Goal: Task Accomplishment & Management: Complete application form

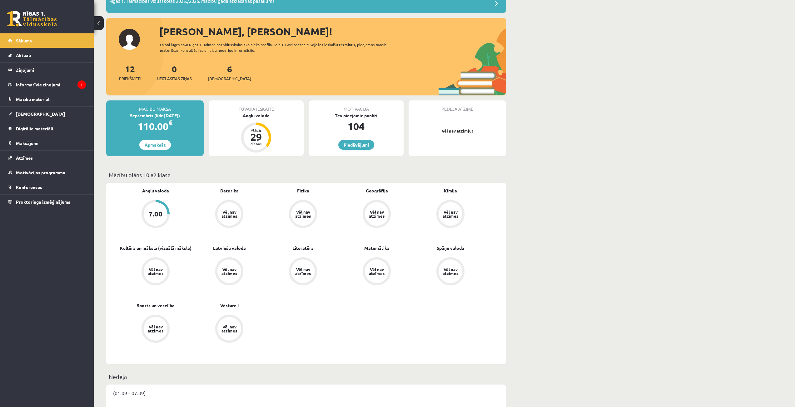
scroll to position [62, 0]
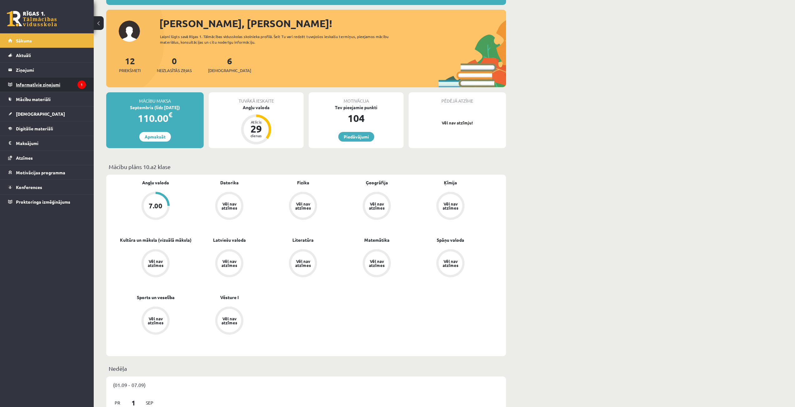
click at [56, 86] on legend "Informatīvie ziņojumi 1" at bounding box center [51, 84] width 70 height 14
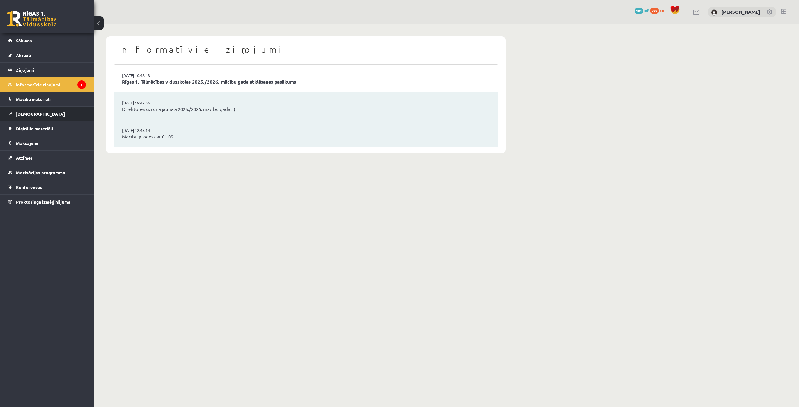
click at [27, 111] on link "[DEMOGRAPHIC_DATA]" at bounding box center [47, 114] width 78 height 14
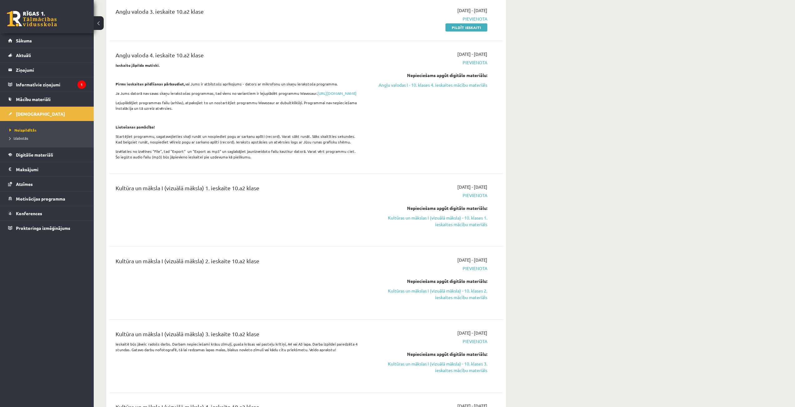
scroll to position [31, 0]
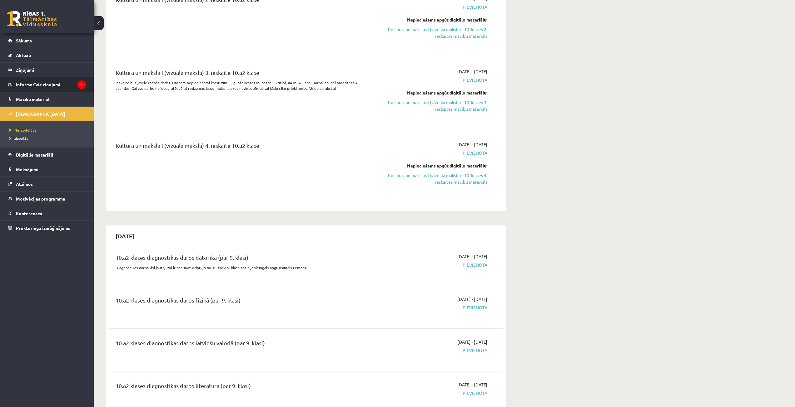
click at [49, 88] on legend "Informatīvie ziņojumi 1" at bounding box center [51, 84] width 70 height 14
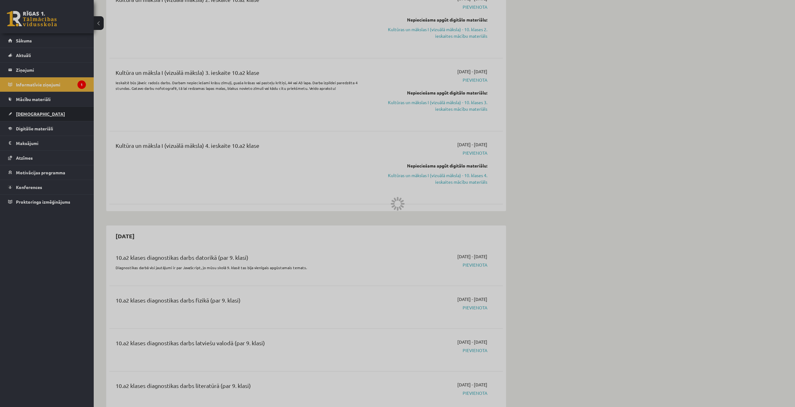
click at [20, 113] on div at bounding box center [397, 203] width 795 height 407
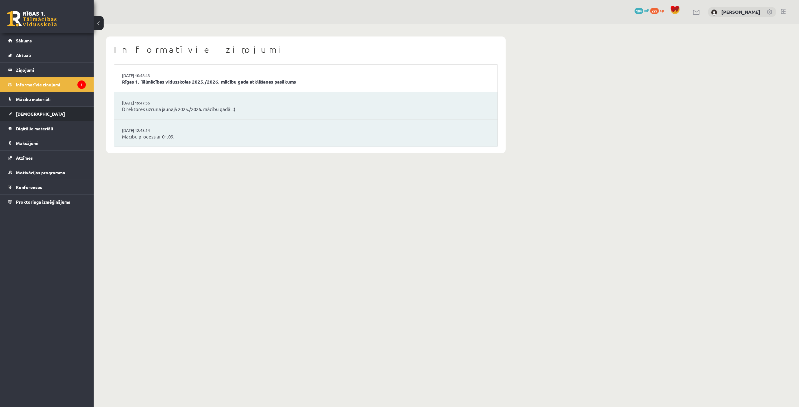
click at [37, 116] on link "[DEMOGRAPHIC_DATA]" at bounding box center [47, 114] width 78 height 14
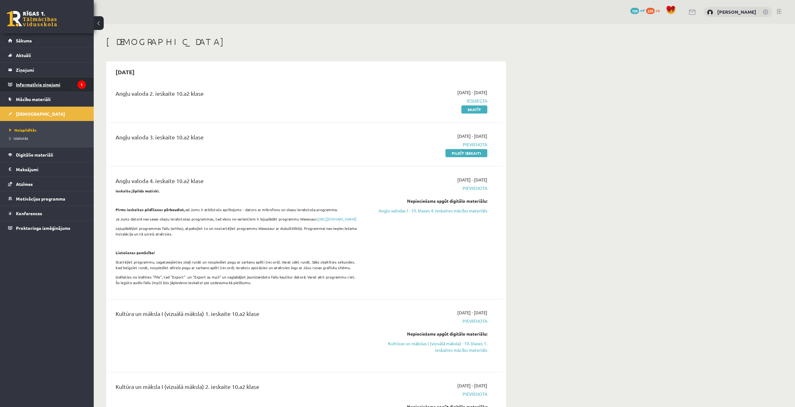
click at [19, 85] on legend "Informatīvie ziņojumi 1" at bounding box center [51, 84] width 70 height 14
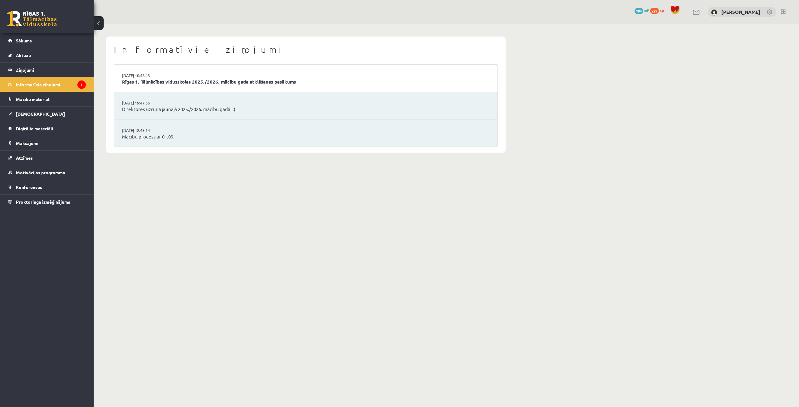
click at [283, 84] on link "Rīgas 1. Tālmācības vidusskolas 2025./2026. mācību gada atklāšanas pasākums" at bounding box center [306, 81] width 368 height 7
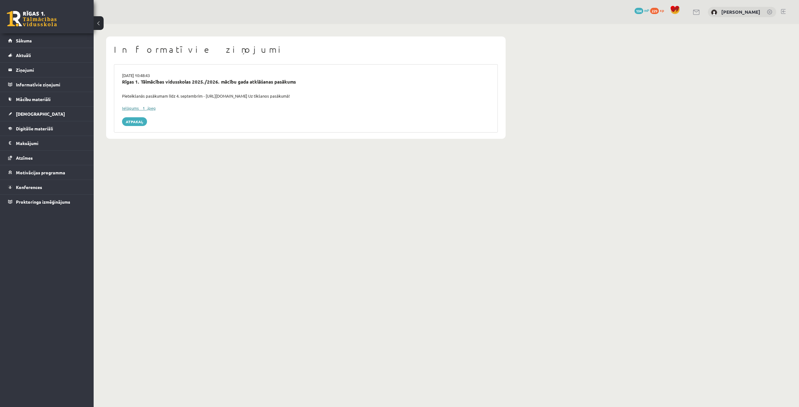
click at [140, 108] on link "Ielūgums__1_.jpeg" at bounding box center [139, 108] width 34 height 5
click at [125, 123] on link "Atpakaļ" at bounding box center [134, 121] width 25 height 9
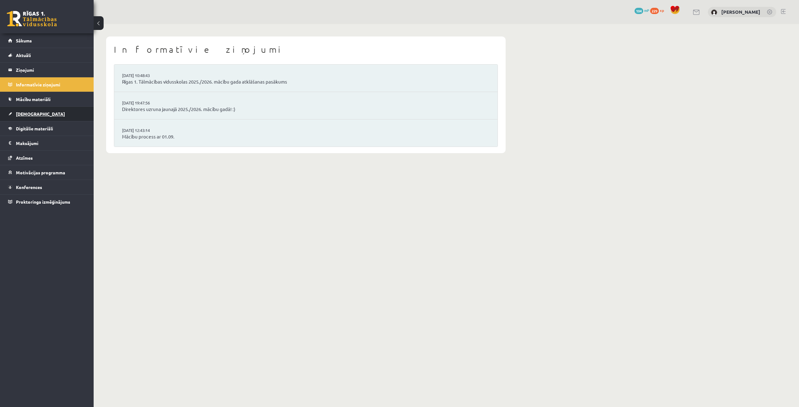
click at [22, 108] on link "[DEMOGRAPHIC_DATA]" at bounding box center [47, 114] width 78 height 14
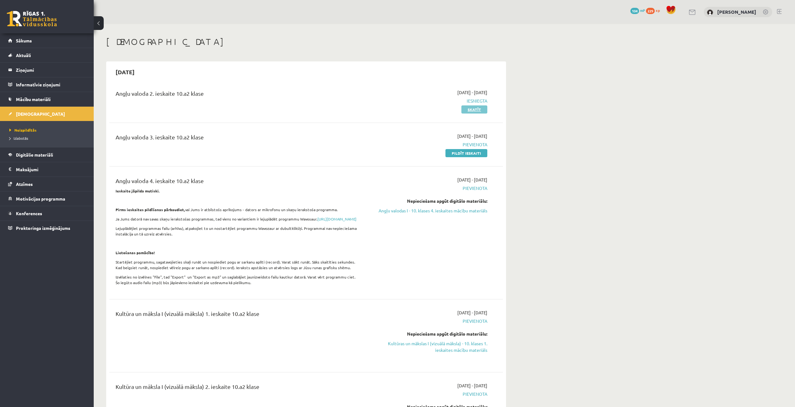
click at [478, 108] on link "Skatīt" at bounding box center [474, 110] width 26 height 8
click at [468, 110] on link "Skatīt" at bounding box center [474, 110] width 26 height 8
click at [467, 153] on link "Pildīt ieskaiti" at bounding box center [466, 153] width 42 height 8
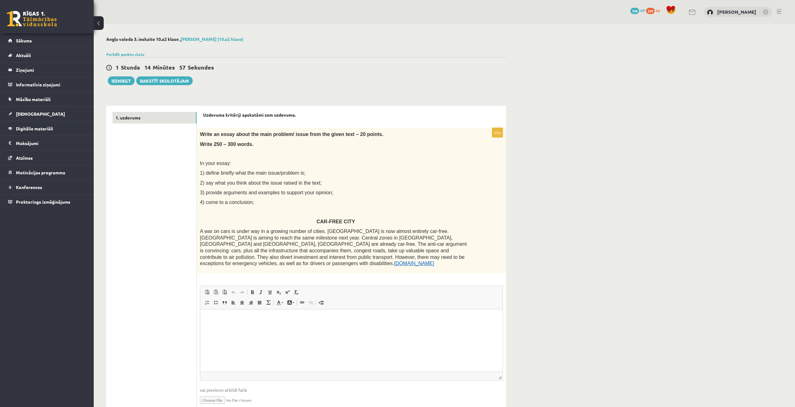
click at [226, 319] on p "Визуальный текстовый редактор, wiswyg-editor-user-answer-47364007374320" at bounding box center [351, 319] width 290 height 7
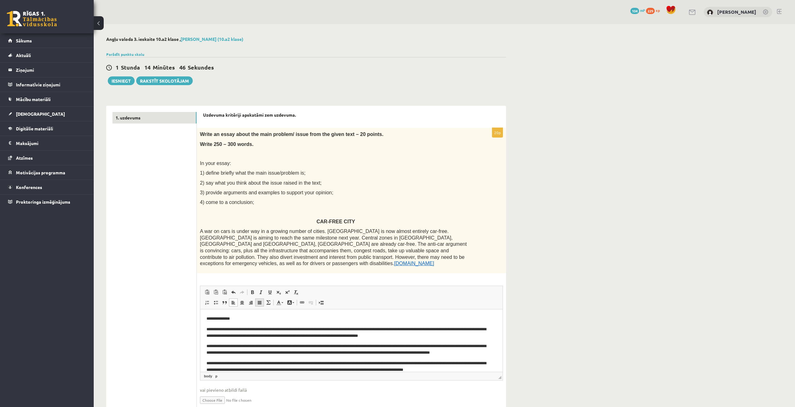
click at [259, 301] on link "По ширине" at bounding box center [259, 303] width 9 height 8
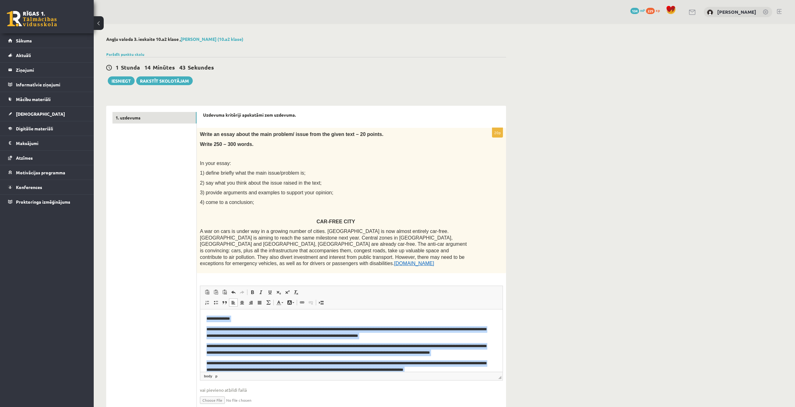
scroll to position [25, 0]
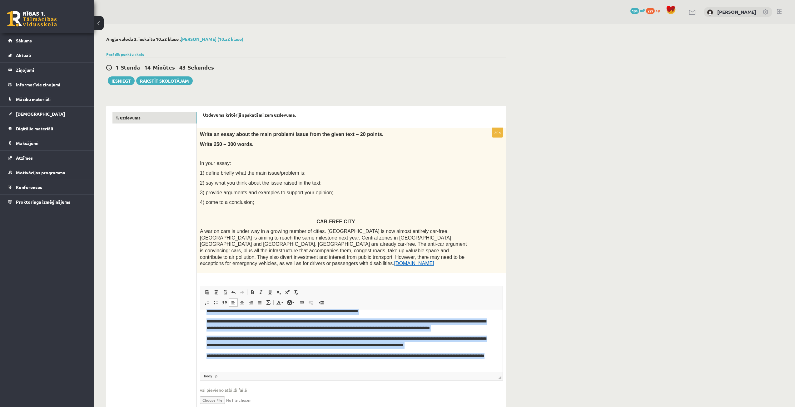
drag, startPoint x: 205, startPoint y: 317, endPoint x: 574, endPoint y: 695, distance: 528.1
click at [374, 372] on html "**********" at bounding box center [351, 328] width 302 height 87
click at [241, 300] on span at bounding box center [241, 302] width 5 height 5
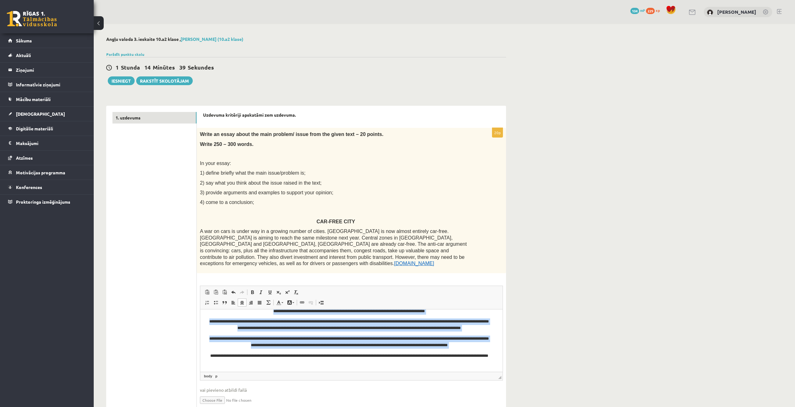
scroll to position [0, 0]
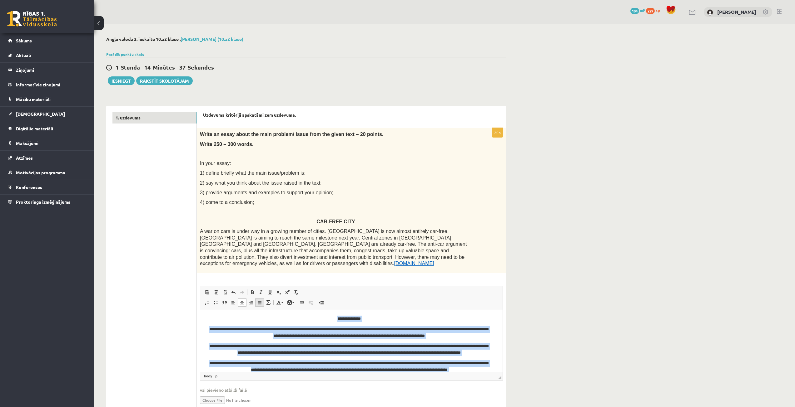
click at [262, 299] on link "По ширине" at bounding box center [259, 303] width 9 height 8
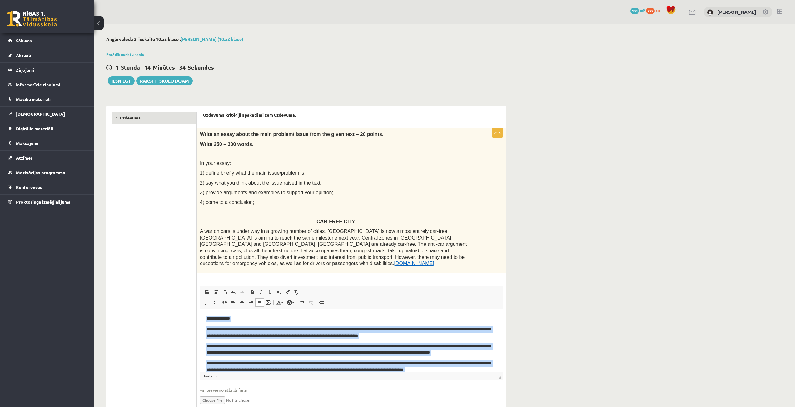
click at [309, 316] on p "**********" at bounding box center [348, 319] width 285 height 7
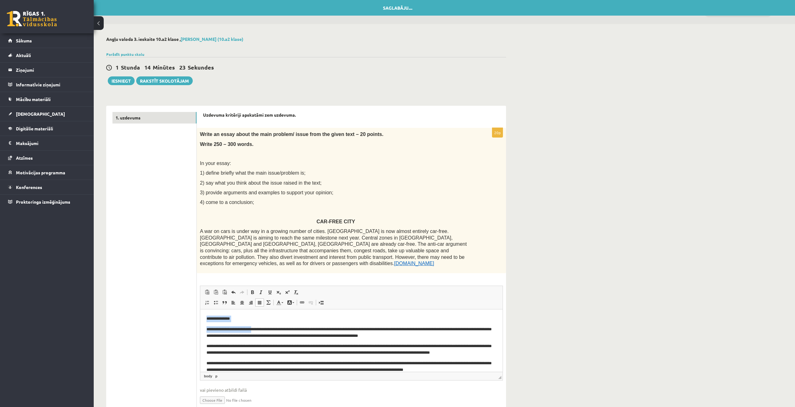
drag, startPoint x: 205, startPoint y: 316, endPoint x: 254, endPoint y: 323, distance: 49.8
click at [254, 323] on html "**********" at bounding box center [351, 352] width 302 height 87
click at [253, 316] on p "**********" at bounding box center [348, 319] width 285 height 7
drag, startPoint x: 206, startPoint y: 316, endPoint x: 238, endPoint y: 320, distance: 31.5
click at [238, 320] on p "**********" at bounding box center [348, 319] width 285 height 7
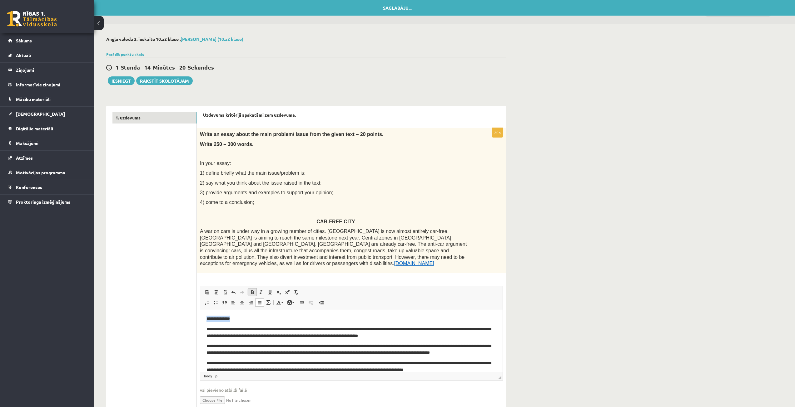
click at [254, 288] on link "Полужирный Комбинация клавиш Ctrl+B" at bounding box center [252, 292] width 9 height 8
click at [247, 316] on p "**********" at bounding box center [348, 319] width 285 height 7
click at [272, 323] on body "**********" at bounding box center [351, 353] width 290 height 75
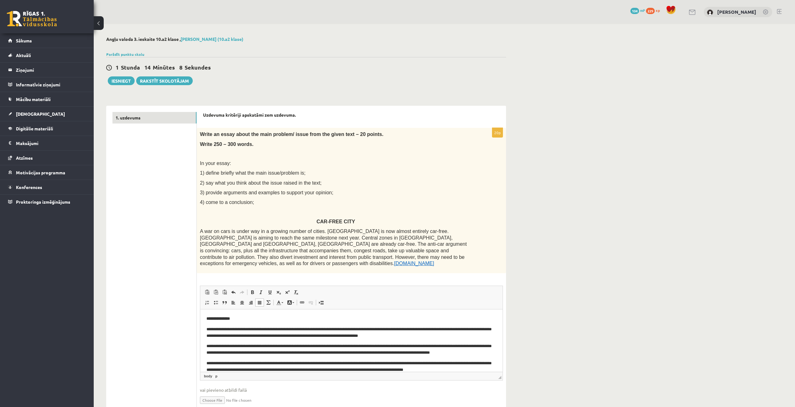
click at [319, 320] on p "**********" at bounding box center [348, 319] width 285 height 7
click at [125, 85] on button "Iesniegt" at bounding box center [121, 80] width 27 height 9
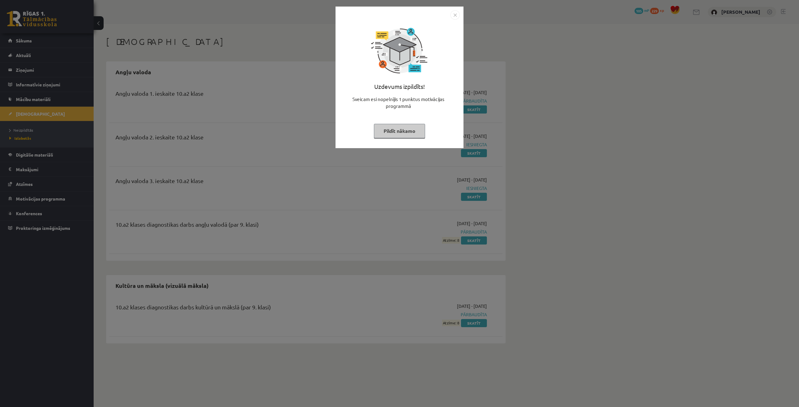
click at [416, 127] on button "Pildīt nākamo" at bounding box center [399, 131] width 51 height 14
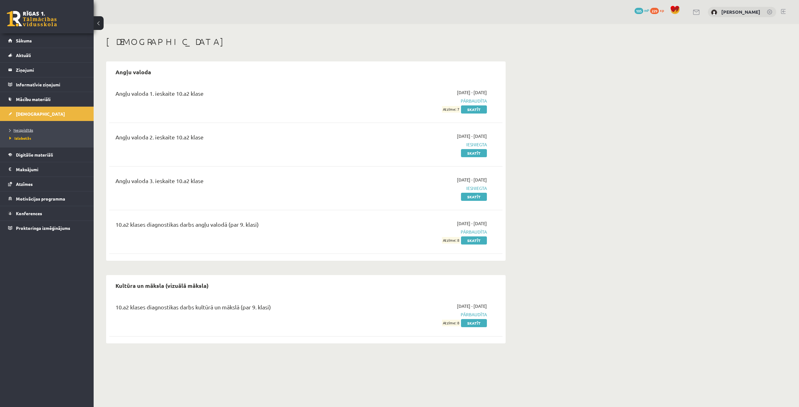
click at [22, 131] on span "Neizpildītās" at bounding box center [21, 130] width 24 height 5
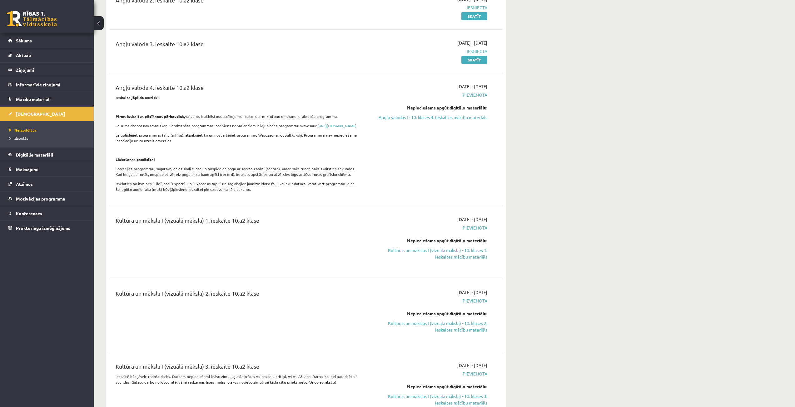
scroll to position [94, 0]
click at [447, 117] on link "Angļu valodas I - 10. klases 4. ieskaites mācību materiāls" at bounding box center [428, 117] width 118 height 7
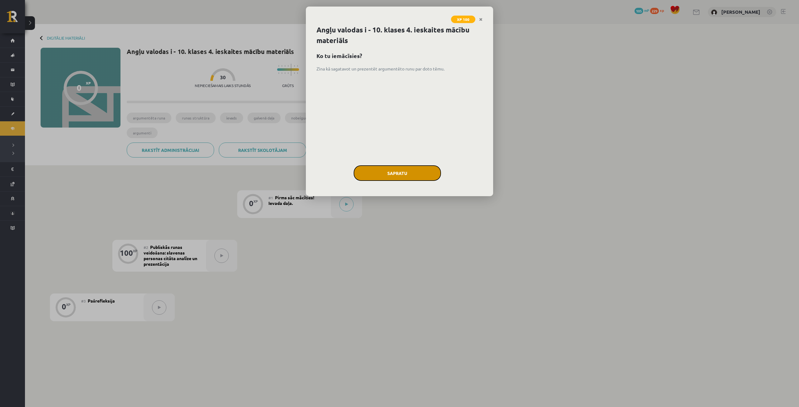
click at [407, 174] on button "Sapratu" at bounding box center [397, 173] width 87 height 16
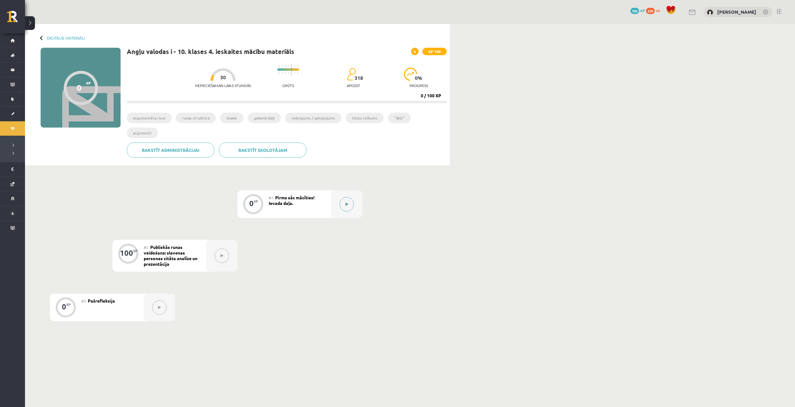
click at [344, 197] on button at bounding box center [346, 204] width 14 height 14
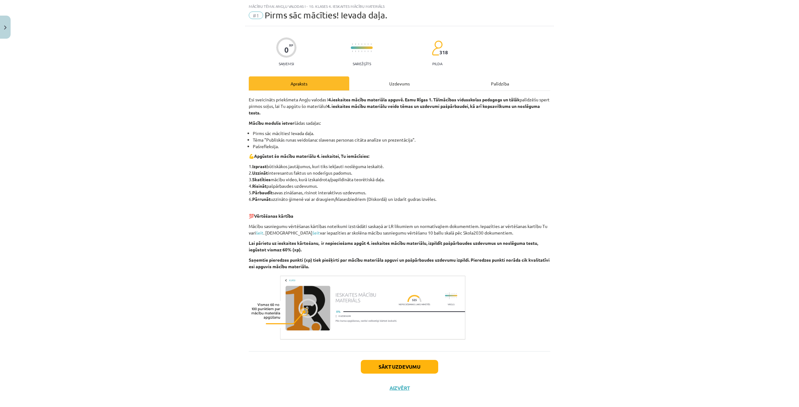
scroll to position [22, 0]
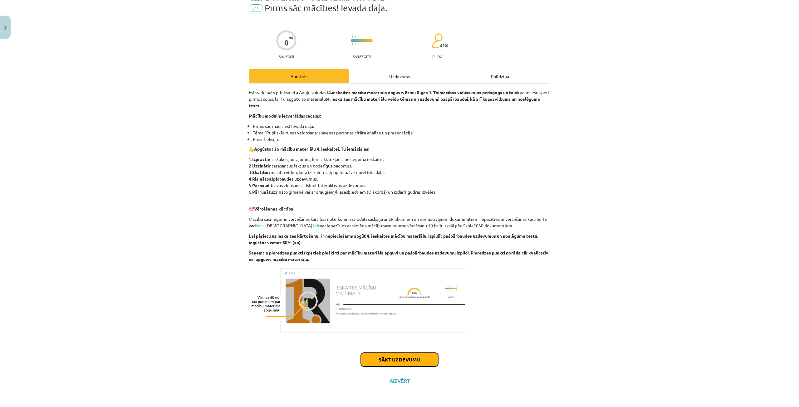
click at [378, 363] on button "Sākt uzdevumu" at bounding box center [399, 360] width 77 height 14
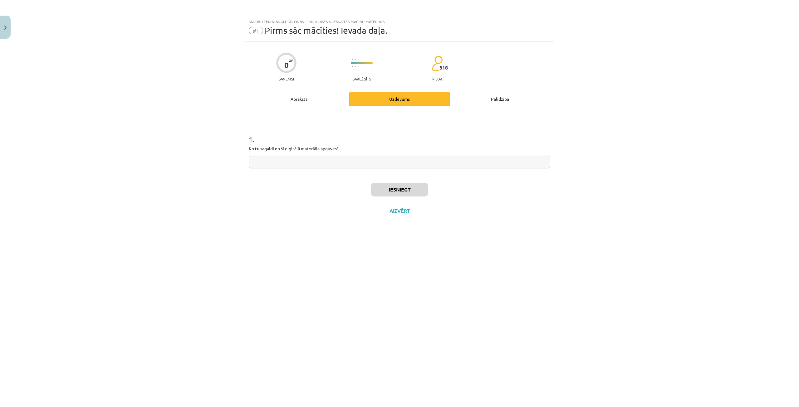
click at [343, 159] on input "text" at bounding box center [400, 162] width 302 height 13
type input "*"
type input "**********"
click at [405, 192] on button "Iesniegt" at bounding box center [399, 190] width 57 height 14
click at [388, 213] on button "Nākamā nodarbība" at bounding box center [399, 215] width 61 height 14
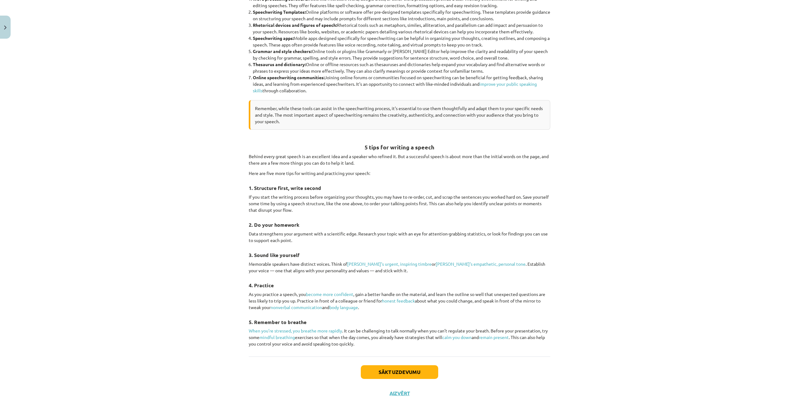
scroll to position [748, 0]
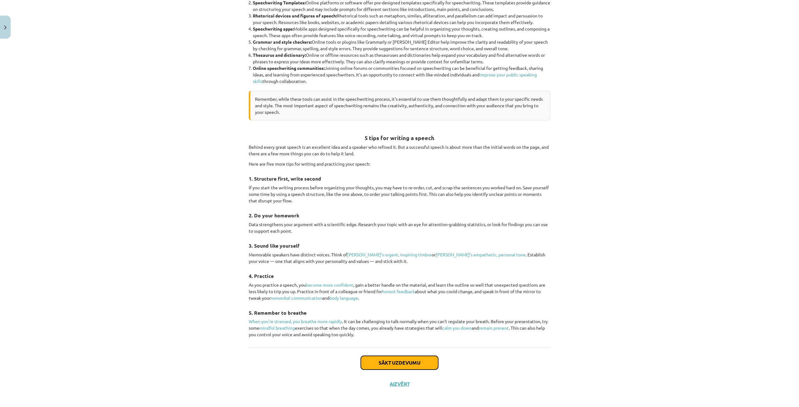
click at [386, 361] on button "Sākt uzdevumu" at bounding box center [399, 363] width 77 height 14
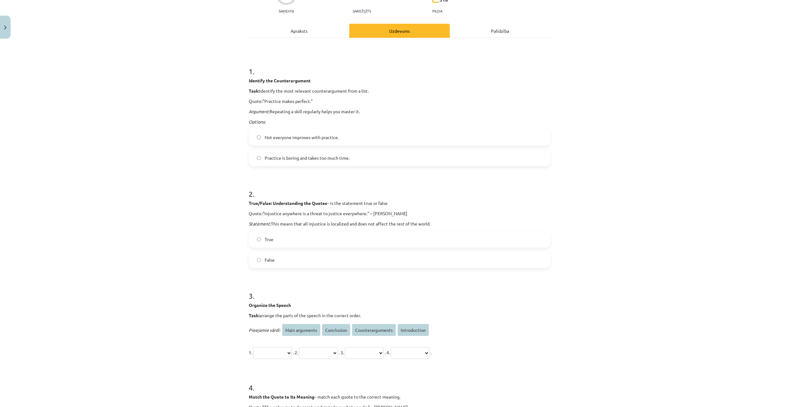
scroll to position [109, 0]
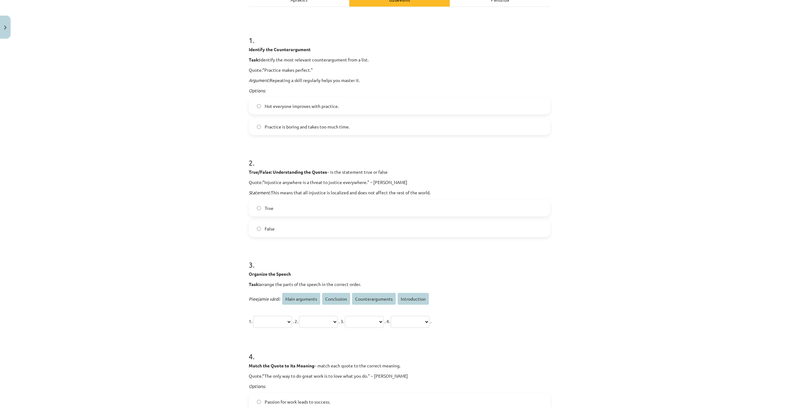
click at [290, 104] on label "Not everyone improves with practice." at bounding box center [399, 106] width 300 height 16
click at [292, 228] on label "False" at bounding box center [399, 229] width 300 height 16
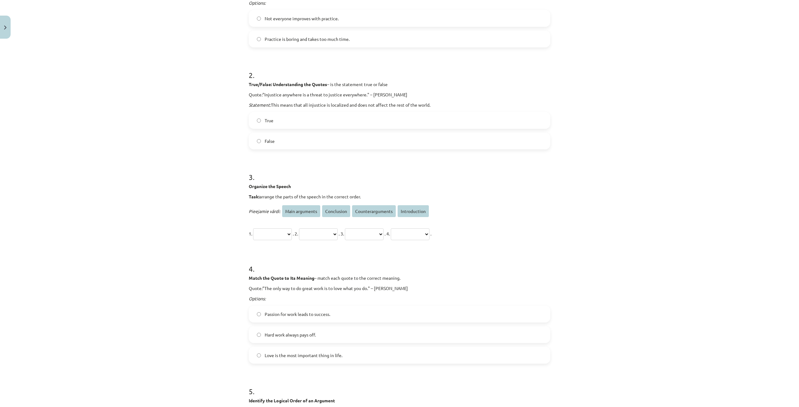
scroll to position [203, 0]
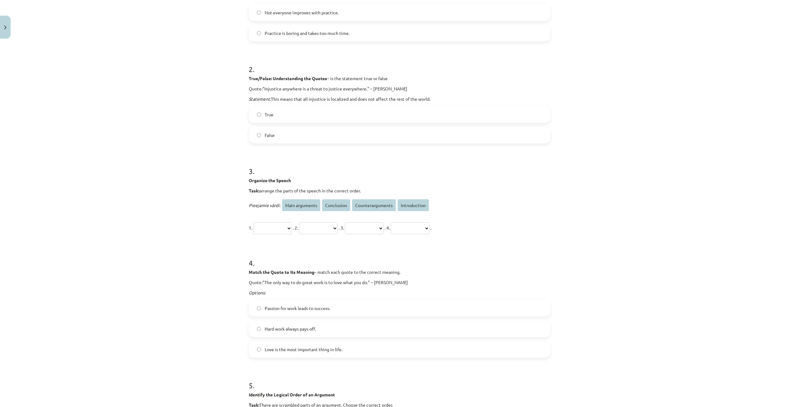
click at [292, 227] on select "**********" at bounding box center [272, 229] width 39 height 12
select select "**********"
click at [253, 223] on select "**********" at bounding box center [272, 229] width 39 height 12
click at [338, 230] on select "**********" at bounding box center [318, 229] width 39 height 12
select select "**********"
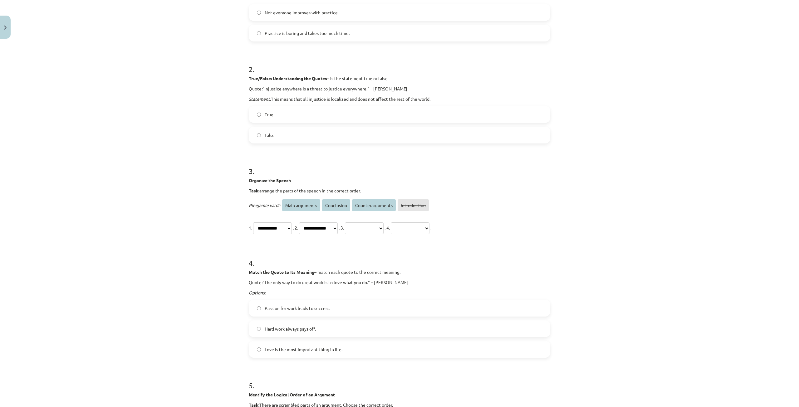
click at [311, 223] on select "**********" at bounding box center [318, 229] width 39 height 12
click at [384, 228] on select "**********" at bounding box center [364, 229] width 39 height 12
select select "**********"
click at [371, 223] on select "**********" at bounding box center [364, 229] width 39 height 12
click at [430, 231] on select "**********" at bounding box center [410, 229] width 39 height 12
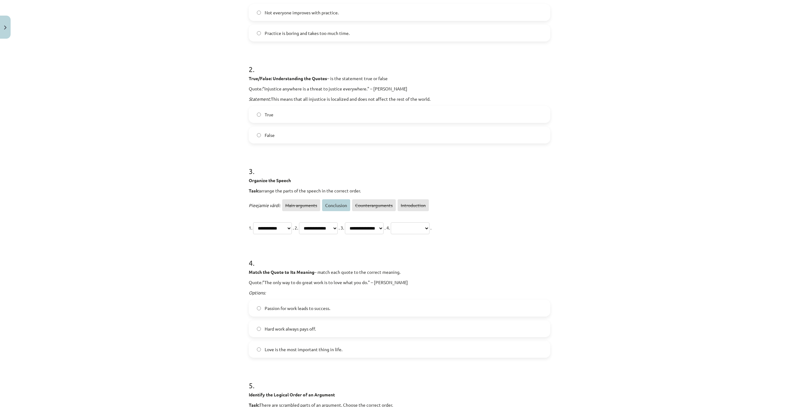
select select "**********"
click at [430, 223] on select "**********" at bounding box center [410, 229] width 39 height 12
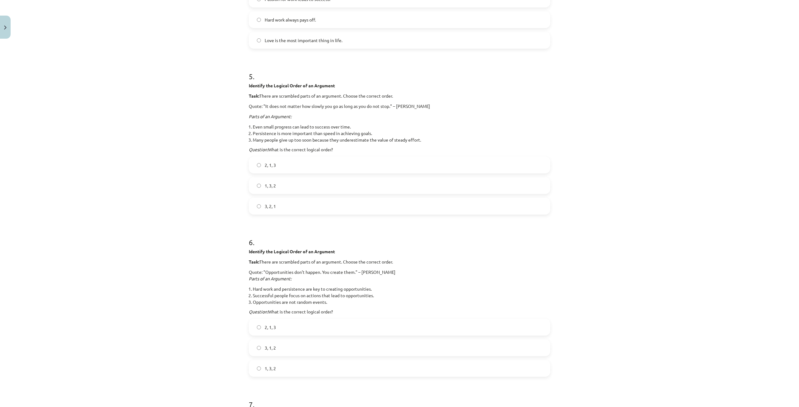
scroll to position [515, 0]
click at [254, 204] on label "3, 2, 1" at bounding box center [399, 204] width 300 height 16
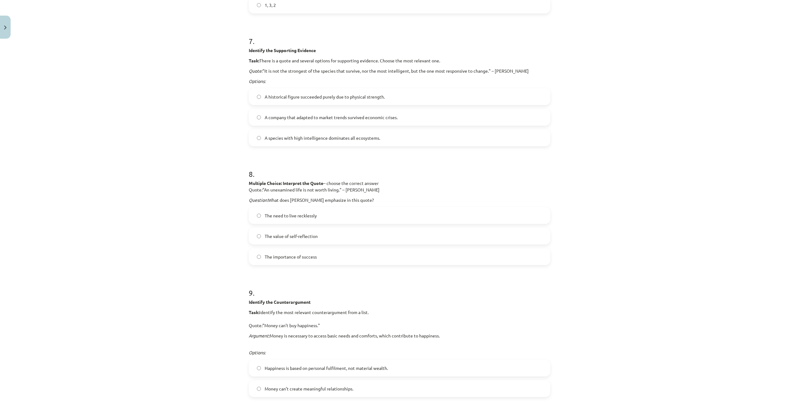
scroll to position [890, 0]
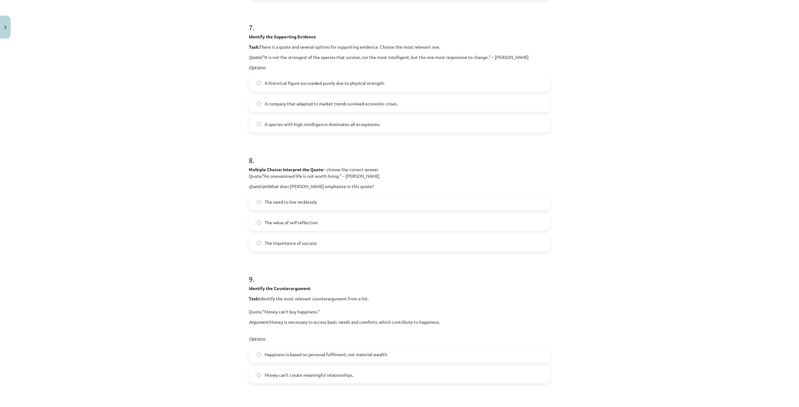
click at [275, 103] on span "A company that adapted to market trends survived economic crises." at bounding box center [331, 104] width 133 height 7
click at [329, 224] on label "The value of self-reflection" at bounding box center [399, 223] width 300 height 16
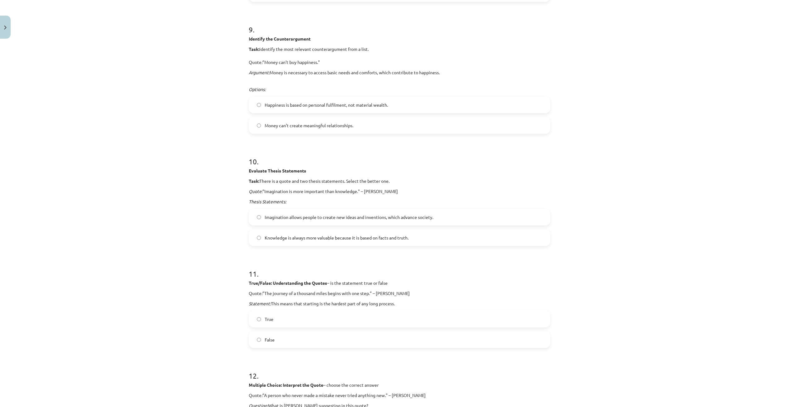
scroll to position [1171, 0]
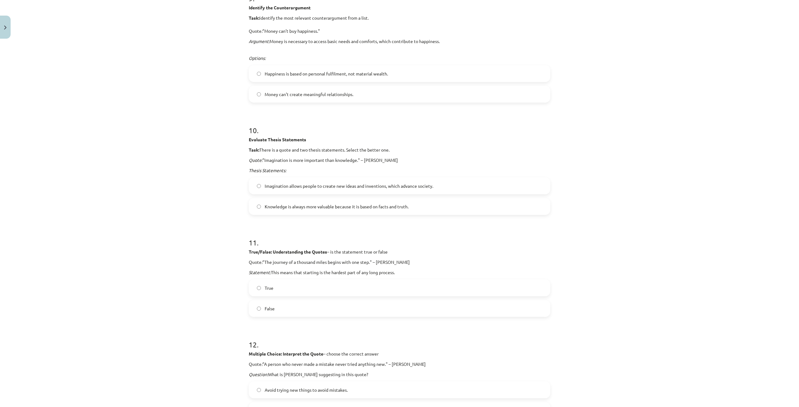
click at [402, 73] on label "Happiness is based on personal fulfilment, not material wealth." at bounding box center [399, 74] width 300 height 16
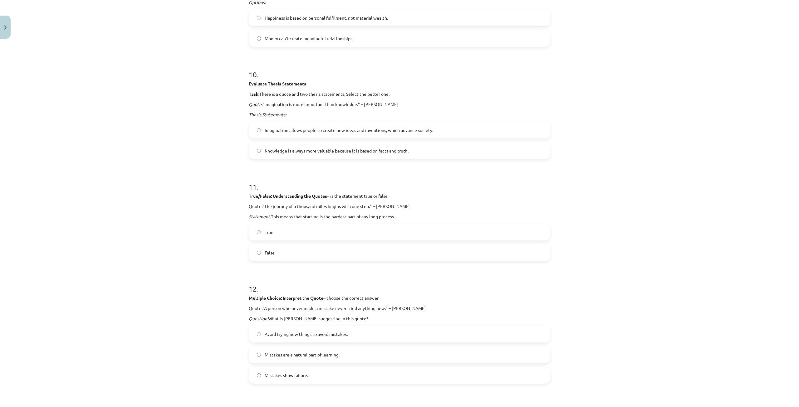
scroll to position [1233, 0]
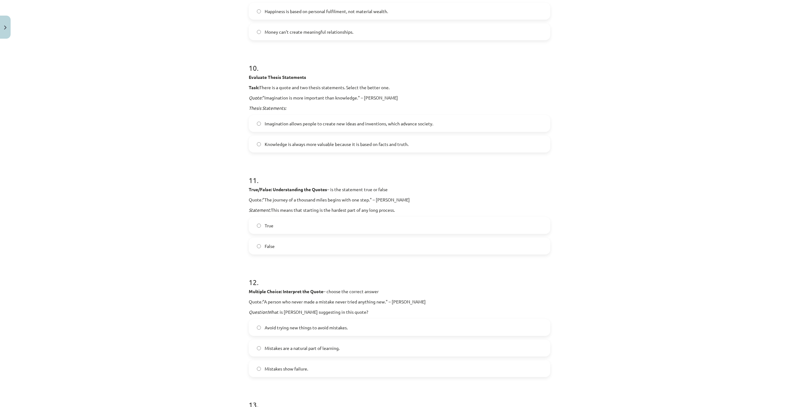
click at [343, 121] on span "Imagination allows people to create new ideas and inventions, which advance soc…" at bounding box center [349, 124] width 169 height 7
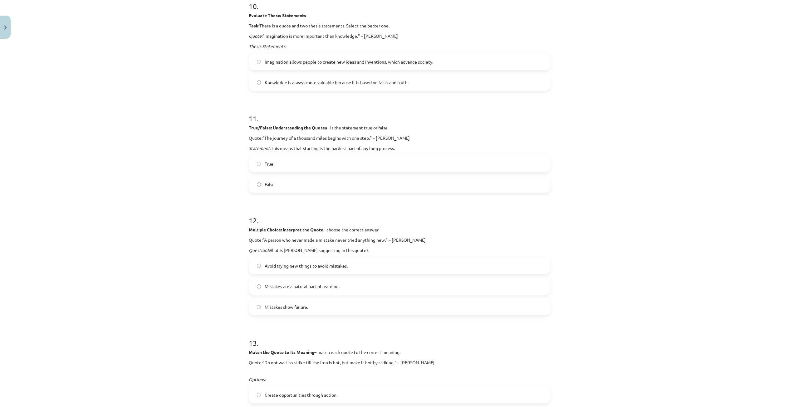
scroll to position [1296, 0]
click at [326, 162] on label "True" at bounding box center [399, 163] width 300 height 16
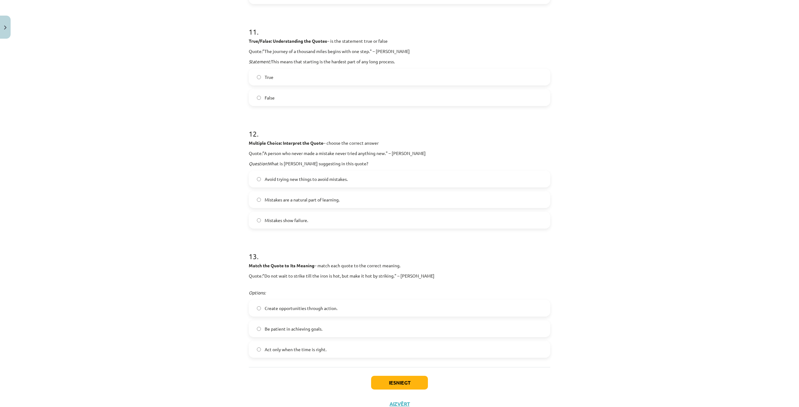
scroll to position [1405, 0]
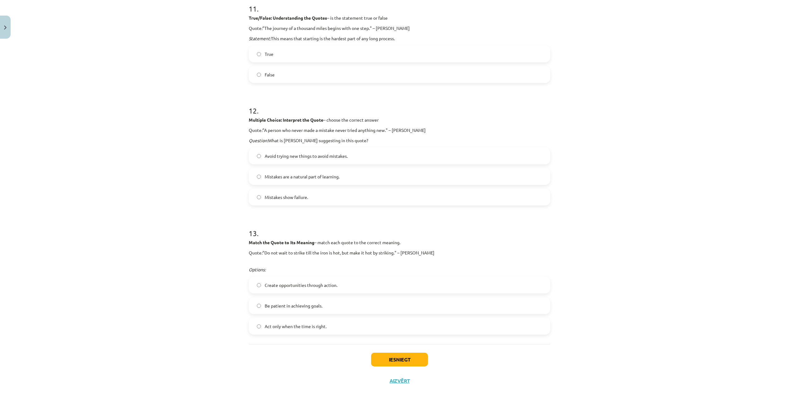
click at [292, 177] on span "Mistakes are a natural part of learning." at bounding box center [302, 177] width 75 height 7
click at [344, 287] on label "Create opportunities through action." at bounding box center [399, 286] width 300 height 16
click at [409, 359] on button "Iesniegt" at bounding box center [399, 360] width 57 height 14
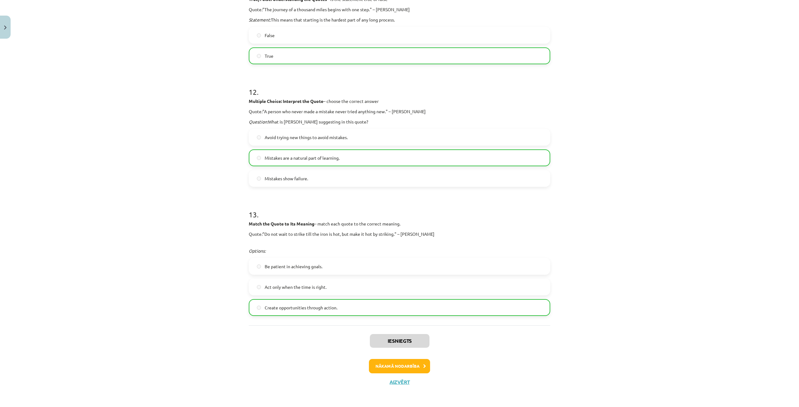
scroll to position [1425, 0]
click at [411, 365] on button "Nākamā nodarbība" at bounding box center [399, 365] width 61 height 14
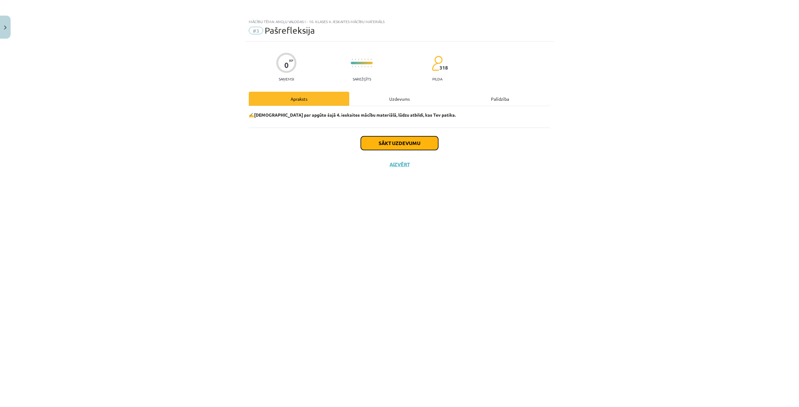
click at [379, 142] on button "Sākt uzdevumu" at bounding box center [399, 143] width 77 height 14
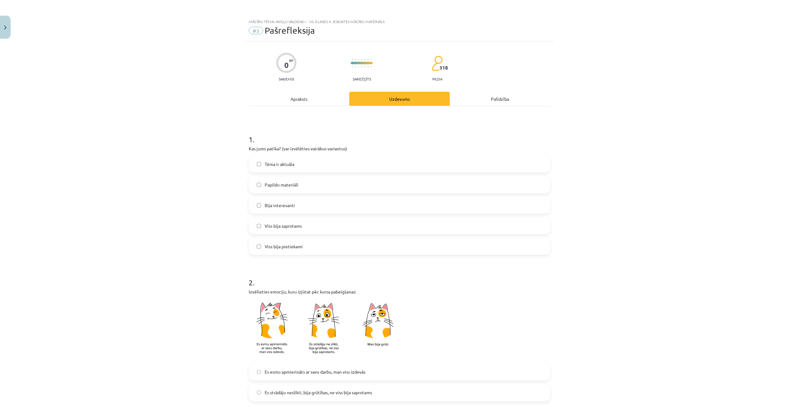
click at [316, 166] on label "Tēma ir aktuāla" at bounding box center [399, 164] width 300 height 16
click at [300, 208] on label "Bija interesanti" at bounding box center [399, 206] width 300 height 16
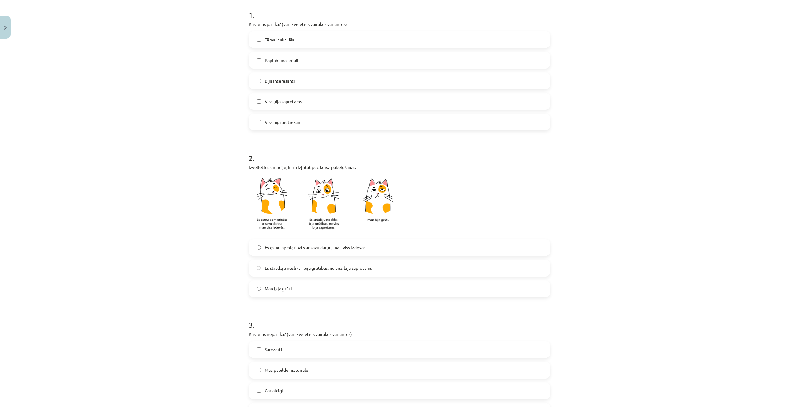
scroll to position [125, 0]
click at [306, 247] on span "Es esmu apmierināts ar savu darbu, man viss izdevās" at bounding box center [315, 247] width 101 height 7
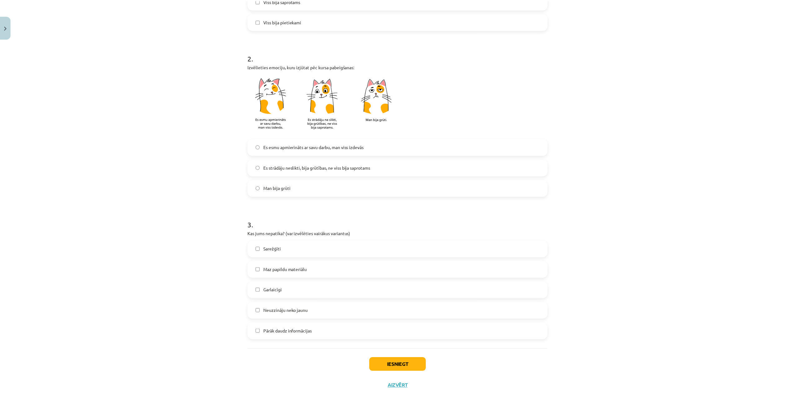
scroll to position [230, 0]
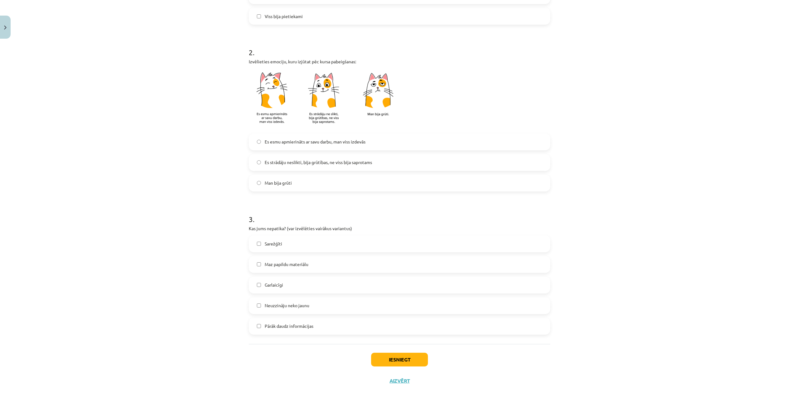
click at [326, 264] on label "Maz papildu materiālu" at bounding box center [399, 265] width 300 height 16
click at [405, 362] on button "Iesniegt" at bounding box center [399, 360] width 57 height 14
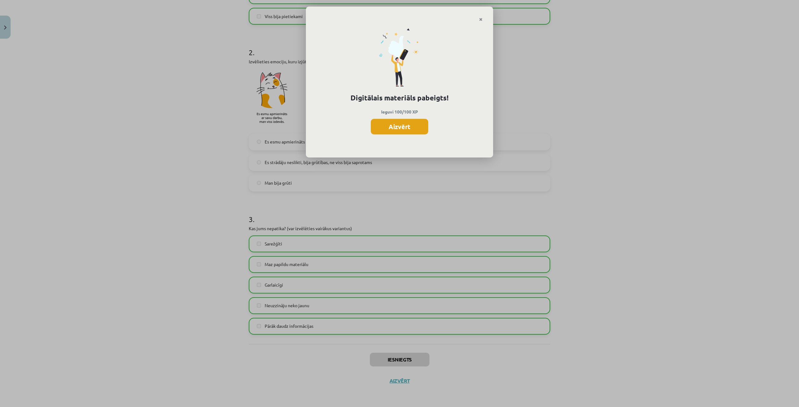
click at [399, 134] on button "Aizvērt" at bounding box center [399, 127] width 57 height 16
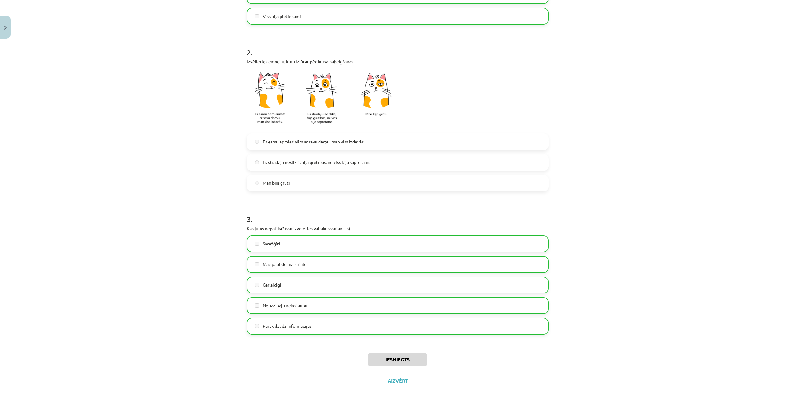
scroll to position [8, 0]
click at [397, 383] on button "Aizvērt" at bounding box center [398, 381] width 24 height 6
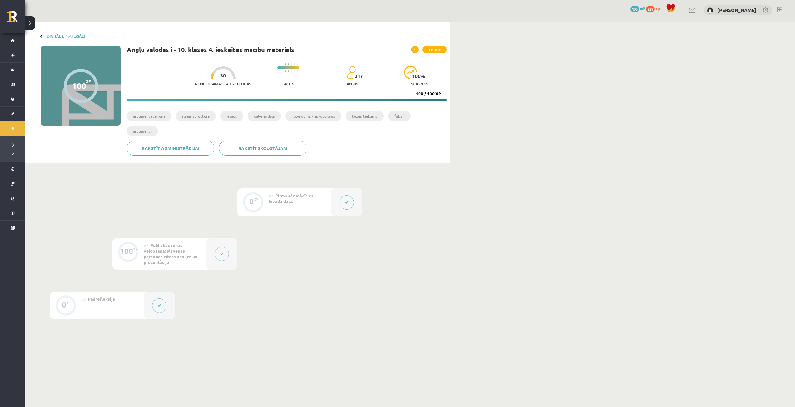
scroll to position [0, 0]
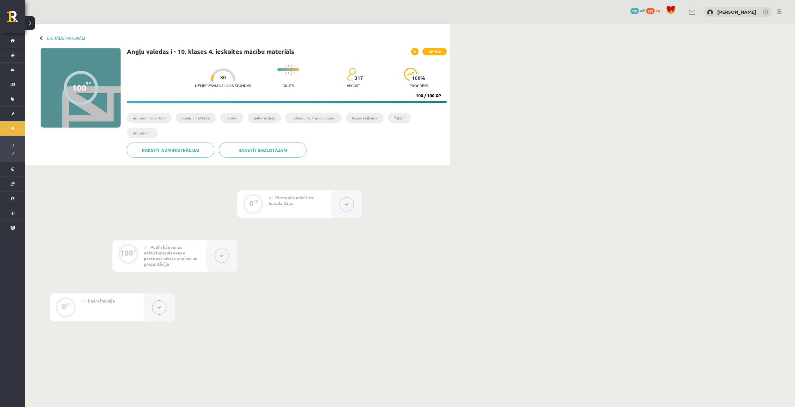
click at [31, 23] on button at bounding box center [30, 23] width 10 height 14
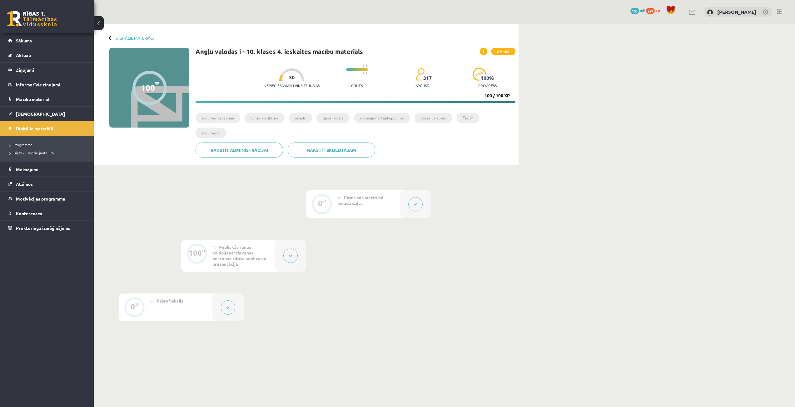
click at [99, 27] on button at bounding box center [99, 23] width 10 height 14
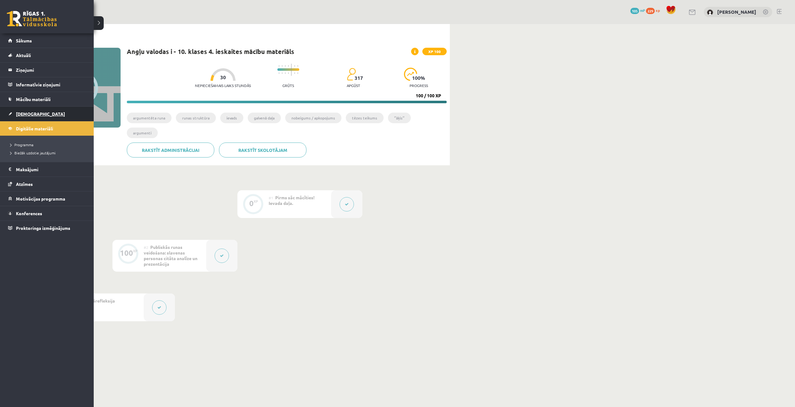
click at [42, 114] on link "[DEMOGRAPHIC_DATA]" at bounding box center [47, 114] width 78 height 14
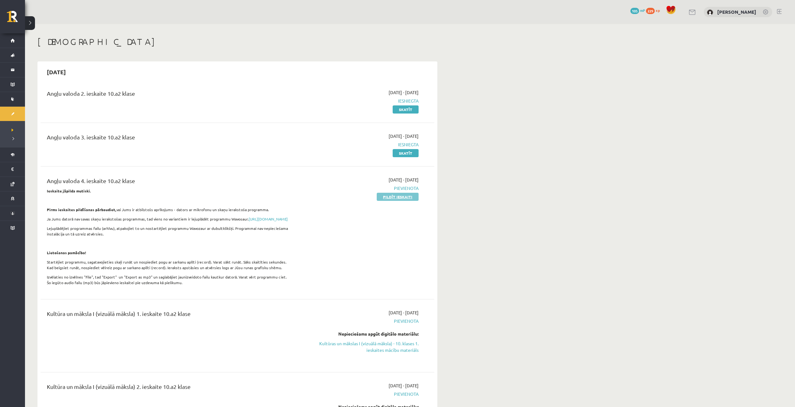
click at [385, 198] on link "Pildīt ieskaiti" at bounding box center [398, 197] width 42 height 8
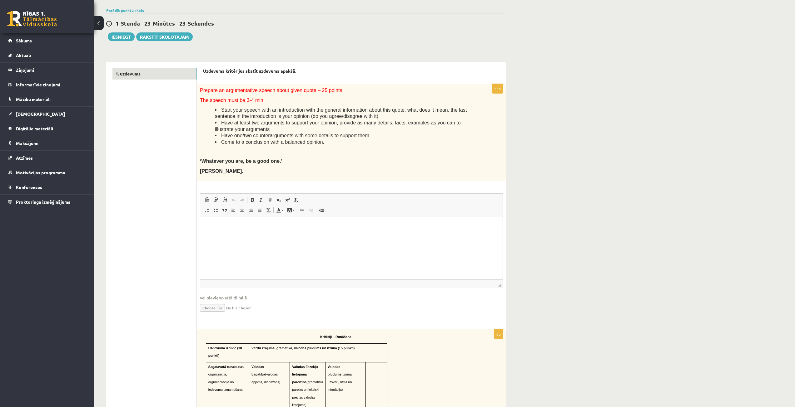
scroll to position [133, 0]
click at [601, 233] on div "Angļu valoda 4. ieskaite 10.a2 klase , [PERSON_NAME] (10.a2 klase) Ieskaite jāp…" at bounding box center [444, 380] width 701 height 979
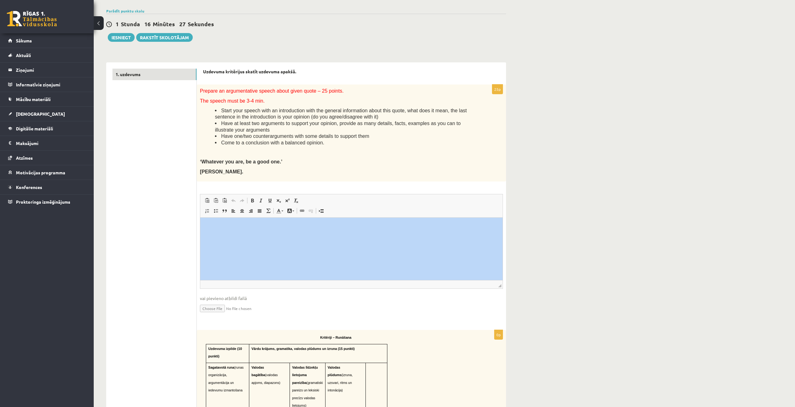
click at [601, 233] on div "Angļu valoda 4. ieskaite 10.a2 klase , [PERSON_NAME] (10.a2 klase) Ieskaite jāp…" at bounding box center [444, 380] width 701 height 979
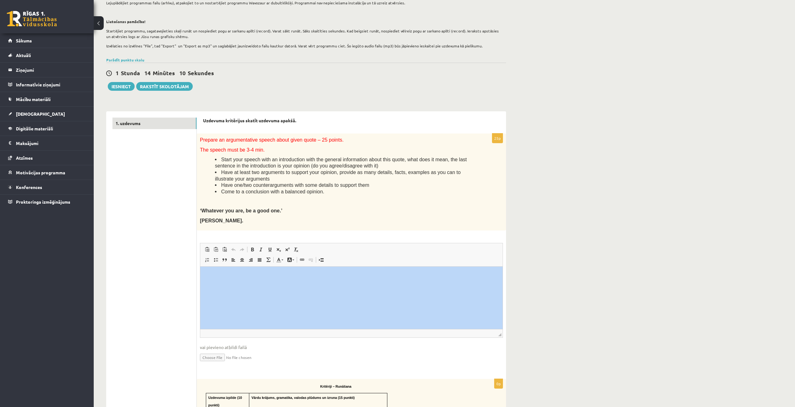
scroll to position [84, 0]
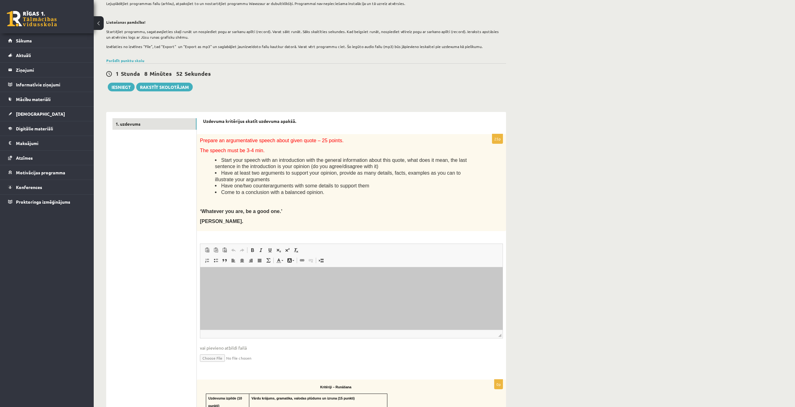
click at [299, 286] on html at bounding box center [351, 276] width 302 height 19
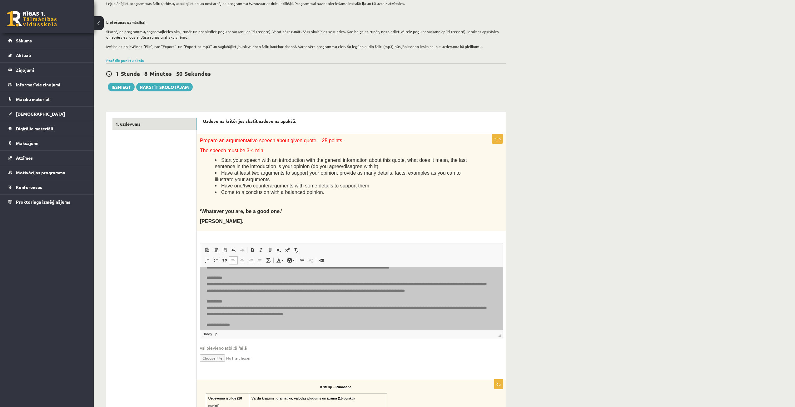
scroll to position [0, 0]
drag, startPoint x: 229, startPoint y: 274, endPoint x: 188, endPoint y: 272, distance: 41.6
click at [200, 272] on html "**********" at bounding box center [351, 330] width 302 height 126
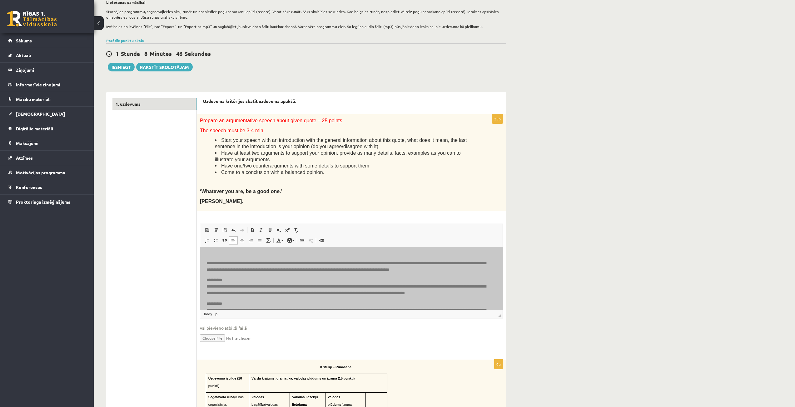
scroll to position [115, 0]
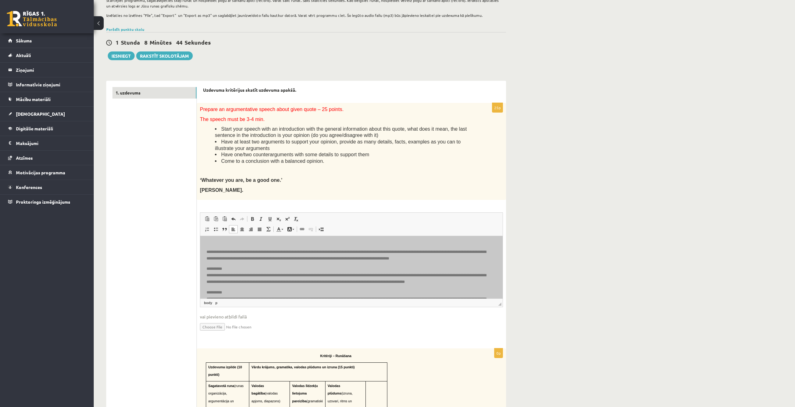
click at [204, 254] on html "**********" at bounding box center [351, 299] width 302 height 126
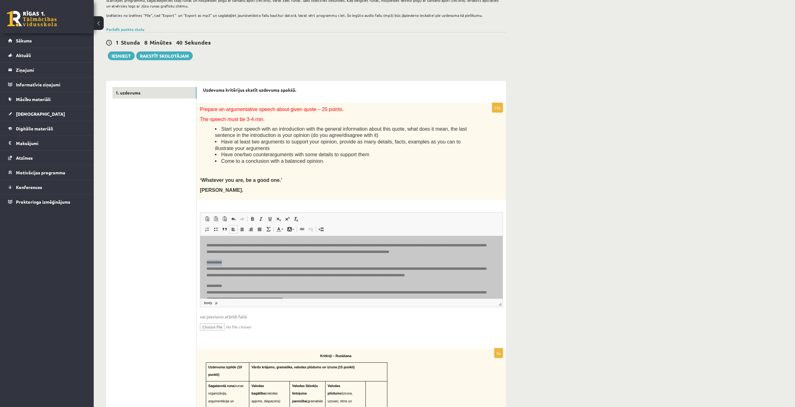
drag, startPoint x: 229, startPoint y: 264, endPoint x: 399, endPoint y: 499, distance: 290.0
click at [202, 265] on html "**********" at bounding box center [351, 296] width 302 height 120
click at [204, 268] on html "**********" at bounding box center [351, 296] width 302 height 120
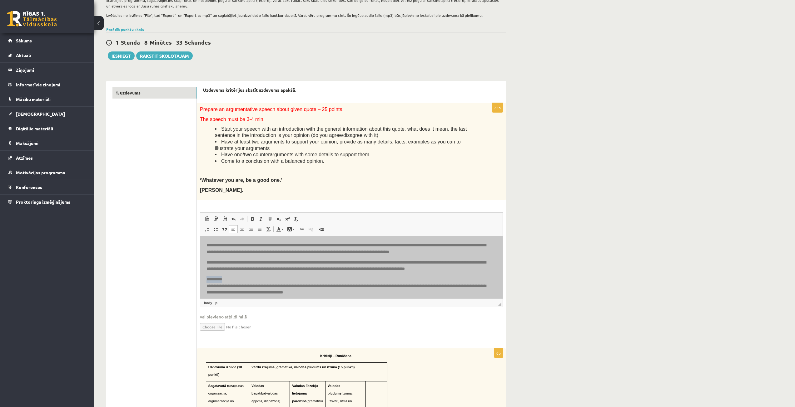
drag, startPoint x: 227, startPoint y: 278, endPoint x: 399, endPoint y: 515, distance: 292.5
click at [200, 280] on html "**********" at bounding box center [351, 292] width 302 height 113
click at [207, 285] on p "**********" at bounding box center [348, 285] width 285 height 19
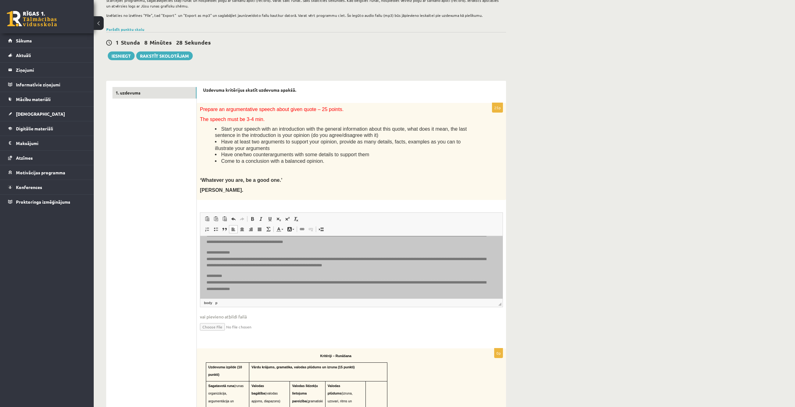
scroll to position [44, 0]
drag, startPoint x: 206, startPoint y: 251, endPoint x: 254, endPoint y: 253, distance: 48.1
click at [254, 253] on html "**********" at bounding box center [351, 245] width 302 height 107
click at [205, 258] on html "**********" at bounding box center [351, 245] width 302 height 107
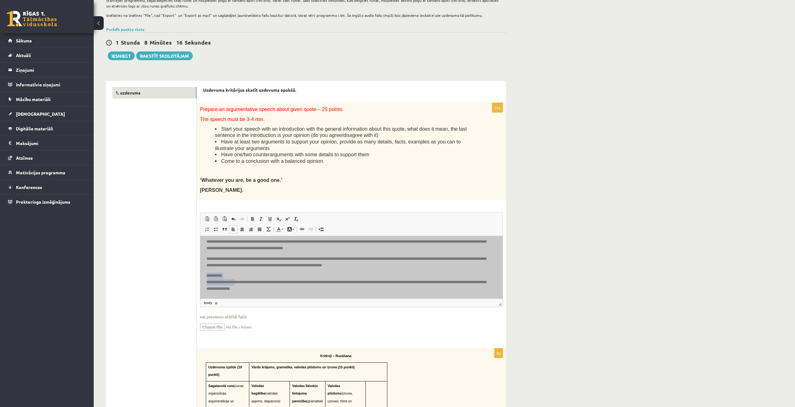
drag, startPoint x: 203, startPoint y: 274, endPoint x: 239, endPoint y: 279, distance: 35.7
click at [239, 279] on html "**********" at bounding box center [351, 248] width 302 height 100
click at [244, 270] on body "**********" at bounding box center [351, 248] width 290 height 88
drag, startPoint x: 204, startPoint y: 274, endPoint x: 230, endPoint y: 275, distance: 26.6
click at [230, 275] on html "**********" at bounding box center [351, 248] width 302 height 100
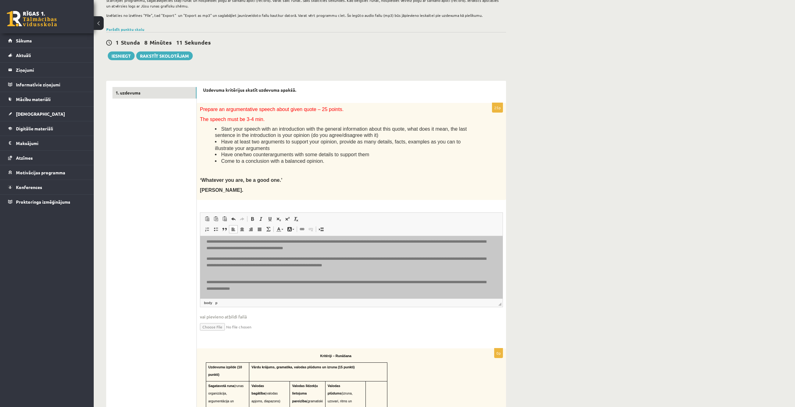
click at [205, 282] on html "**********" at bounding box center [351, 248] width 302 height 100
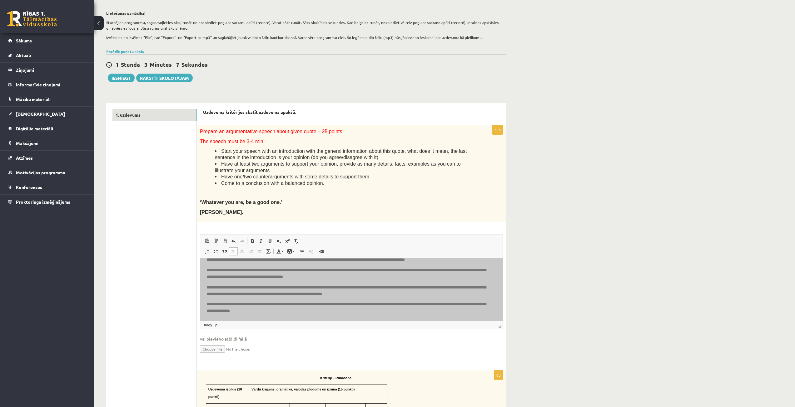
scroll to position [89, 0]
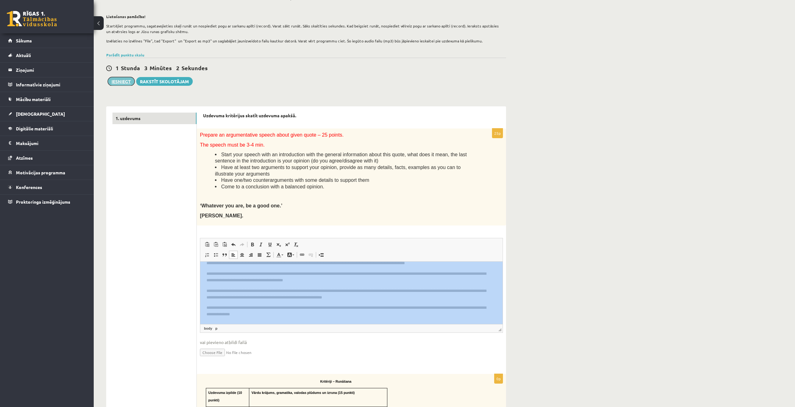
click at [130, 82] on button "Iesniegt" at bounding box center [121, 81] width 27 height 9
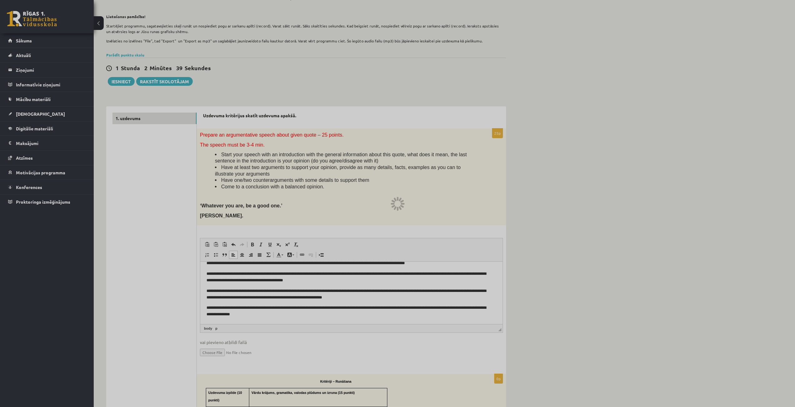
click at [122, 83] on div at bounding box center [397, 203] width 795 height 407
click at [123, 82] on div at bounding box center [397, 203] width 795 height 407
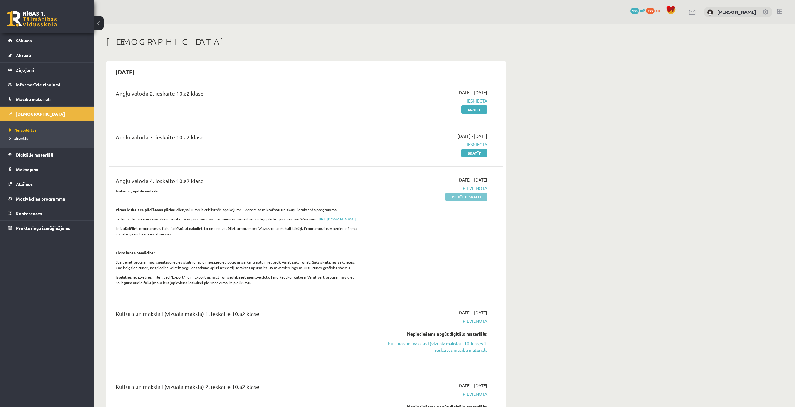
click at [472, 199] on link "Pildīt ieskaiti" at bounding box center [466, 197] width 42 height 8
click at [469, 194] on link "Pildīt ieskaiti" at bounding box center [466, 197] width 42 height 8
click at [472, 197] on link "Skatīt" at bounding box center [474, 197] width 26 height 8
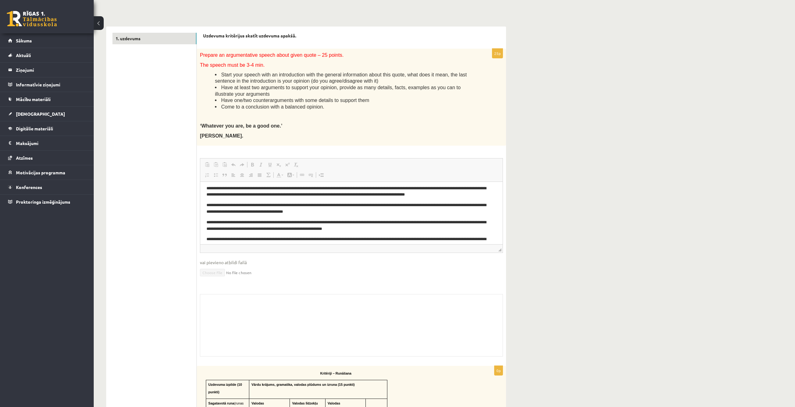
scroll to position [31, 0]
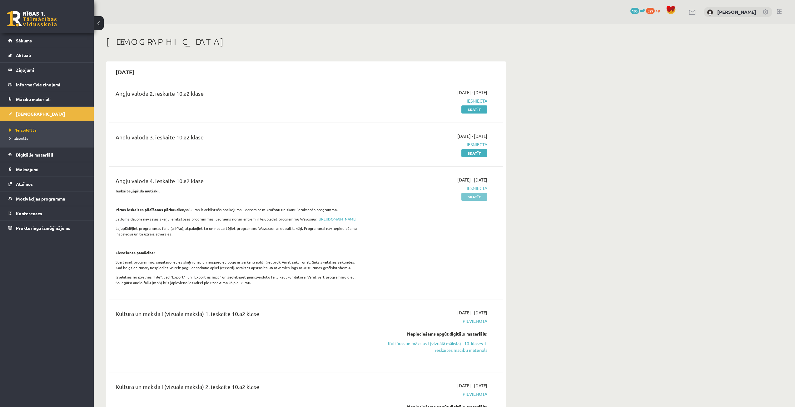
click at [479, 195] on link "Skatīt" at bounding box center [474, 197] width 26 height 8
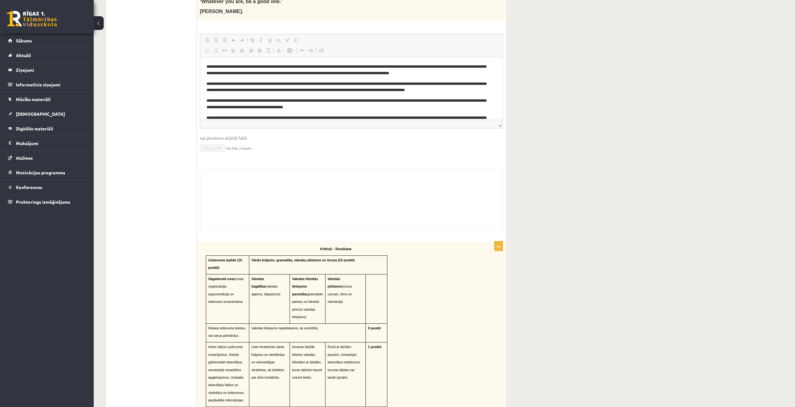
scroll to position [281, 0]
click at [443, 94] on body "**********" at bounding box center [351, 103] width 290 height 81
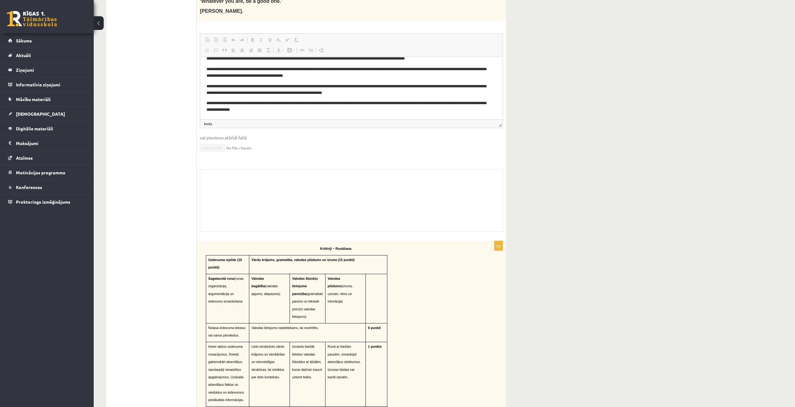
click at [480, 83] on p "**********" at bounding box center [348, 89] width 285 height 13
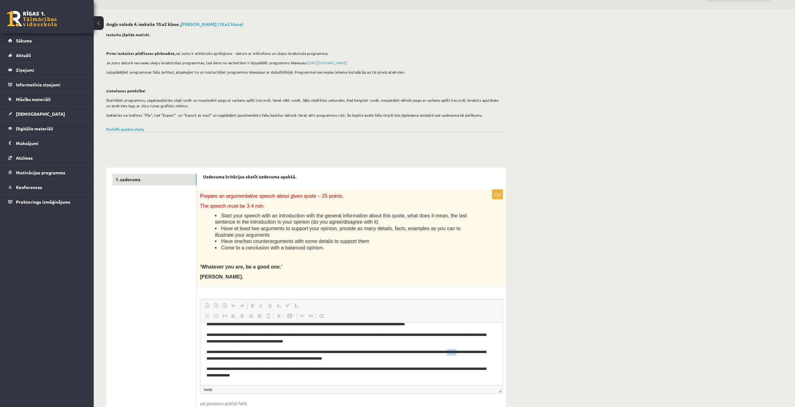
scroll to position [1, 0]
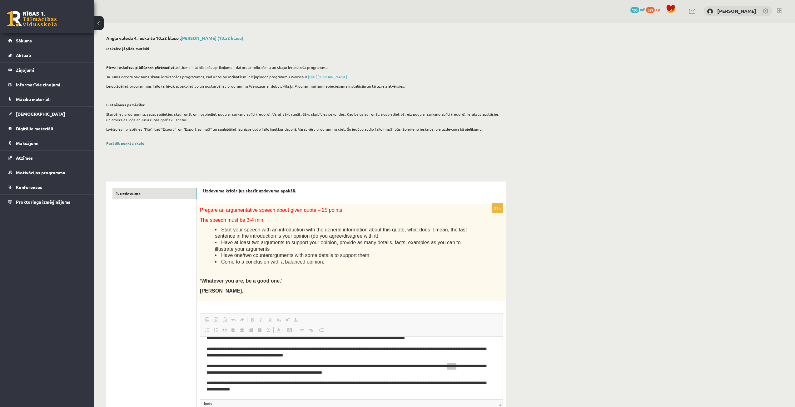
click at [133, 144] on link "Parādīt punktu skalu" at bounding box center [125, 143] width 38 height 5
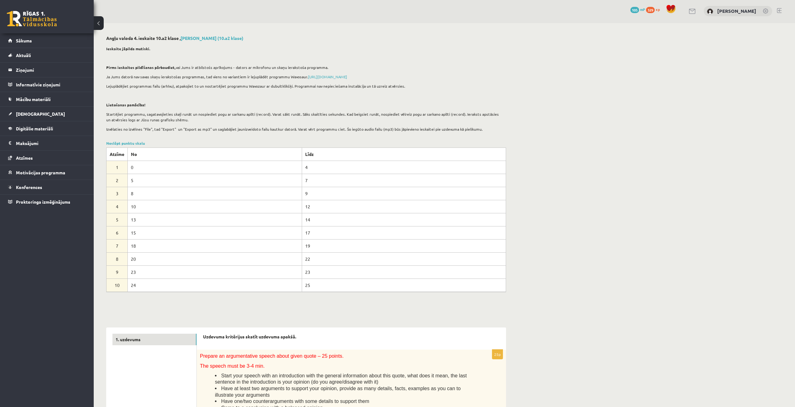
click at [121, 145] on link "Noslēpt punktu skalu" at bounding box center [125, 143] width 39 height 5
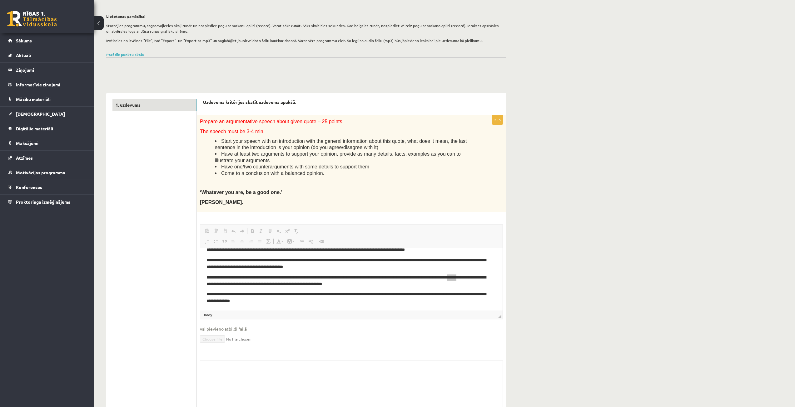
scroll to position [95, 0]
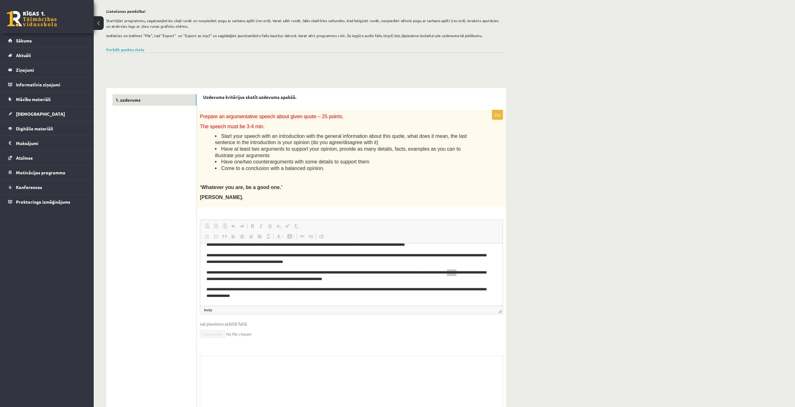
click at [98, 19] on button at bounding box center [99, 23] width 10 height 14
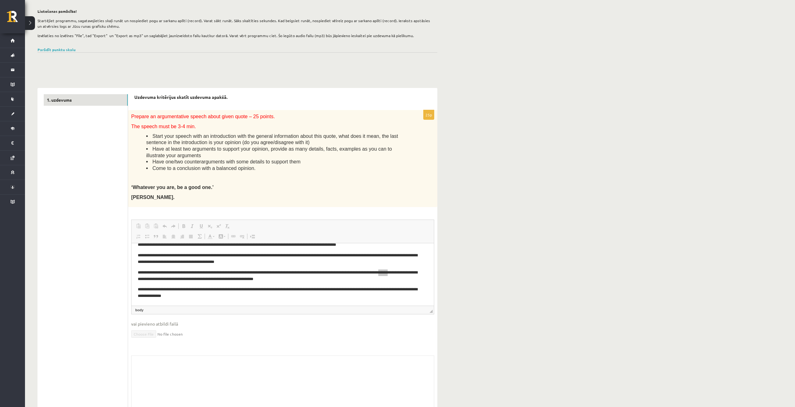
click at [27, 23] on button at bounding box center [30, 23] width 10 height 14
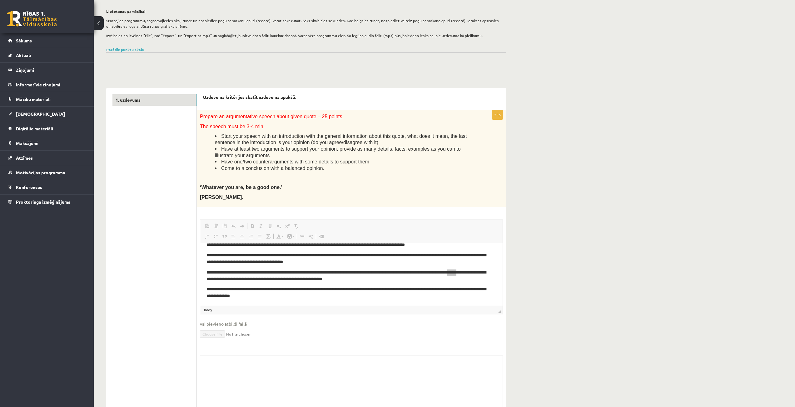
click at [99, 21] on button at bounding box center [99, 23] width 10 height 14
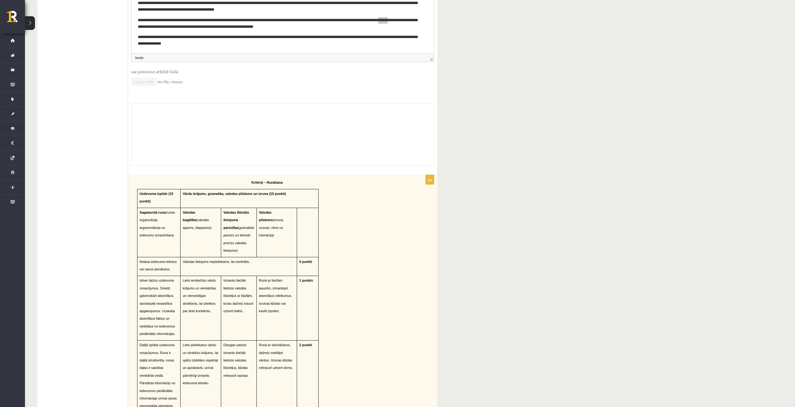
scroll to position [313, 0]
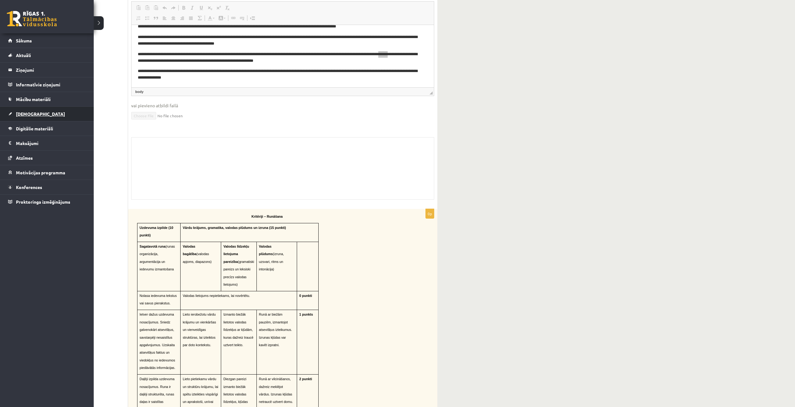
click at [30, 108] on link "[DEMOGRAPHIC_DATA]" at bounding box center [47, 114] width 78 height 14
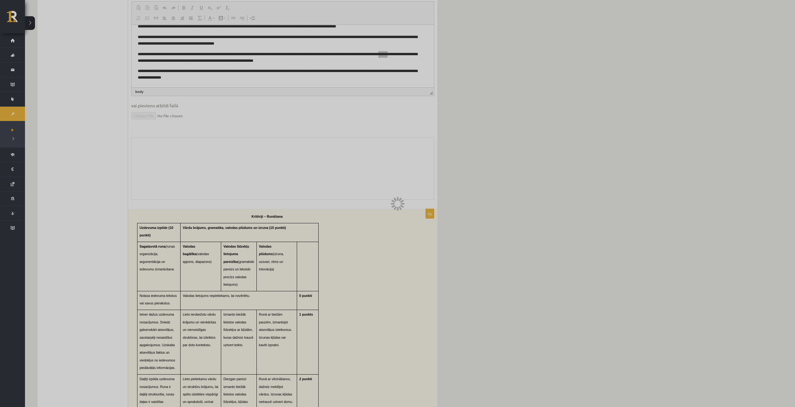
click at [13, 36] on div at bounding box center [397, 203] width 795 height 407
click at [12, 38] on div at bounding box center [397, 203] width 795 height 407
click at [3, 42] on div at bounding box center [397, 203] width 795 height 407
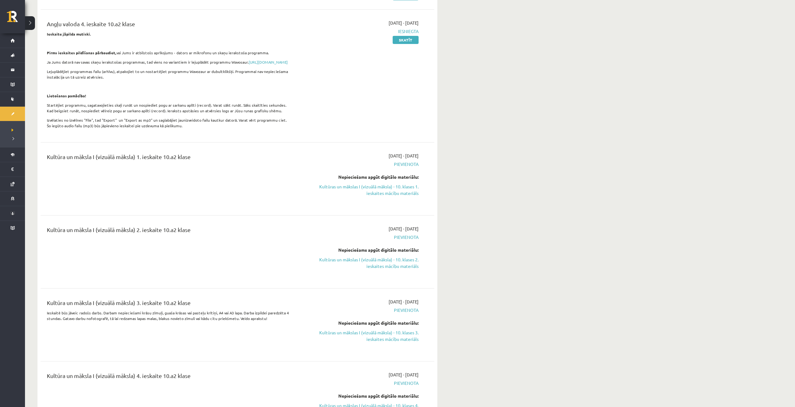
scroll to position [126, 0]
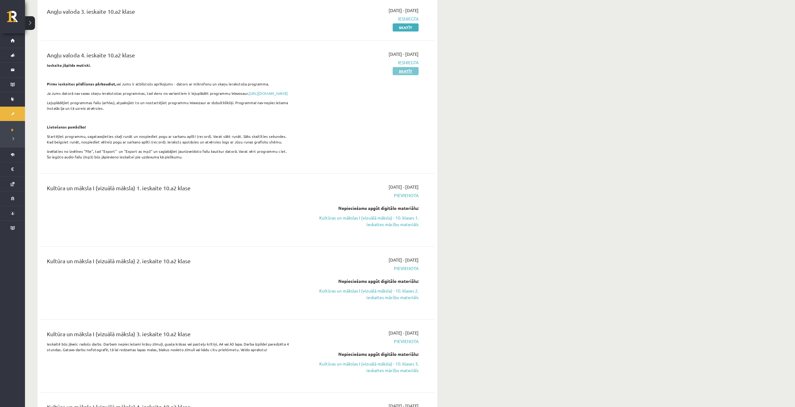
click at [402, 70] on link "Skatīt" at bounding box center [405, 71] width 26 height 8
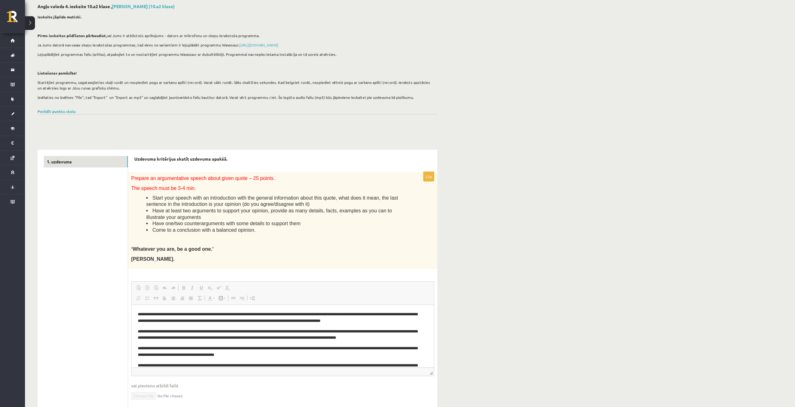
scroll to position [31, 0]
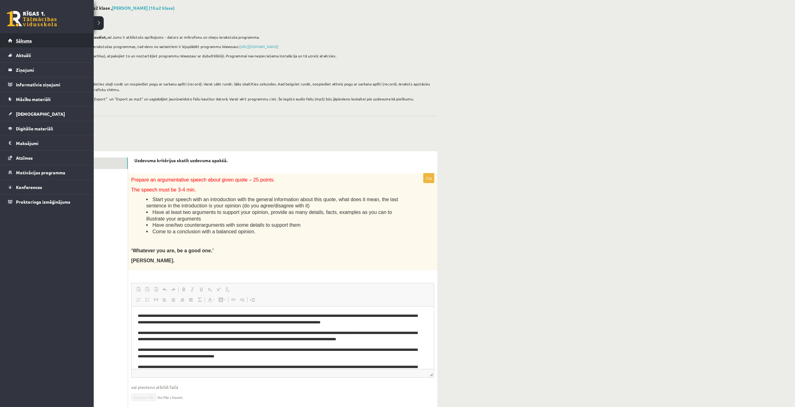
click at [38, 37] on link "Sākums" at bounding box center [47, 40] width 78 height 14
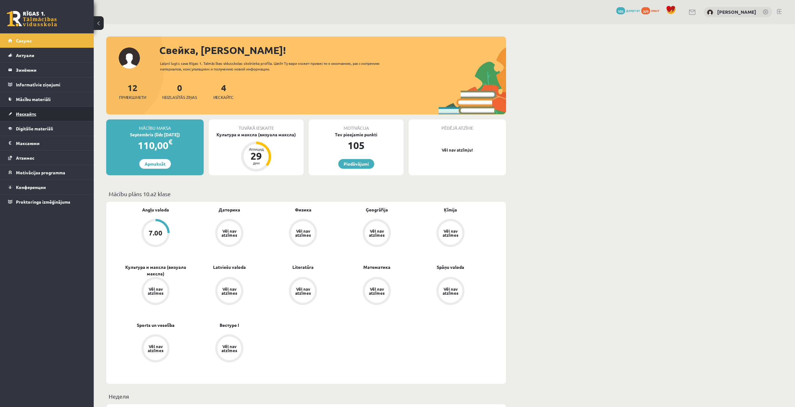
click at [24, 117] on link "Иескайтс" at bounding box center [47, 114] width 78 height 14
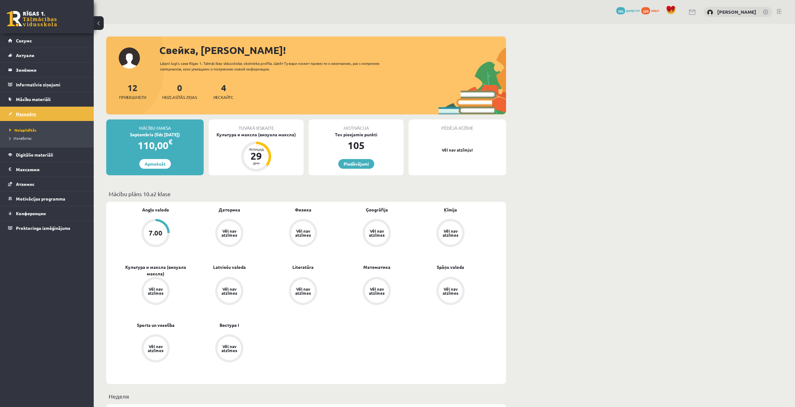
click at [35, 117] on link "Иескайтс" at bounding box center [47, 114] width 78 height 14
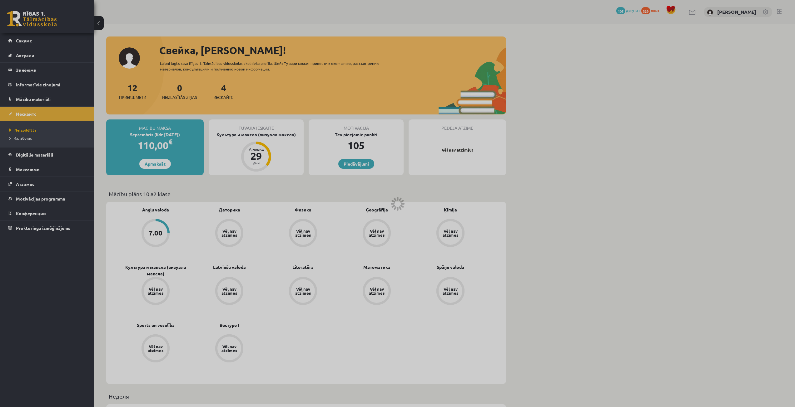
click at [46, 114] on div at bounding box center [397, 203] width 795 height 407
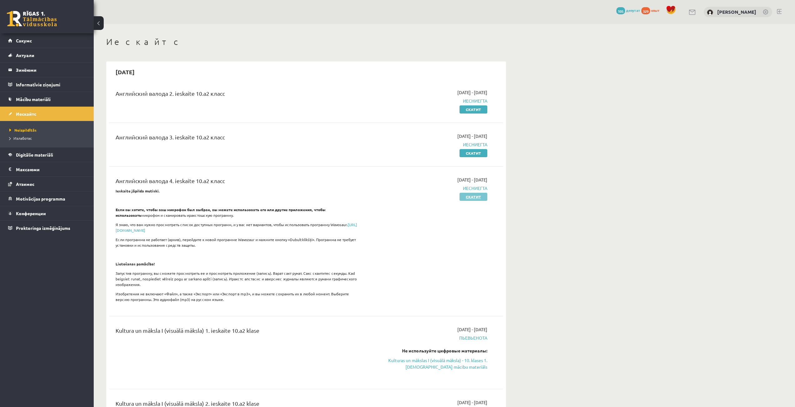
click at [476, 197] on font "Скатит" at bounding box center [473, 197] width 15 height 5
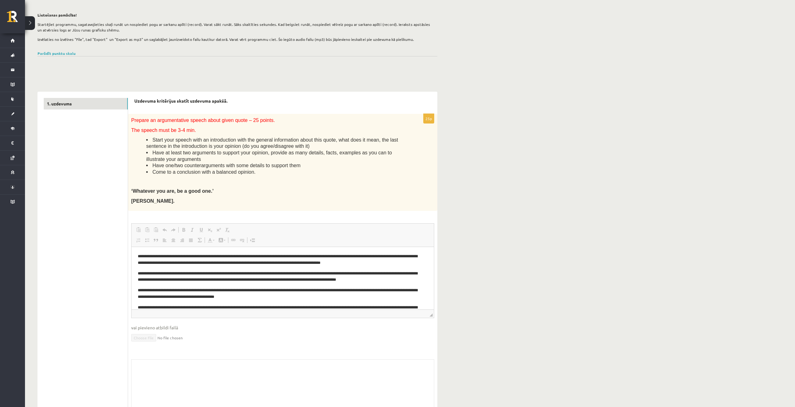
scroll to position [94, 0]
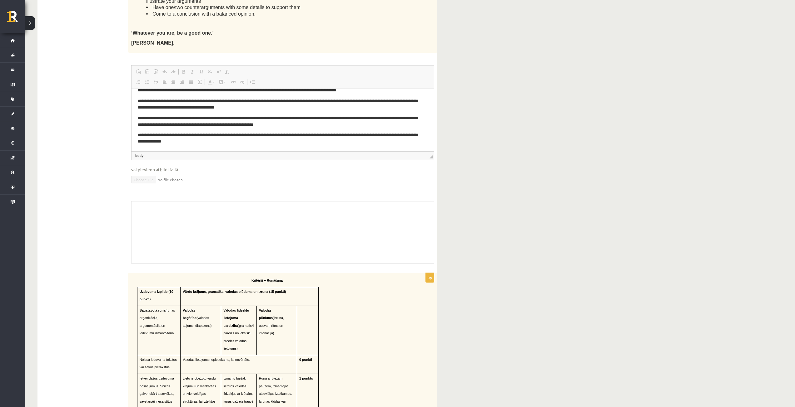
scroll to position [25, 0]
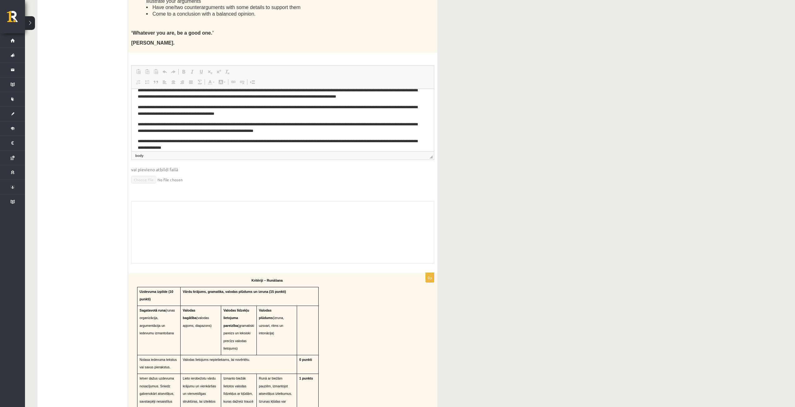
click at [201, 146] on html "**********" at bounding box center [282, 111] width 302 height 94
click at [204, 147] on p "**********" at bounding box center [280, 144] width 285 height 13
click at [200, 148] on p "**********" at bounding box center [280, 144] width 285 height 13
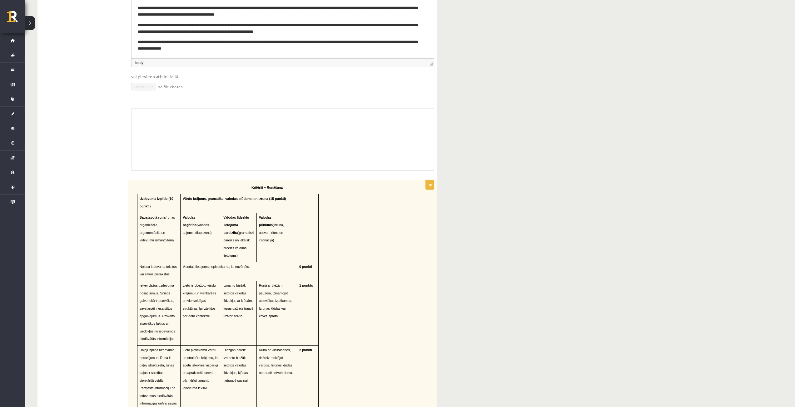
scroll to position [343, 0]
drag, startPoint x: 199, startPoint y: 47, endPoint x: 194, endPoint y: 39, distance: 9.4
click at [199, 47] on p "**********" at bounding box center [280, 44] width 285 height 13
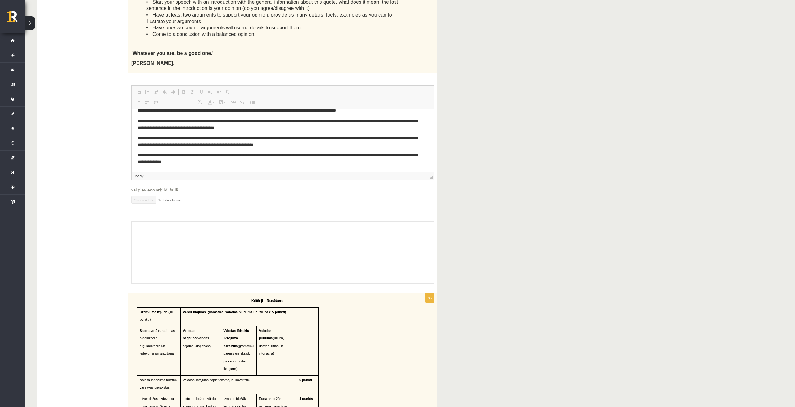
scroll to position [218, 0]
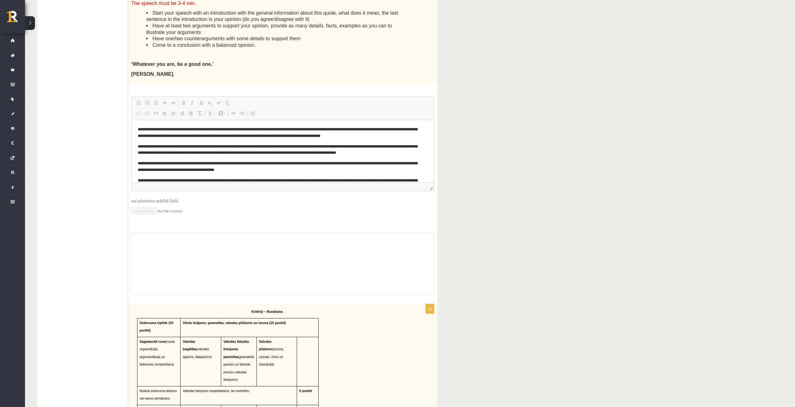
click at [228, 157] on body "**********" at bounding box center [283, 166] width 290 height 81
click at [247, 156] on body "**********" at bounding box center [283, 166] width 290 height 81
click at [276, 169] on p "**********" at bounding box center [280, 166] width 285 height 13
click at [210, 168] on p "**********" at bounding box center [280, 166] width 285 height 13
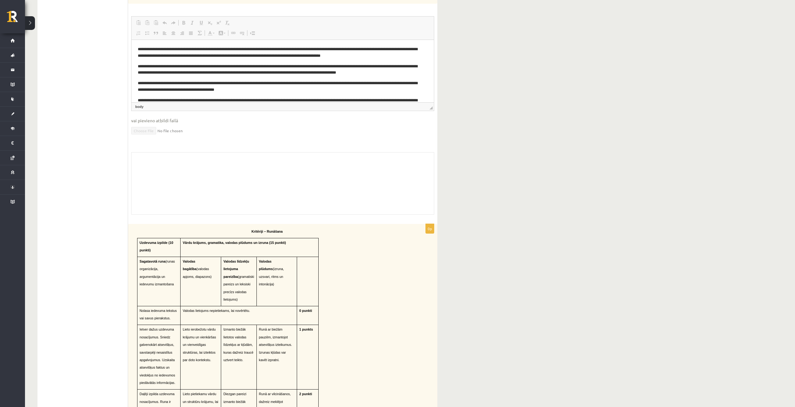
scroll to position [312, 0]
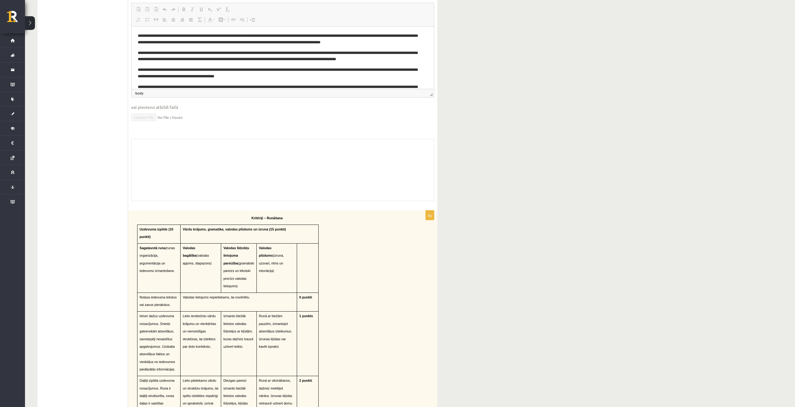
drag, startPoint x: 225, startPoint y: 320, endPoint x: 259, endPoint y: 328, distance: 34.8
click at [246, 326] on tr "Ietver dažus uzdevuma nosacījumus. Sniedz galvenokārt atsevišķus, savstarpēji n…" at bounding box center [227, 344] width 181 height 65
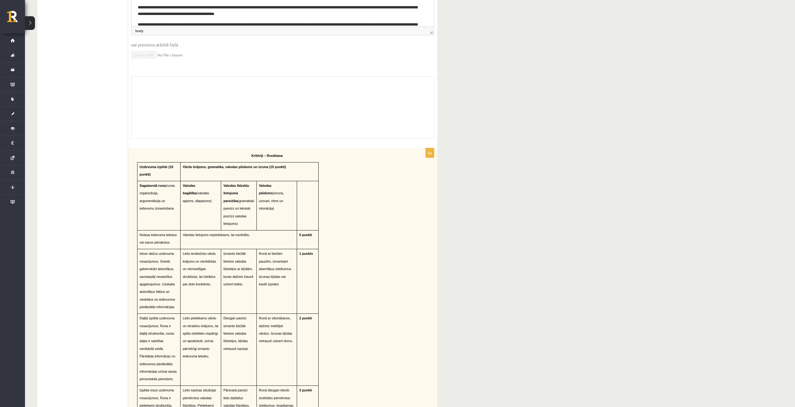
click at [254, 330] on p "Diezgan pareizi izmanto biežāk lietotos valodas līdzekļus, kļūdas netraucē sazi…" at bounding box center [238, 333] width 31 height 38
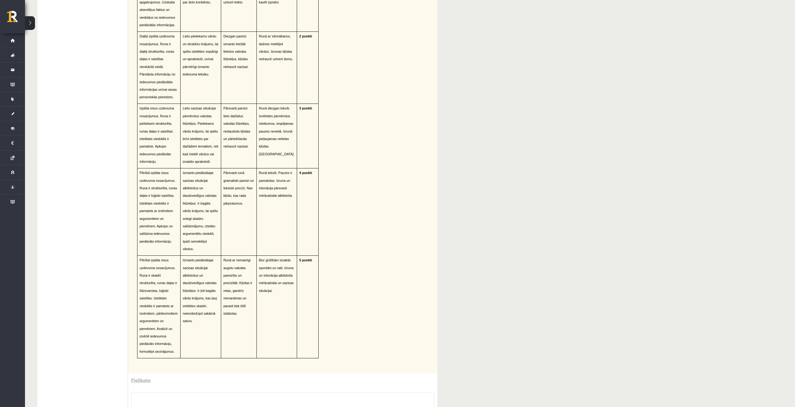
scroll to position [657, 0]
click at [137, 377] on link "Pielikums" at bounding box center [140, 380] width 19 height 7
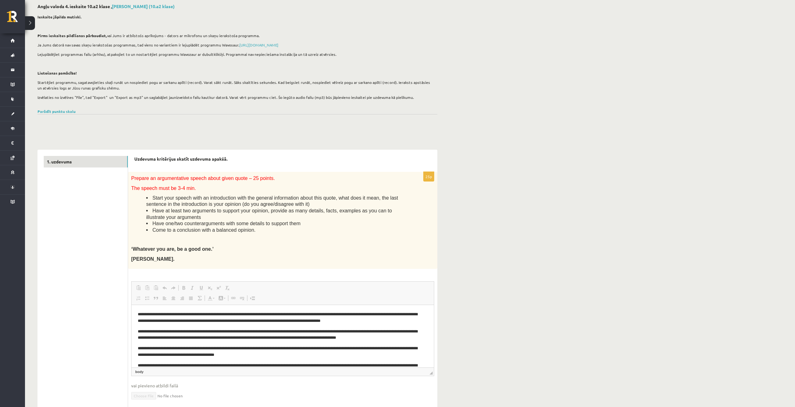
scroll to position [32, 0]
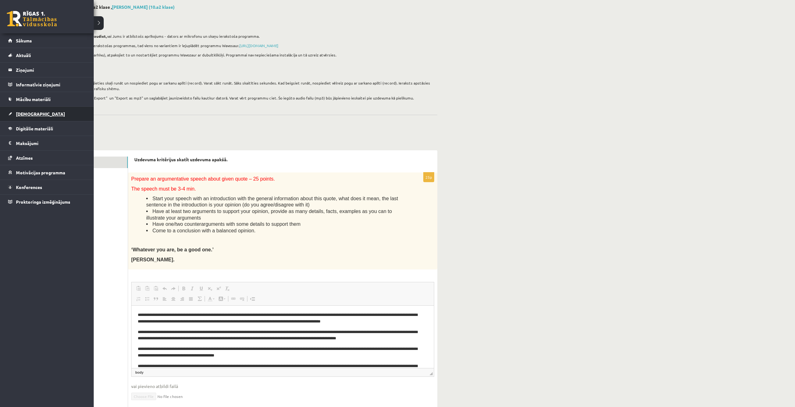
click at [27, 109] on link "[DEMOGRAPHIC_DATA]" at bounding box center [47, 114] width 78 height 14
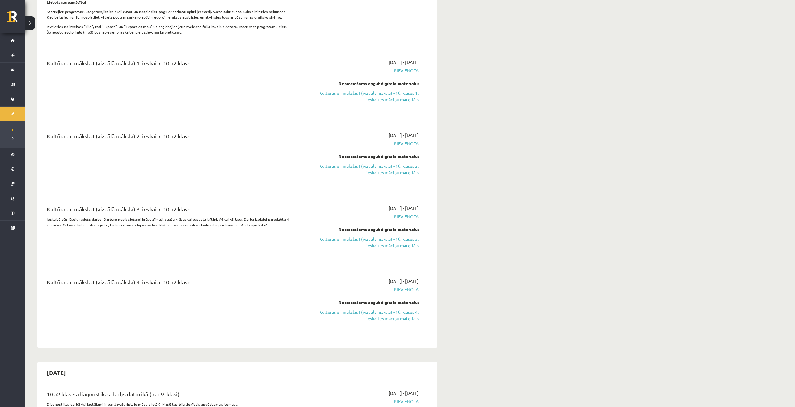
scroll to position [282, 0]
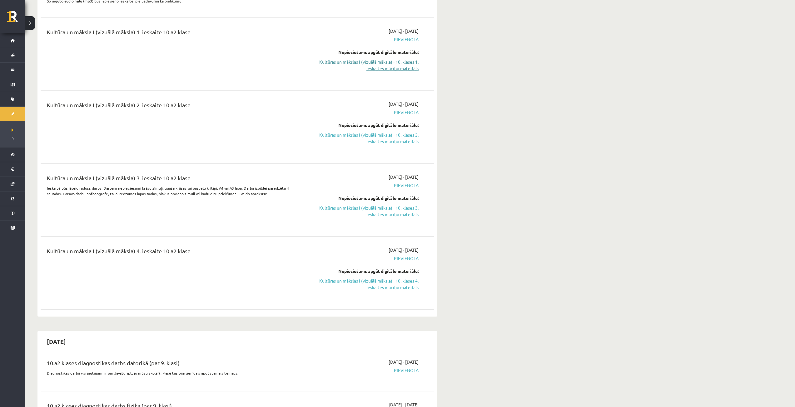
drag, startPoint x: 322, startPoint y: 84, endPoint x: 301, endPoint y: 70, distance: 25.4
click at [301, 70] on link "Kultūras un mākslas I (vizuālā māksla) - 10. klases 1. ieskaites mācību materiā…" at bounding box center [360, 65] width 118 height 13
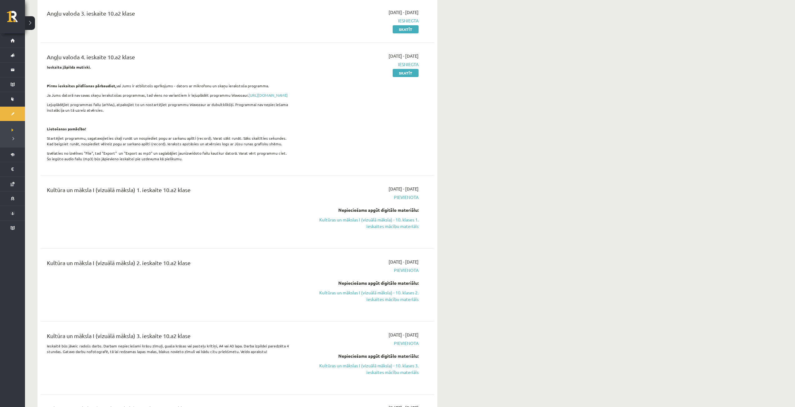
scroll to position [63, 0]
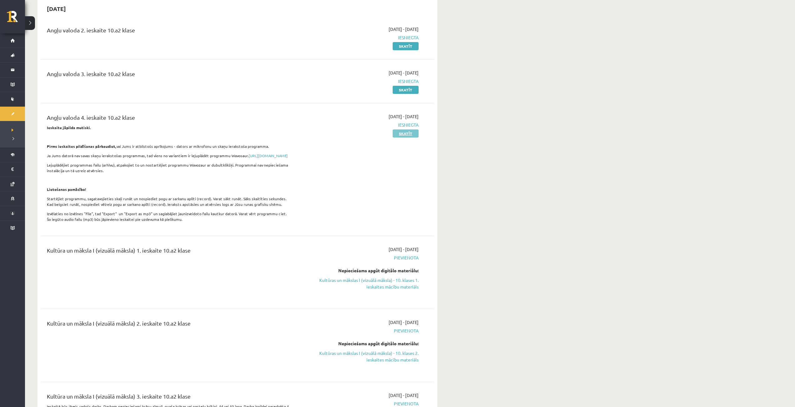
click at [405, 134] on link "Skatīt" at bounding box center [405, 134] width 26 height 8
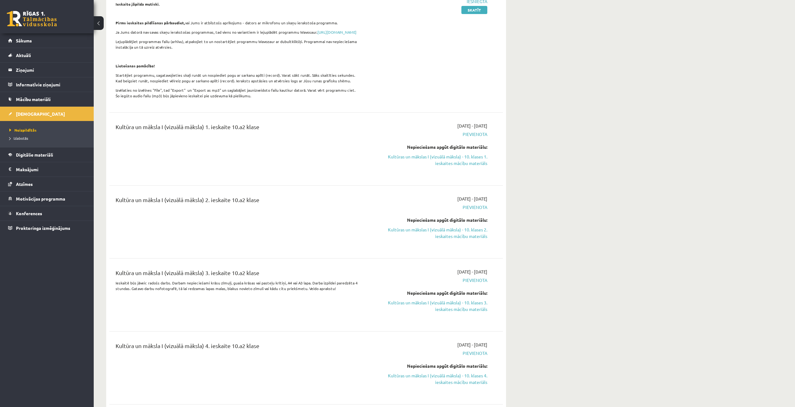
scroll to position [187, 0]
click at [472, 165] on link "Kultūras un mākslas I (vizuālā māksla) - 10. klases 1. ieskaites mācību materiā…" at bounding box center [428, 159] width 118 height 13
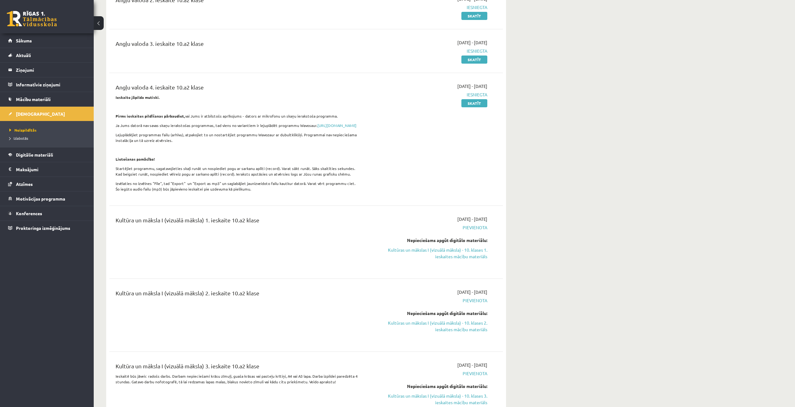
scroll to position [125, 0]
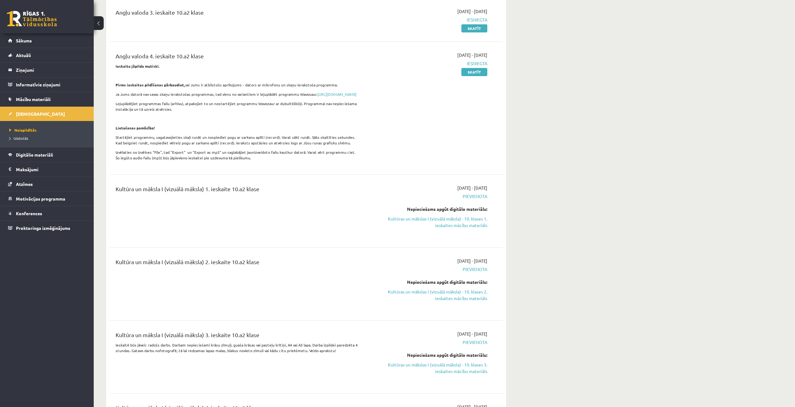
drag, startPoint x: 466, startPoint y: 226, endPoint x: 430, endPoint y: 30, distance: 199.7
click at [466, 226] on link "Kultūras un mākslas I (vizuālā māksla) - 10. klases 1. ieskaites mācību materiā…" at bounding box center [428, 222] width 118 height 13
click at [450, 229] on link "Kultūras un mākslas I (vizuālā māksla) - 10. klases 1. ieskaites mācību materiā…" at bounding box center [428, 222] width 118 height 13
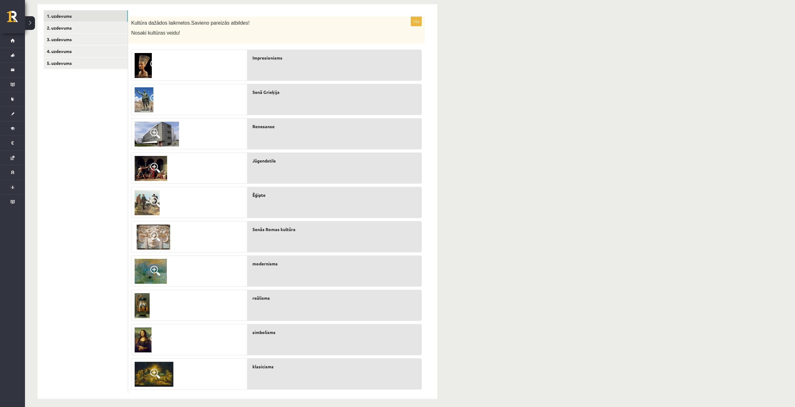
scroll to position [106, 0]
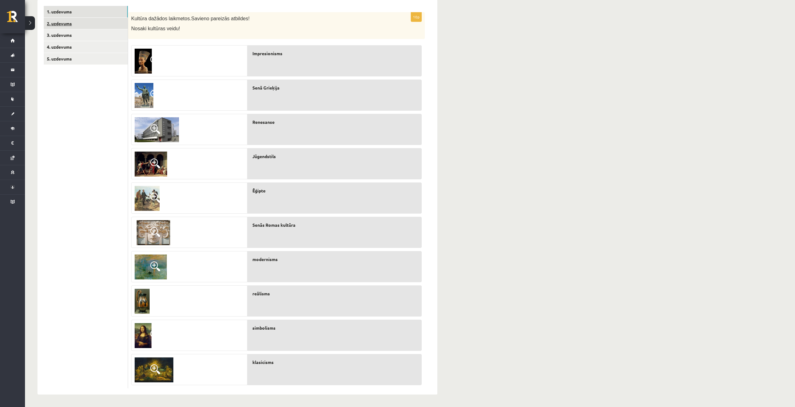
click at [52, 21] on link "2. uzdevums" at bounding box center [86, 24] width 84 height 12
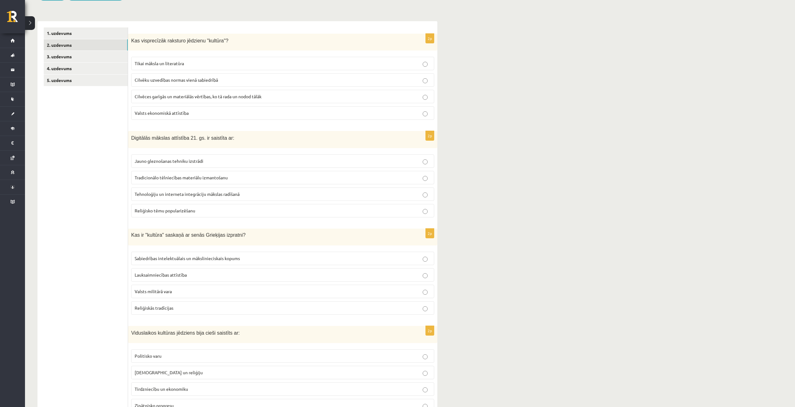
scroll to position [44, 0]
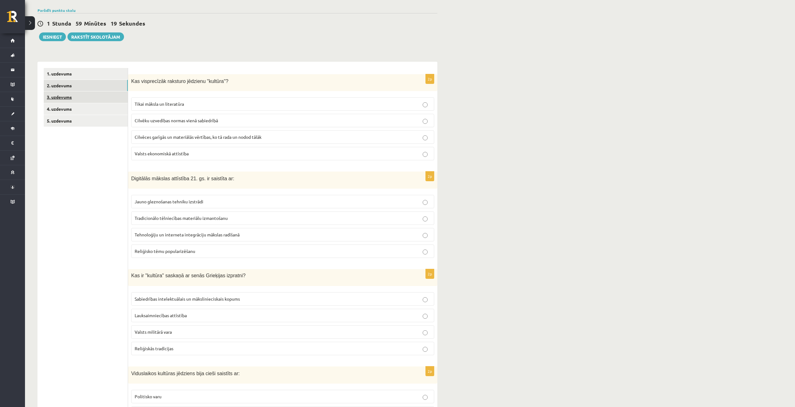
click at [75, 97] on link "3. uzdevums" at bounding box center [86, 97] width 84 height 12
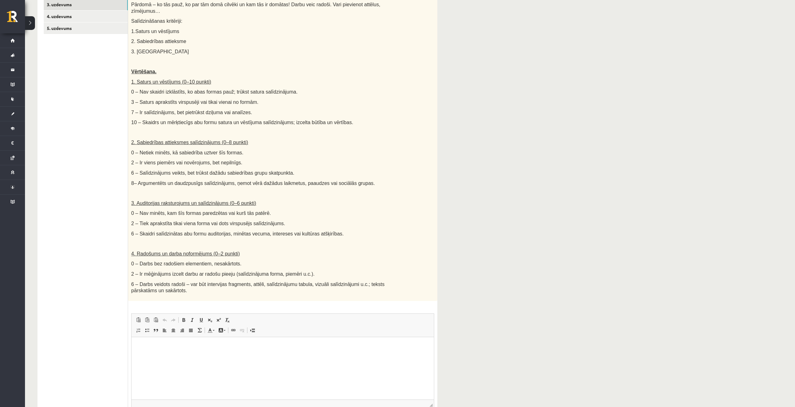
scroll to position [61, 0]
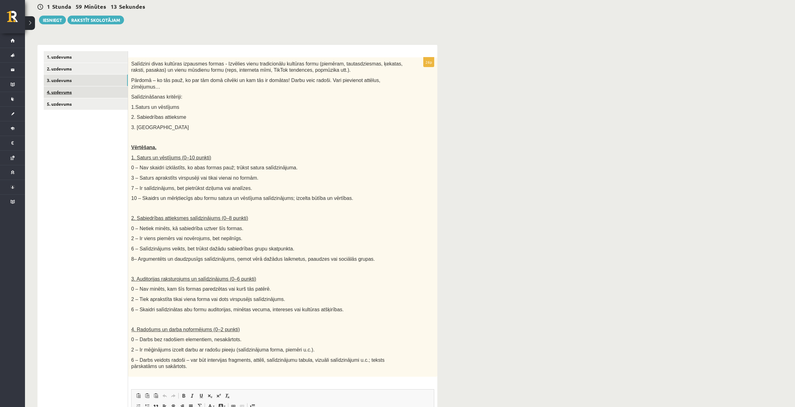
click at [76, 93] on link "4. uzdevums" at bounding box center [86, 92] width 84 height 12
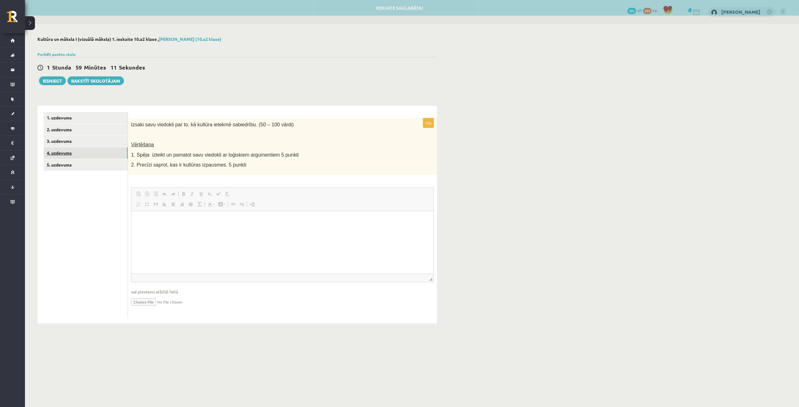
scroll to position [0, 0]
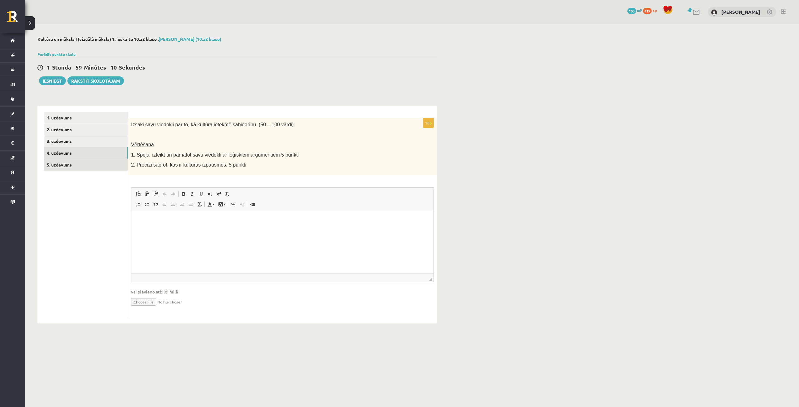
click at [96, 161] on link "5. uzdevums" at bounding box center [86, 165] width 84 height 12
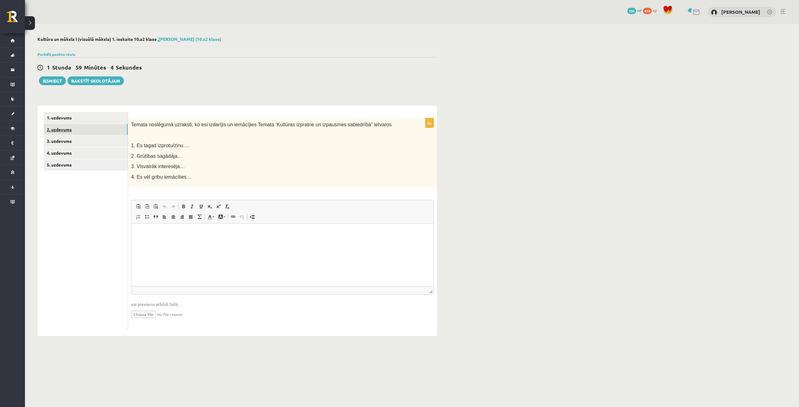
click at [62, 130] on link "2. uzdevums" at bounding box center [86, 130] width 84 height 12
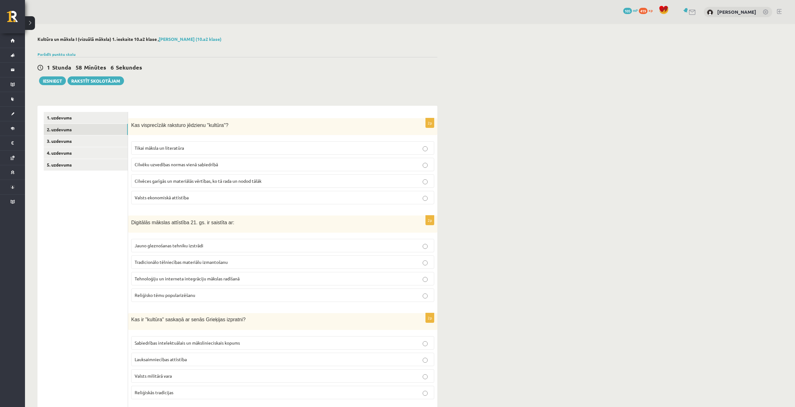
click at [317, 182] on p "Cilvēces garīgās un materiālās vērtības, ko tā rada un nodod tālāk" at bounding box center [283, 181] width 296 height 7
click at [270, 276] on p "Tehnoloģiju un interneta integrāciju mākslas radīšanā" at bounding box center [283, 279] width 296 height 7
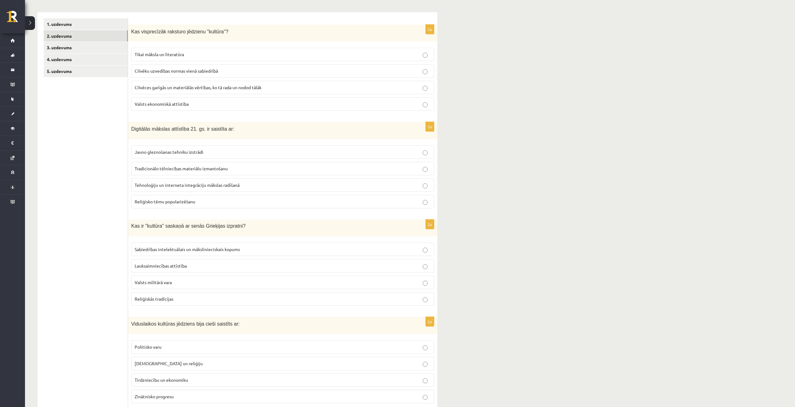
scroll to position [125, 0]
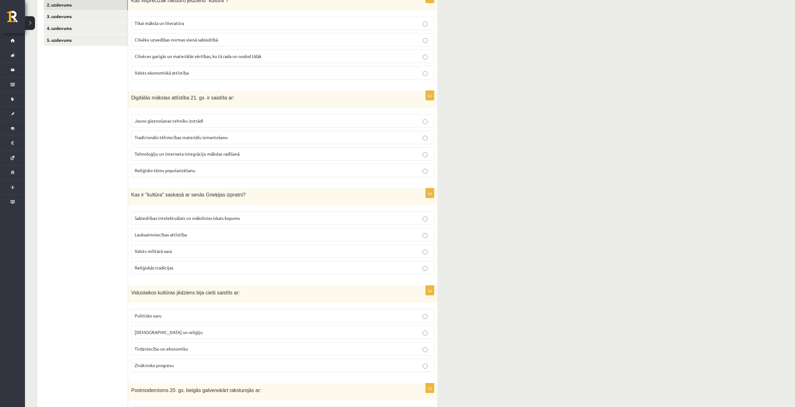
click at [241, 218] on p "Sabiedrības intelektuālais un mākslinieciskais kopums" at bounding box center [283, 218] width 296 height 7
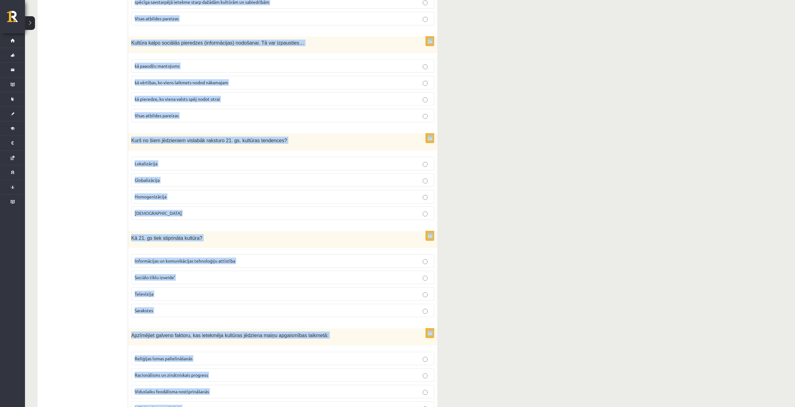
scroll to position [1194, 0]
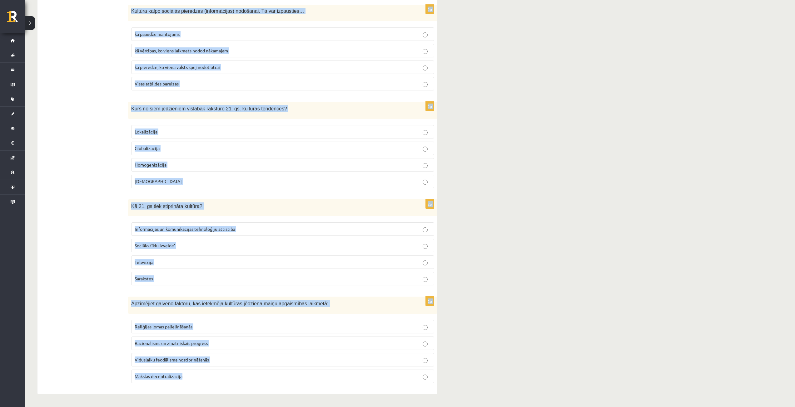
drag, startPoint x: 129, startPoint y: 10, endPoint x: 234, endPoint y: 392, distance: 395.5
copy form "Viduslaikos kultūras jēdziens bija cieši saistīts ar: Politisko varu Baznīcu un…"
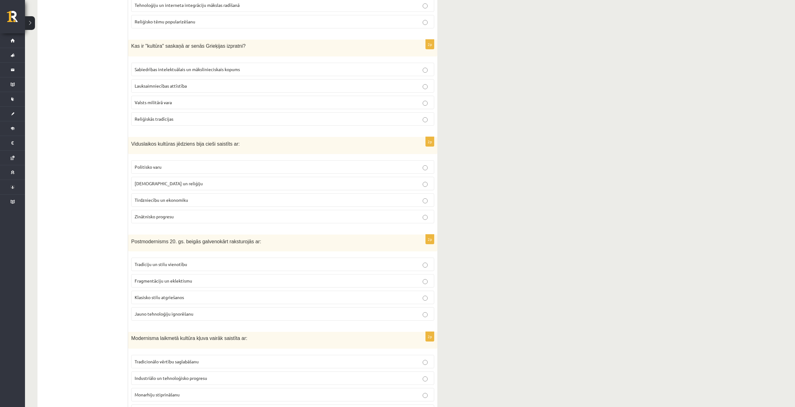
scroll to position [289, 0]
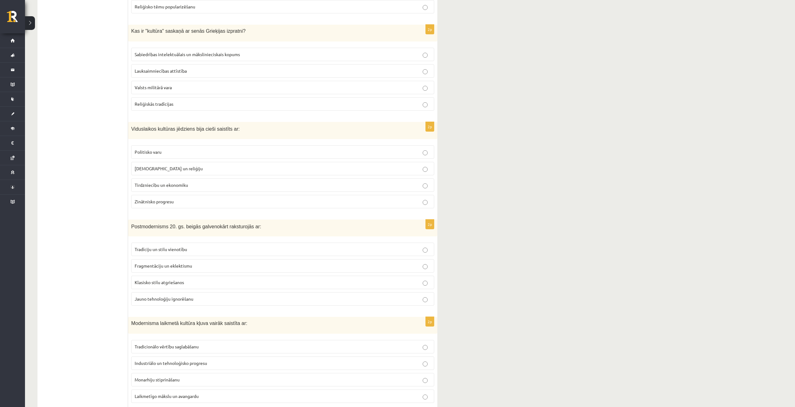
click at [211, 167] on p "Baznīcu un reliģiju" at bounding box center [283, 168] width 296 height 7
click at [218, 267] on p "Fragmentāciju un eklektismu" at bounding box center [283, 266] width 296 height 7
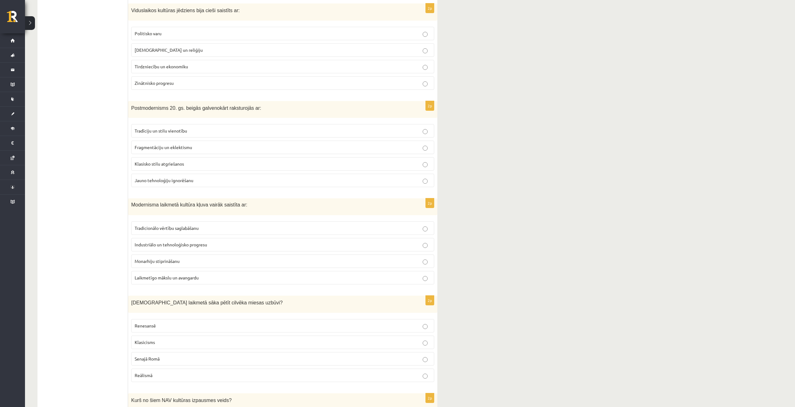
scroll to position [414, 0]
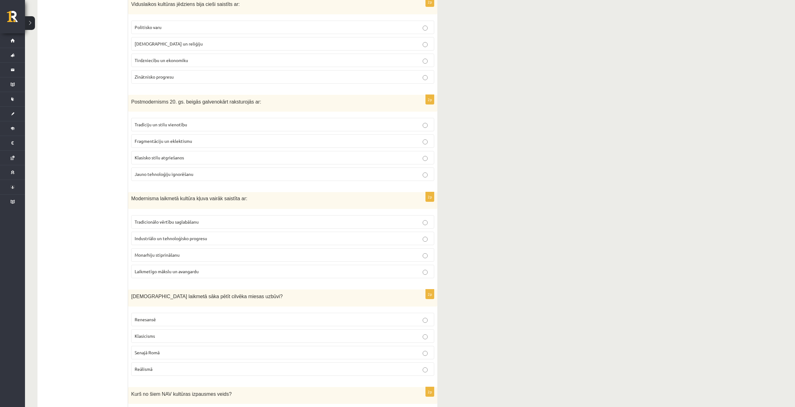
click at [211, 269] on label "Laikmetīgo mākslu un avangardu" at bounding box center [282, 271] width 303 height 13
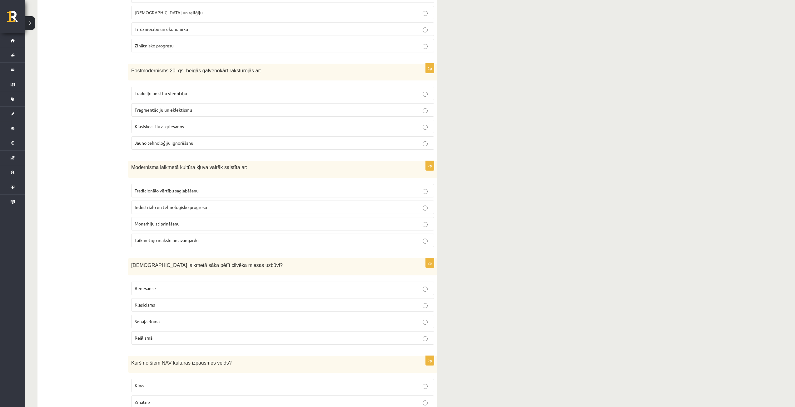
scroll to position [476, 0]
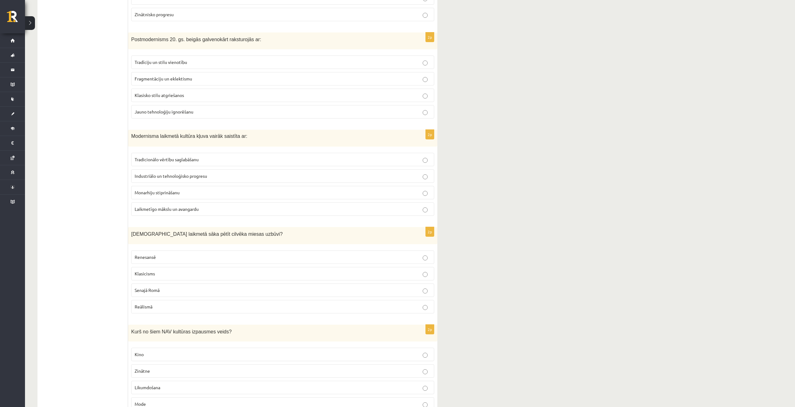
click at [211, 256] on p "Renesansē" at bounding box center [283, 257] width 296 height 7
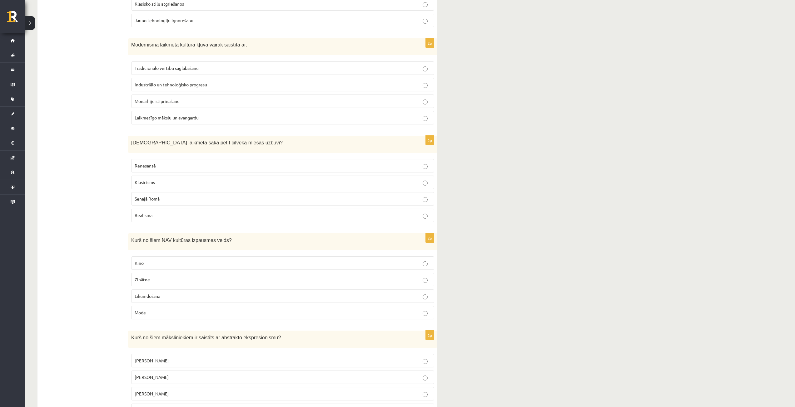
scroll to position [570, 0]
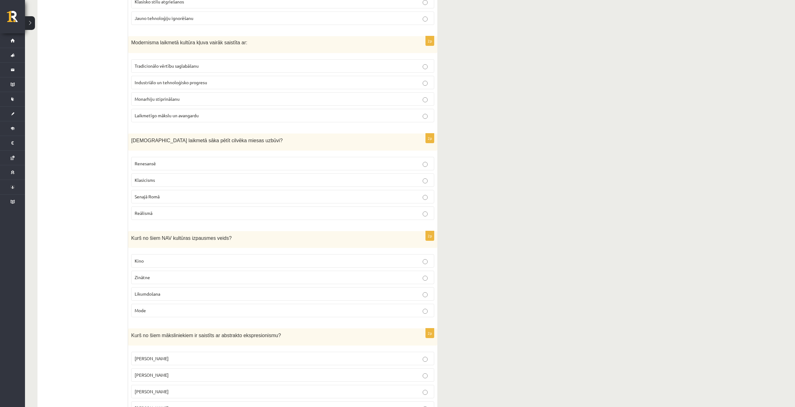
click at [208, 291] on label "Likumdošana" at bounding box center [282, 294] width 303 height 13
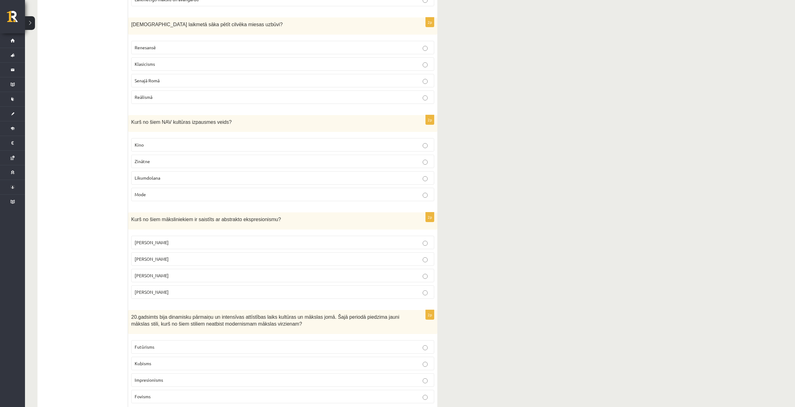
scroll to position [695, 0]
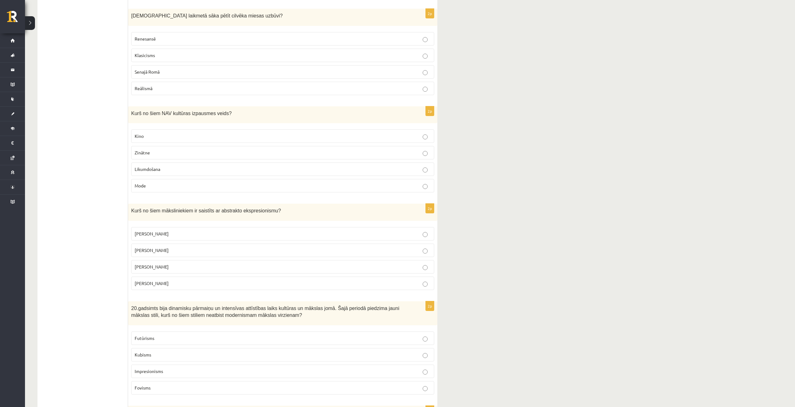
click at [198, 248] on p "Džeksons Polaks" at bounding box center [283, 250] width 296 height 7
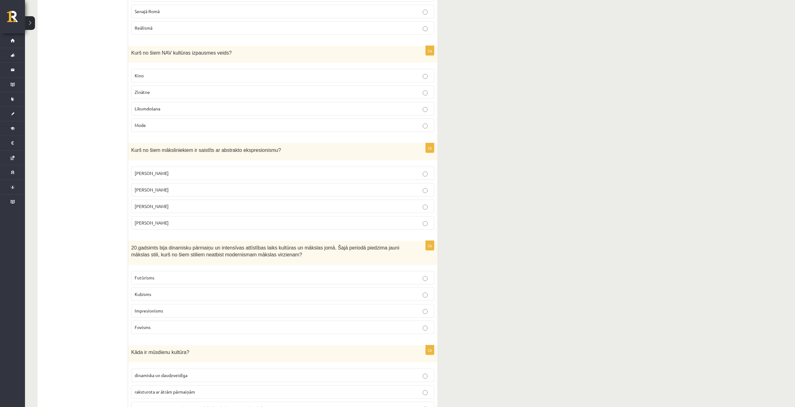
scroll to position [757, 0]
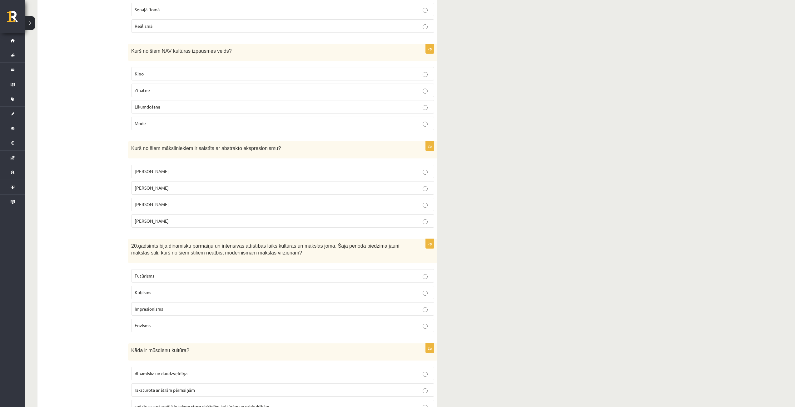
click at [178, 308] on p "Impresionisms" at bounding box center [283, 309] width 296 height 7
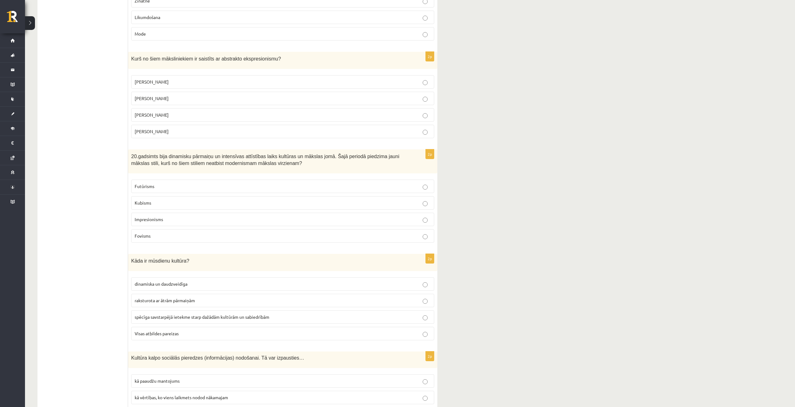
scroll to position [851, 0]
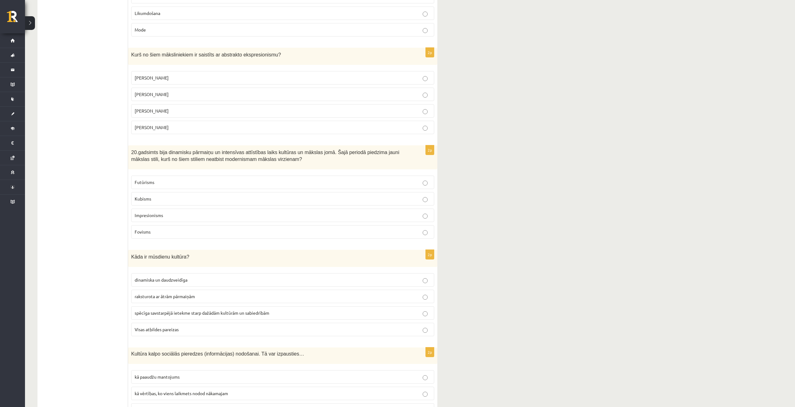
click at [190, 327] on p "Visas atbildes pareizas" at bounding box center [283, 330] width 296 height 7
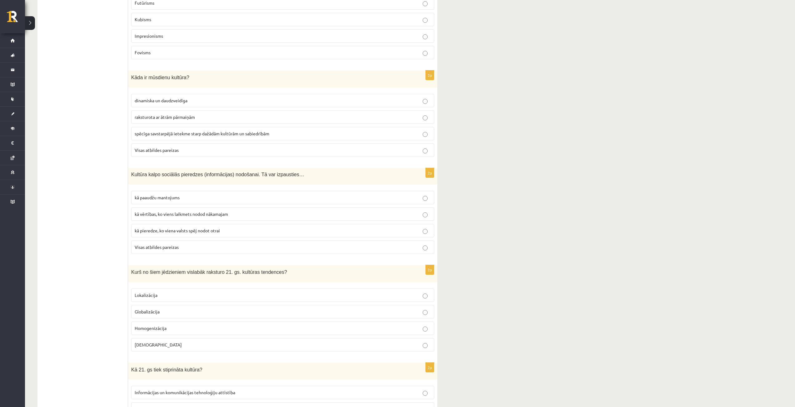
scroll to position [1038, 0]
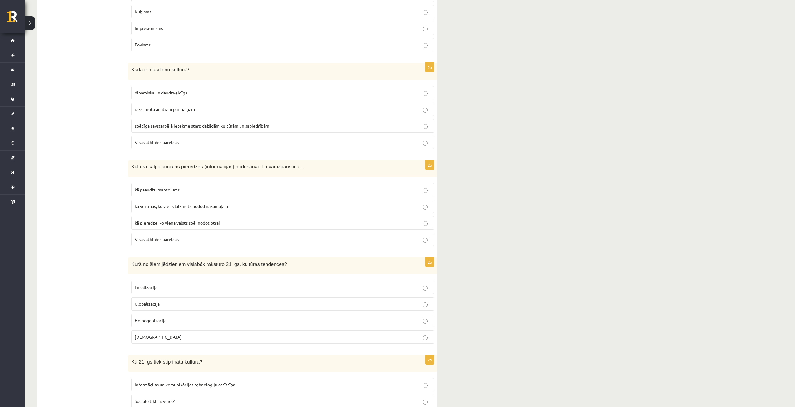
click at [186, 303] on p "Globalizācija" at bounding box center [283, 304] width 296 height 7
click at [195, 236] on label "Visas atbildes pareizas" at bounding box center [282, 239] width 303 height 13
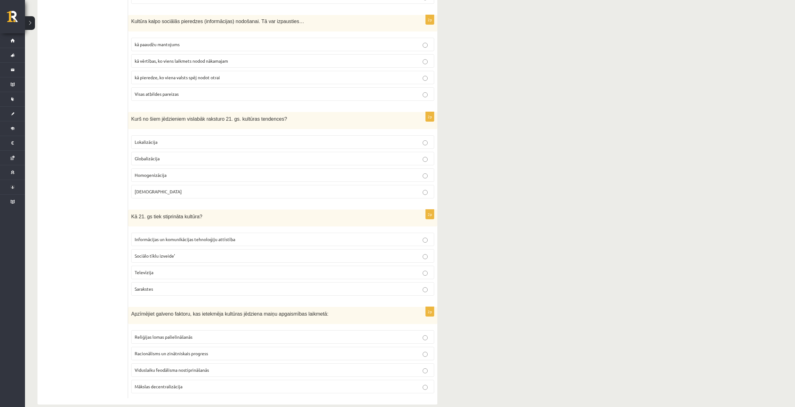
scroll to position [1194, 0]
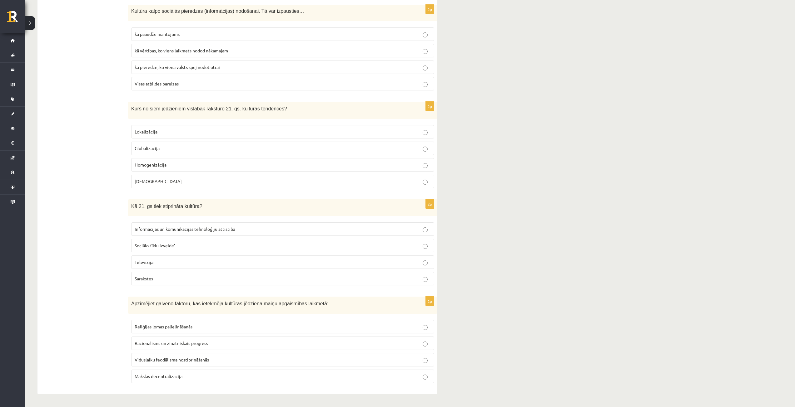
click at [192, 227] on span "Informācijas un komunikācijas tehnoloģiju attīstība" at bounding box center [185, 229] width 101 height 6
click at [204, 342] on span "Racionālisms un zinātniskais progress" at bounding box center [171, 344] width 73 height 6
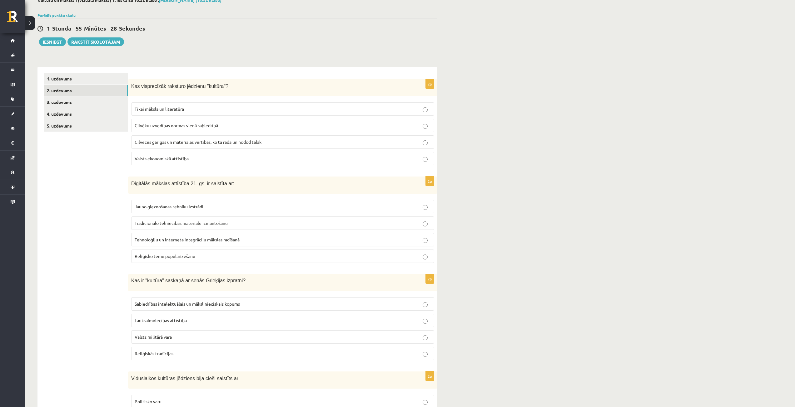
scroll to position [0, 0]
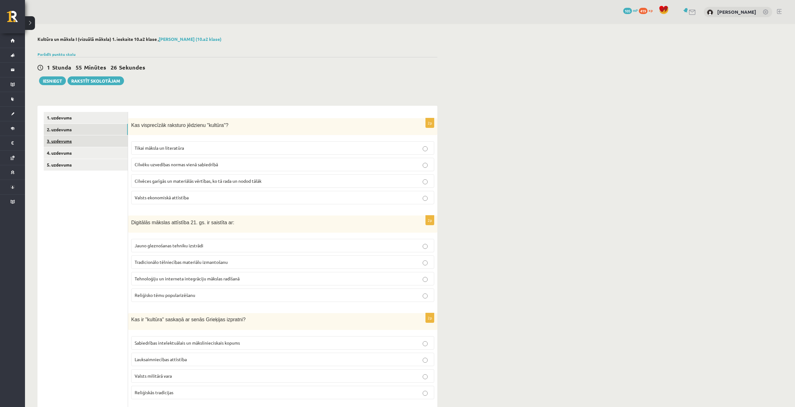
click at [71, 140] on link "3. uzdevums" at bounding box center [86, 141] width 84 height 12
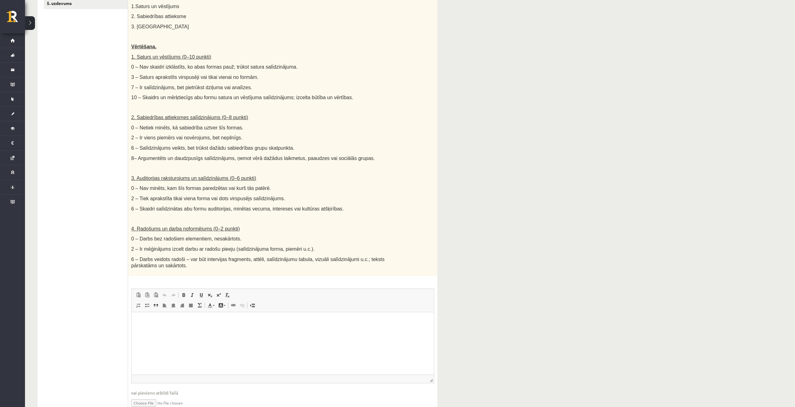
scroll to position [123, 0]
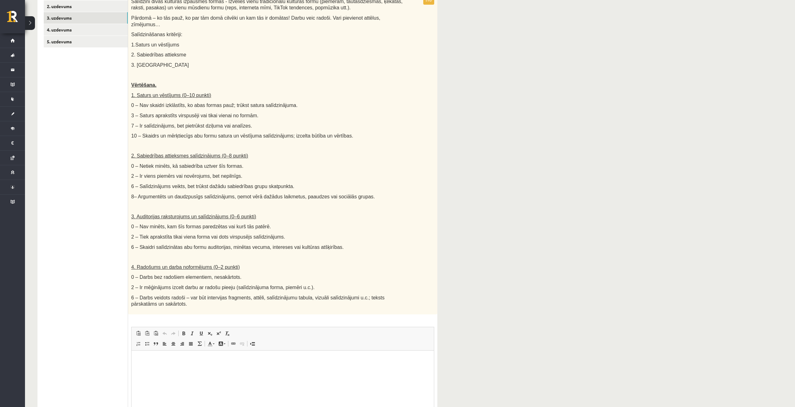
click at [231, 224] on span "0 – Nav minēts, kam šīs formas paredzētas vai kurš tās patērē." at bounding box center [201, 226] width 140 height 5
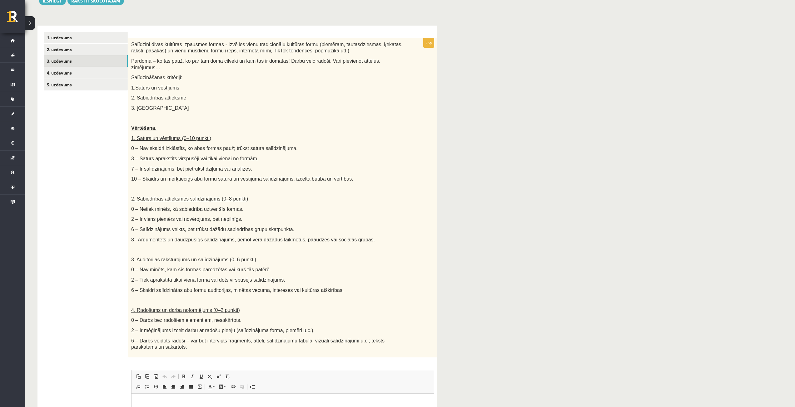
scroll to position [61, 0]
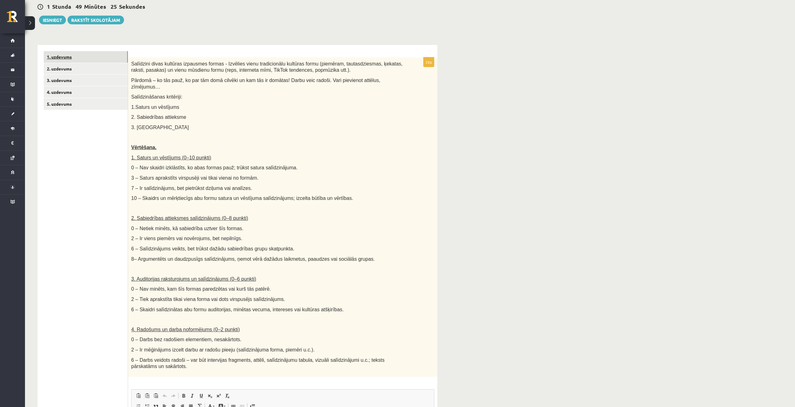
click at [88, 59] on link "1. uzdevums" at bounding box center [86, 57] width 84 height 12
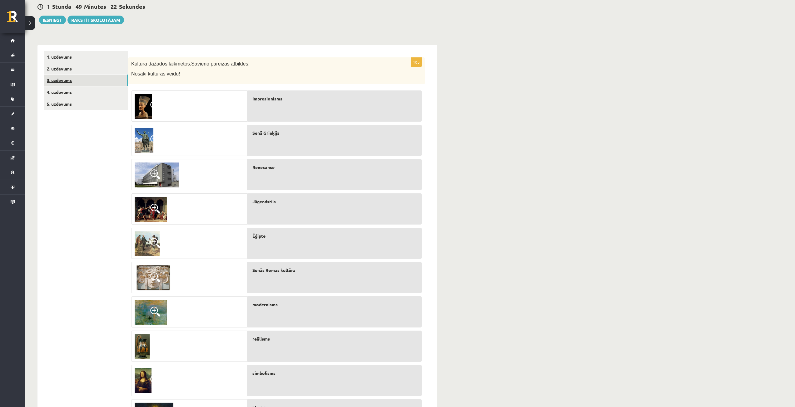
click at [68, 82] on link "3. uzdevums" at bounding box center [86, 81] width 84 height 12
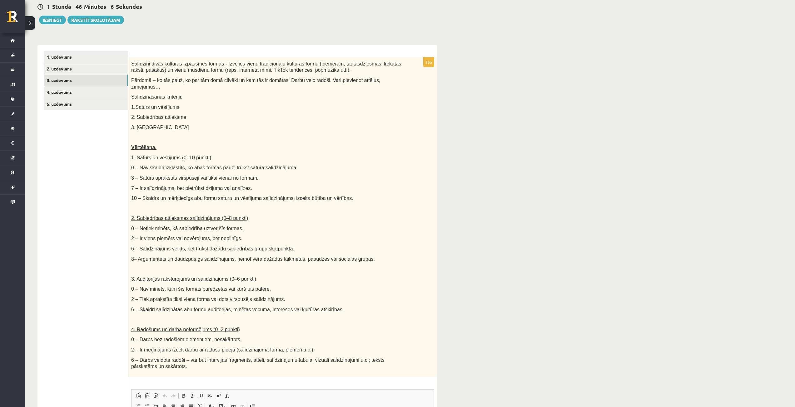
scroll to position [186, 0]
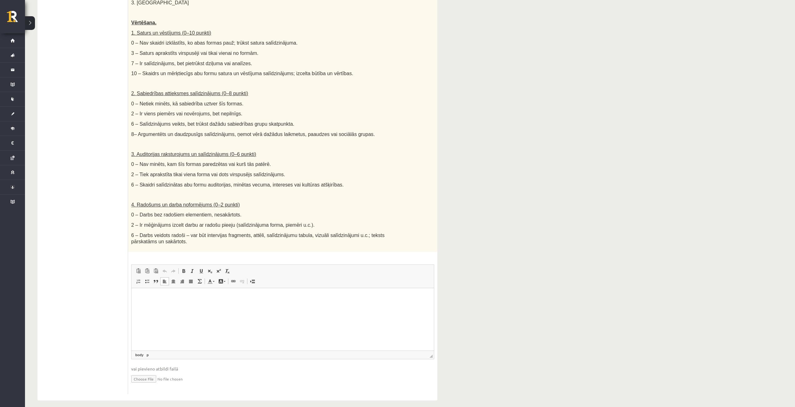
click at [150, 299] on p "Визуальный текстовый редактор, wiswyg-editor-user-answer-47363974460240" at bounding box center [283, 297] width 290 height 7
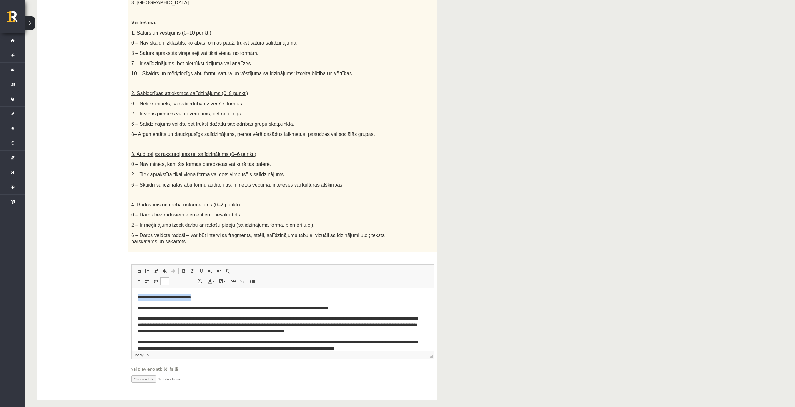
drag, startPoint x: 137, startPoint y: 296, endPoint x: 204, endPoint y: 295, distance: 66.8
click at [204, 295] on html "**********" at bounding box center [282, 348] width 302 height 121
click at [185, 269] on span at bounding box center [183, 271] width 5 height 5
click at [234, 298] on p "**********" at bounding box center [280, 297] width 285 height 7
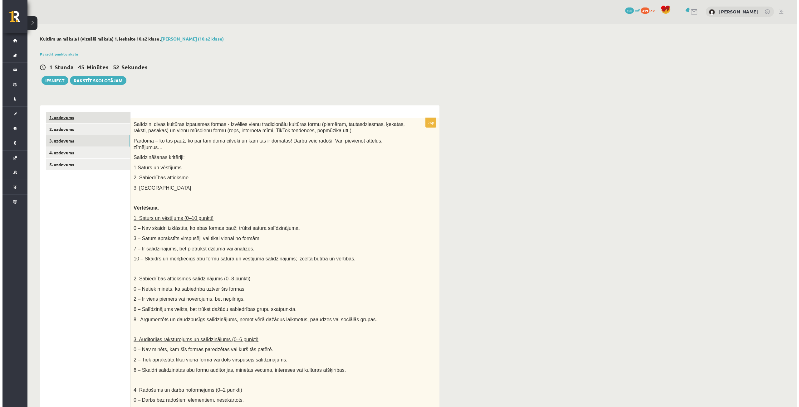
scroll to position [0, 0]
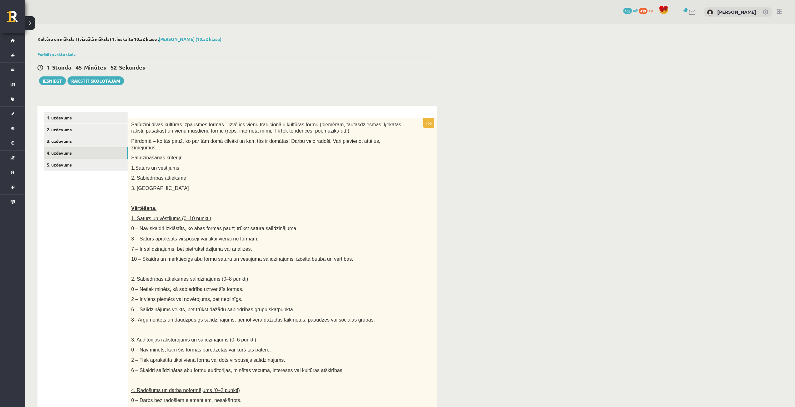
click at [70, 152] on link "4. uzdevums" at bounding box center [86, 153] width 84 height 12
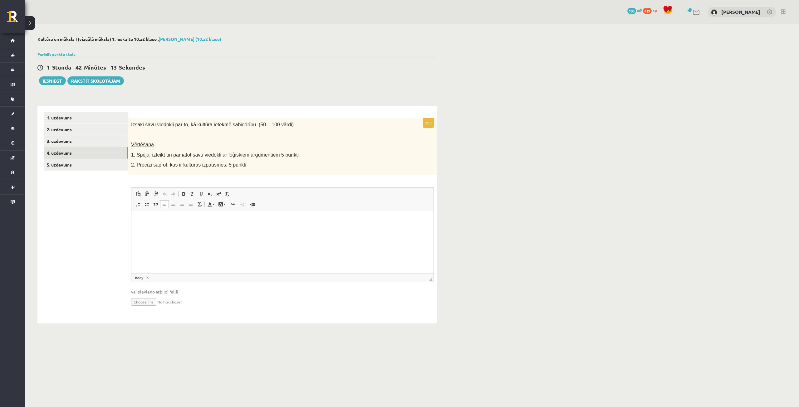
click at [253, 230] on html at bounding box center [282, 220] width 302 height 19
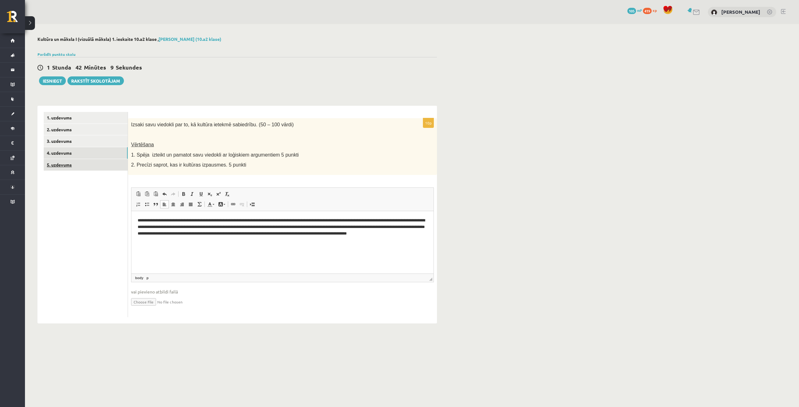
click at [99, 168] on link "5. uzdevums" at bounding box center [86, 165] width 84 height 12
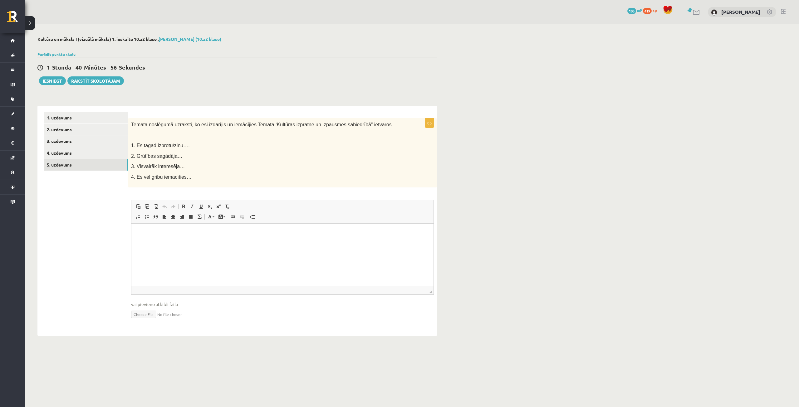
click at [251, 239] on html at bounding box center [282, 233] width 302 height 19
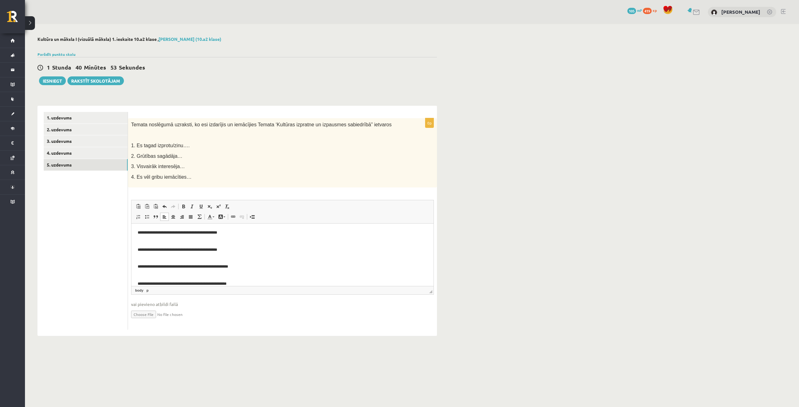
click at [141, 249] on p "**********" at bounding box center [280, 246] width 285 height 13
click at [140, 249] on p "**********" at bounding box center [280, 246] width 285 height 13
click at [136, 249] on html "**********" at bounding box center [282, 259] width 302 height 70
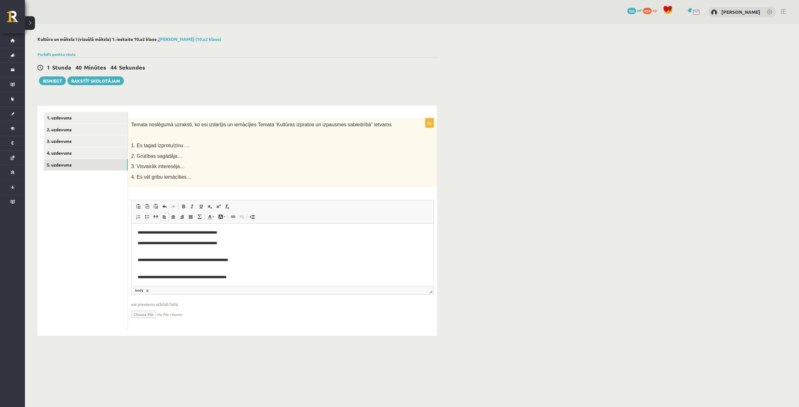
click at [136, 263] on html "**********" at bounding box center [282, 256] width 302 height 64
click at [137, 272] on html "**********" at bounding box center [282, 252] width 302 height 57
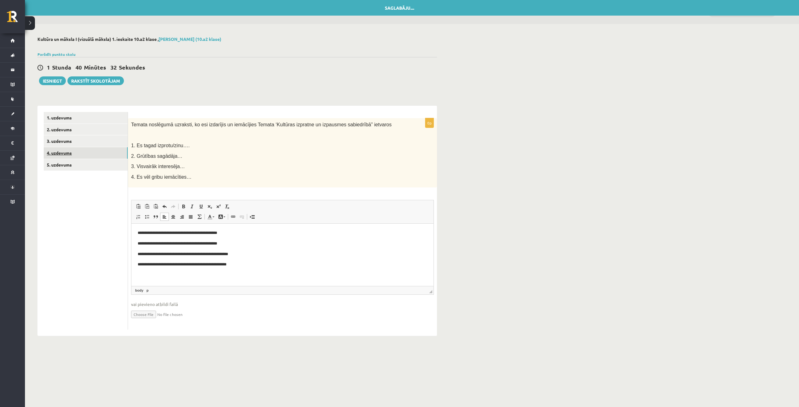
click at [59, 153] on link "4. uzdevums" at bounding box center [86, 153] width 84 height 12
click at [71, 141] on link "3. uzdevums" at bounding box center [86, 141] width 84 height 12
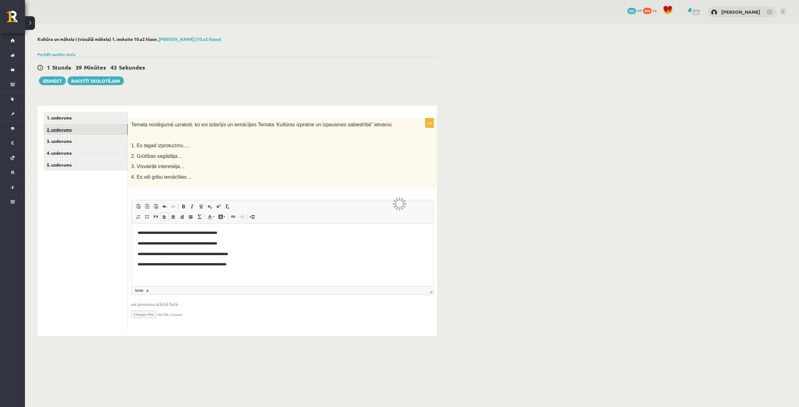
click at [61, 132] on link "2. uzdevums" at bounding box center [86, 130] width 84 height 12
click at [59, 146] on link "3. uzdevums" at bounding box center [86, 141] width 84 height 12
click at [58, 156] on link "4. uzdevums" at bounding box center [86, 153] width 84 height 12
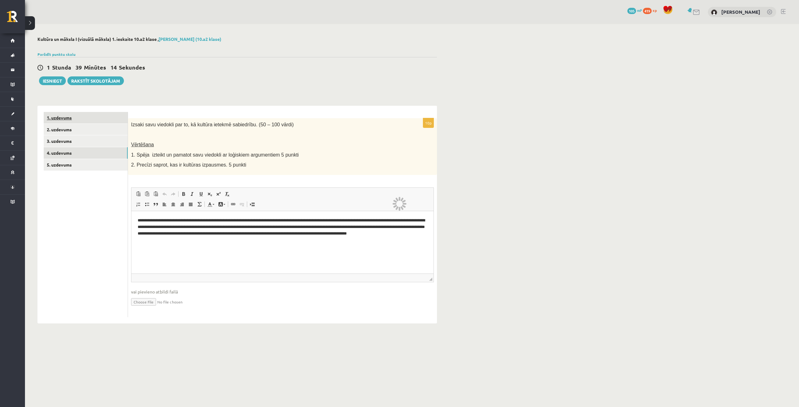
click at [67, 120] on link "1. uzdevums" at bounding box center [86, 118] width 84 height 12
click at [60, 117] on link "1. uzdevums" at bounding box center [86, 118] width 84 height 12
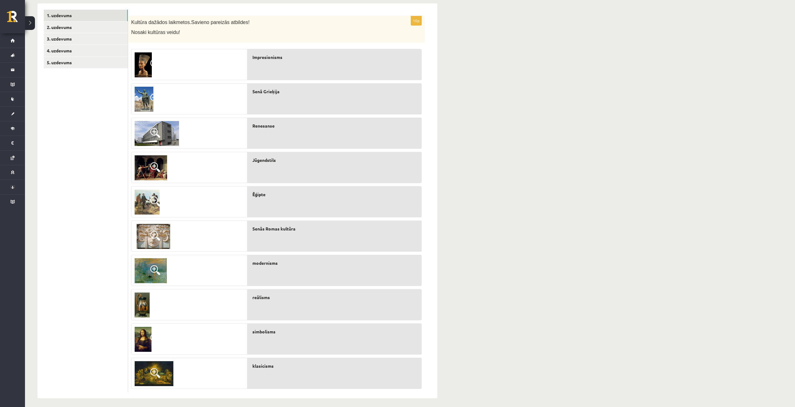
scroll to position [107, 0]
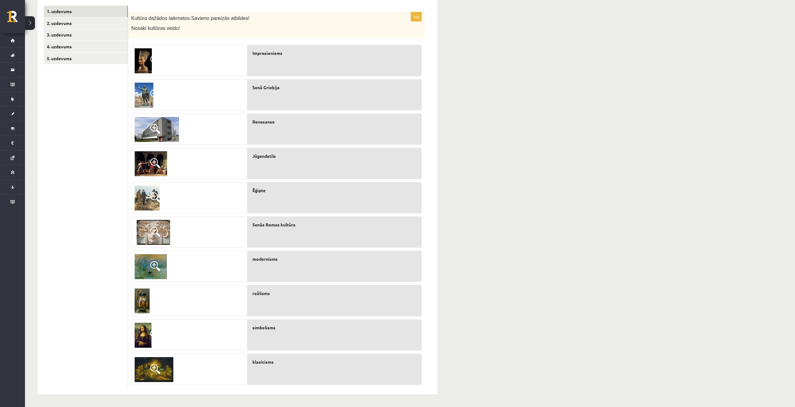
click at [150, 124] on span at bounding box center [155, 129] width 10 height 10
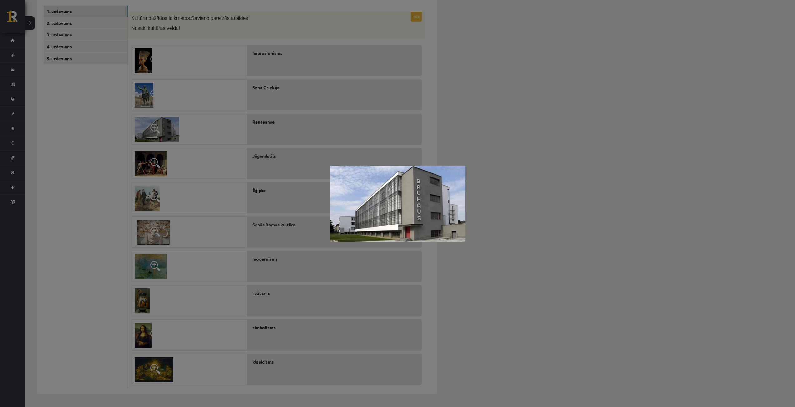
click at [488, 160] on div at bounding box center [397, 203] width 795 height 407
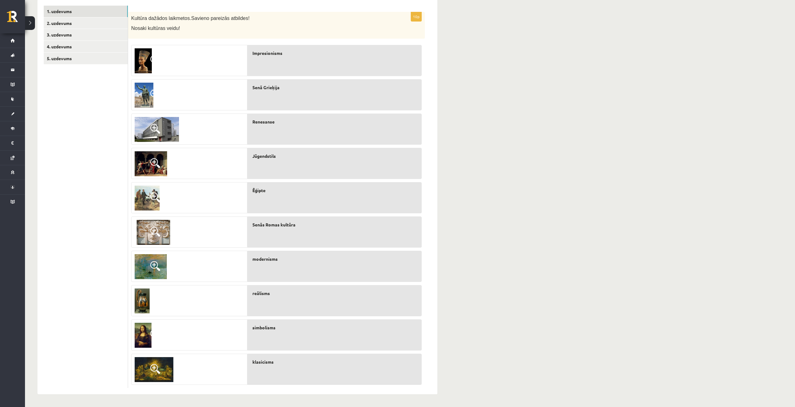
click at [145, 62] on img at bounding box center [143, 60] width 17 height 25
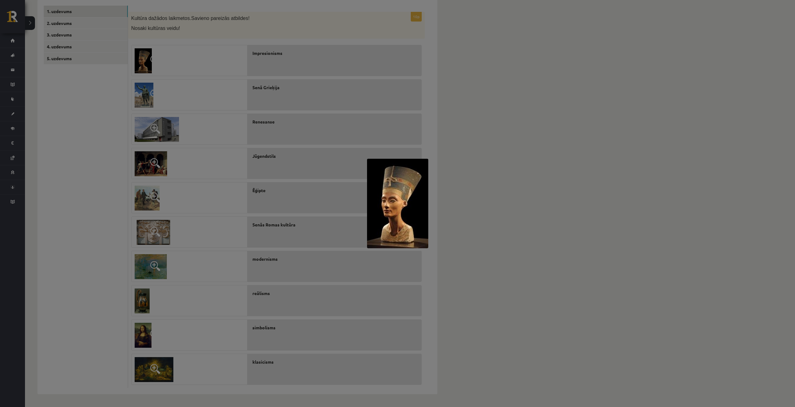
click at [536, 158] on div at bounding box center [397, 203] width 795 height 407
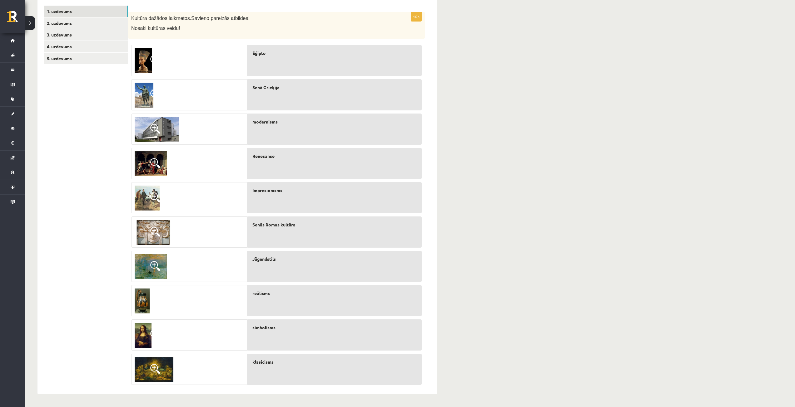
click at [146, 192] on img at bounding box center [147, 198] width 25 height 25
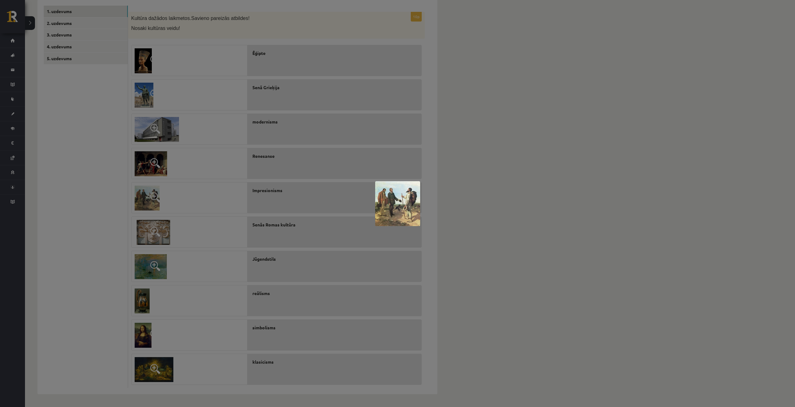
click at [478, 181] on div at bounding box center [397, 203] width 795 height 407
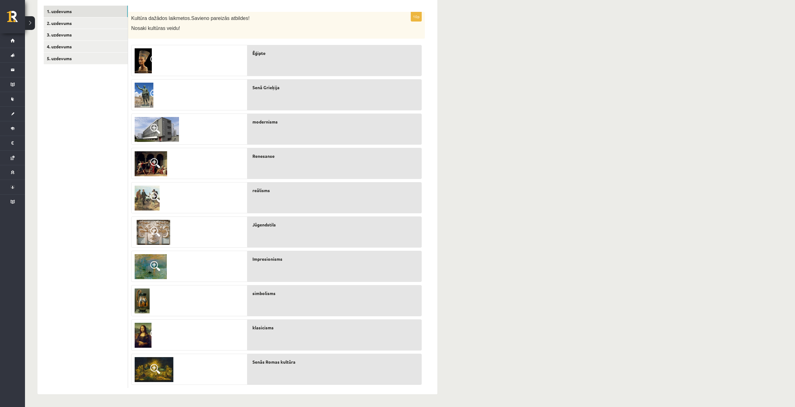
click at [157, 367] on span at bounding box center [155, 369] width 10 height 10
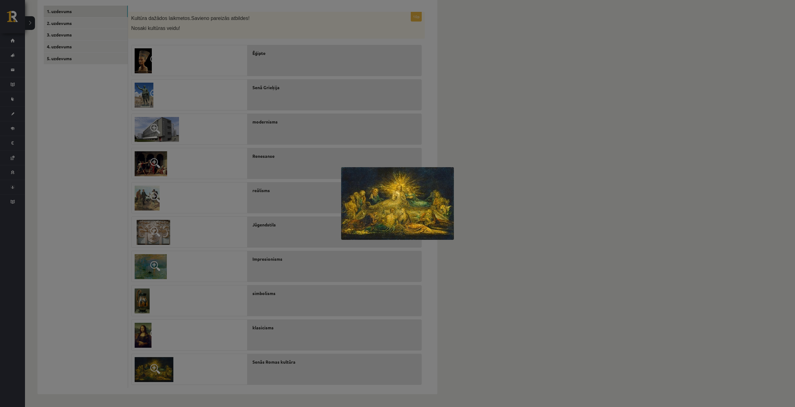
click at [466, 183] on div at bounding box center [397, 203] width 795 height 407
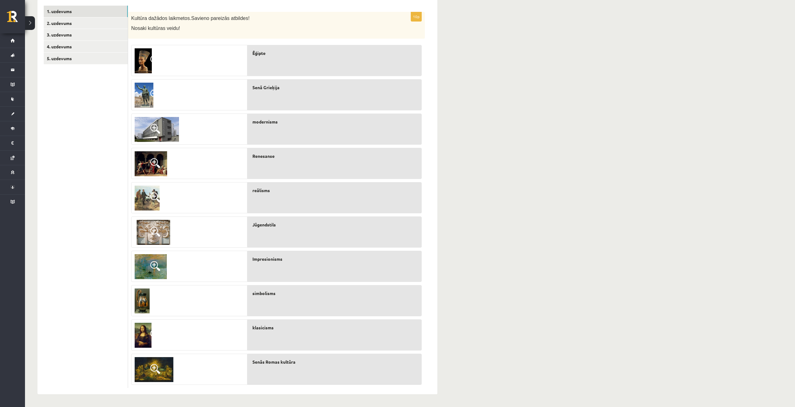
click at [158, 365] on span at bounding box center [155, 369] width 10 height 10
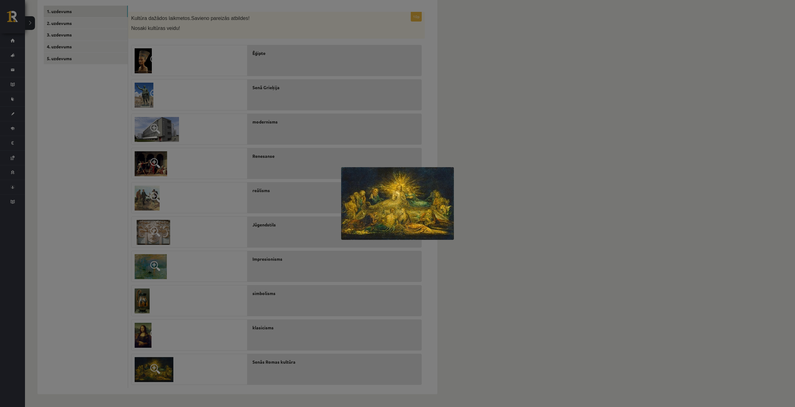
click at [527, 314] on div at bounding box center [397, 203] width 795 height 407
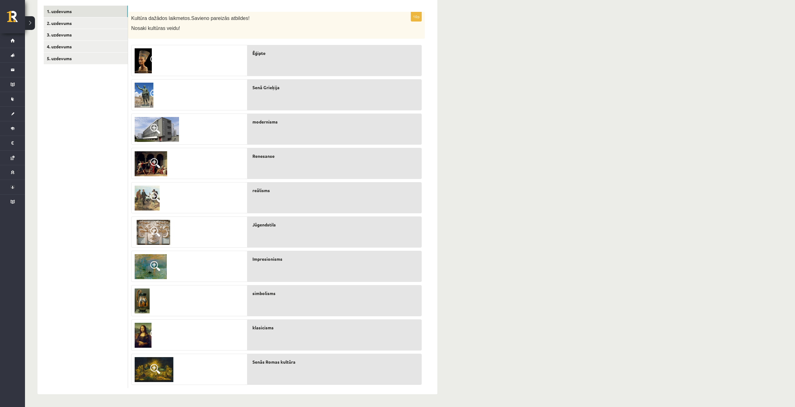
click at [148, 369] on img at bounding box center [154, 369] width 39 height 25
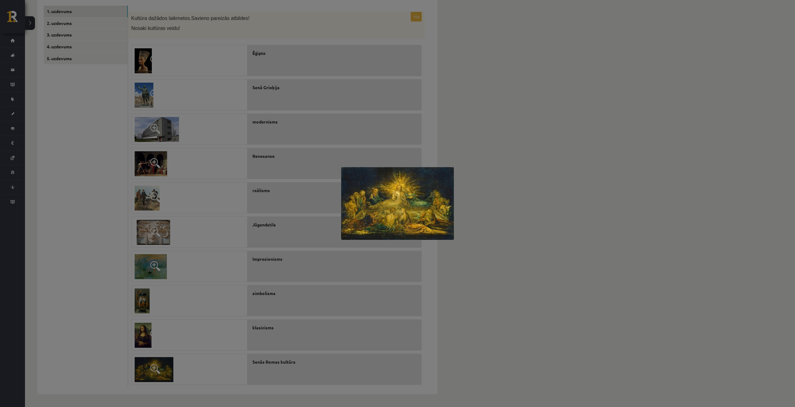
click at [470, 246] on div at bounding box center [397, 203] width 795 height 407
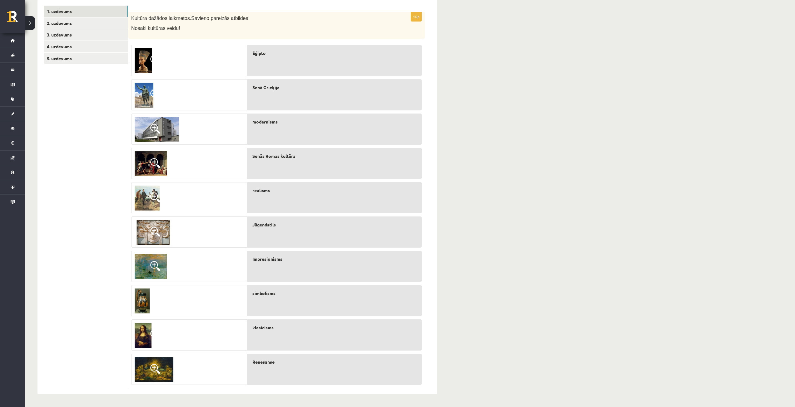
click at [156, 161] on span at bounding box center [155, 163] width 10 height 10
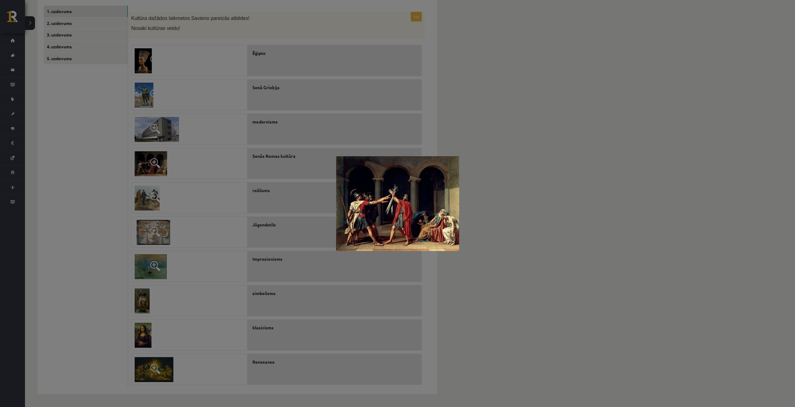
click at [492, 144] on div at bounding box center [397, 203] width 795 height 407
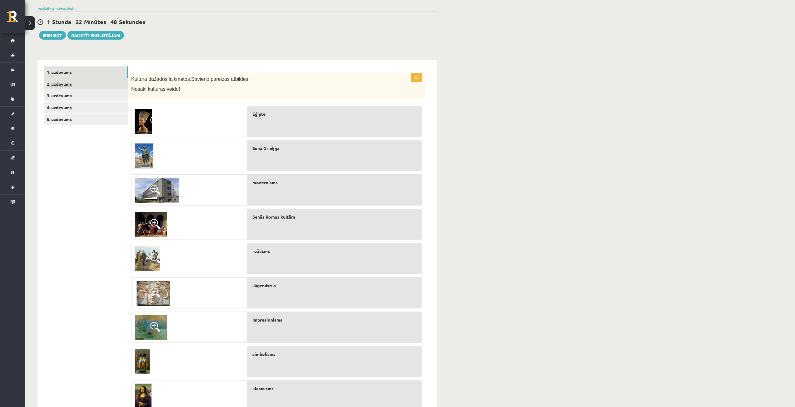
scroll to position [44, 0]
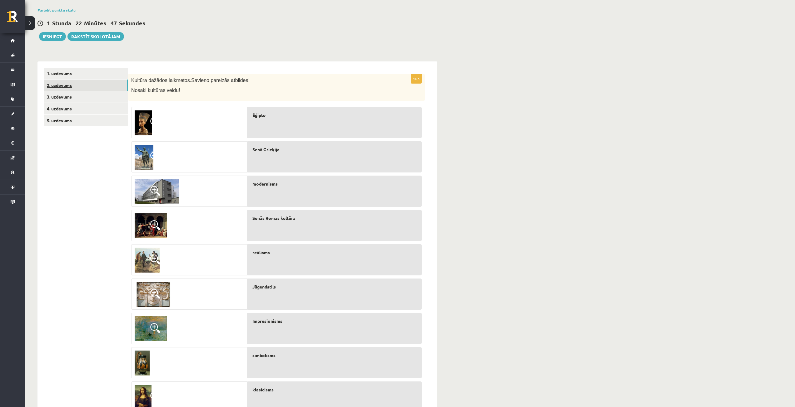
click at [85, 87] on link "2. uzdevums" at bounding box center [86, 86] width 84 height 12
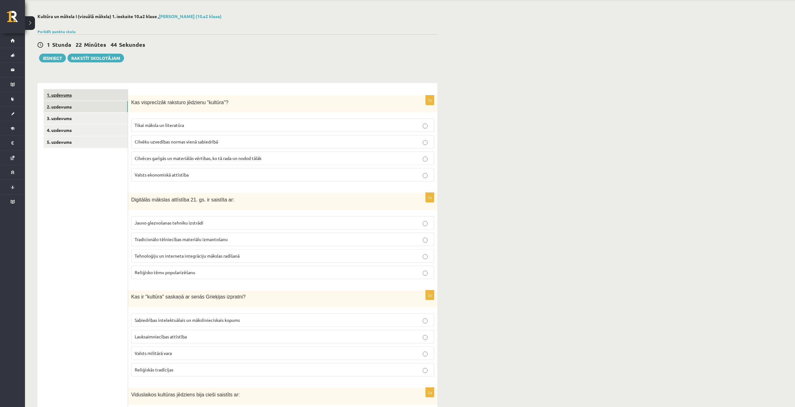
scroll to position [0, 0]
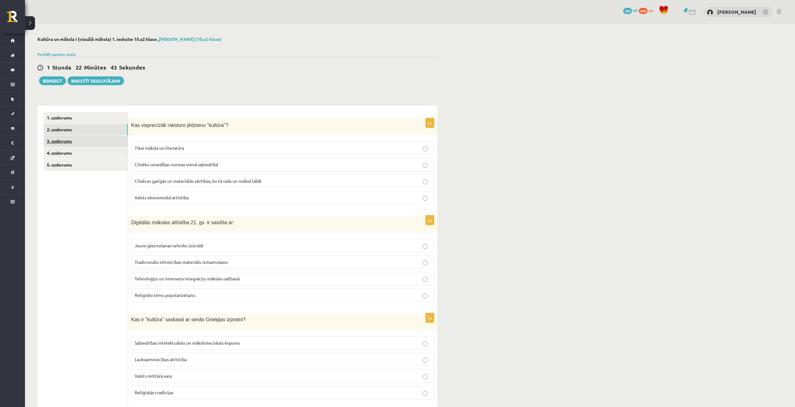
click at [81, 141] on link "3. uzdevums" at bounding box center [86, 141] width 84 height 12
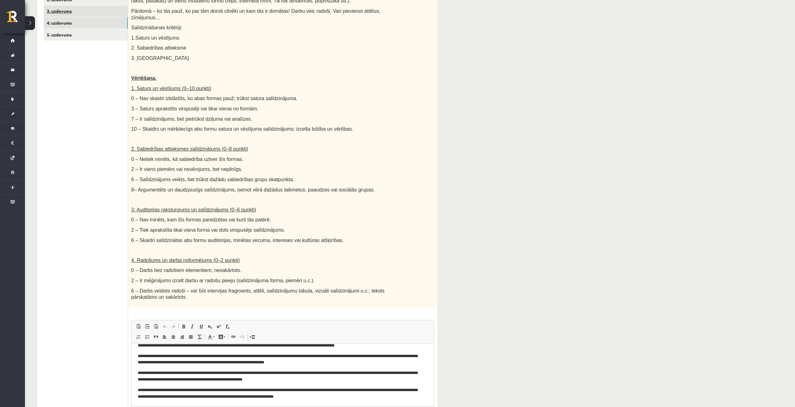
scroll to position [61, 0]
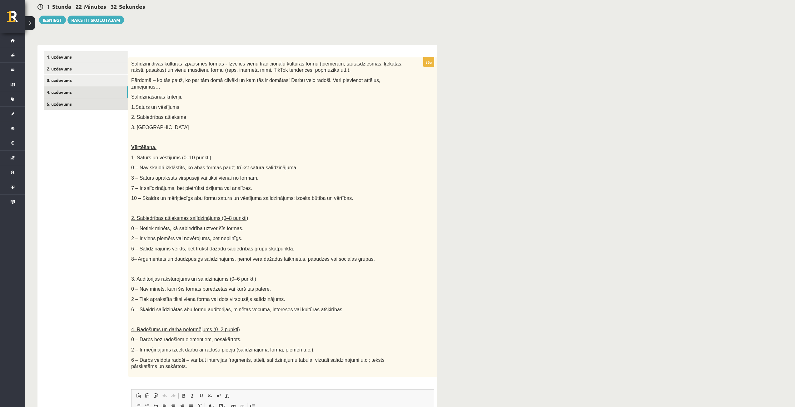
click at [100, 106] on link "5. uzdevums" at bounding box center [86, 104] width 84 height 12
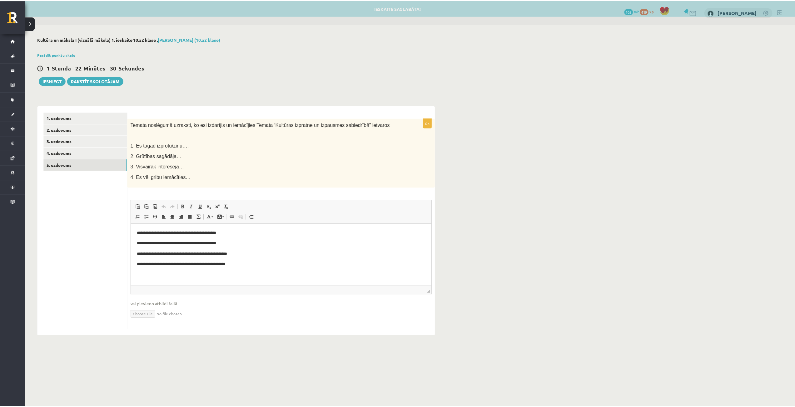
scroll to position [0, 0]
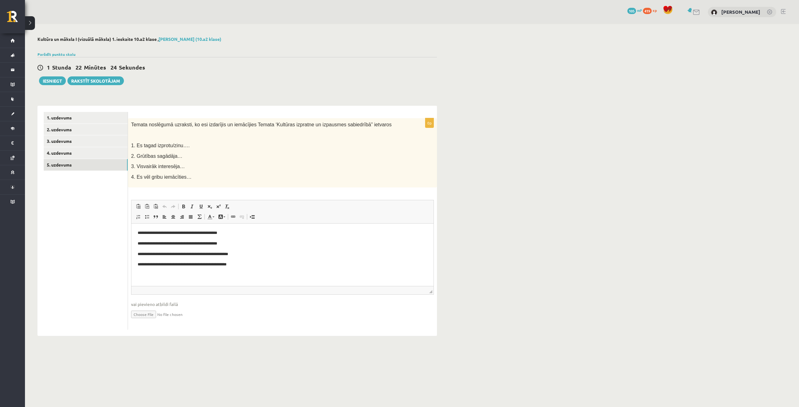
click at [56, 57] on div "Parādīt punktu skalu Atzīme No Līdz 1 0 15 2 16 23 3 24 30 4 31 38 5 39 45 6 46…" at bounding box center [237, 55] width 400 height 6
click at [57, 54] on link "Parādīt punktu skalu" at bounding box center [56, 54] width 38 height 5
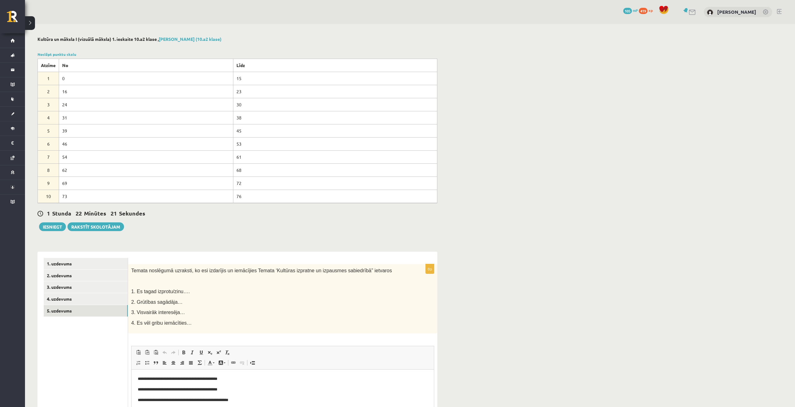
scroll to position [31, 0]
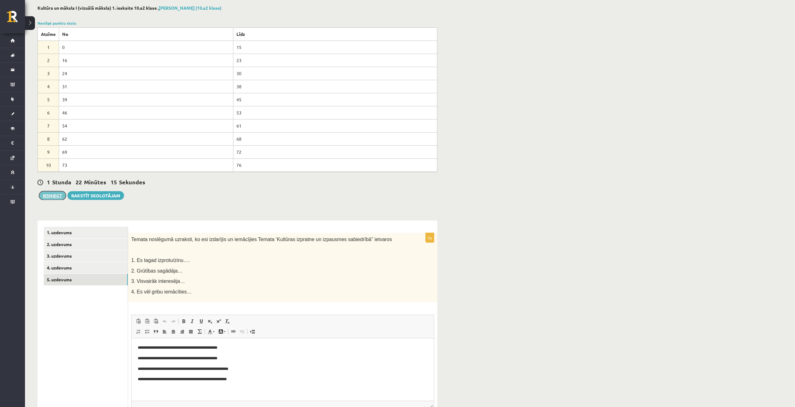
click at [51, 195] on button "Iesniegt" at bounding box center [52, 195] width 27 height 9
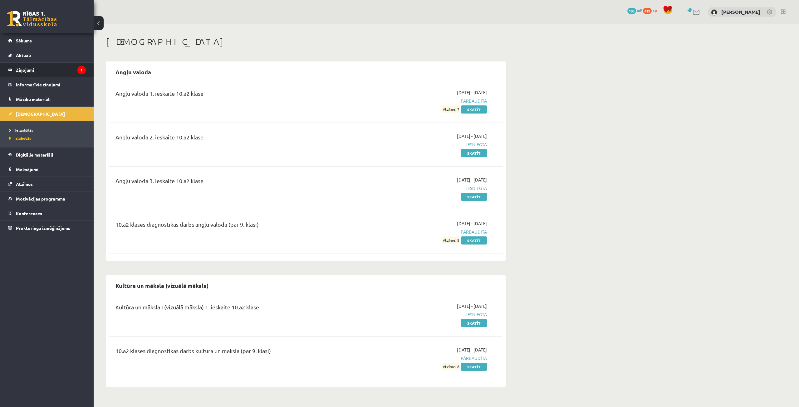
click at [51, 67] on legend "Ziņojumi 1" at bounding box center [51, 70] width 70 height 14
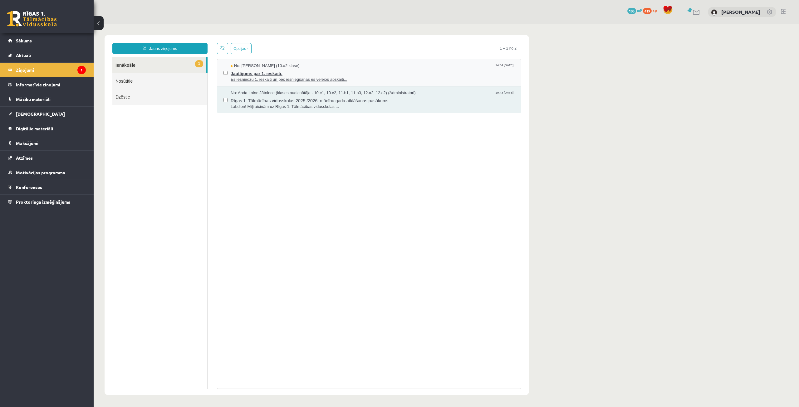
click at [310, 79] on span "Es iesniedzu 1. ieskaiti un pēc iesniegšanas es vēlējos apskaiti..." at bounding box center [373, 80] width 284 height 6
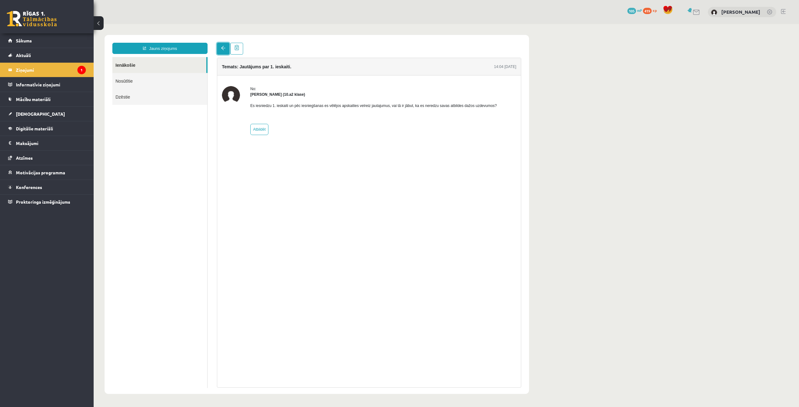
click at [220, 43] on link at bounding box center [223, 49] width 12 height 12
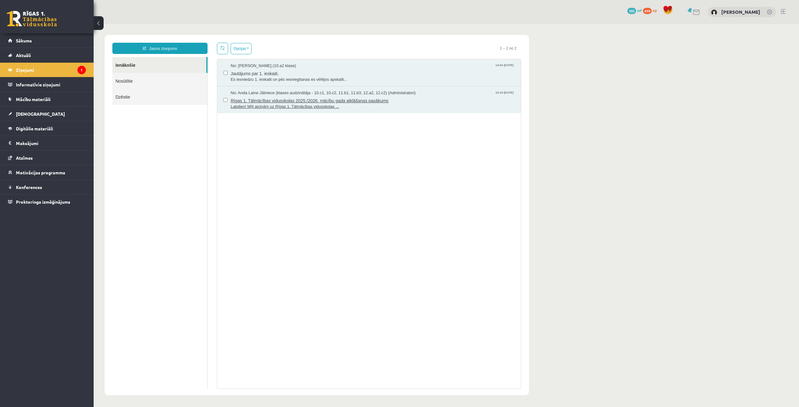
click at [268, 104] on span "Labdien! Mīļi aicinām uz Rīgas 1. Tālmācības vidusskolas ..." at bounding box center [373, 107] width 284 height 6
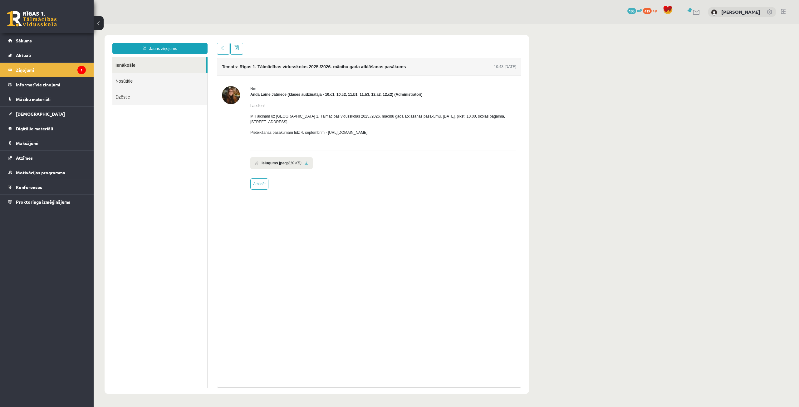
click at [217, 49] on div "Temats: Rīgas 1. Tālmācības vidusskolas 2025./2026. mācību gada atklāšanas pasā…" at bounding box center [369, 215] width 314 height 345
click at [159, 77] on link "Nosūtītie" at bounding box center [159, 81] width 95 height 16
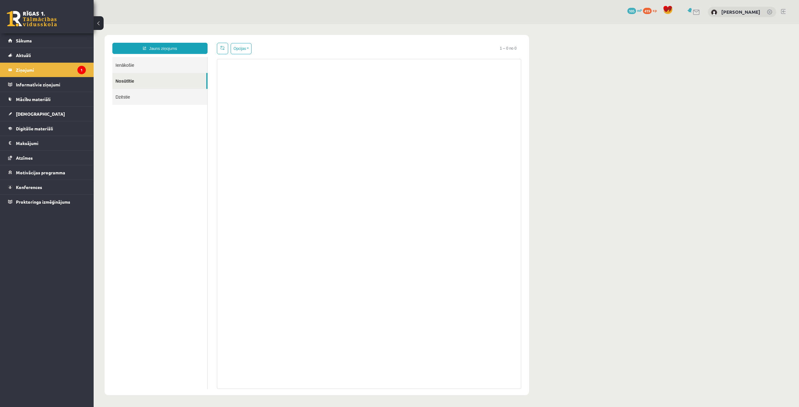
click at [155, 93] on link "Dzēstie" at bounding box center [159, 97] width 95 height 16
click at [48, 86] on legend "Informatīvie ziņojumi 0" at bounding box center [51, 84] width 70 height 14
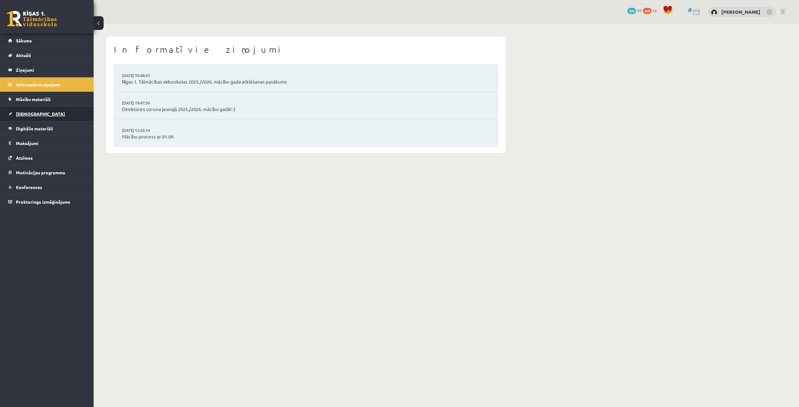
click at [39, 111] on link "[DEMOGRAPHIC_DATA]" at bounding box center [47, 114] width 78 height 14
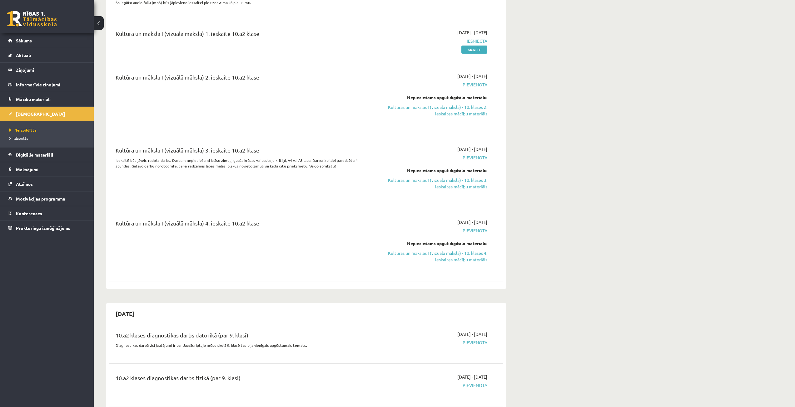
scroll to position [244, 0]
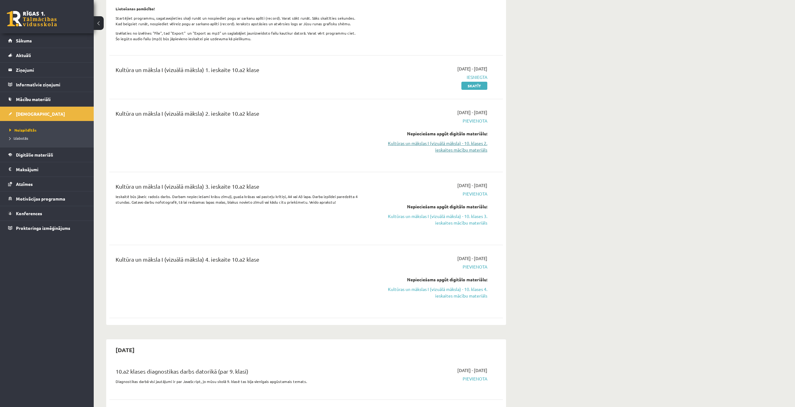
click at [445, 153] on link "Kultūras un mākslas I (vizuālā māksla) - 10. klases 2. ieskaites mācību materiā…" at bounding box center [428, 146] width 118 height 13
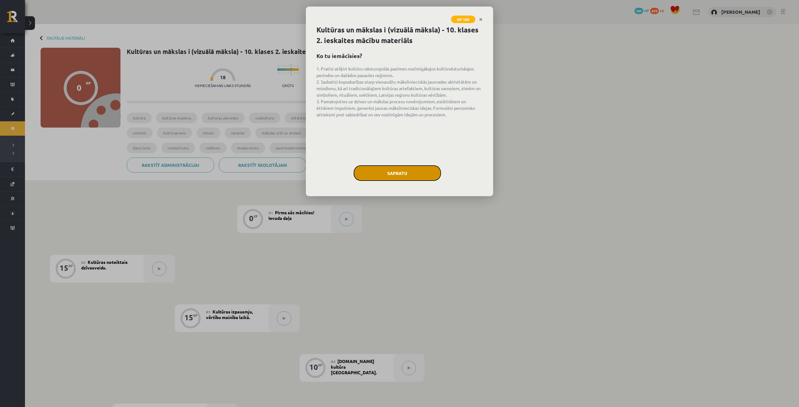
click at [423, 174] on button "Sapratu" at bounding box center [397, 173] width 87 height 16
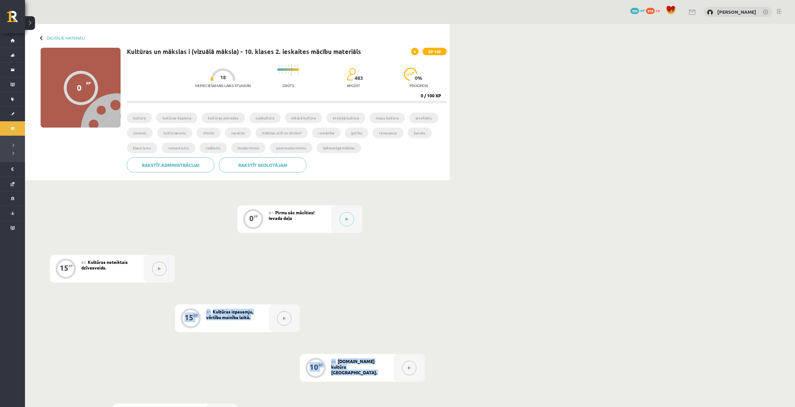
drag, startPoint x: 355, startPoint y: 237, endPoint x: 508, endPoint y: 397, distance: 221.5
click at [499, 402] on div "Digitālie materiāli 0 XP XP 100 0 / 100 XP Kultūras un mākslas i (vizuālā māksl…" at bounding box center [410, 301] width 770 height 554
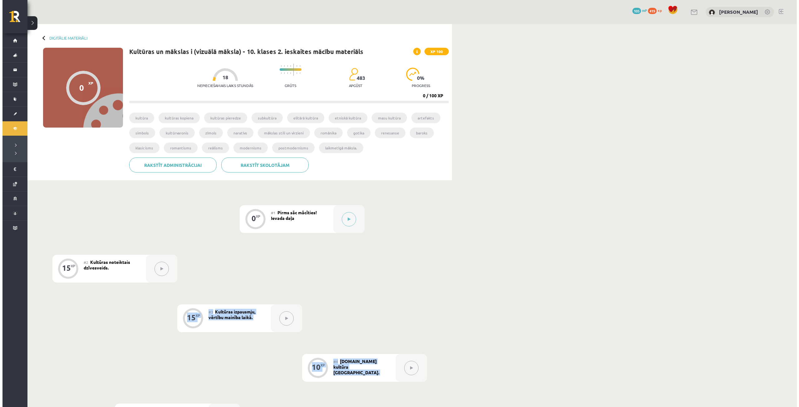
scroll to position [53, 0]
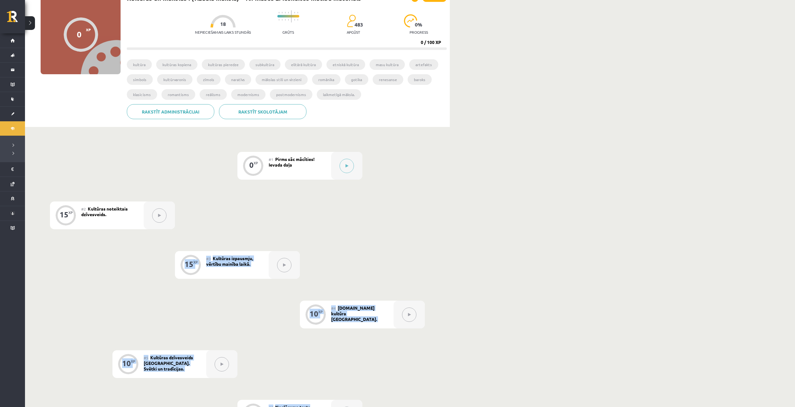
drag, startPoint x: 508, startPoint y: 397, endPoint x: 511, endPoint y: 394, distance: 3.8
click at [508, 397] on div "Digitālie materiāli 0 XP XP 100 0 / 100 XP Kultūras un mākslas i (vizuālā māksl…" at bounding box center [410, 248] width 770 height 554
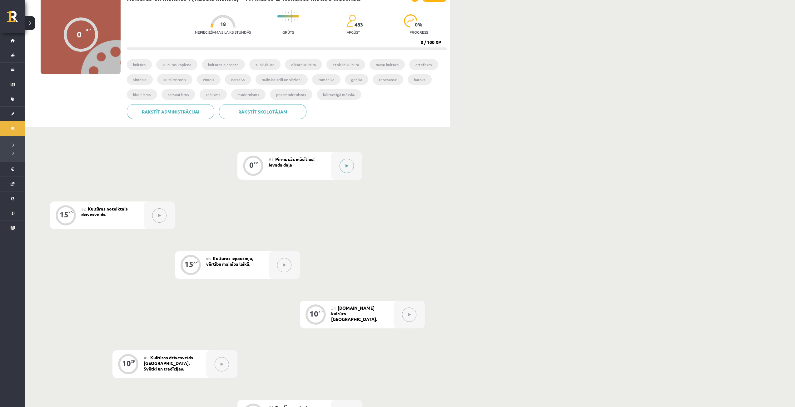
click at [344, 170] on button at bounding box center [346, 166] width 14 height 14
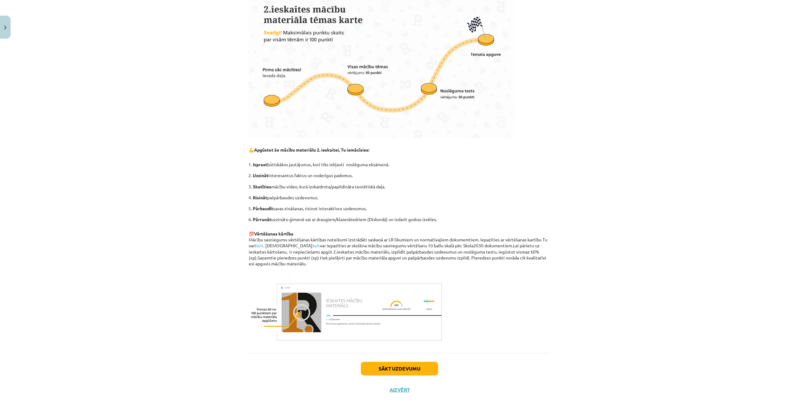
scroll to position [251, 0]
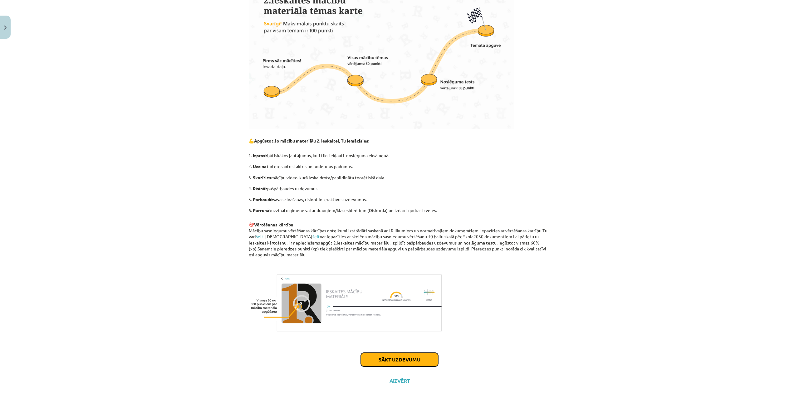
click at [392, 359] on button "Sākt uzdevumu" at bounding box center [399, 360] width 77 height 14
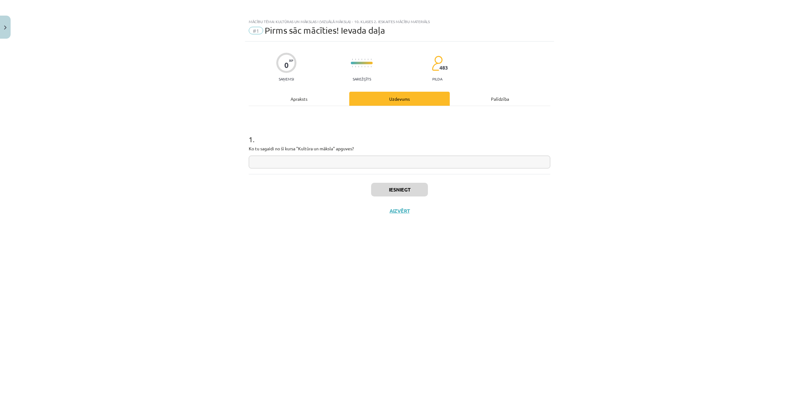
click at [267, 159] on input "text" at bounding box center [400, 162] width 302 height 13
type input "**"
click at [411, 188] on button "Iesniegt" at bounding box center [399, 190] width 57 height 14
click at [397, 217] on button "Nākamā nodarbība" at bounding box center [399, 215] width 61 height 14
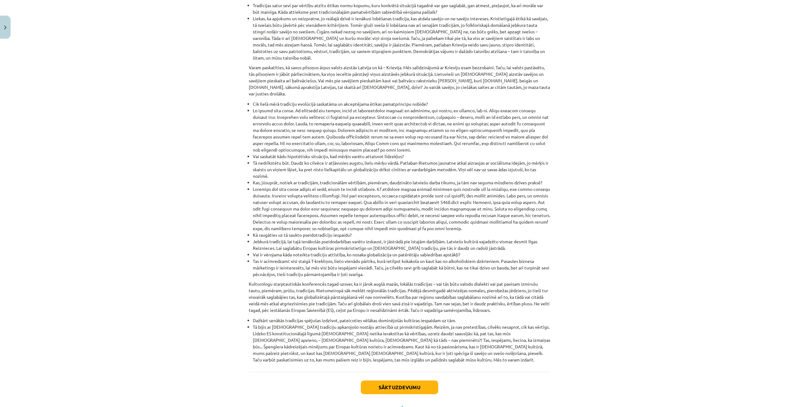
scroll to position [538, 0]
click at [361, 379] on button "Sākt uzdevumu" at bounding box center [399, 386] width 77 height 14
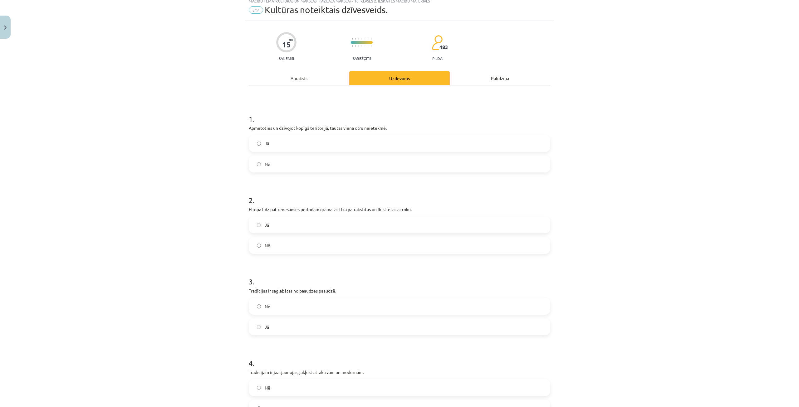
scroll to position [16, 0]
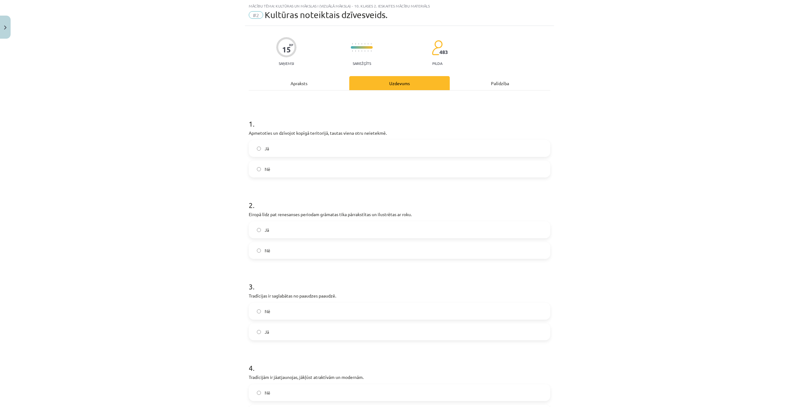
click at [328, 169] on label "Nē" at bounding box center [399, 169] width 300 height 16
click at [274, 226] on label "Jā" at bounding box center [399, 230] width 300 height 16
click at [263, 328] on label "Jā" at bounding box center [399, 332] width 300 height 16
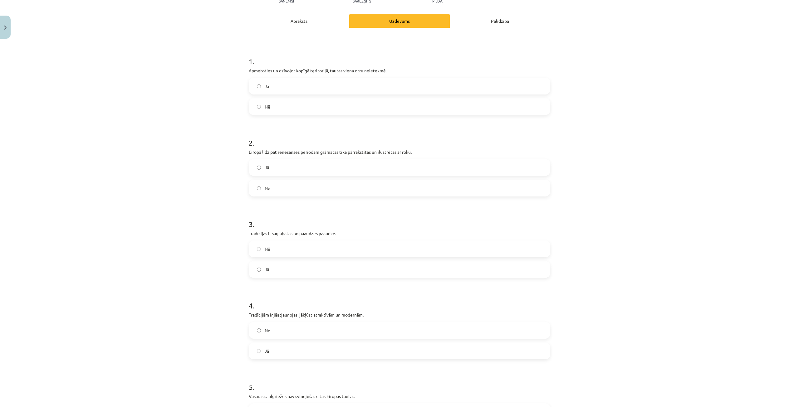
click at [292, 344] on label "Jā" at bounding box center [399, 351] width 300 height 16
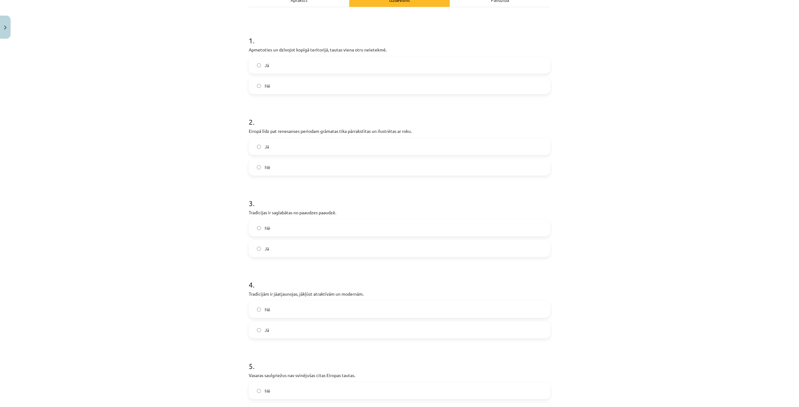
scroll to position [184, 0]
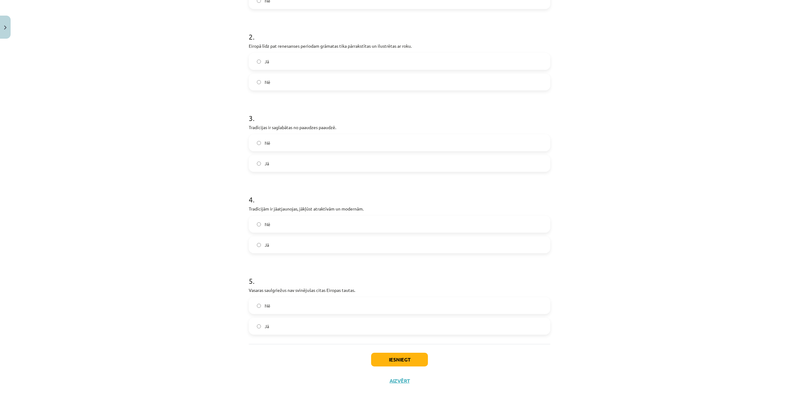
drag, startPoint x: 266, startPoint y: 306, endPoint x: 373, endPoint y: 346, distance: 114.6
click at [266, 305] on span "Nē" at bounding box center [268, 306] width 6 height 7
click at [401, 356] on button "Iesniegt" at bounding box center [399, 360] width 57 height 14
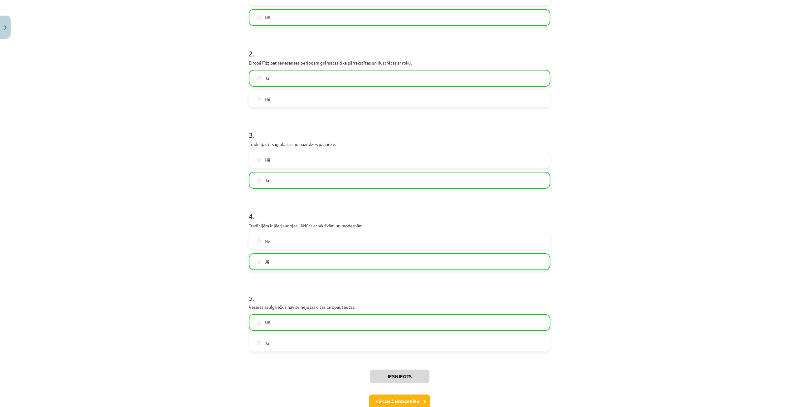
scroll to position [204, 0]
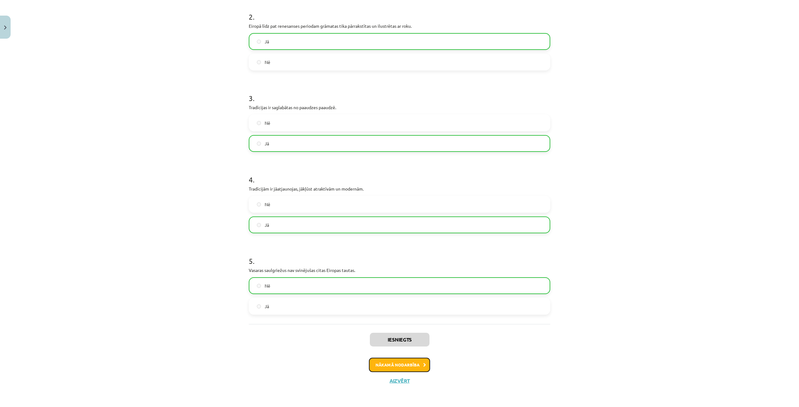
click at [419, 362] on button "Nākamā nodarbība" at bounding box center [399, 365] width 61 height 14
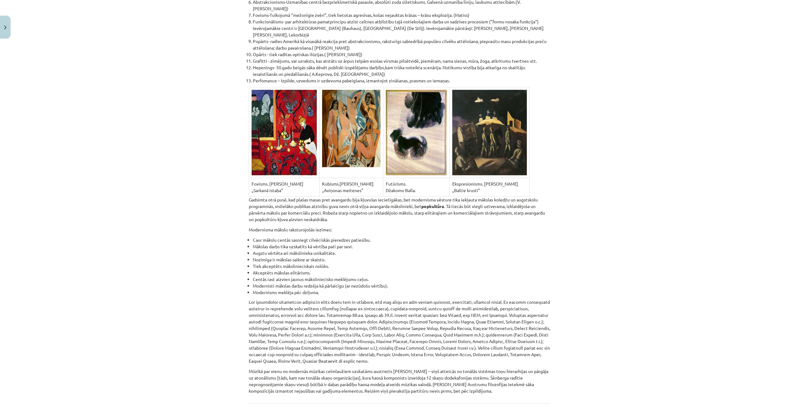
scroll to position [3981, 0]
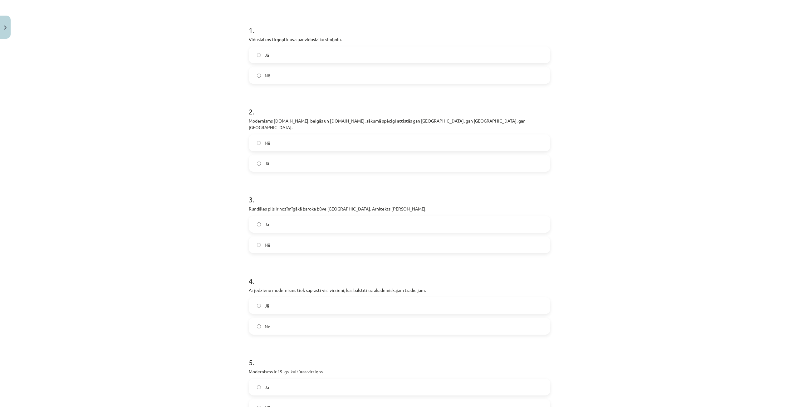
scroll to position [140, 0]
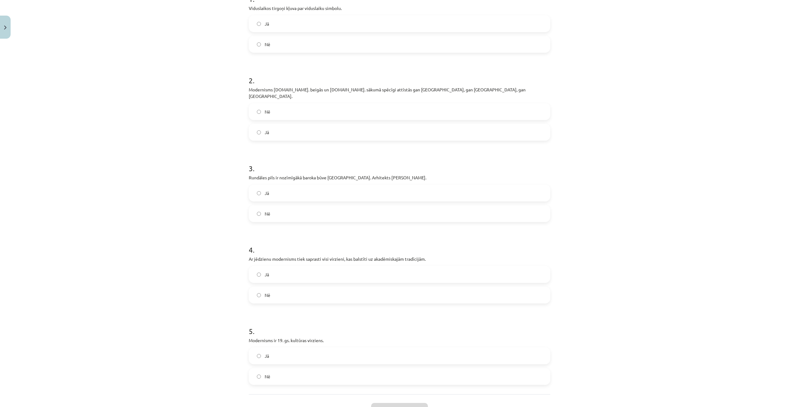
drag, startPoint x: 477, startPoint y: 326, endPoint x: 422, endPoint y: 269, distance: 79.3
drag, startPoint x: 422, startPoint y: 269, endPoint x: 343, endPoint y: 17, distance: 263.9
click at [343, 17] on label "Jā" at bounding box center [399, 24] width 300 height 16
click at [287, 125] on label "Jā" at bounding box center [399, 133] width 300 height 16
click at [259, 186] on label "Jā" at bounding box center [399, 193] width 300 height 16
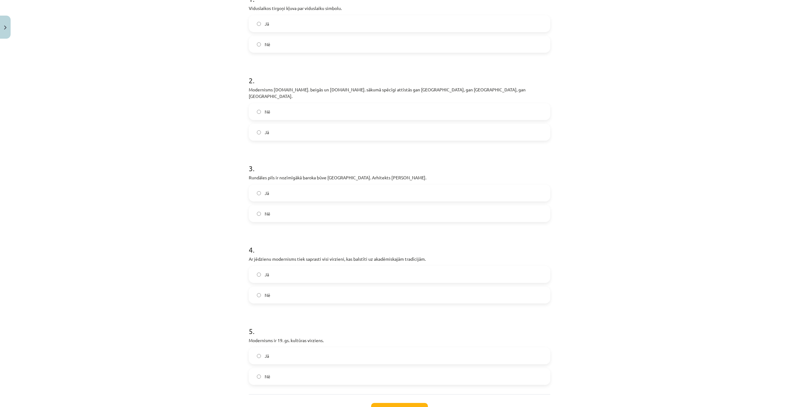
click at [274, 293] on label "Nē" at bounding box center [399, 296] width 300 height 16
drag, startPoint x: 271, startPoint y: 372, endPoint x: 273, endPoint y: 368, distance: 4.3
click at [271, 373] on label "Nē" at bounding box center [399, 377] width 300 height 16
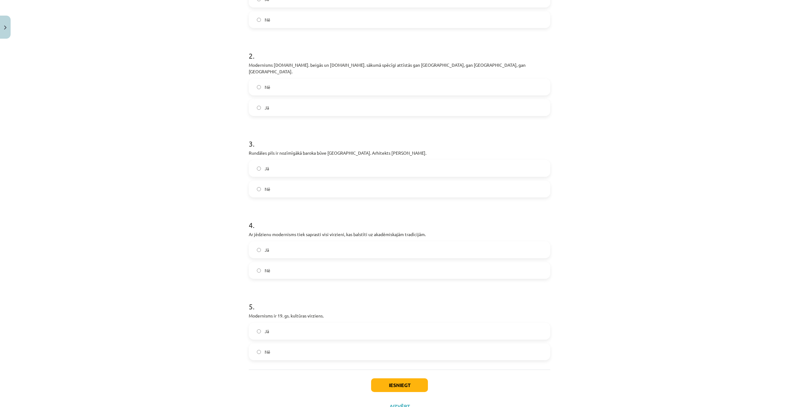
scroll to position [184, 0]
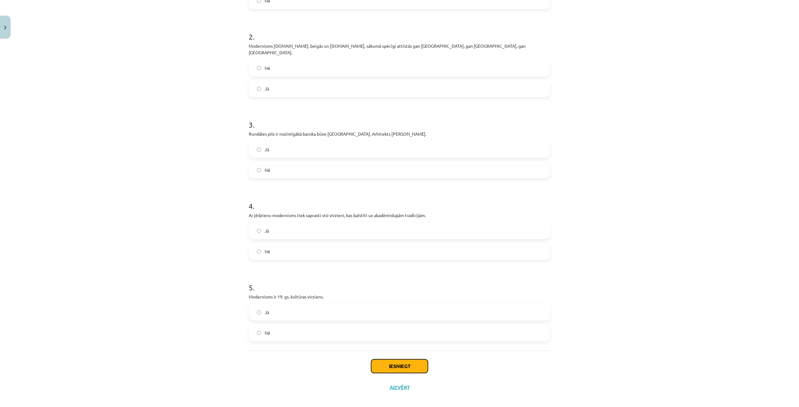
click at [374, 362] on button "Iesniegt" at bounding box center [399, 367] width 57 height 14
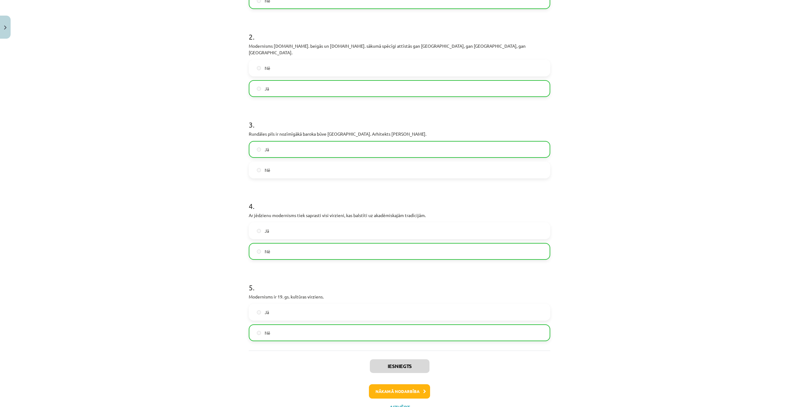
scroll to position [204, 0]
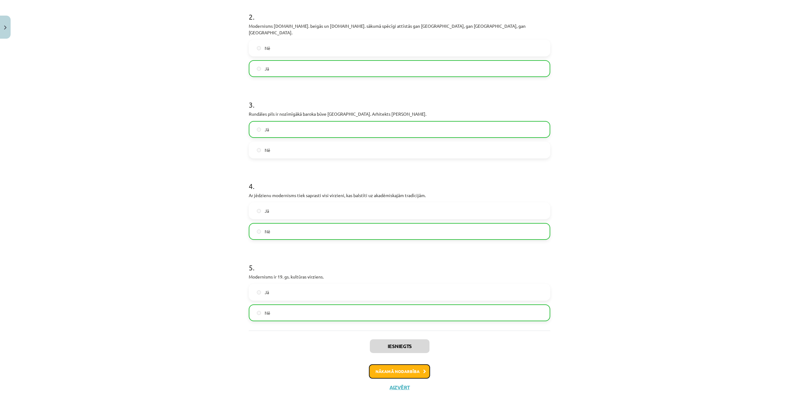
click at [387, 365] on button "Nākamā nodarbība" at bounding box center [399, 372] width 61 height 14
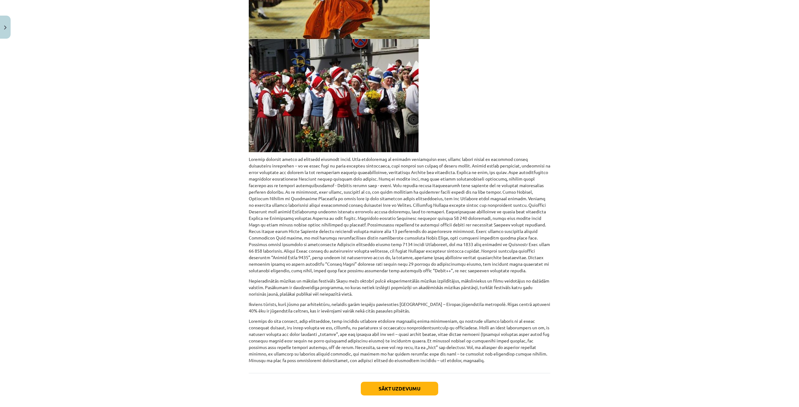
scroll to position [224, 0]
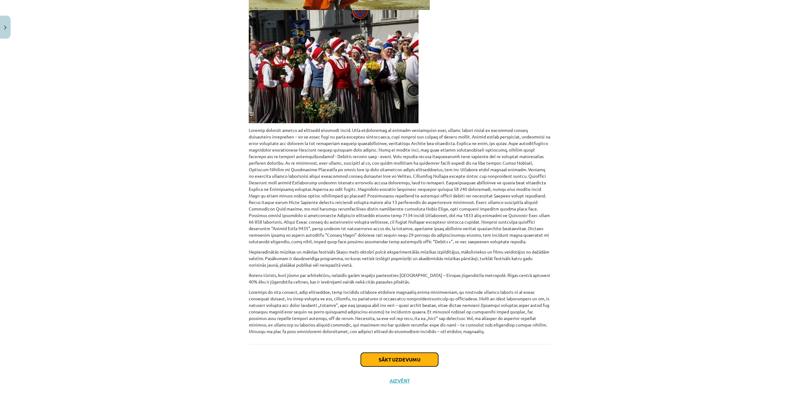
click at [380, 358] on button "Sākt uzdevumu" at bounding box center [399, 360] width 77 height 14
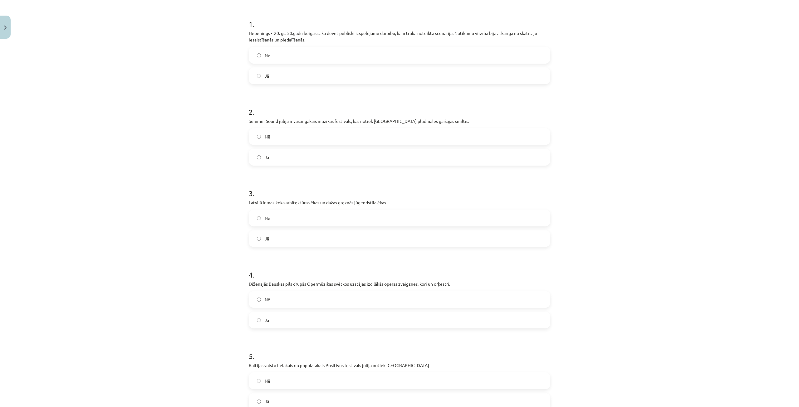
scroll to position [125, 0]
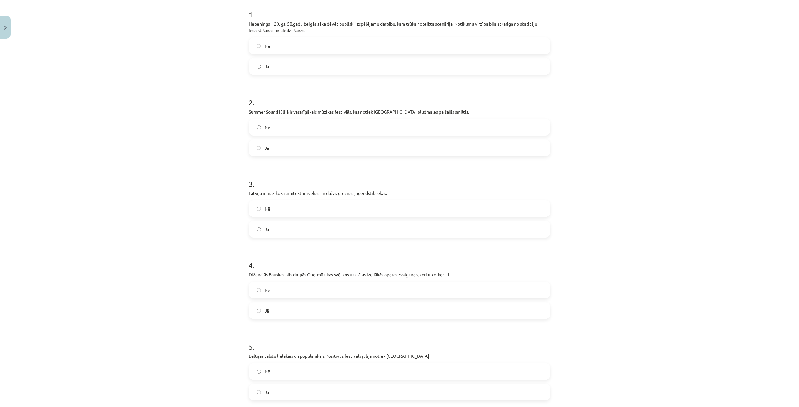
click at [281, 70] on label "Jā" at bounding box center [399, 67] width 300 height 16
drag, startPoint x: 269, startPoint y: 146, endPoint x: 277, endPoint y: 171, distance: 25.8
click at [269, 148] on label "Jā" at bounding box center [399, 148] width 300 height 16
click at [279, 210] on label "Nē" at bounding box center [399, 209] width 300 height 16
drag, startPoint x: 276, startPoint y: 312, endPoint x: 281, endPoint y: 322, distance: 10.8
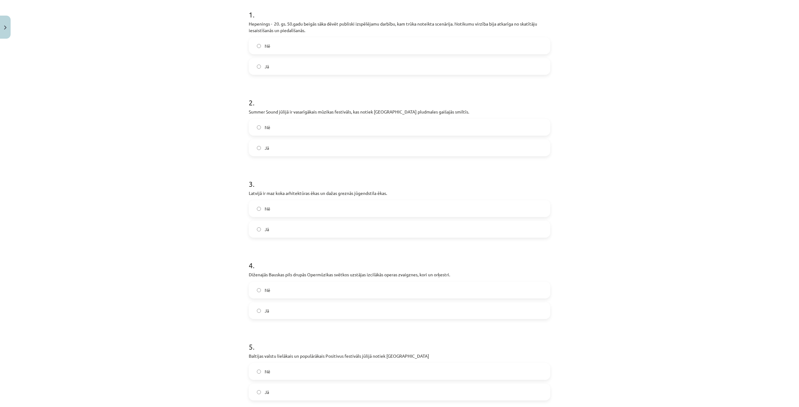
click at [277, 316] on label "Jā" at bounding box center [399, 311] width 300 height 16
drag, startPoint x: 274, startPoint y: 390, endPoint x: 274, endPoint y: 382, distance: 8.7
click at [273, 393] on label "Jā" at bounding box center [399, 393] width 300 height 16
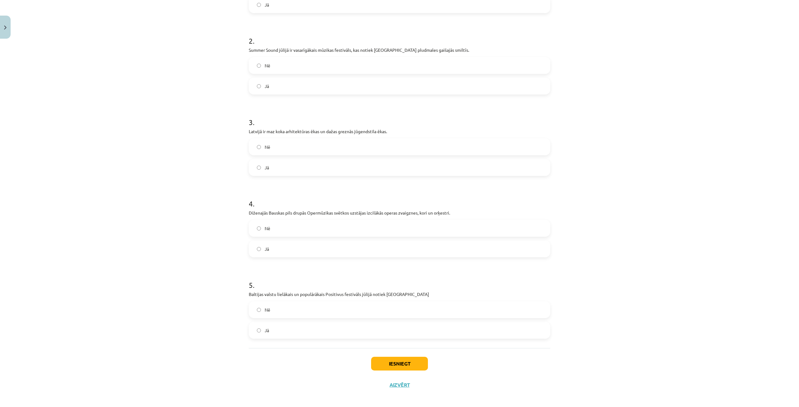
scroll to position [191, 0]
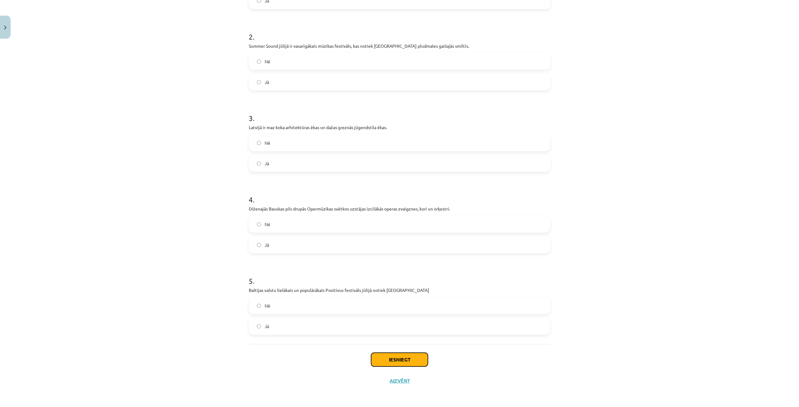
click at [399, 361] on button "Iesniegt" at bounding box center [399, 360] width 57 height 14
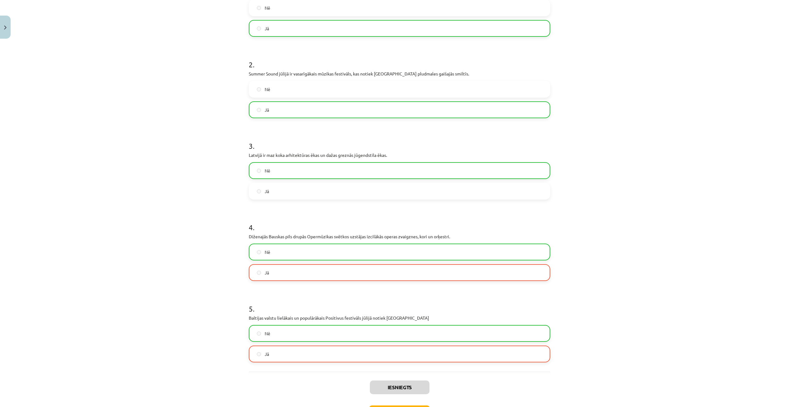
scroll to position [211, 0]
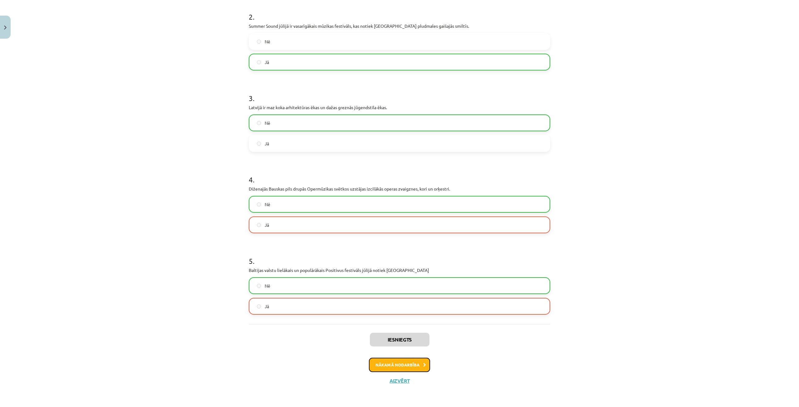
click at [396, 364] on button "Nākamā nodarbība" at bounding box center [399, 365] width 61 height 14
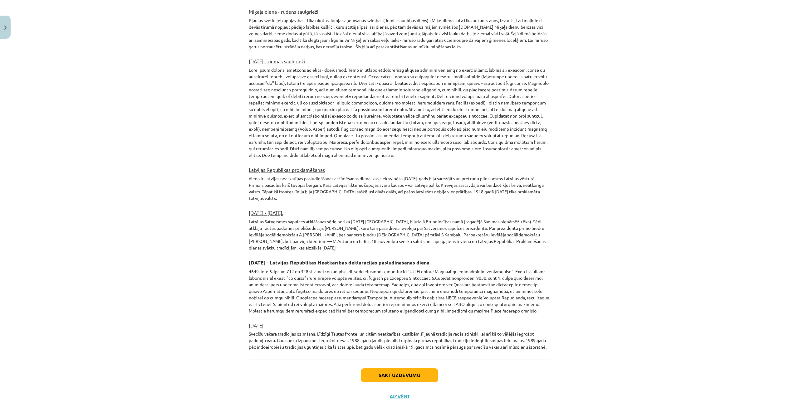
scroll to position [881, 0]
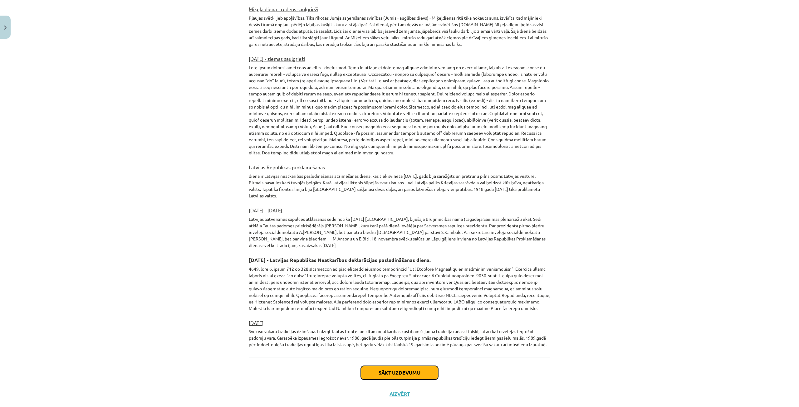
click at [407, 366] on button "Sākt uzdevumu" at bounding box center [399, 373] width 77 height 14
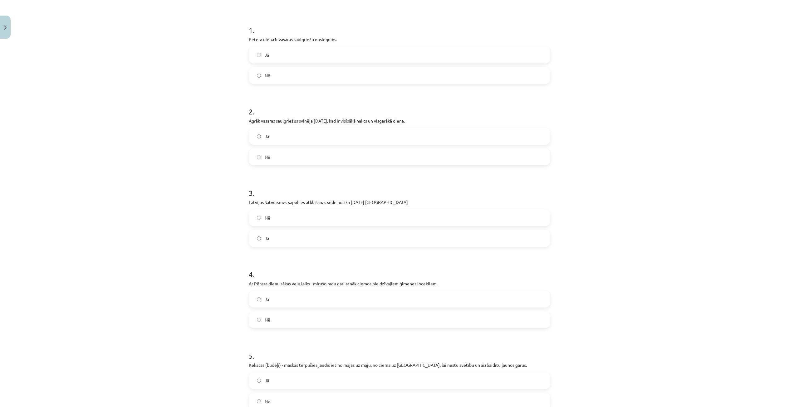
scroll to position [140, 0]
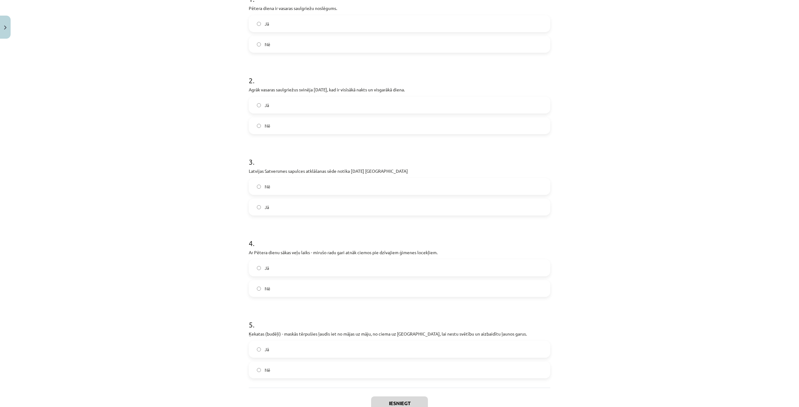
click at [285, 43] on label "Nē" at bounding box center [399, 45] width 300 height 16
click at [271, 106] on label "Jā" at bounding box center [399, 105] width 300 height 16
click at [291, 215] on div "Jā" at bounding box center [400, 207] width 302 height 17
click at [288, 204] on label "Jā" at bounding box center [399, 208] width 300 height 16
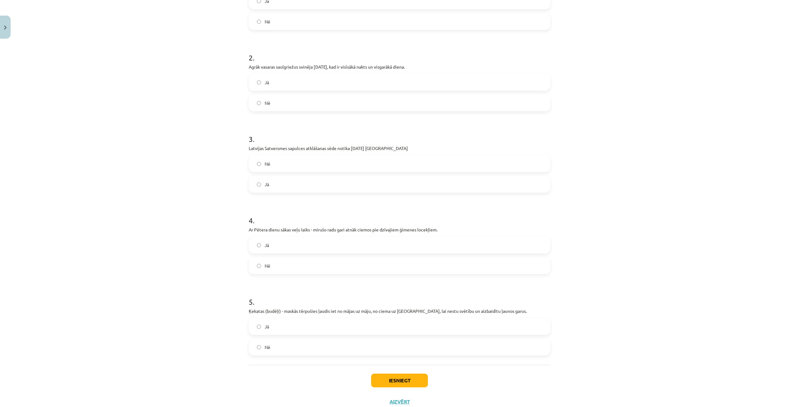
scroll to position [184, 0]
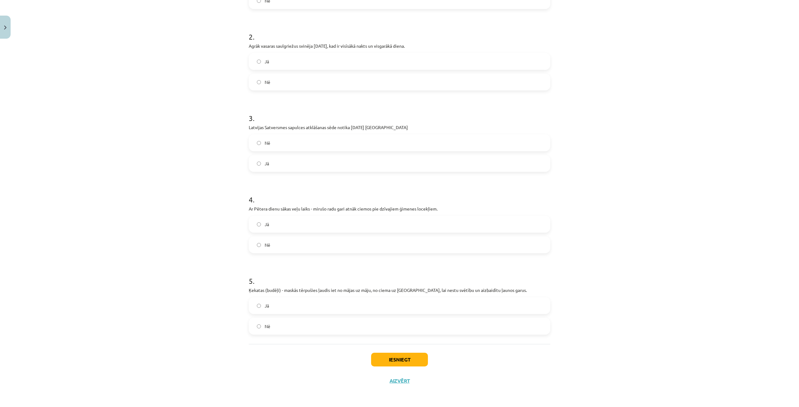
click at [265, 242] on span "Nē" at bounding box center [268, 245] width 6 height 7
click at [279, 305] on label "Jā" at bounding box center [399, 306] width 300 height 16
click at [393, 362] on button "Iesniegt" at bounding box center [399, 360] width 57 height 14
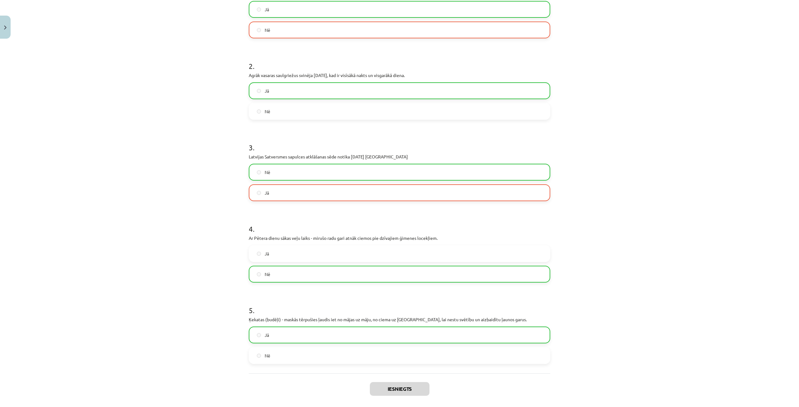
scroll to position [204, 0]
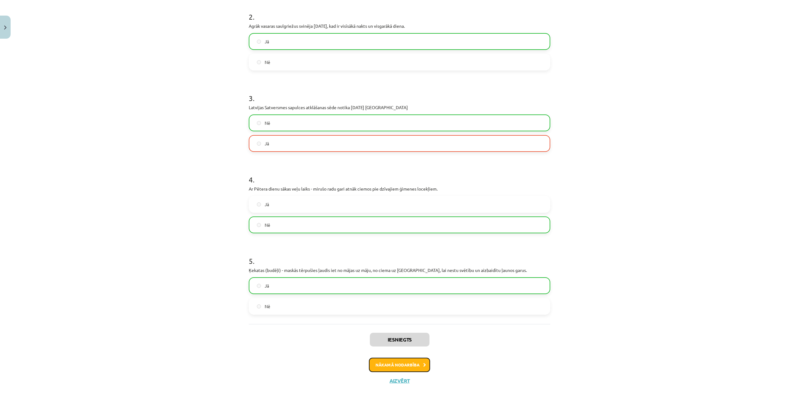
click at [394, 365] on button "Nākamā nodarbība" at bounding box center [399, 365] width 61 height 14
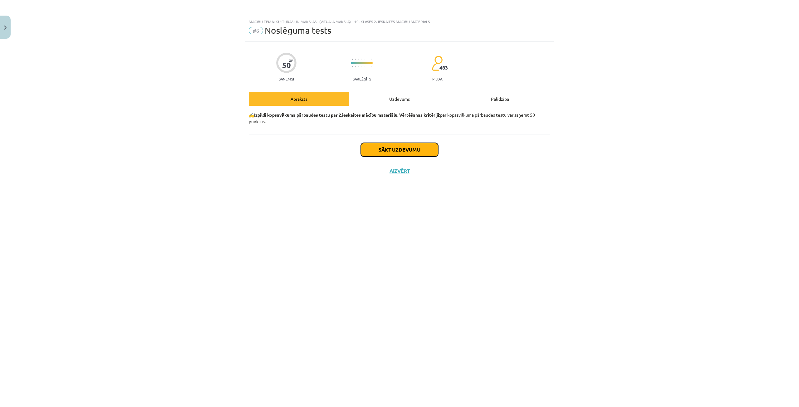
click at [384, 148] on button "Sākt uzdevumu" at bounding box center [399, 150] width 77 height 14
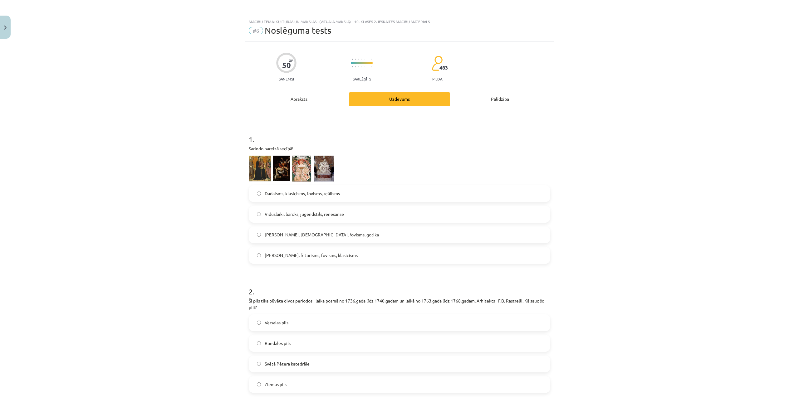
click at [264, 165] on img at bounding box center [292, 169] width 86 height 26
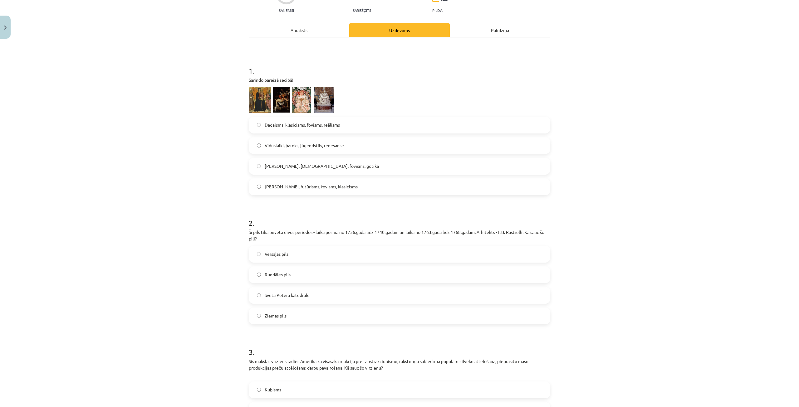
scroll to position [84, 0]
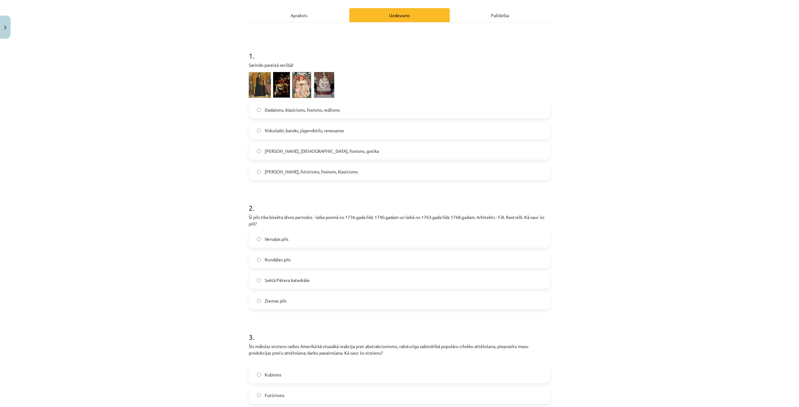
click at [292, 131] on span "Viduslaiki, baroks, jūgendstils, renesanse" at bounding box center [304, 130] width 79 height 7
click at [299, 88] on img at bounding box center [292, 85] width 86 height 26
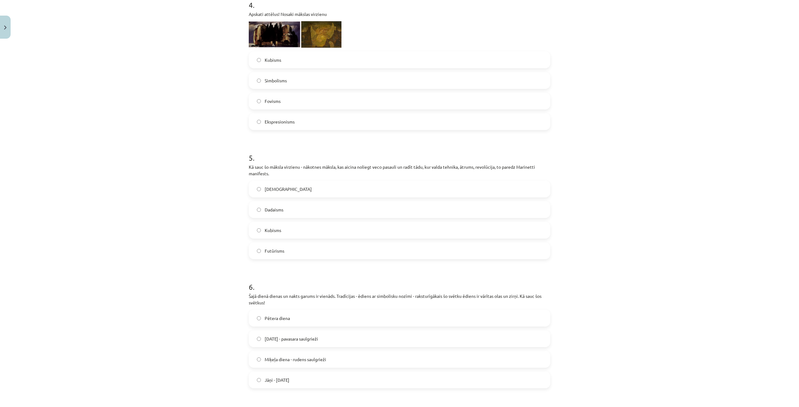
scroll to position [521, 0]
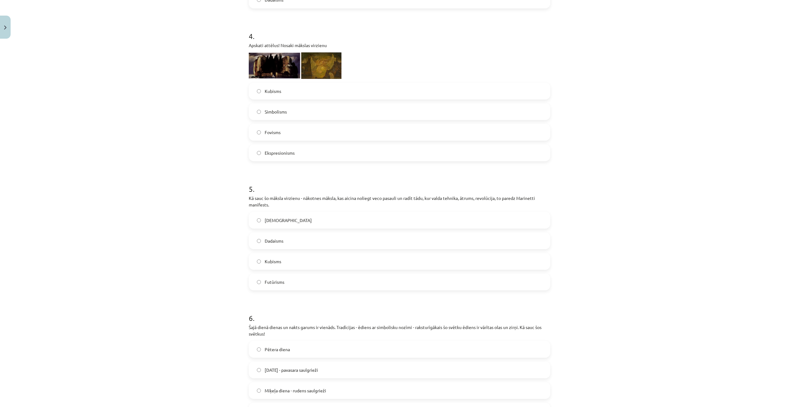
click at [298, 115] on label "Simbolisms" at bounding box center [399, 112] width 300 height 16
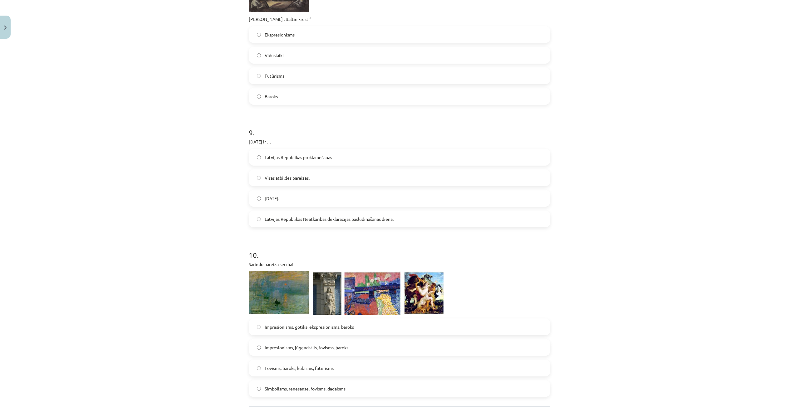
scroll to position [1208, 0]
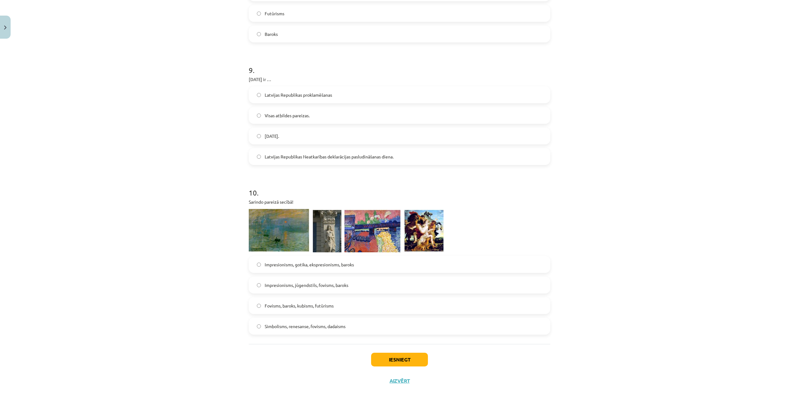
click at [342, 283] on span "Impresionisms, jūgendstils, fovisms, baroks" at bounding box center [307, 285] width 84 height 7
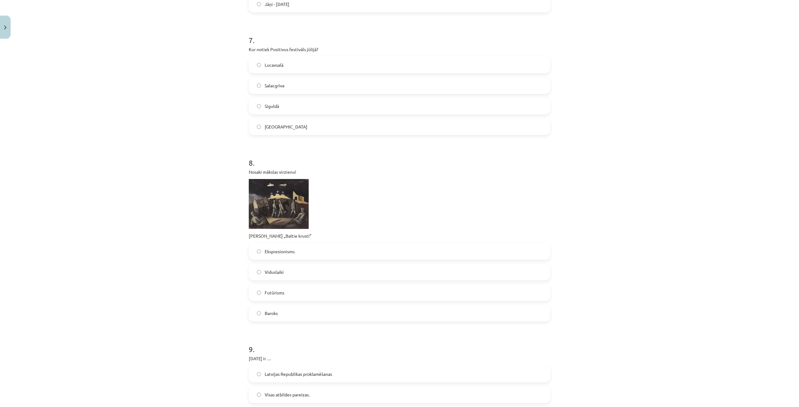
scroll to position [927, 0]
click at [287, 254] on span "Ekspresionisms" at bounding box center [280, 253] width 30 height 7
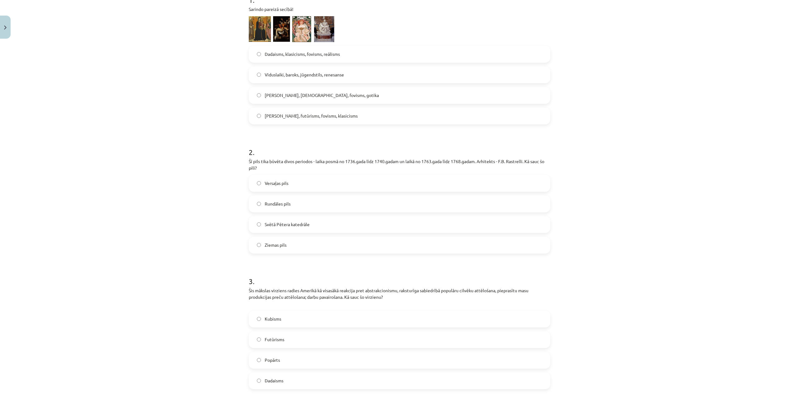
scroll to position [146, 0]
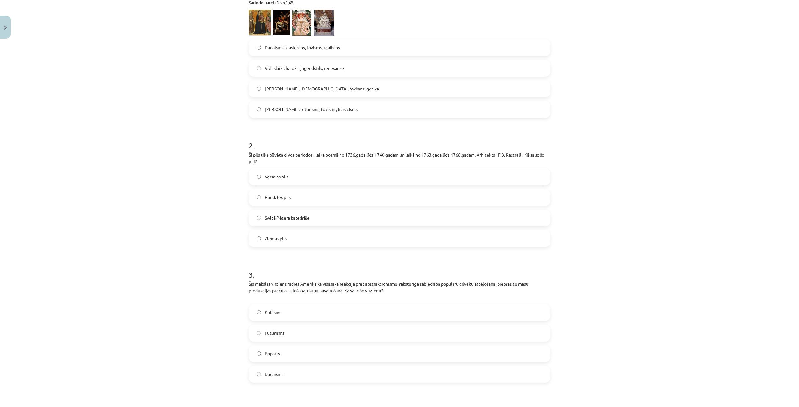
click at [313, 201] on label "Rundāles pils" at bounding box center [399, 198] width 300 height 16
click at [281, 355] on label "Popārts" at bounding box center [399, 354] width 300 height 16
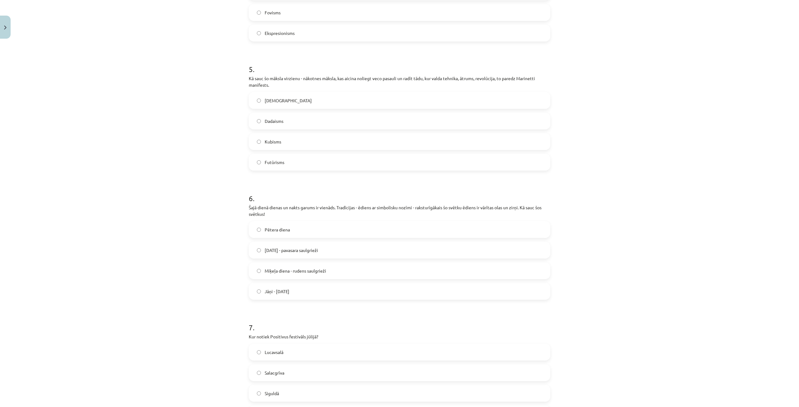
scroll to position [677, 0]
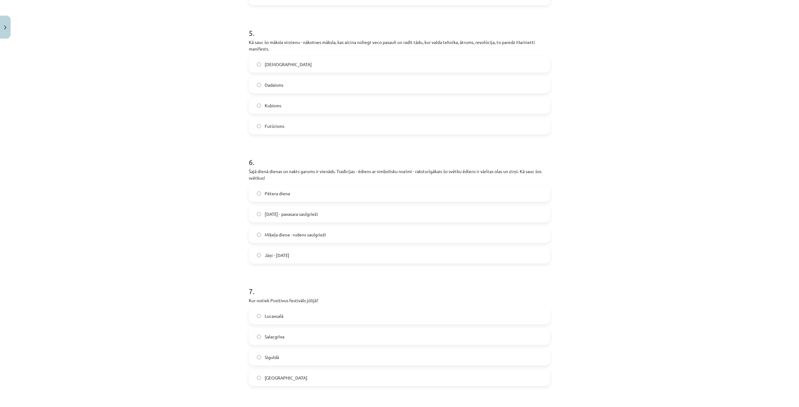
click at [287, 125] on label "Futūrisms" at bounding box center [399, 126] width 300 height 16
click at [285, 215] on span "Lieldienas - pavasara saulgrieži" at bounding box center [291, 214] width 53 height 7
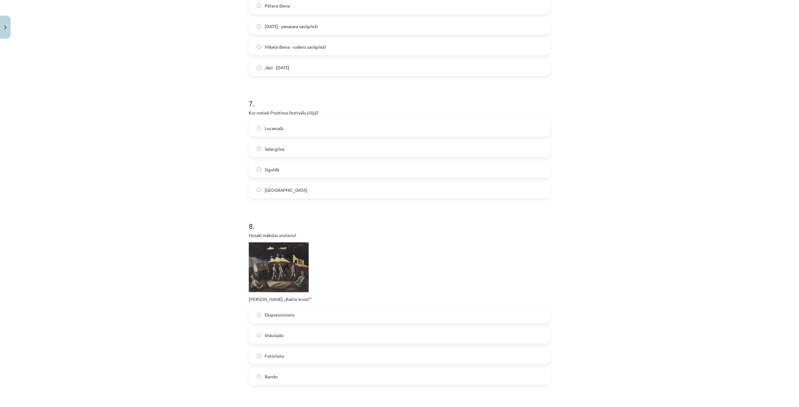
scroll to position [864, 0]
click at [284, 167] on label "Siguldā" at bounding box center [399, 170] width 300 height 16
click at [304, 143] on label "Salacgrīva" at bounding box center [399, 150] width 300 height 16
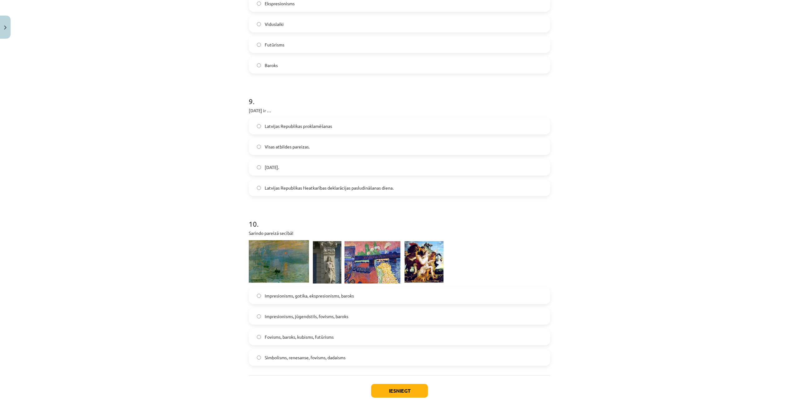
scroll to position [1208, 0]
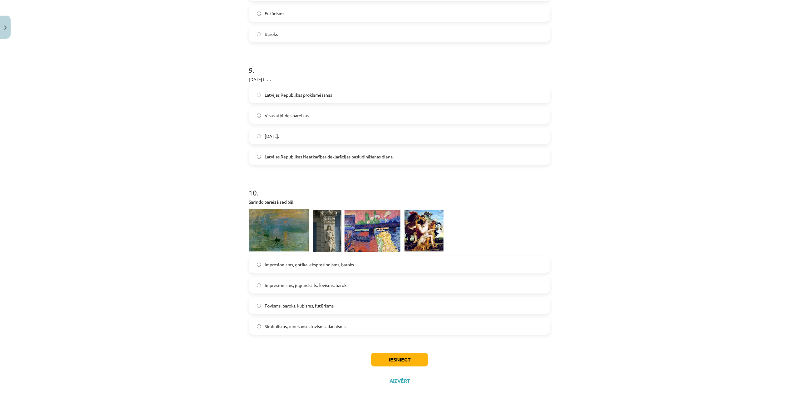
click at [332, 155] on span "Latvijas Republikas Neatkarības deklarācijas pasludināšanas diena." at bounding box center [329, 157] width 129 height 7
click at [393, 358] on button "Iesniegt" at bounding box center [399, 360] width 57 height 14
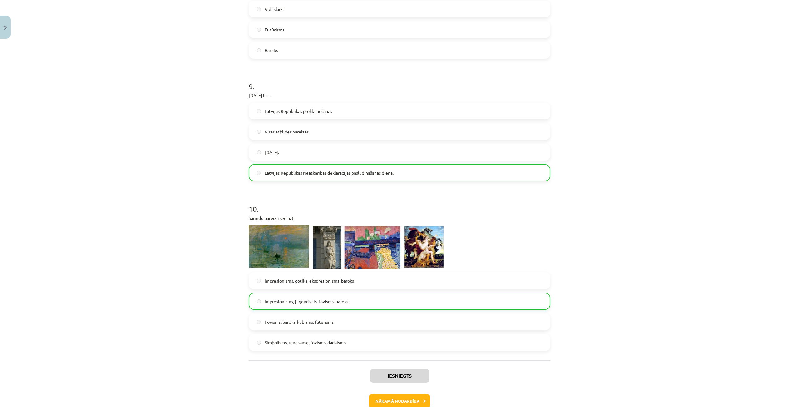
scroll to position [1228, 0]
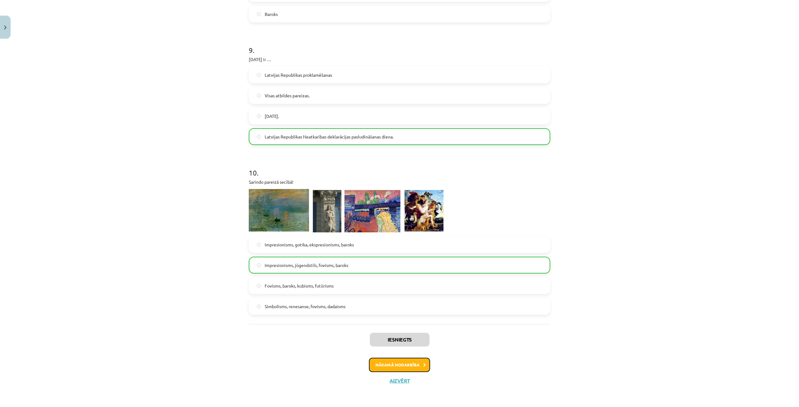
click at [402, 364] on button "Nākamā nodarbība" at bounding box center [399, 365] width 61 height 14
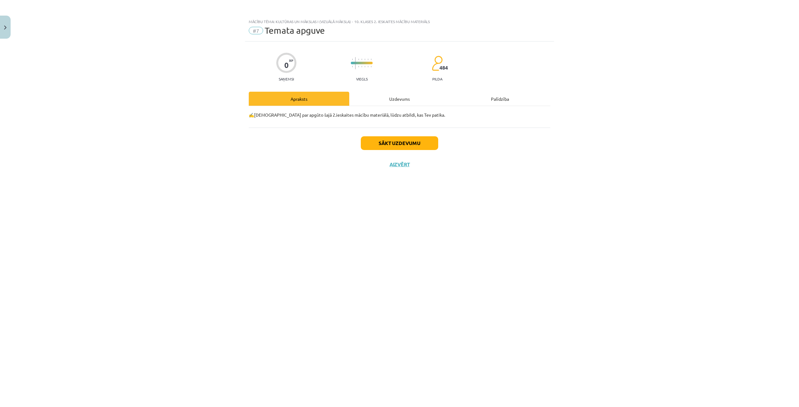
scroll to position [0, 0]
click at [394, 142] on button "Sākt uzdevumu" at bounding box center [399, 143] width 77 height 14
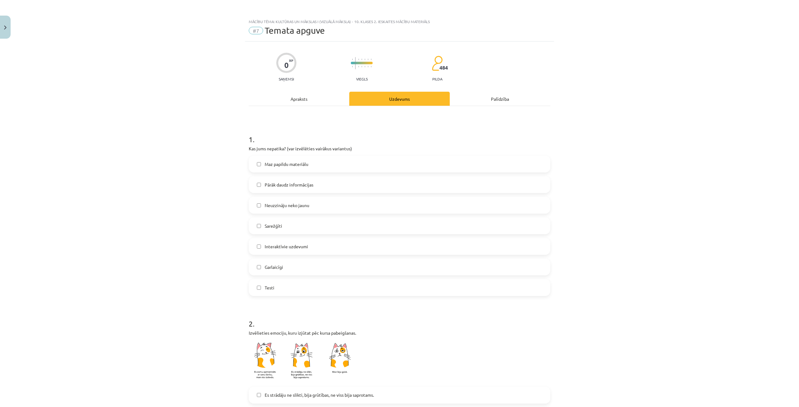
click at [319, 183] on label "Pārāk daudz informācijas" at bounding box center [399, 185] width 300 height 16
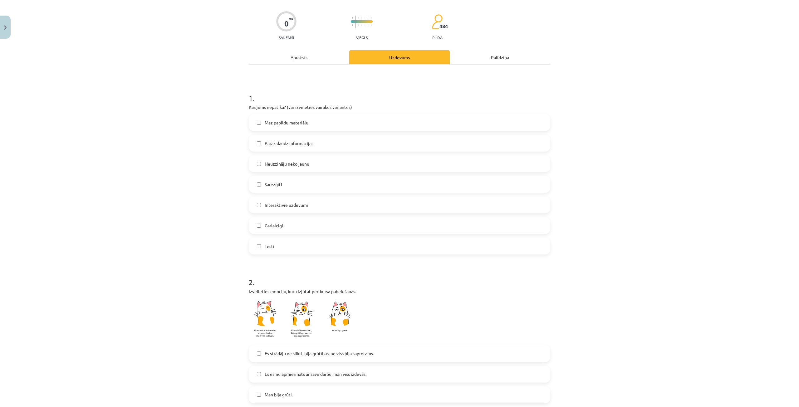
scroll to position [94, 0]
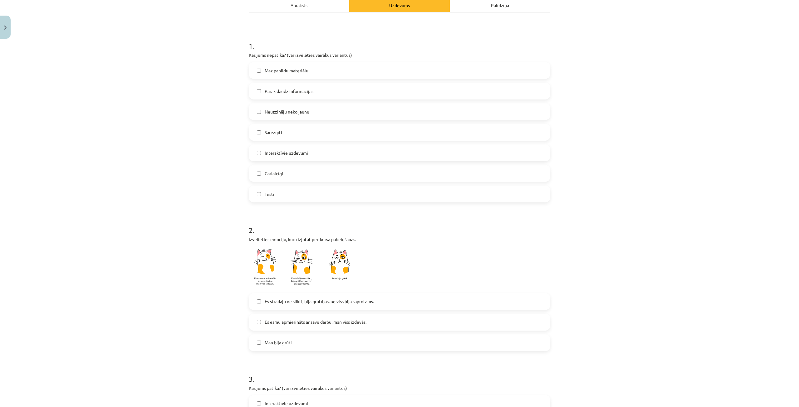
click at [297, 340] on label "Man bija grūti." at bounding box center [399, 343] width 300 height 16
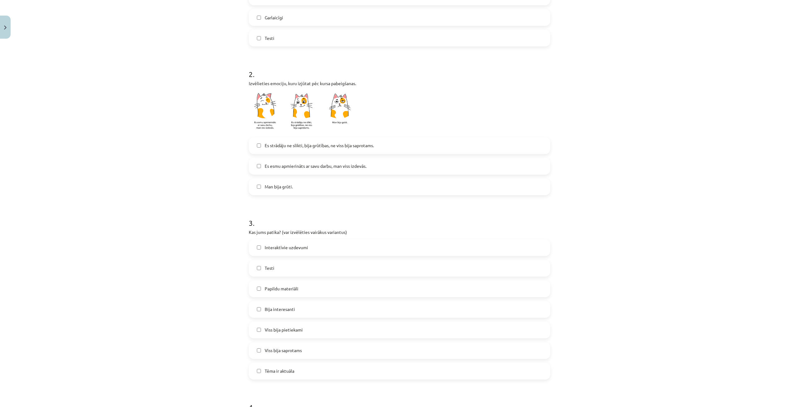
scroll to position [312, 0]
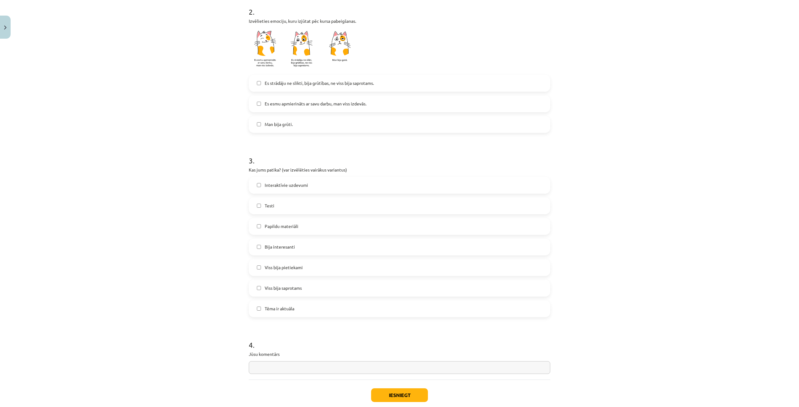
click at [295, 204] on label "Testi" at bounding box center [399, 206] width 300 height 16
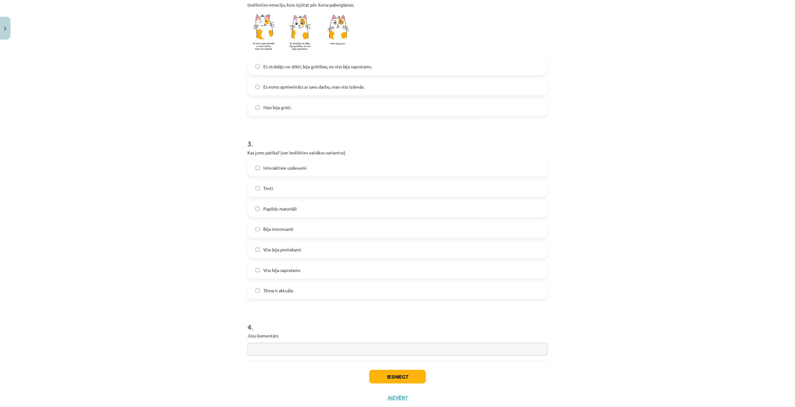
scroll to position [348, 0]
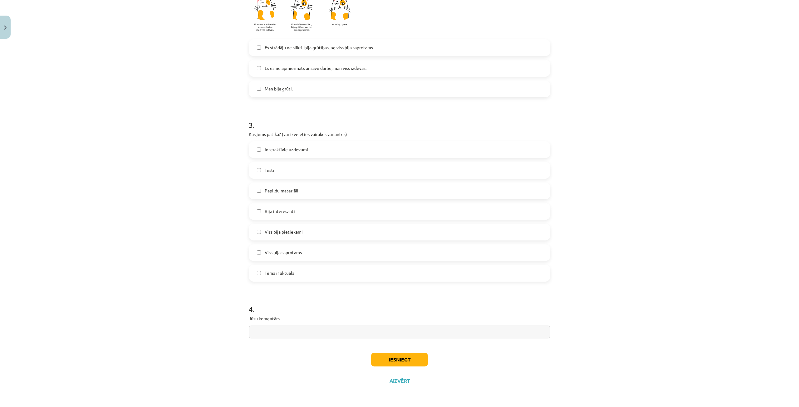
click at [346, 333] on input "text" at bounding box center [400, 332] width 302 height 13
type input "*"
type input "**"
click at [397, 362] on button "Iesniegt" at bounding box center [399, 360] width 57 height 14
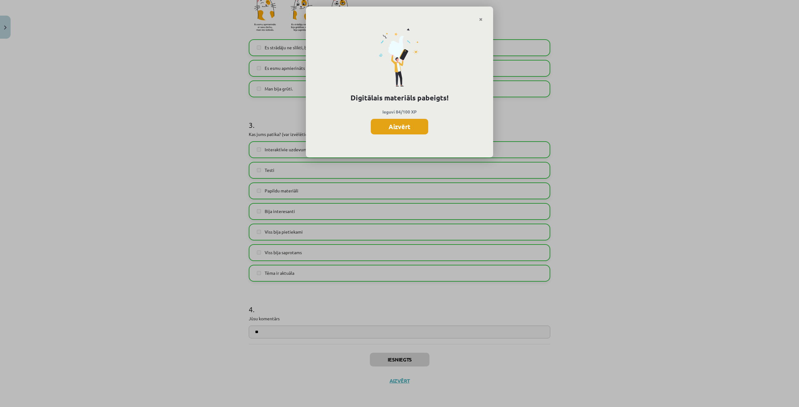
click at [411, 121] on button "Aizvērt" at bounding box center [399, 127] width 57 height 16
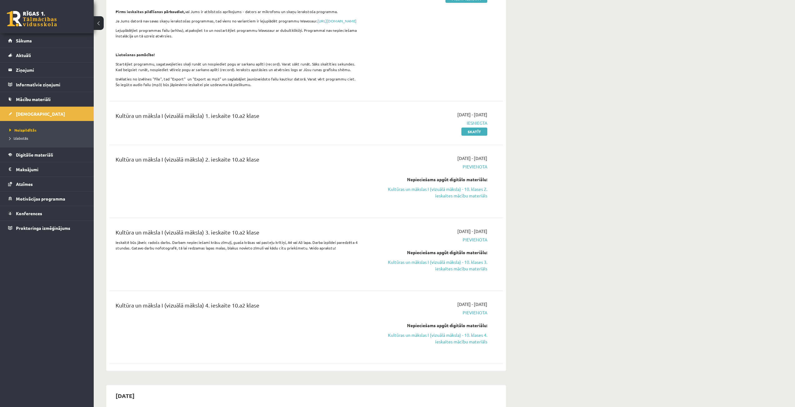
scroll to position [213, 0]
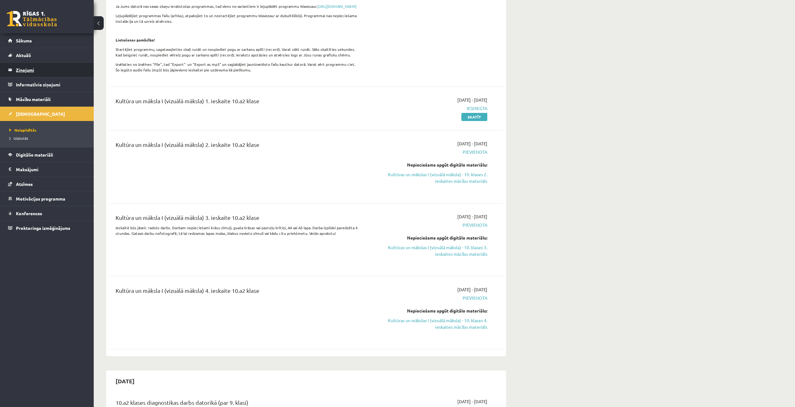
click at [37, 67] on legend "Ziņojumi 0" at bounding box center [51, 70] width 70 height 14
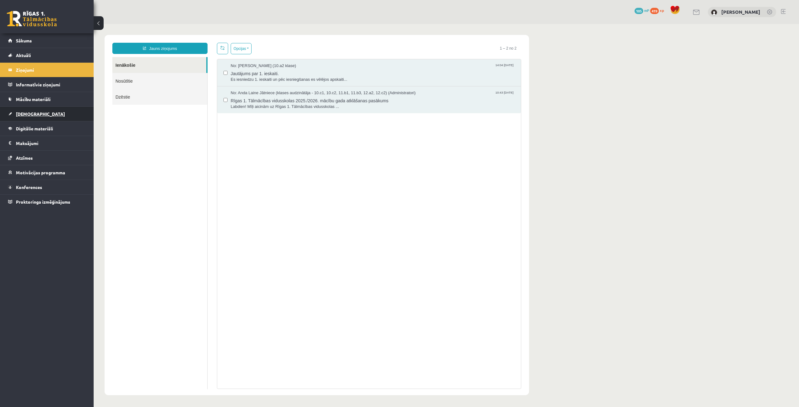
click at [30, 110] on link "[DEMOGRAPHIC_DATA]" at bounding box center [47, 114] width 78 height 14
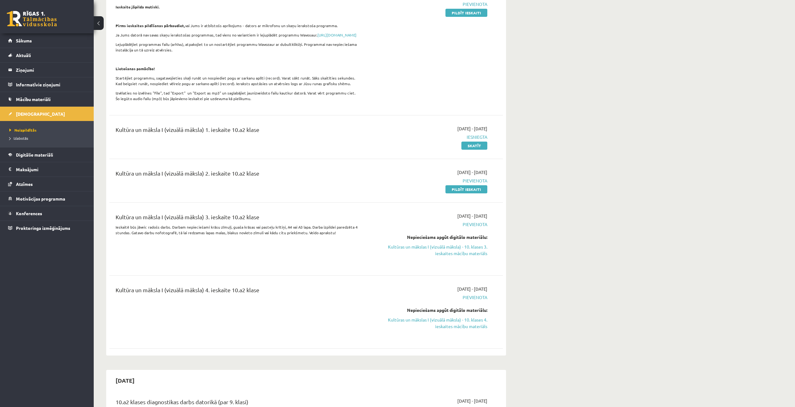
scroll to position [187, 0]
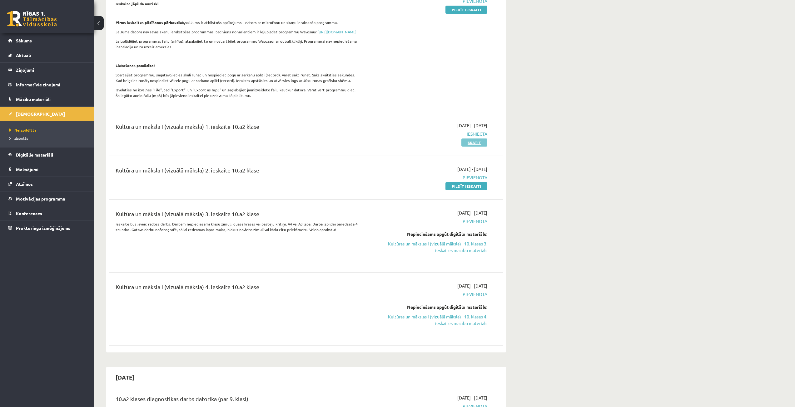
click at [466, 147] on link "Skatīt" at bounding box center [474, 143] width 26 height 8
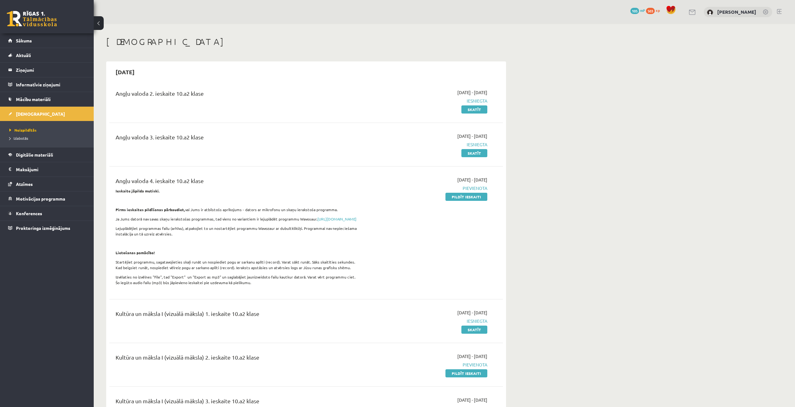
scroll to position [187, 0]
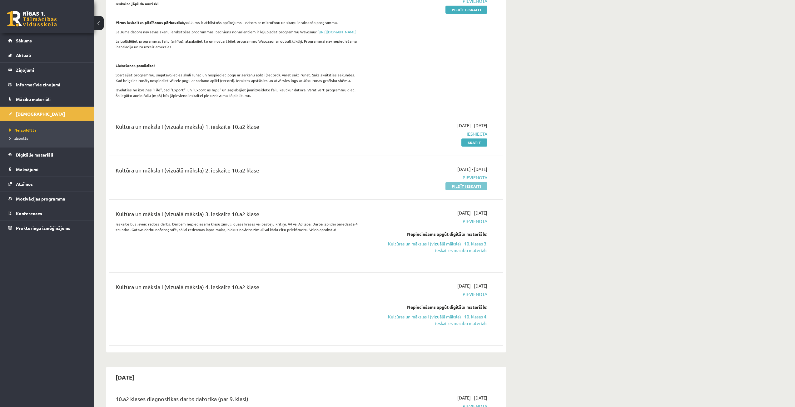
click at [463, 190] on link "Pildīt ieskaiti" at bounding box center [466, 186] width 42 height 8
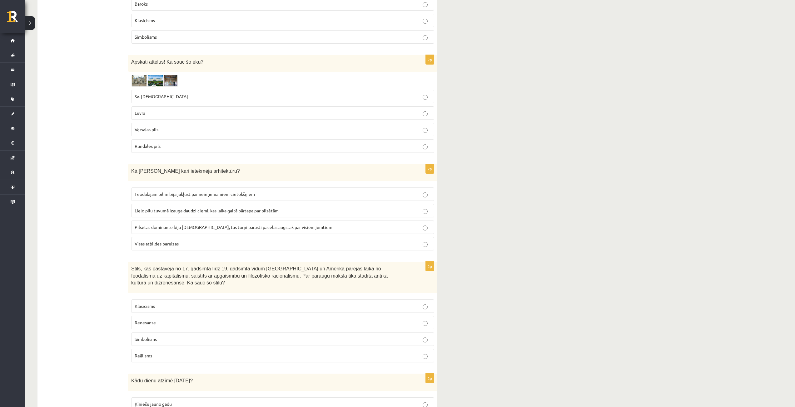
scroll to position [981, 0]
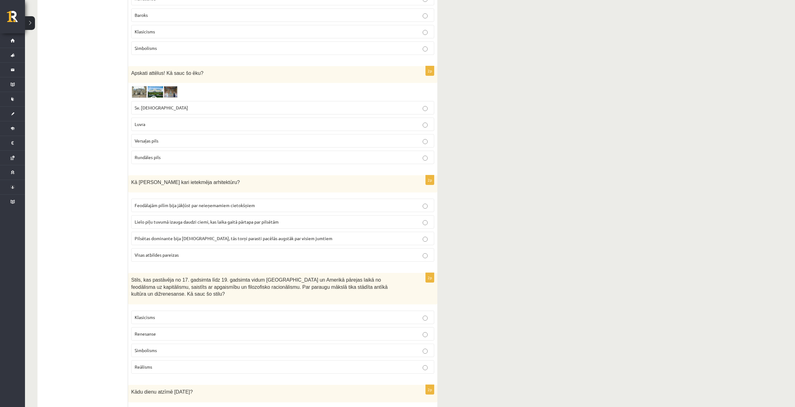
click at [153, 96] on span at bounding box center [155, 101] width 10 height 10
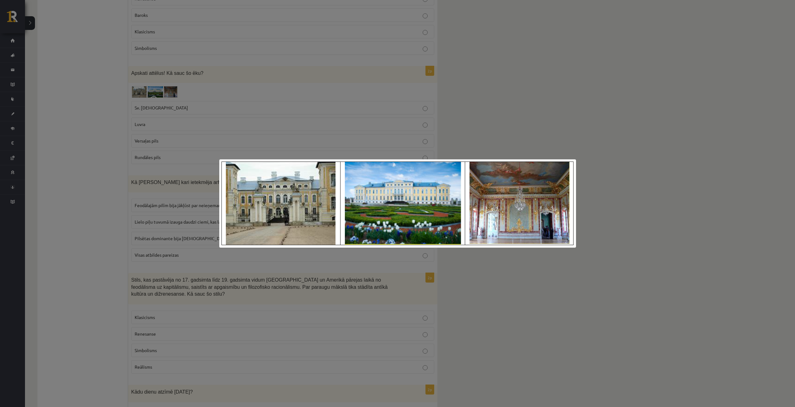
click at [498, 82] on div at bounding box center [397, 203] width 795 height 407
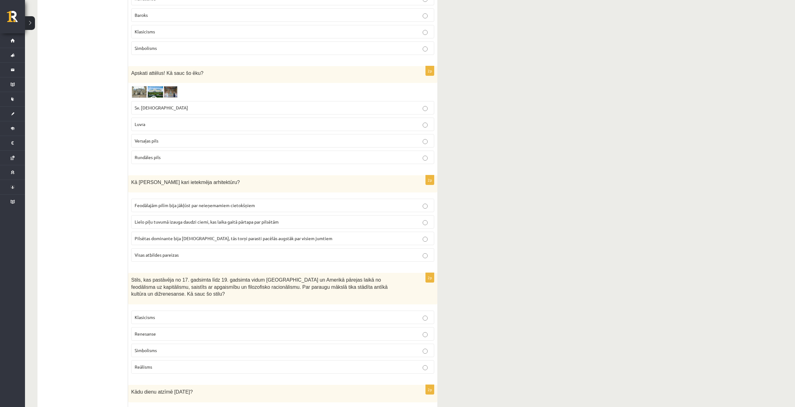
click at [283, 138] on p "Versaļas pils" at bounding box center [283, 141] width 296 height 7
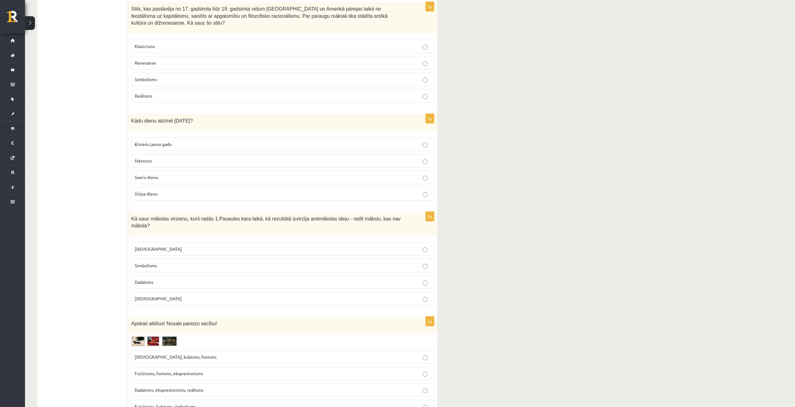
scroll to position [1262, 0]
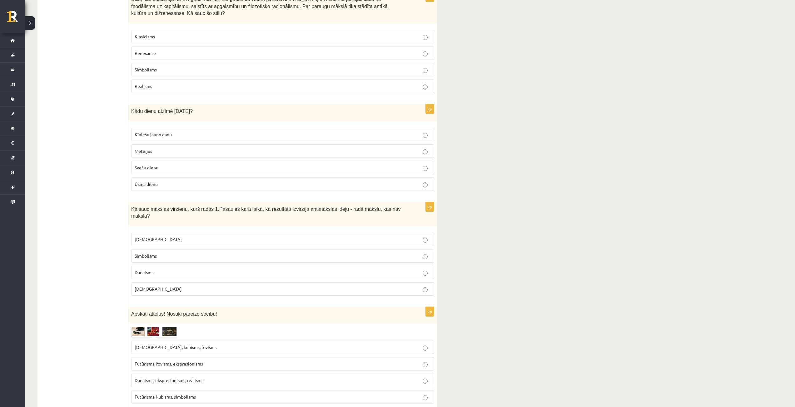
click at [151, 327] on img at bounding box center [154, 332] width 47 height 11
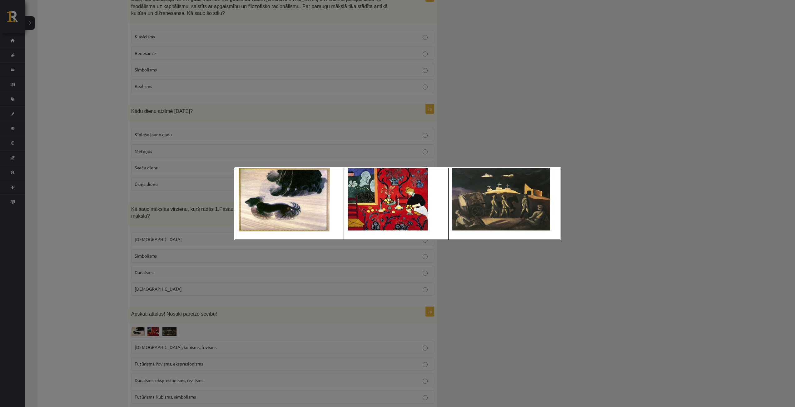
click at [495, 335] on div at bounding box center [397, 203] width 795 height 407
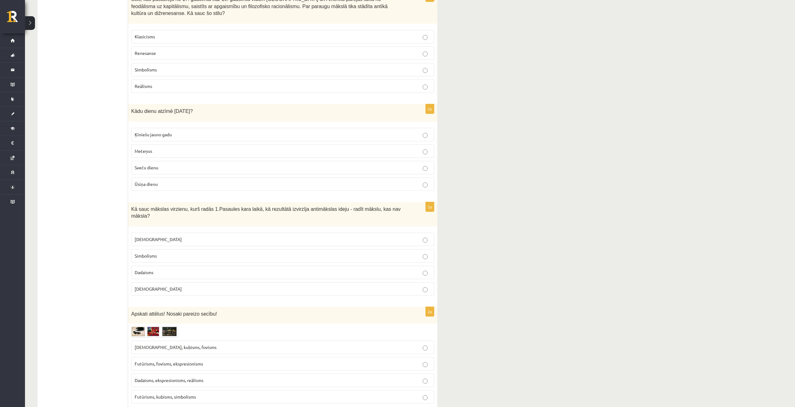
click at [198, 361] on span "Futūrisms, fovisms, ekspresionisms" at bounding box center [169, 364] width 68 height 6
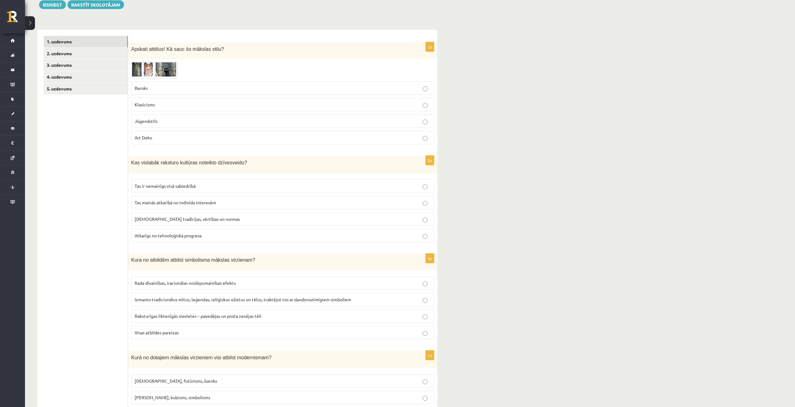
scroll to position [13, 0]
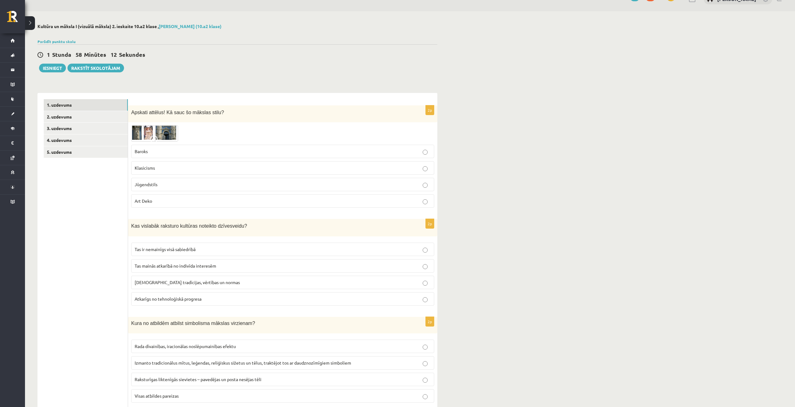
click at [159, 137] on span at bounding box center [155, 140] width 10 height 10
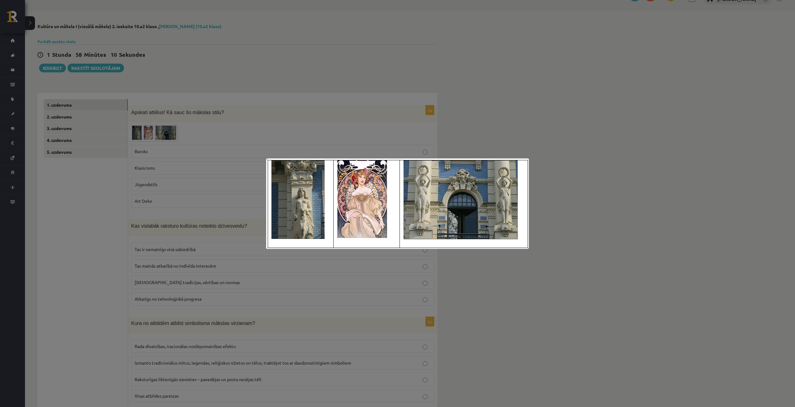
click at [461, 141] on div at bounding box center [397, 203] width 795 height 407
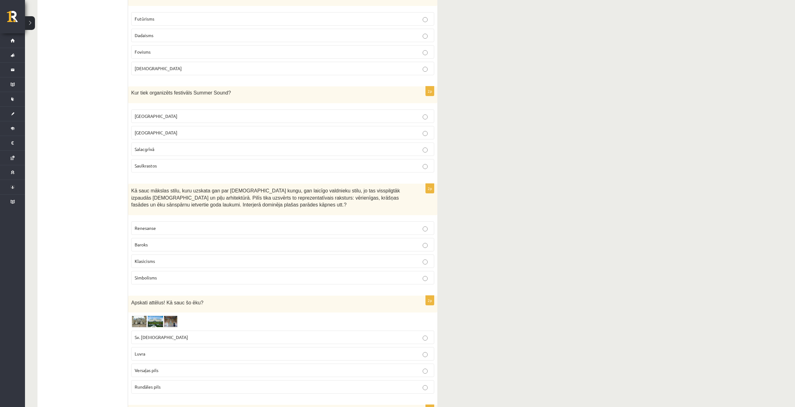
scroll to position [762, 0]
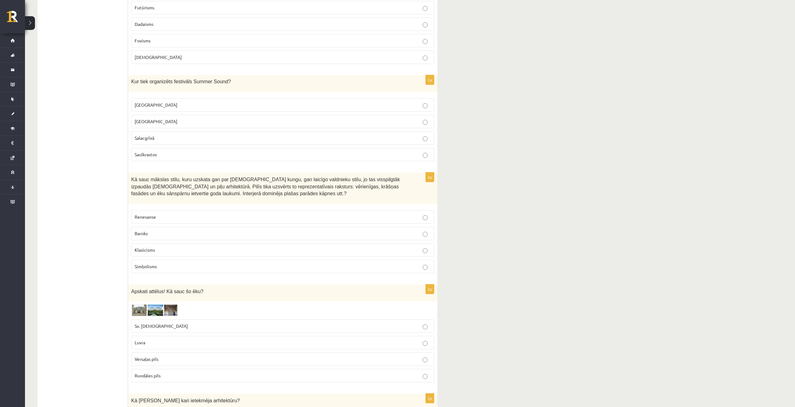
drag, startPoint x: 127, startPoint y: 6, endPoint x: 289, endPoint y: 265, distance: 305.5
click at [289, 265] on div "**********" at bounding box center [237, 129] width 400 height 1571
copy div "5l Ipsumdo sitamet! Co adip el seddoei tempo? Incidi Utlaboreet Doloremagna Ali…"
click at [502, 173] on div "Kultūra un māksla I (vizuālā māksla) 2. ieskaite 10.a2 klase , [PERSON_NAME] (1…" at bounding box center [410, 94] width 770 height 1665
click at [303, 141] on fieldset "[GEOGRAPHIC_DATA] [GEOGRAPHIC_DATA] [GEOGRAPHIC_DATA] [GEOGRAPHIC_DATA]" at bounding box center [282, 129] width 303 height 68
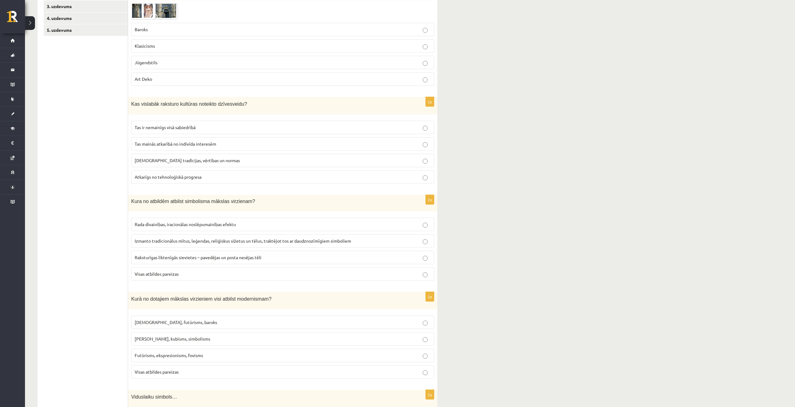
scroll to position [138, 0]
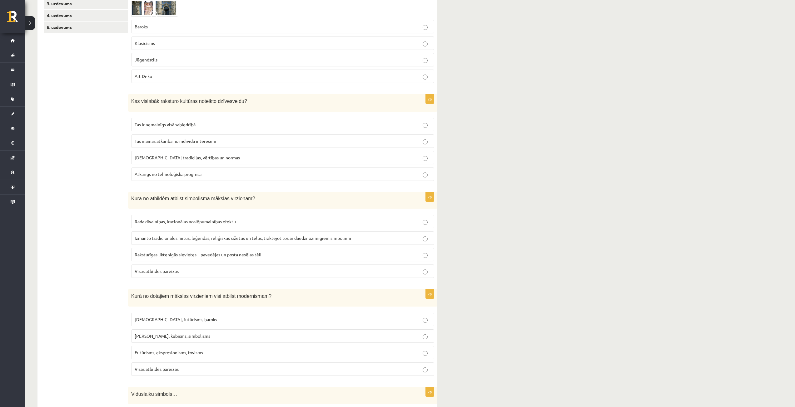
click at [220, 157] on p "[DEMOGRAPHIC_DATA] tradīcijas, vērtības un normas" at bounding box center [283, 158] width 296 height 7
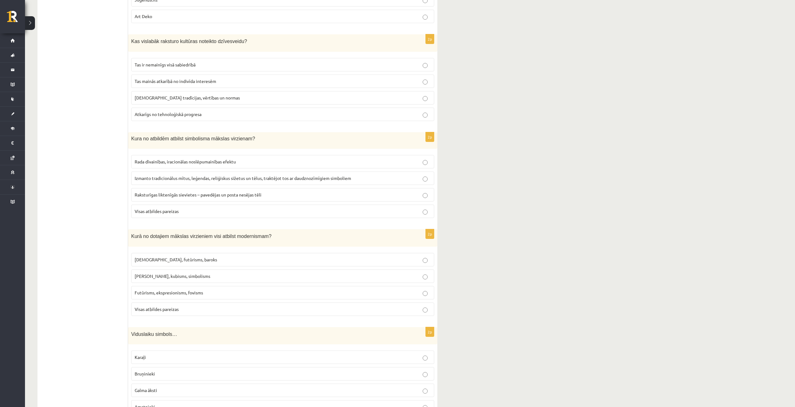
scroll to position [200, 0]
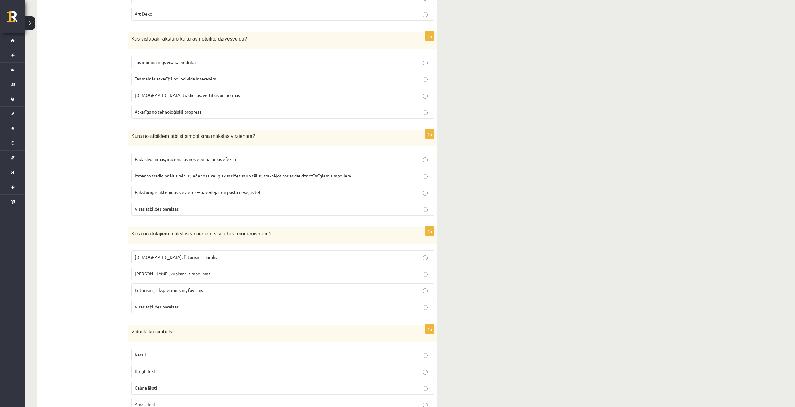
click at [216, 209] on p "Visas atbildes pareizas" at bounding box center [283, 209] width 296 height 7
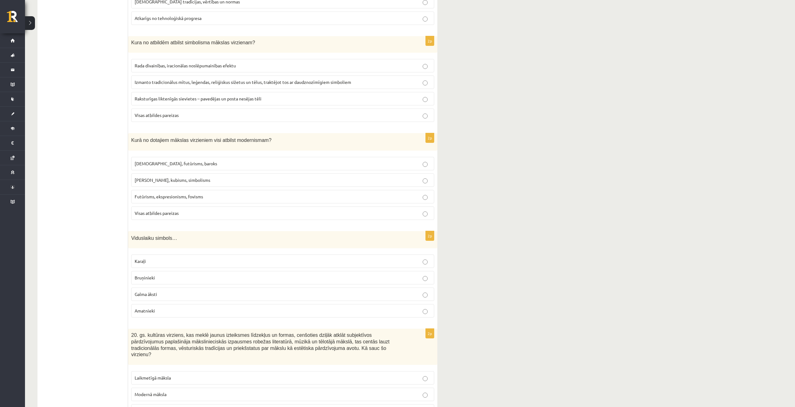
scroll to position [325, 0]
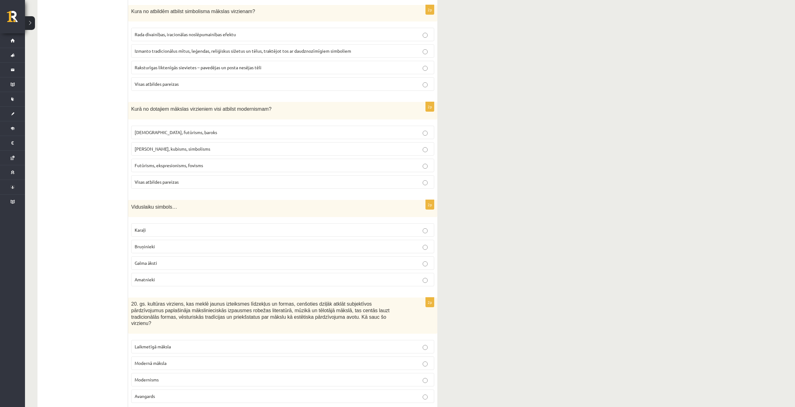
click at [219, 163] on p "Futūrisms, ekspresionisms, fovisms" at bounding box center [283, 165] width 296 height 7
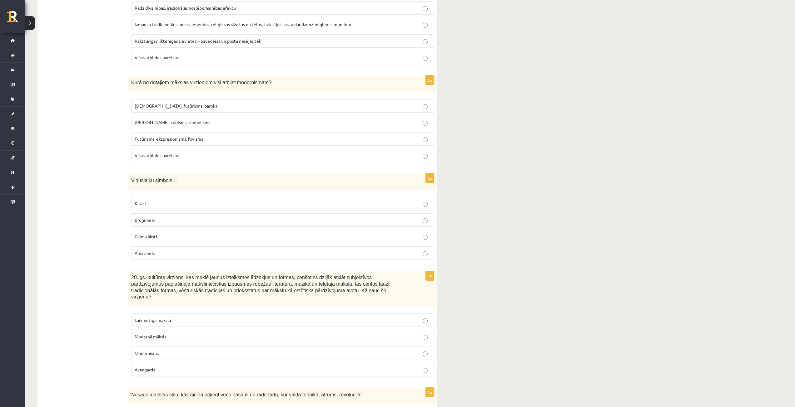
scroll to position [387, 0]
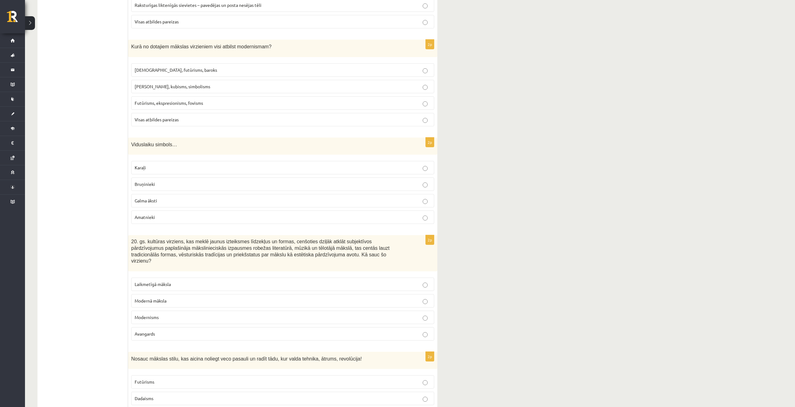
click at [196, 181] on label "Bruņinieki" at bounding box center [282, 184] width 303 height 13
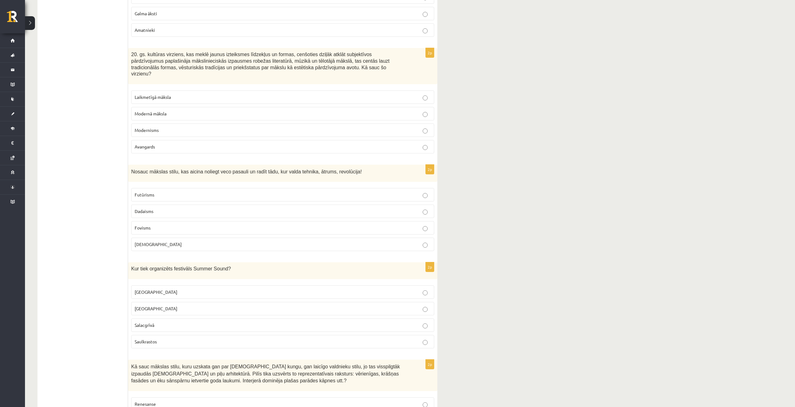
scroll to position [544, 0]
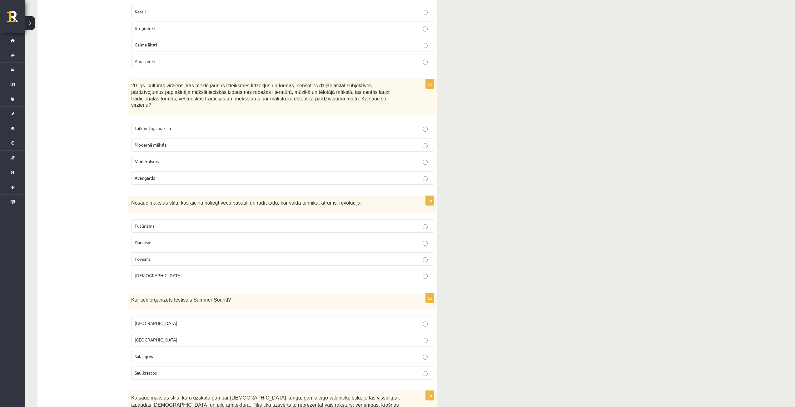
click at [199, 158] on p "Modernisms" at bounding box center [283, 161] width 296 height 7
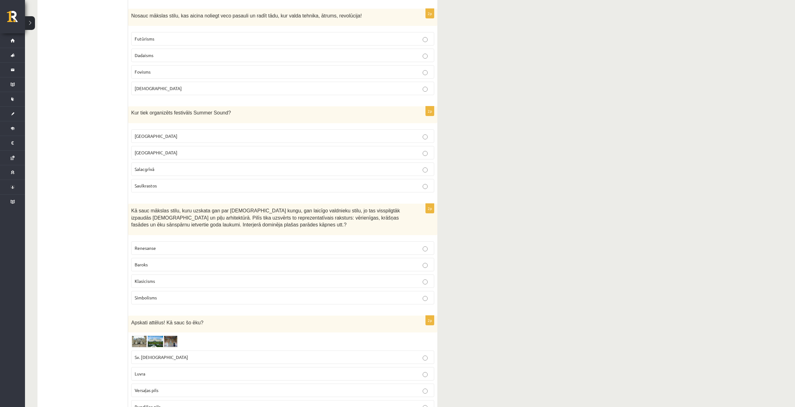
scroll to position [700, 0]
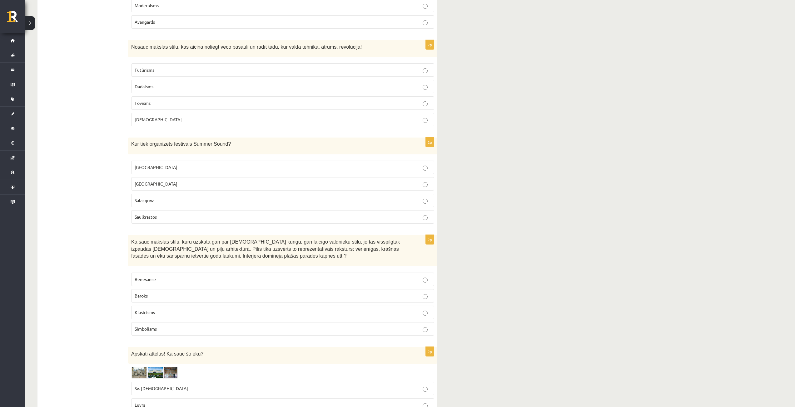
click at [191, 68] on label "Futūrisms" at bounding box center [282, 69] width 303 height 13
click at [166, 181] on p "[GEOGRAPHIC_DATA]" at bounding box center [283, 184] width 296 height 7
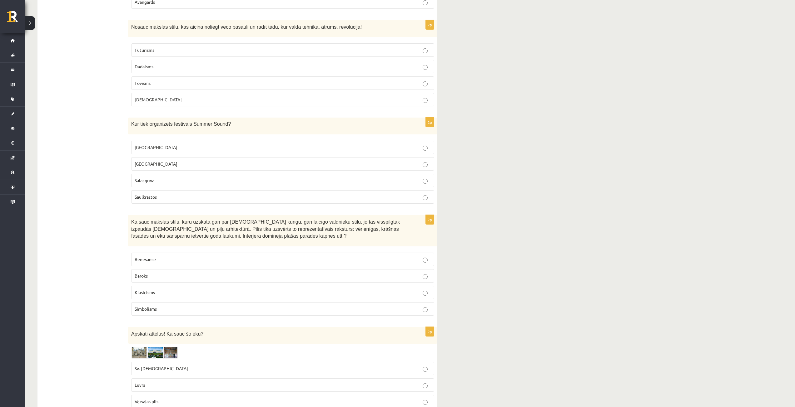
scroll to position [731, 0]
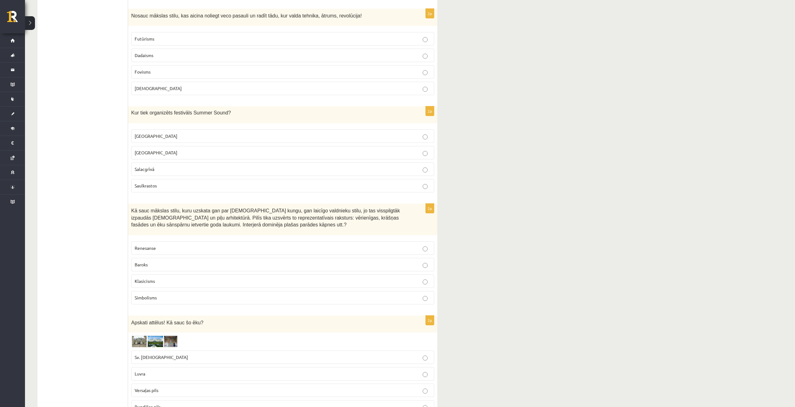
click at [175, 262] on p "Baroks" at bounding box center [283, 265] width 296 height 7
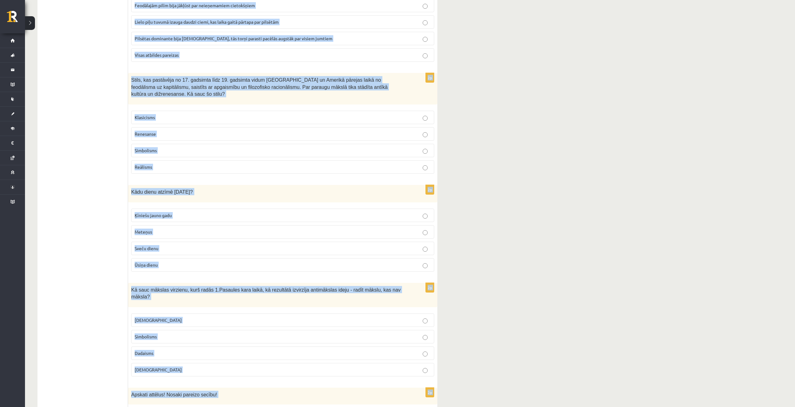
scroll to position [1262, 0]
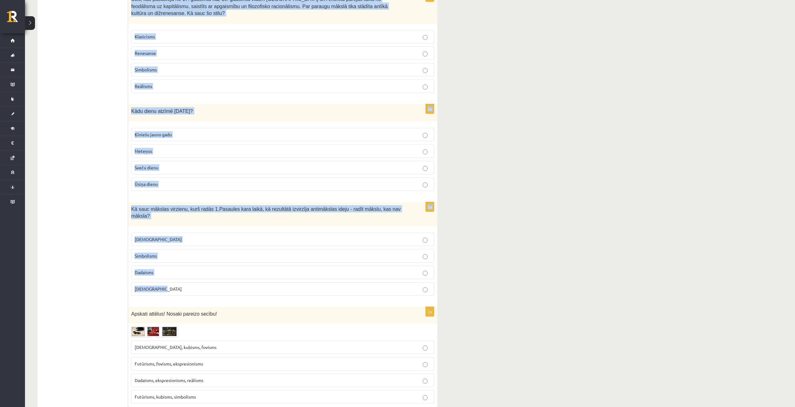
drag, startPoint x: 132, startPoint y: 142, endPoint x: 230, endPoint y: 269, distance: 160.7
copy form "Lo Ipsumdolors Ametco adip elitseddo eiusmodtemp? Incididunt utlab etdo magnaal…"
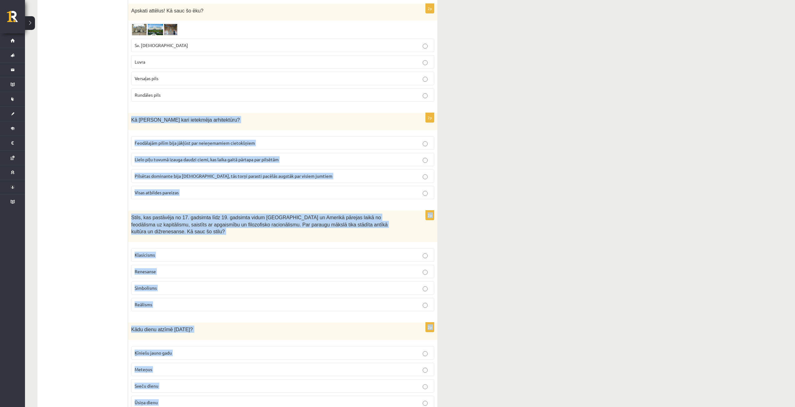
scroll to position [887, 0]
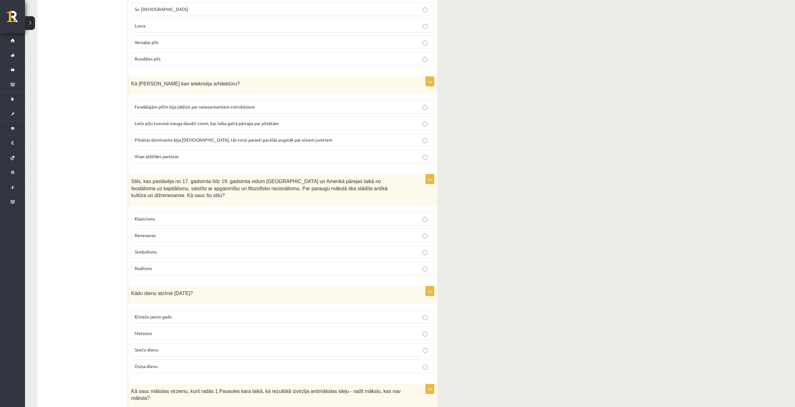
scroll to position [1106, 0]
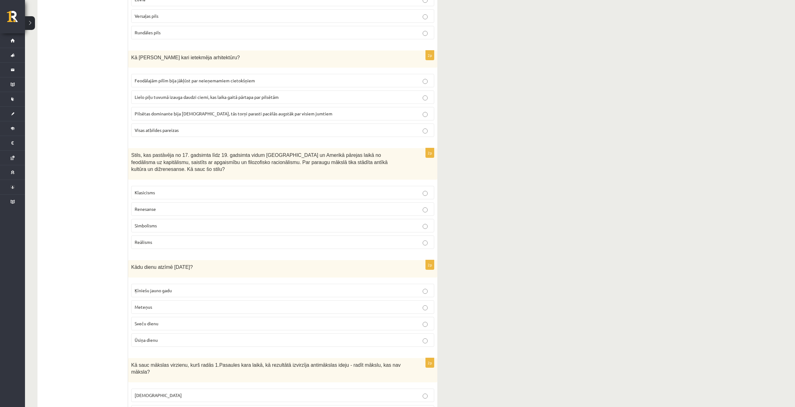
click at [287, 186] on label "Klasicisms" at bounding box center [282, 192] width 303 height 13
click at [254, 317] on label "Sveču dienu" at bounding box center [282, 323] width 303 height 13
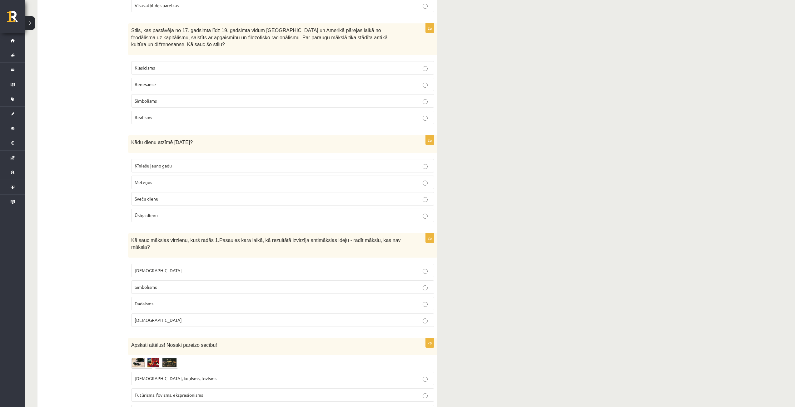
scroll to position [1262, 0]
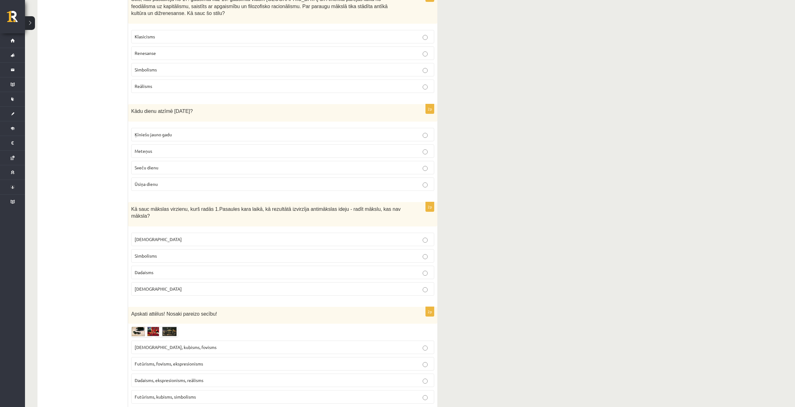
click at [263, 269] on p "Dadaisms" at bounding box center [283, 272] width 296 height 7
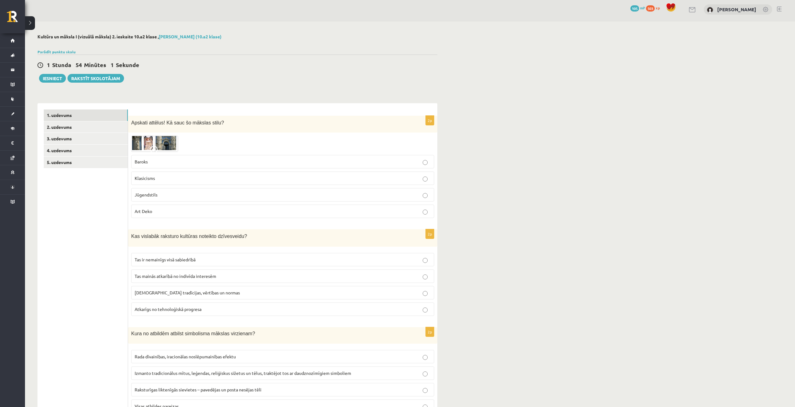
scroll to position [0, 0]
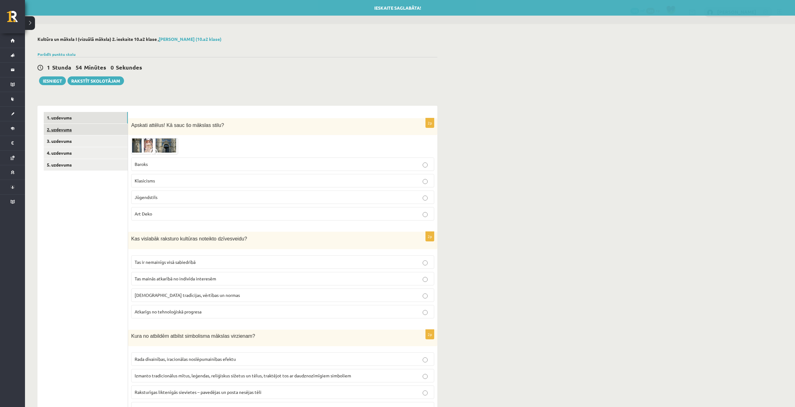
click at [88, 134] on link "2. uzdevums" at bounding box center [86, 130] width 84 height 12
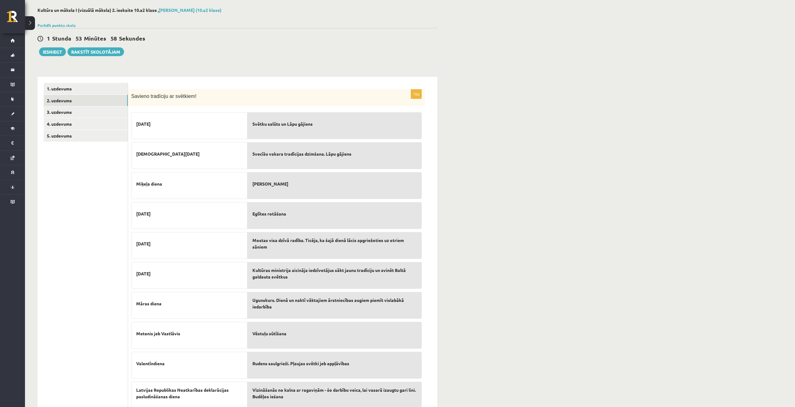
scroll to position [53, 0]
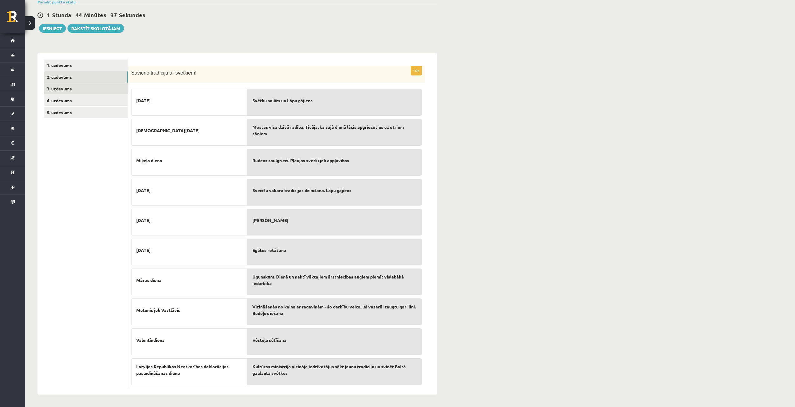
click at [96, 90] on link "3. uzdevums" at bounding box center [86, 89] width 84 height 12
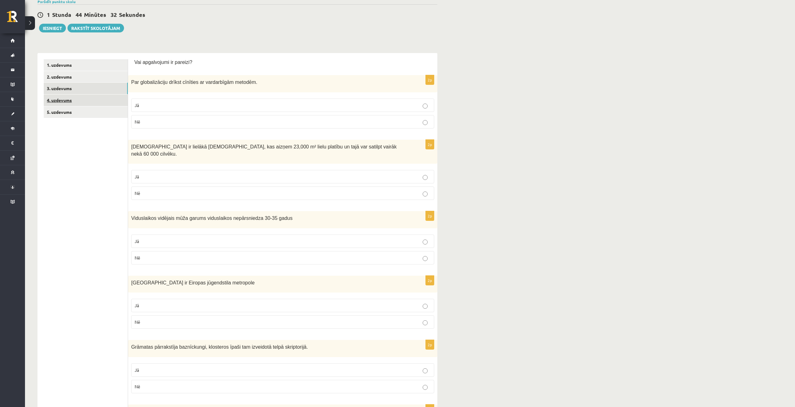
click at [89, 100] on link "4. uzdevums" at bounding box center [86, 101] width 84 height 12
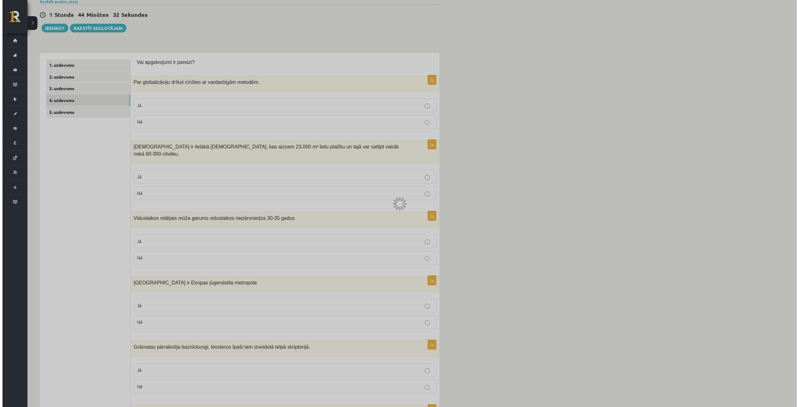
scroll to position [0, 0]
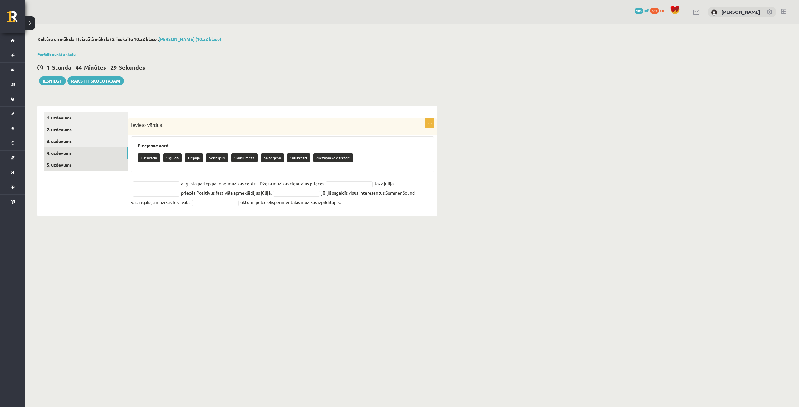
click at [56, 166] on link "5. uzdevums" at bounding box center [86, 165] width 84 height 12
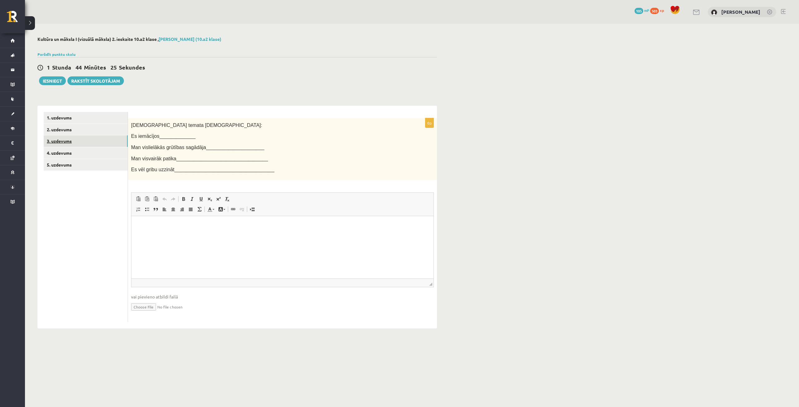
click at [49, 138] on link "3. uzdevums" at bounding box center [86, 141] width 84 height 12
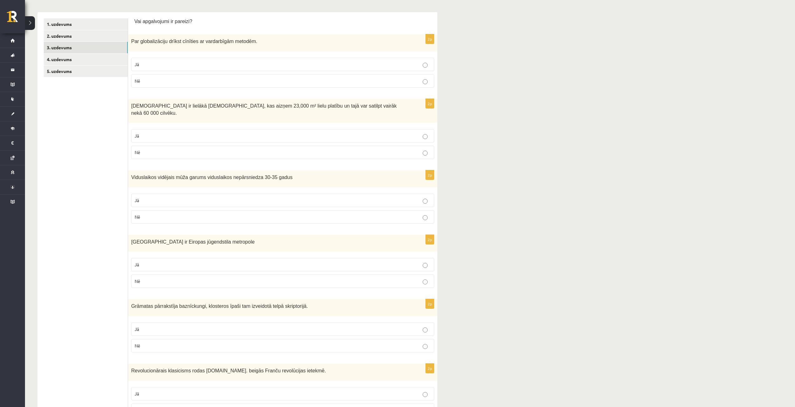
scroll to position [125, 0]
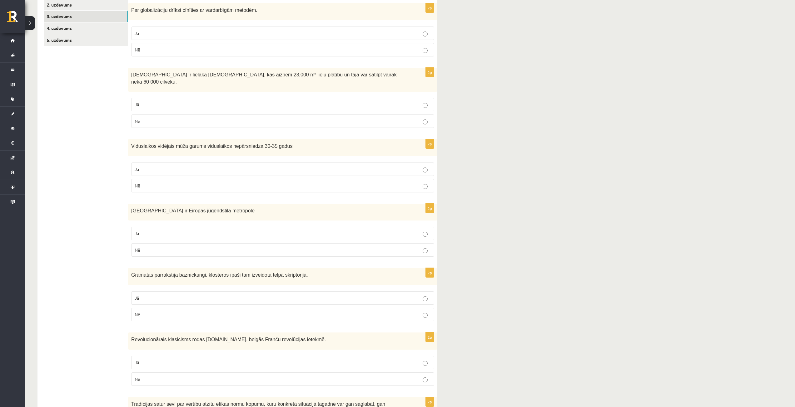
click at [181, 47] on p "Nē" at bounding box center [283, 50] width 296 height 7
click at [194, 101] on p "Jā" at bounding box center [283, 104] width 296 height 7
click at [204, 166] on p "Jā" at bounding box center [283, 169] width 296 height 7
click at [209, 230] on p "Jā" at bounding box center [283, 233] width 296 height 7
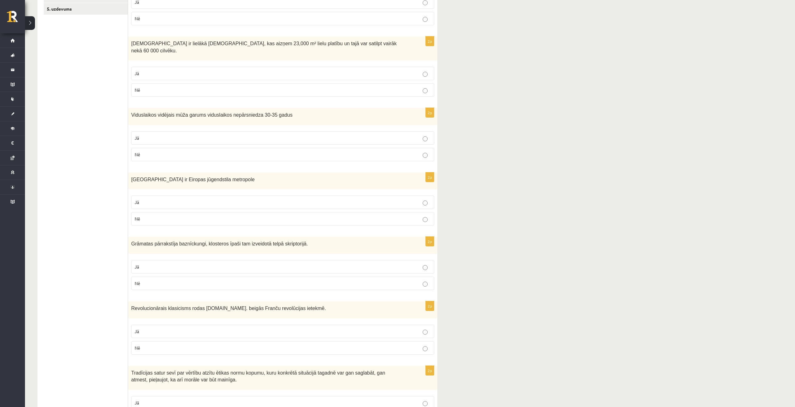
scroll to position [187, 0]
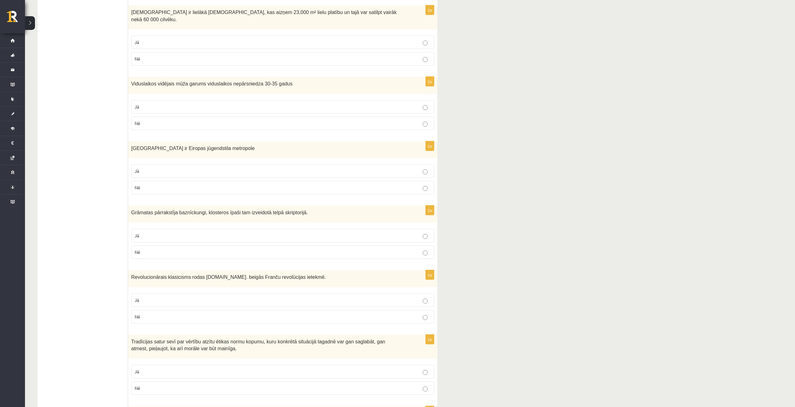
click at [207, 233] on p "Jā" at bounding box center [283, 236] width 296 height 7
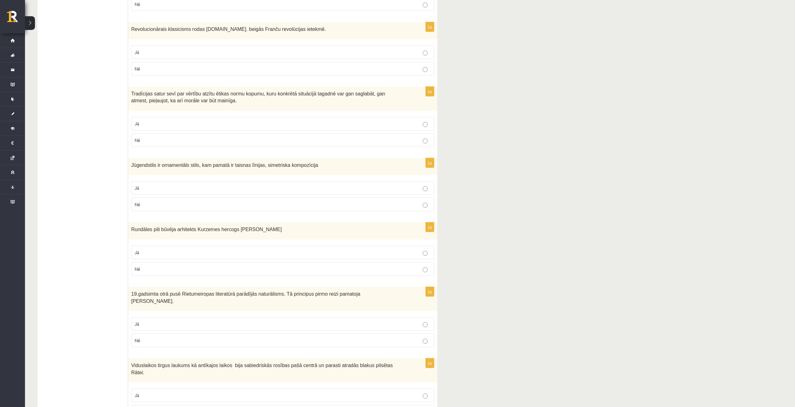
scroll to position [437, 0]
click at [390, 47] on label "Jā" at bounding box center [282, 50] width 303 height 13
drag, startPoint x: 374, startPoint y: 114, endPoint x: 371, endPoint y: 131, distance: 17.4
click at [373, 119] on p "Jā" at bounding box center [283, 122] width 296 height 7
click at [371, 200] on p "Nē" at bounding box center [283, 203] width 296 height 7
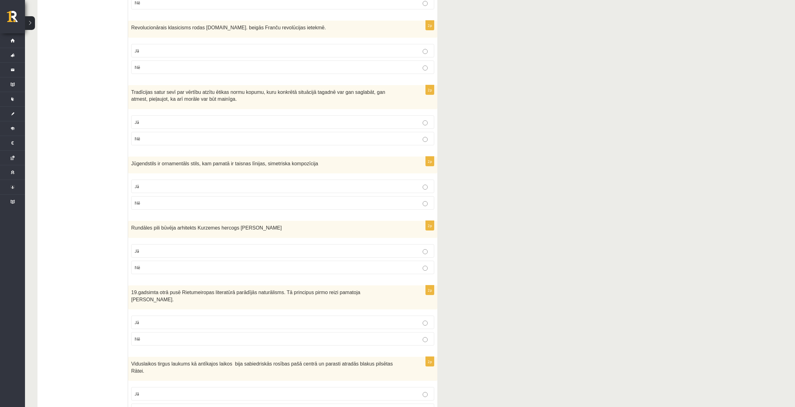
click at [385, 264] on p "Nē" at bounding box center [283, 267] width 296 height 7
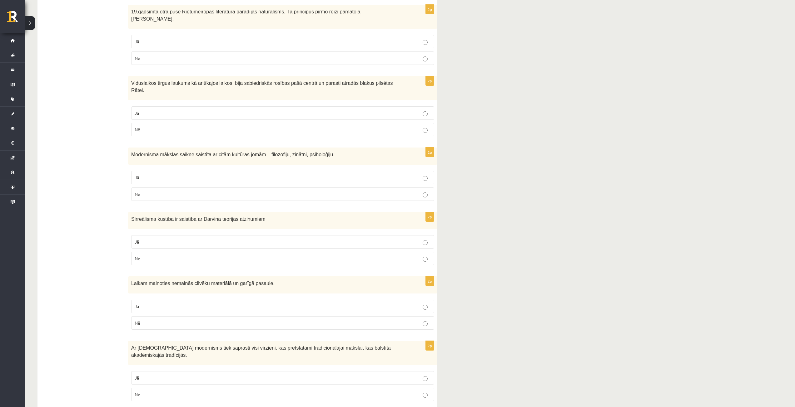
scroll to position [687, 0]
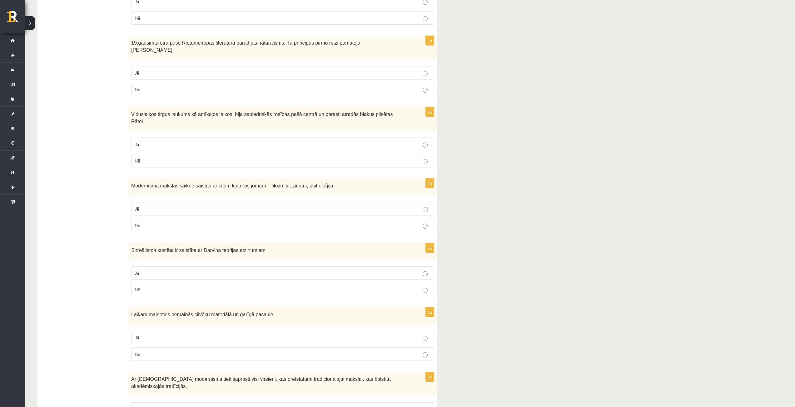
click at [406, 66] on label "Jā" at bounding box center [282, 72] width 303 height 13
click at [394, 141] on p "Jā" at bounding box center [283, 144] width 296 height 7
click at [400, 202] on label "Jā" at bounding box center [282, 208] width 303 height 13
click at [413, 287] on p "Nē" at bounding box center [283, 290] width 296 height 7
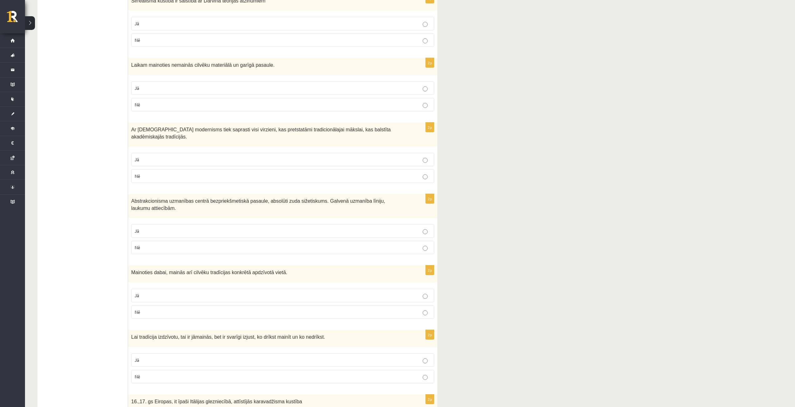
scroll to position [968, 0]
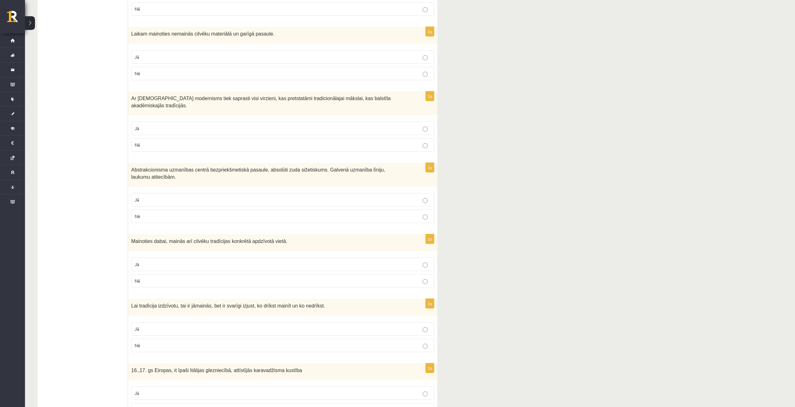
click at [404, 67] on label "Nē" at bounding box center [282, 73] width 303 height 13
click at [400, 125] on p "Jā" at bounding box center [283, 128] width 296 height 7
click at [401, 197] on p "Jā" at bounding box center [283, 200] width 296 height 7
click at [406, 261] on p "Jā" at bounding box center [283, 264] width 296 height 7
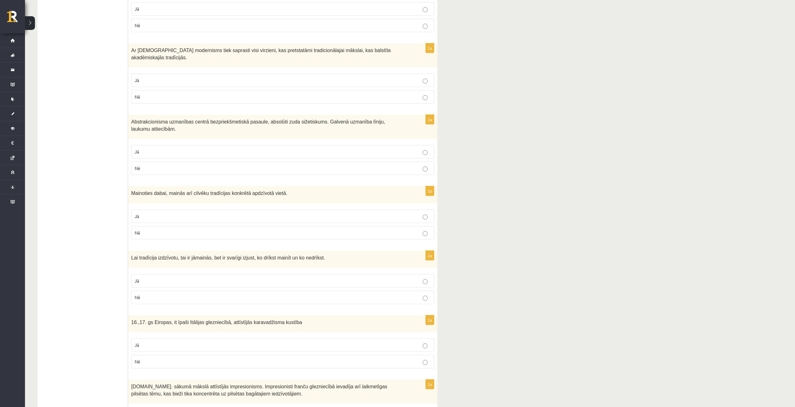
scroll to position [1038, 0]
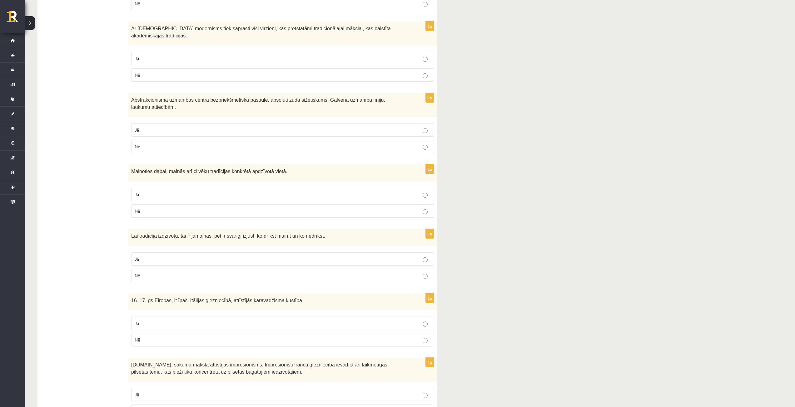
click at [322, 253] on label "Jā" at bounding box center [282, 259] width 303 height 13
click at [355, 320] on p "Jā" at bounding box center [283, 323] width 296 height 7
click at [320, 388] on label "Jā" at bounding box center [282, 394] width 303 height 13
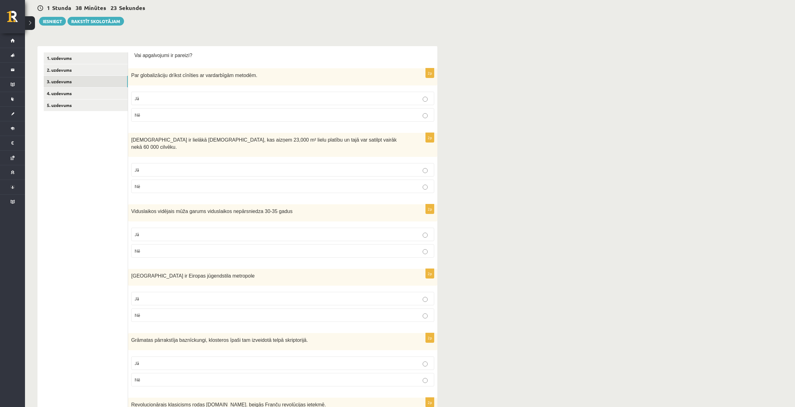
scroll to position [7, 0]
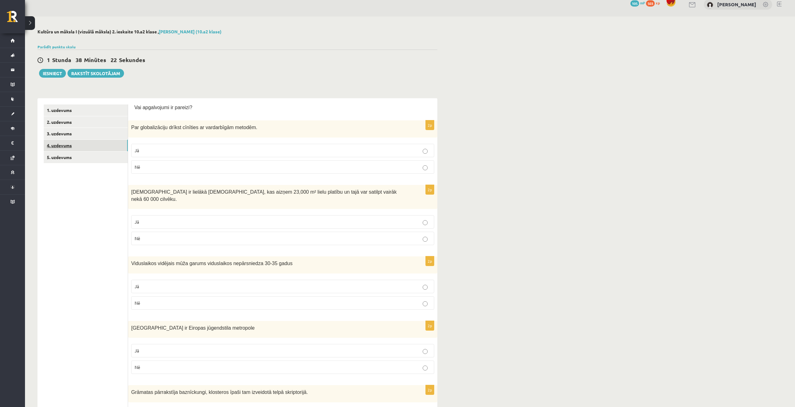
click at [108, 145] on link "4. uzdevums" at bounding box center [86, 146] width 84 height 12
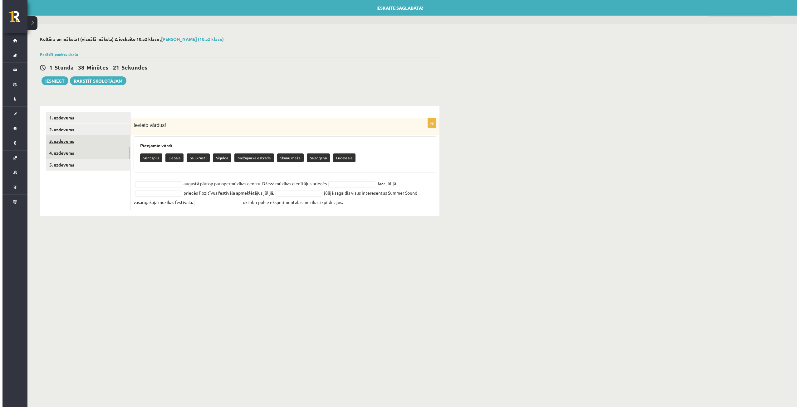
scroll to position [0, 0]
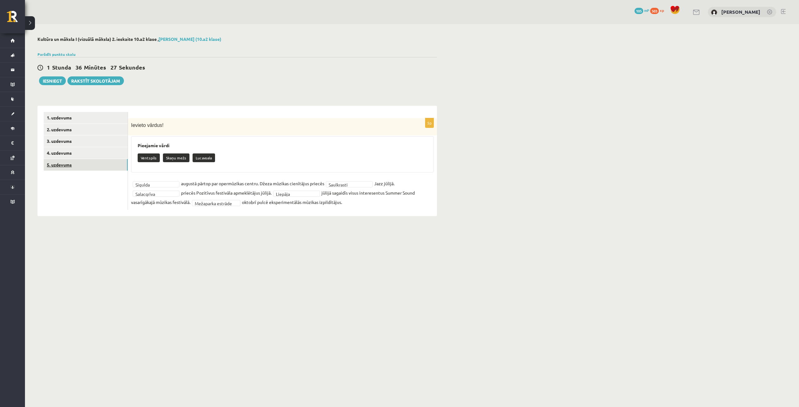
click at [96, 161] on link "5. uzdevums" at bounding box center [86, 165] width 84 height 12
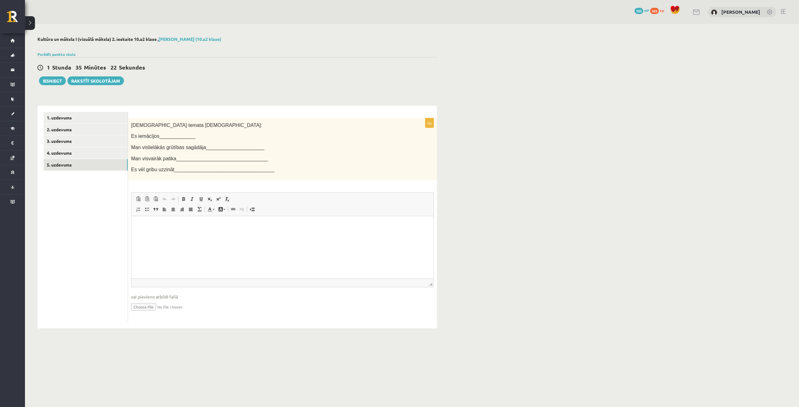
click at [176, 231] on html at bounding box center [282, 225] width 302 height 19
click at [162, 225] on p "**********" at bounding box center [283, 235] width 290 height 26
click at [200, 232] on p "**********" at bounding box center [283, 235] width 290 height 26
click at [176, 239] on p "**********" at bounding box center [283, 235] width 290 height 26
click at [173, 248] on p "**********" at bounding box center [283, 235] width 290 height 26
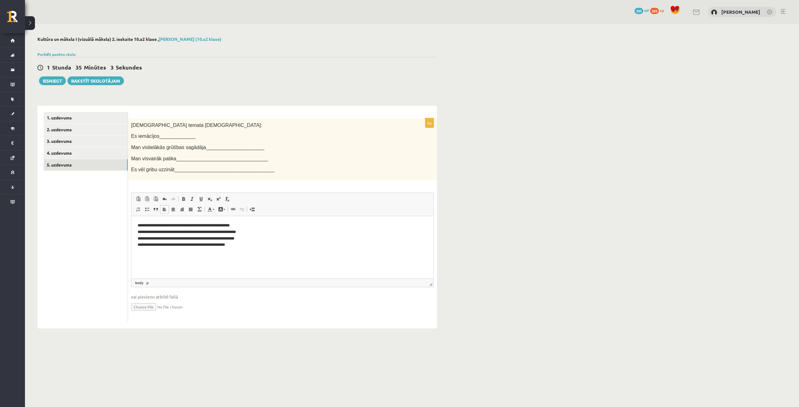
click at [172, 244] on p "**********" at bounding box center [283, 235] width 290 height 26
click at [174, 243] on p "**********" at bounding box center [283, 235] width 290 height 26
click at [89, 116] on link "1. uzdevums" at bounding box center [86, 118] width 84 height 12
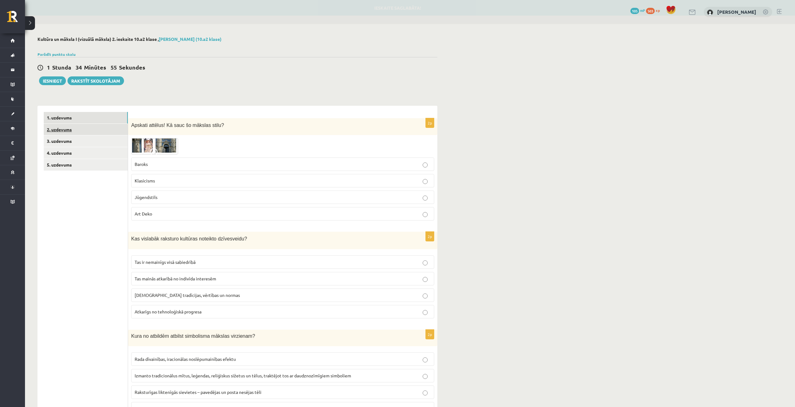
click at [61, 132] on link "2. uzdevums" at bounding box center [86, 130] width 84 height 12
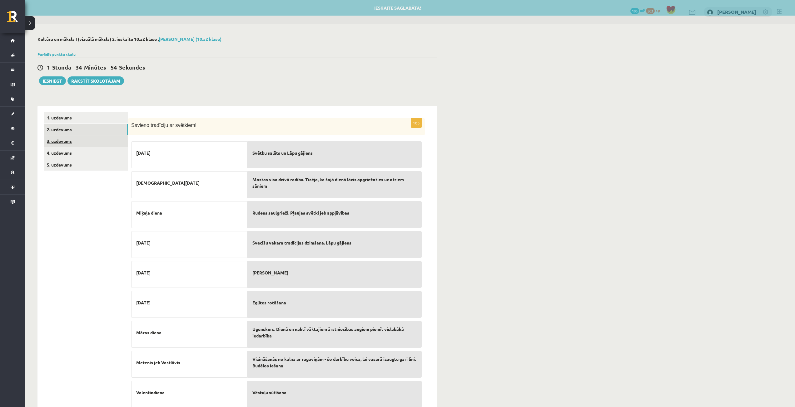
click at [63, 141] on link "3. uzdevums" at bounding box center [86, 141] width 84 height 12
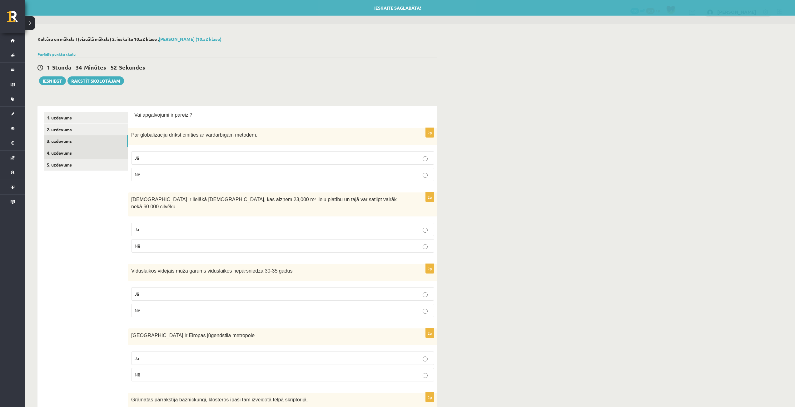
click at [65, 153] on link "4. uzdevums" at bounding box center [86, 153] width 84 height 12
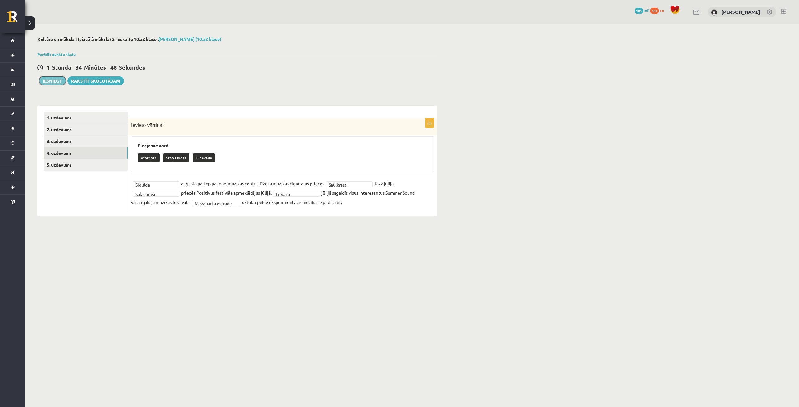
click at [54, 84] on button "Iesniegt" at bounding box center [52, 80] width 27 height 9
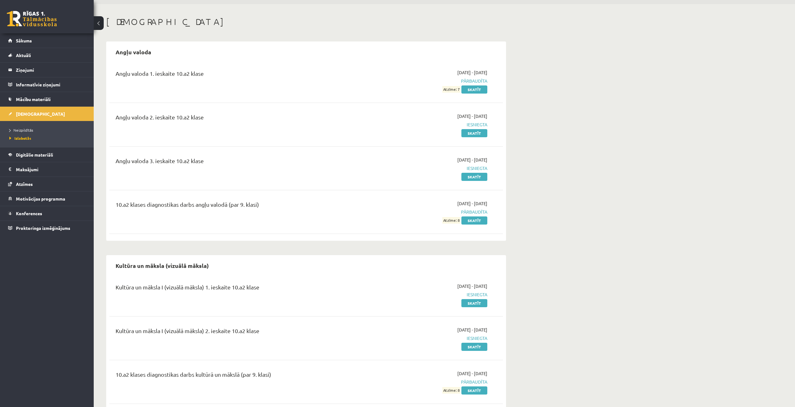
scroll to position [36, 0]
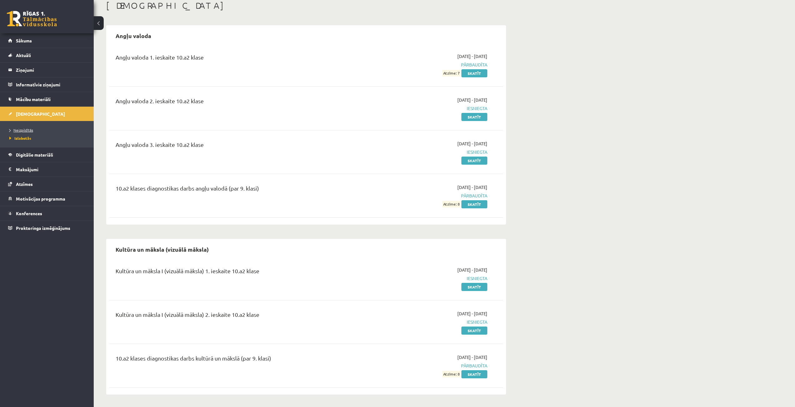
click at [26, 131] on span "Neizpildītās" at bounding box center [21, 130] width 24 height 5
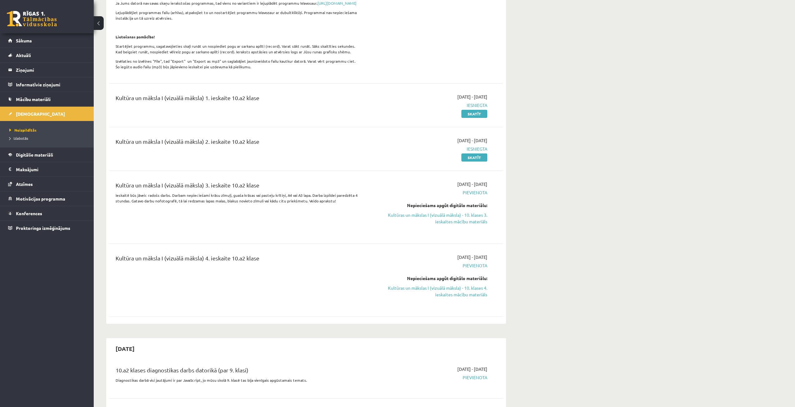
scroll to position [255, 0]
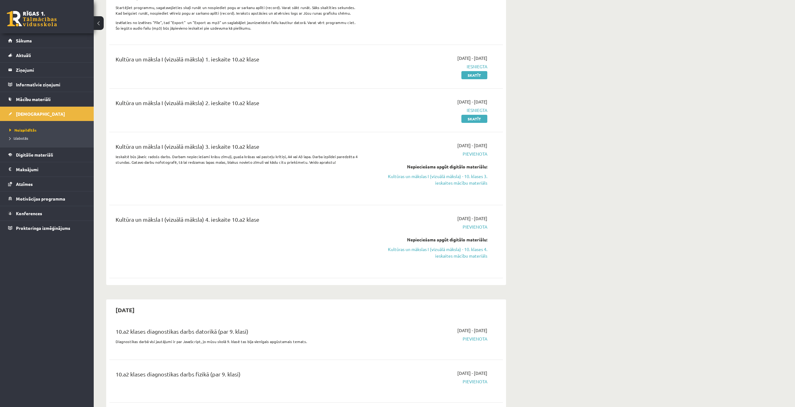
drag, startPoint x: 441, startPoint y: 185, endPoint x: 425, endPoint y: 37, distance: 149.2
click at [441, 185] on link "Kultūras un mākslas I (vizuālā māksla) - 10. klases 3. ieskaites mācību materiā…" at bounding box center [428, 179] width 118 height 13
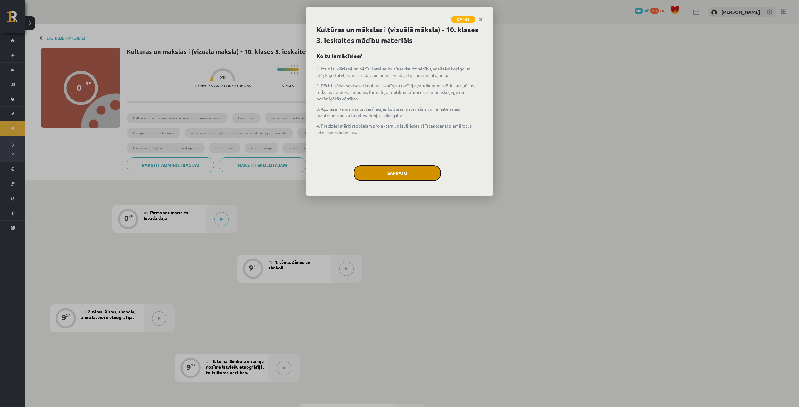
click at [398, 174] on button "Sapratu" at bounding box center [397, 173] width 87 height 16
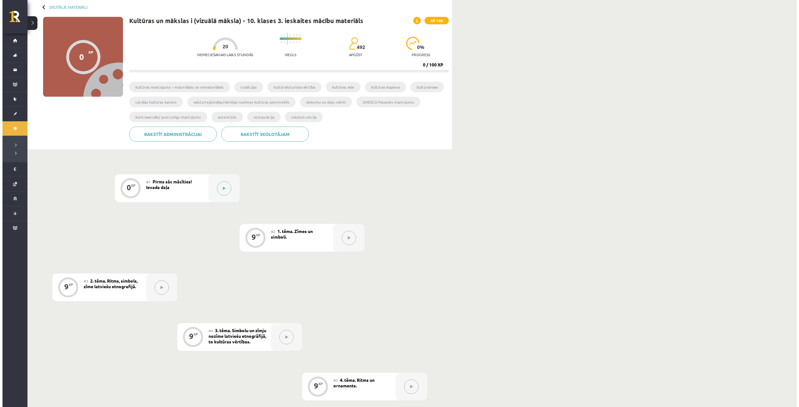
scroll to position [31, 0]
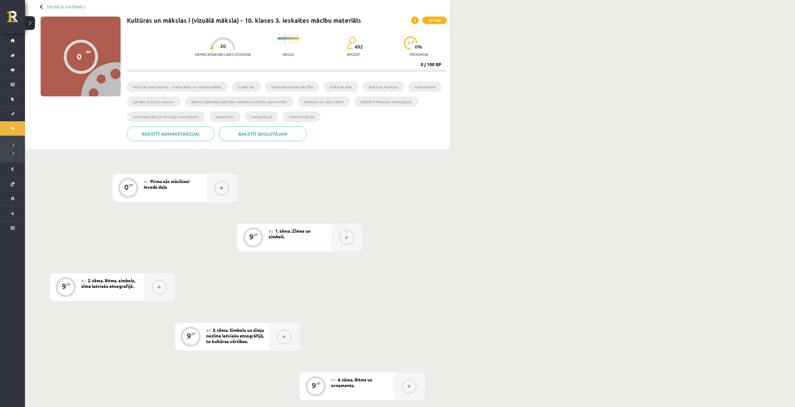
click at [223, 189] on button at bounding box center [221, 188] width 14 height 14
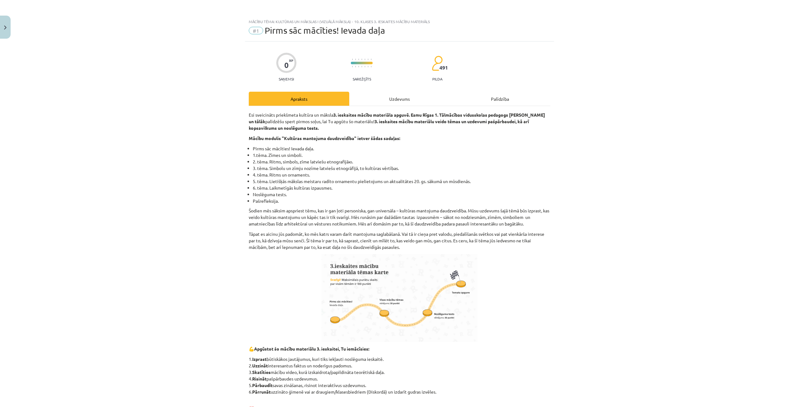
drag, startPoint x: 229, startPoint y: 190, endPoint x: 233, endPoint y: 155, distance: 36.2
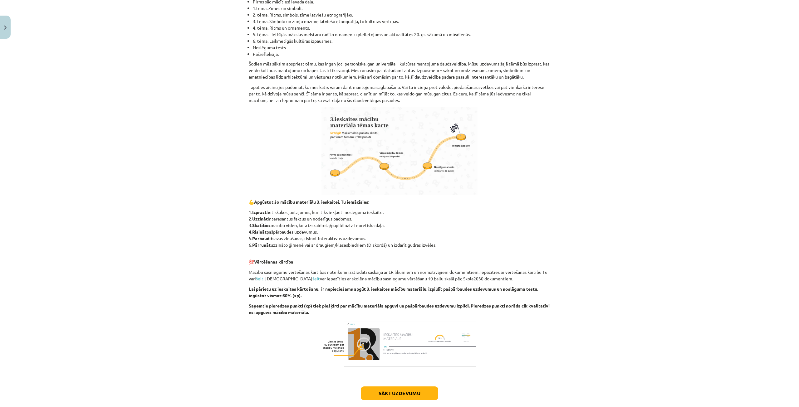
scroll to position [181, 0]
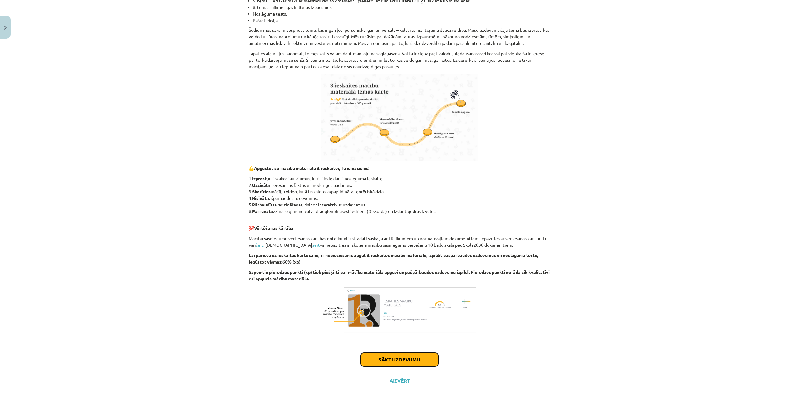
click at [363, 364] on button "Sākt uzdevumu" at bounding box center [399, 360] width 77 height 14
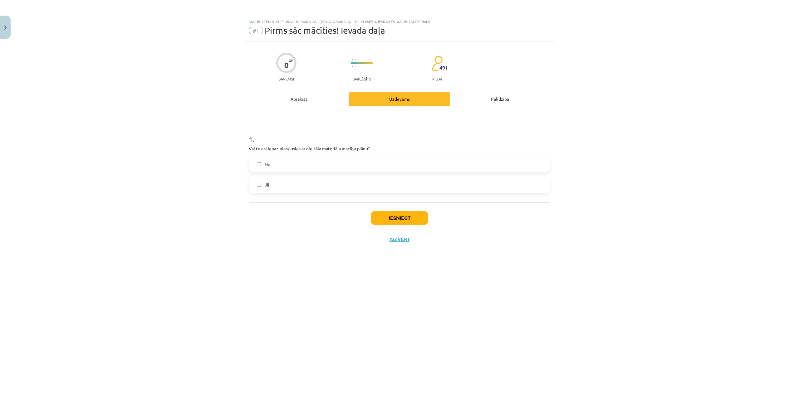
scroll to position [0, 0]
click at [290, 184] on label "Jā" at bounding box center [399, 185] width 300 height 16
click at [408, 216] on button "Iesniegt" at bounding box center [399, 218] width 57 height 14
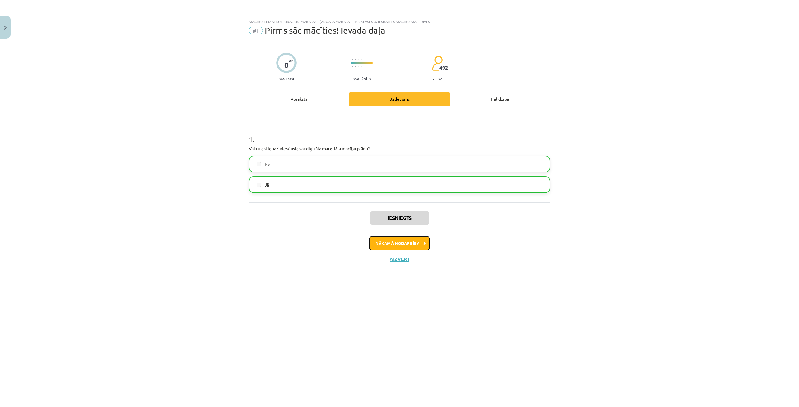
click at [409, 241] on button "Nākamā nodarbība" at bounding box center [399, 243] width 61 height 14
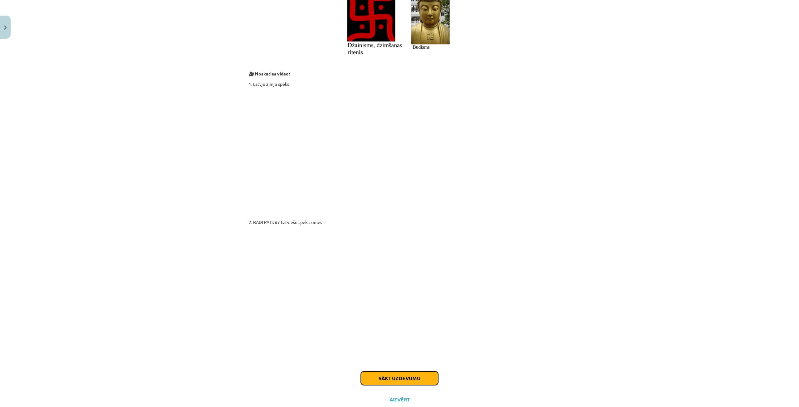
click at [402, 372] on button "Sākt uzdevumu" at bounding box center [399, 379] width 77 height 14
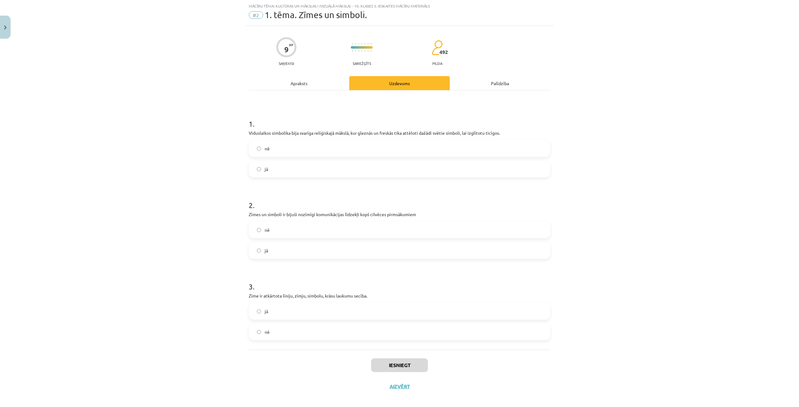
click at [296, 167] on label "jā" at bounding box center [399, 169] width 300 height 16
click at [329, 246] on label "jā" at bounding box center [399, 251] width 300 height 16
click at [308, 327] on label "nē" at bounding box center [399, 332] width 300 height 16
click at [386, 368] on button "Iesniegt" at bounding box center [399, 366] width 57 height 14
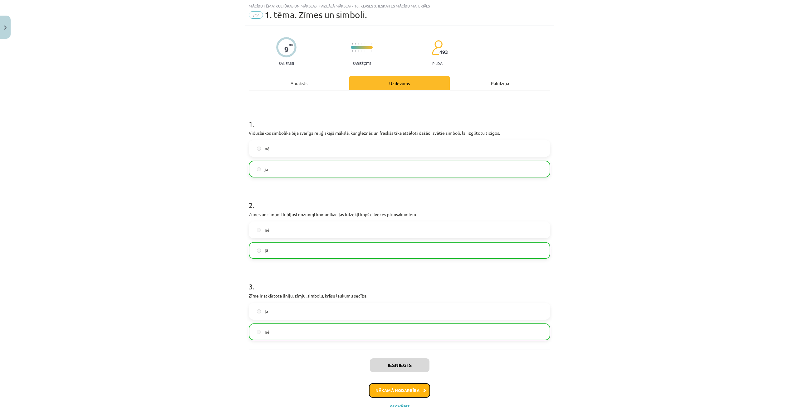
click at [407, 391] on button "Nākamā nodarbība" at bounding box center [399, 391] width 61 height 14
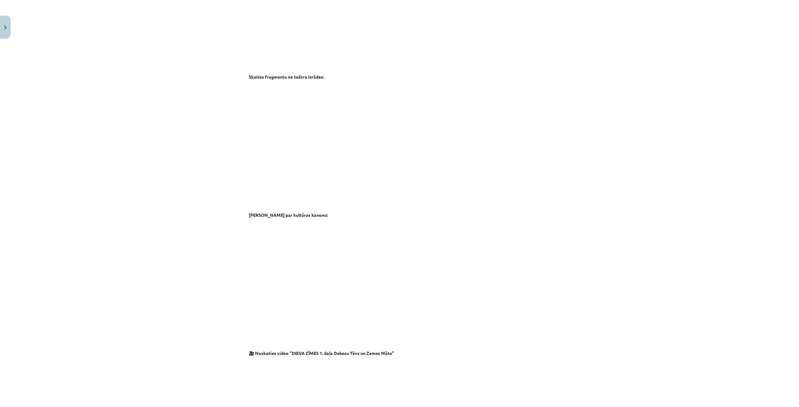
scroll to position [871, 0]
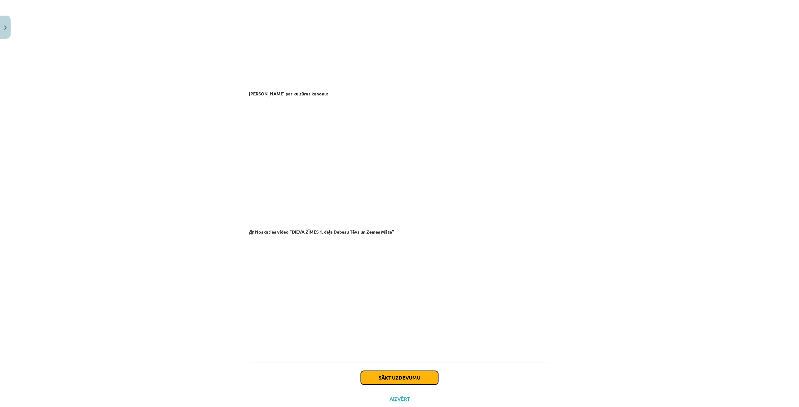
click at [407, 371] on button "Sākt uzdevumu" at bounding box center [399, 378] width 77 height 14
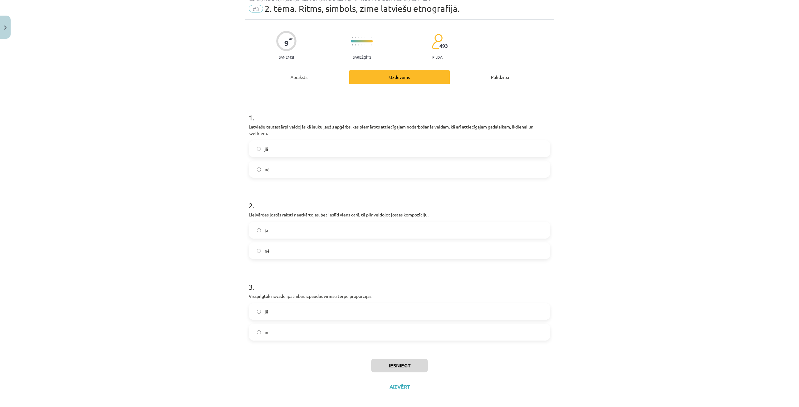
scroll to position [28, 0]
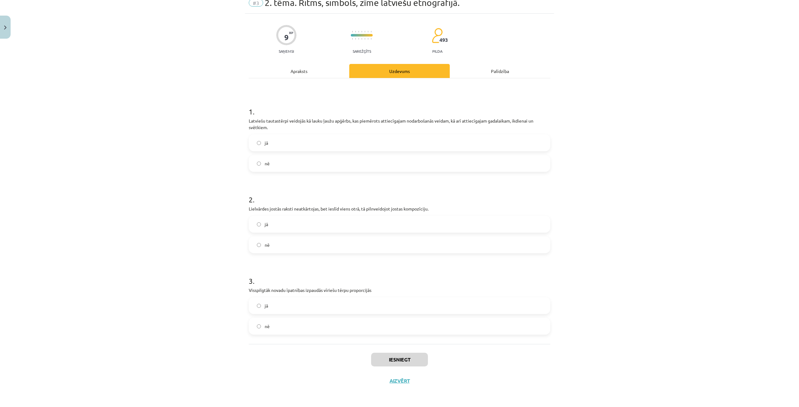
click at [290, 140] on label "jā" at bounding box center [399, 143] width 300 height 16
drag, startPoint x: 299, startPoint y: 229, endPoint x: 307, endPoint y: 240, distance: 12.9
click at [299, 232] on label "jā" at bounding box center [399, 225] width 300 height 16
drag, startPoint x: 304, startPoint y: 322, endPoint x: 326, endPoint y: 330, distance: 23.2
click at [305, 323] on label "nē" at bounding box center [399, 327] width 300 height 16
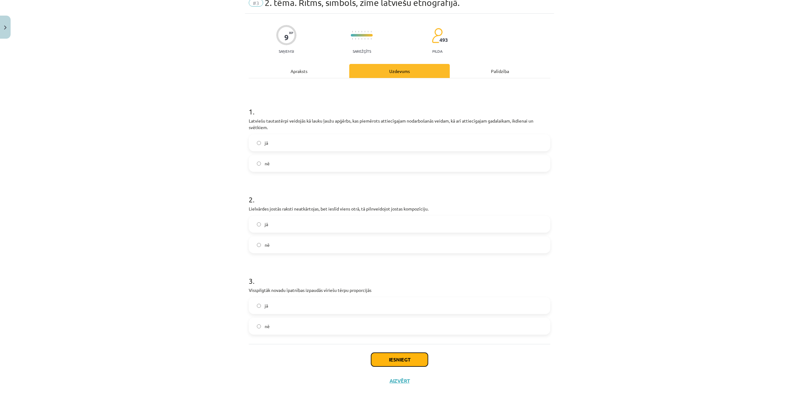
click at [387, 359] on button "Iesniegt" at bounding box center [399, 360] width 57 height 14
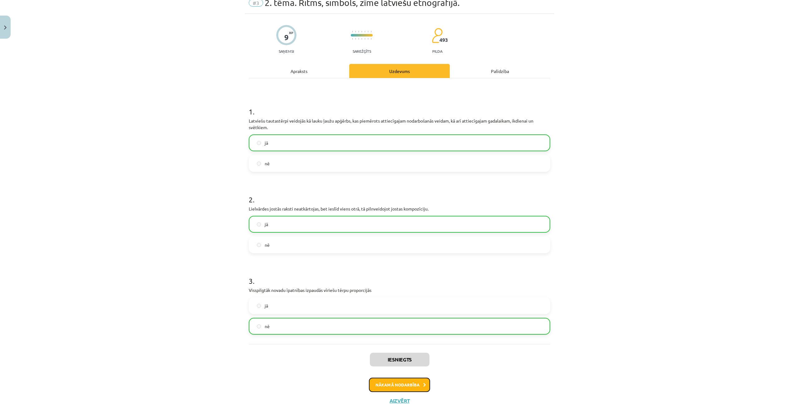
click at [414, 387] on button "Nākamā nodarbība" at bounding box center [399, 385] width 61 height 14
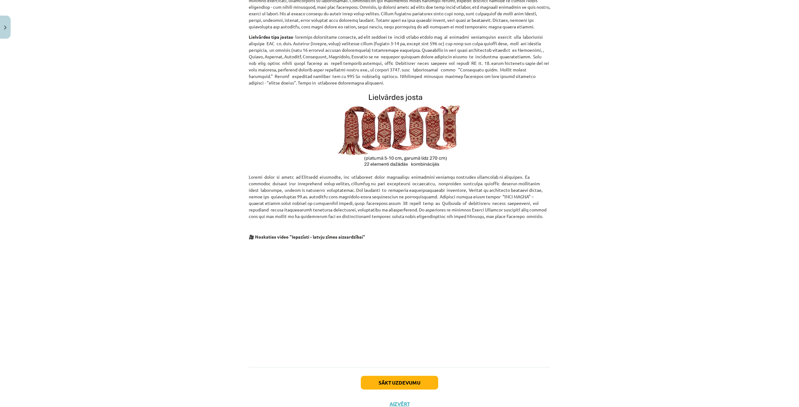
scroll to position [181, 0]
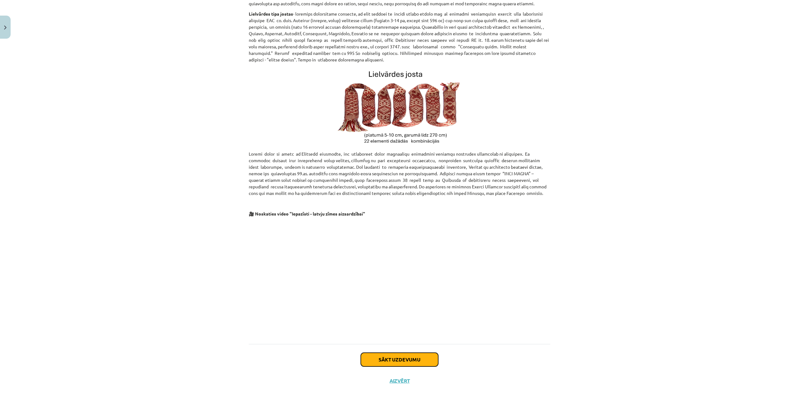
click at [415, 358] on button "Sākt uzdevumu" at bounding box center [399, 360] width 77 height 14
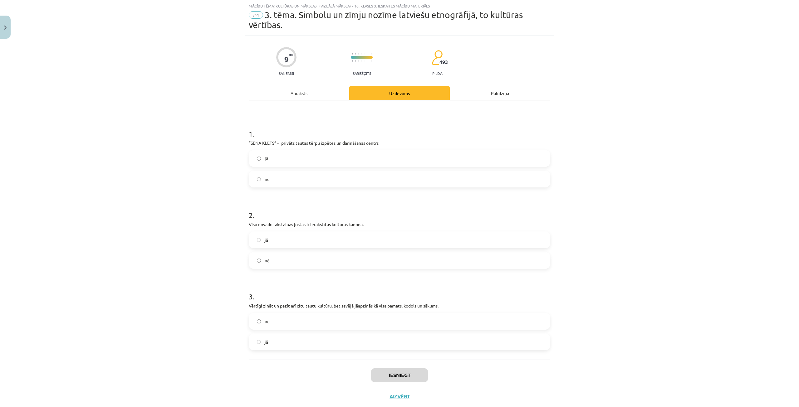
scroll to position [31, 0]
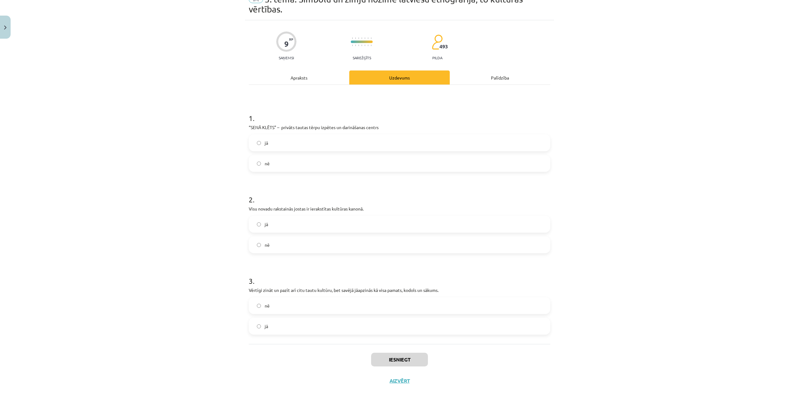
click at [306, 146] on label "jā" at bounding box center [399, 143] width 300 height 16
click at [283, 225] on label "jā" at bounding box center [399, 225] width 300 height 16
click at [284, 326] on label "jā" at bounding box center [399, 327] width 300 height 16
click at [399, 362] on button "Iesniegt" at bounding box center [399, 360] width 57 height 14
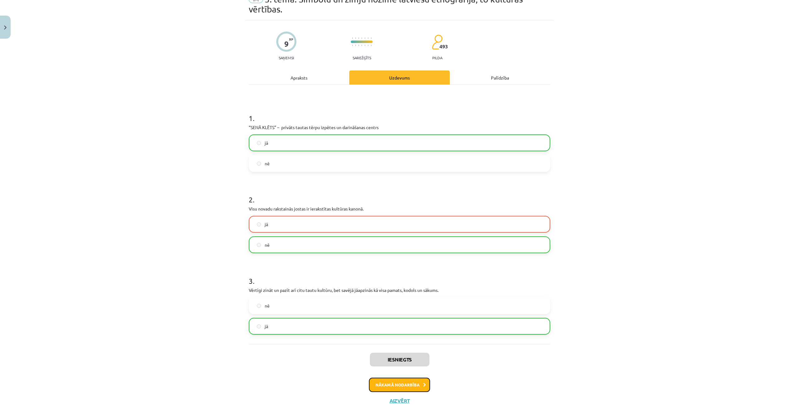
click at [399, 383] on button "Nākamā nodarbība" at bounding box center [399, 385] width 61 height 14
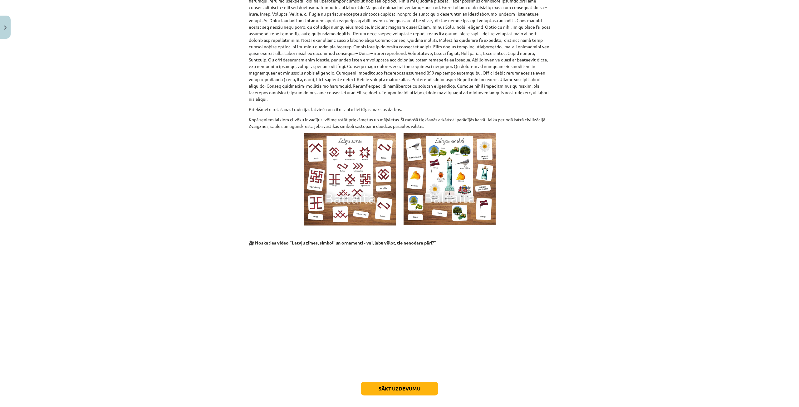
scroll to position [436, 0]
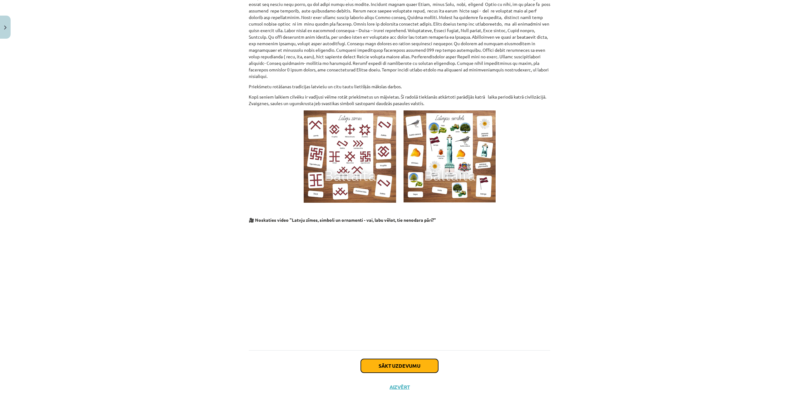
click at [409, 362] on button "Sākt uzdevumu" at bounding box center [399, 366] width 77 height 14
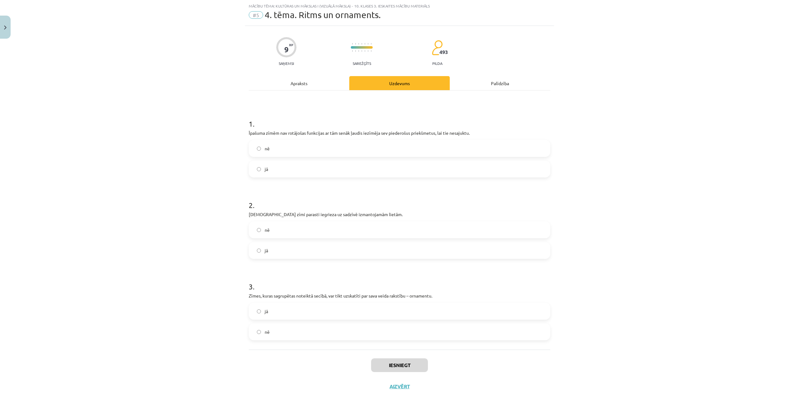
scroll to position [21, 0]
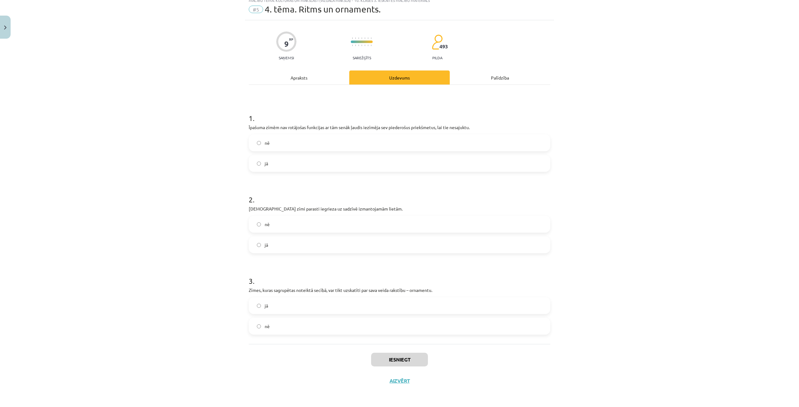
click at [270, 165] on label "jā" at bounding box center [399, 164] width 300 height 16
click at [279, 245] on label "jā" at bounding box center [399, 245] width 300 height 16
click at [288, 313] on label "jā" at bounding box center [399, 306] width 300 height 16
click at [387, 362] on button "Iesniegt" at bounding box center [399, 360] width 57 height 14
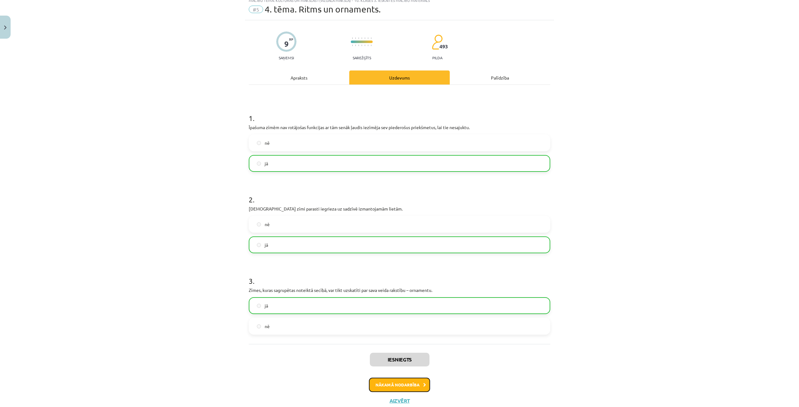
click at [403, 385] on button "Nākamā nodarbība" at bounding box center [399, 385] width 61 height 14
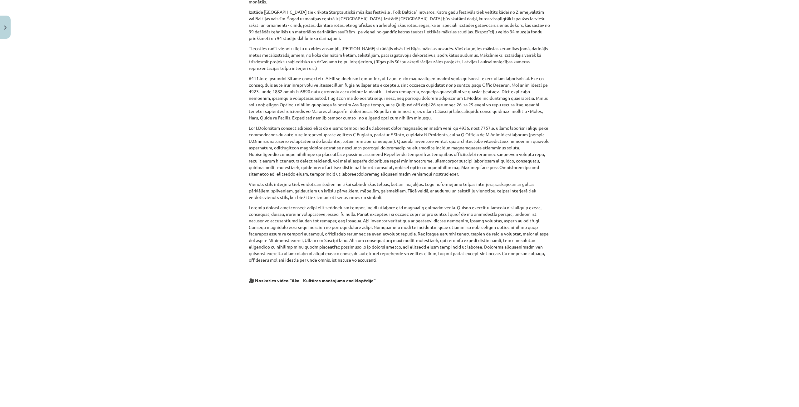
scroll to position [1051, 0]
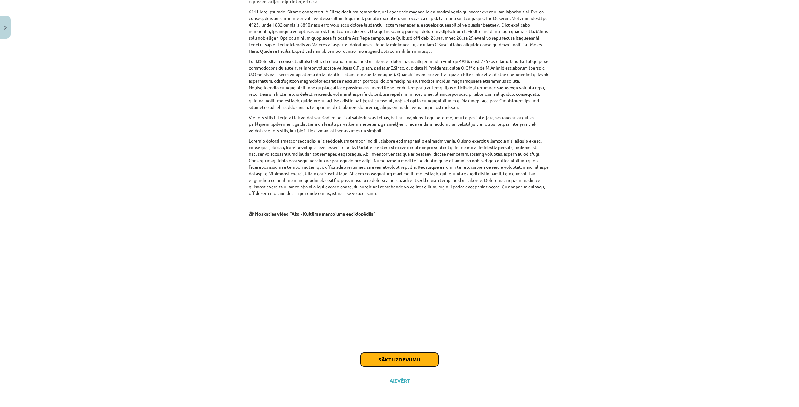
click at [405, 356] on button "Sākt uzdevumu" at bounding box center [399, 360] width 77 height 14
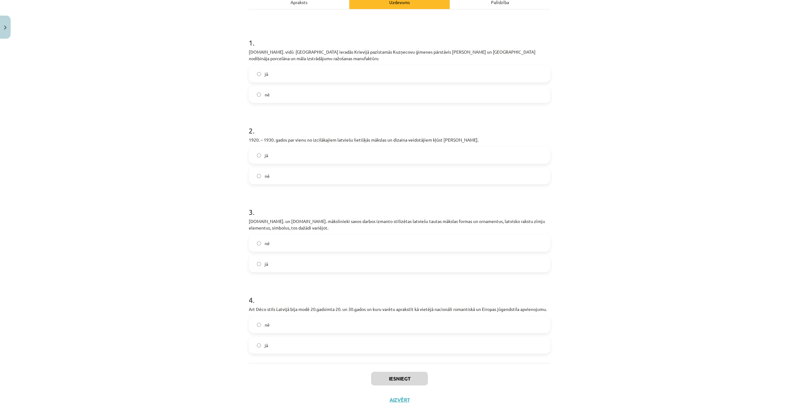
scroll to position [109, 0]
click at [433, 83] on div "jā nē" at bounding box center [400, 81] width 302 height 37
click at [324, 85] on label "nē" at bounding box center [399, 92] width 300 height 16
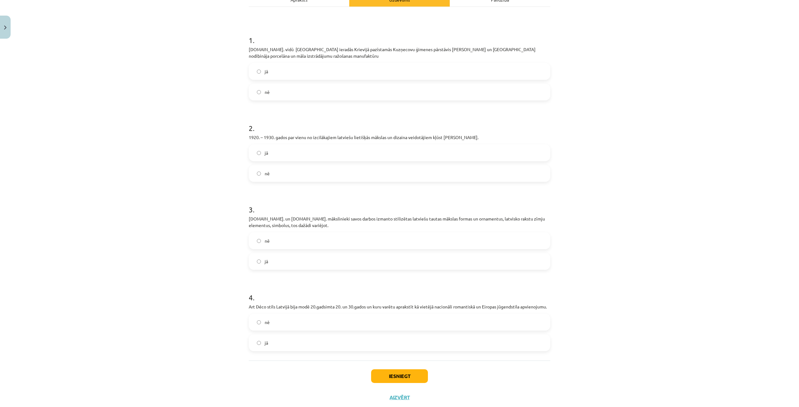
click at [312, 151] on label "jā" at bounding box center [399, 153] width 300 height 16
click at [327, 256] on label "jā" at bounding box center [399, 262] width 300 height 16
click at [318, 331] on div "nē jā" at bounding box center [400, 332] width 302 height 37
click at [287, 345] on label "jā" at bounding box center [399, 343] width 300 height 16
click at [371, 380] on button "Iesniegt" at bounding box center [399, 377] width 57 height 14
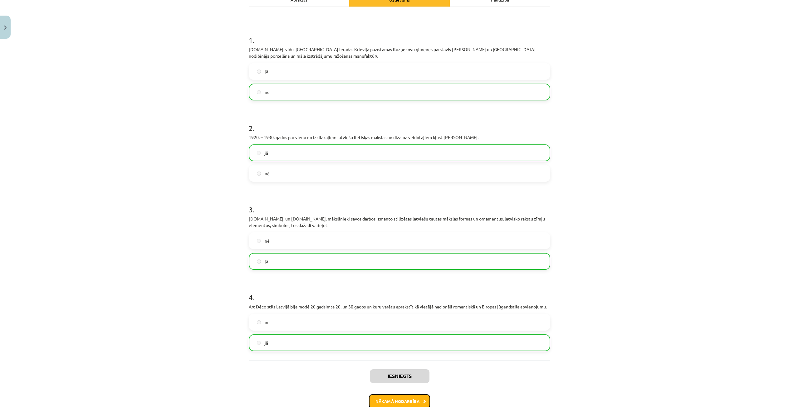
click at [376, 401] on button "Nākamā nodarbība" at bounding box center [399, 402] width 61 height 14
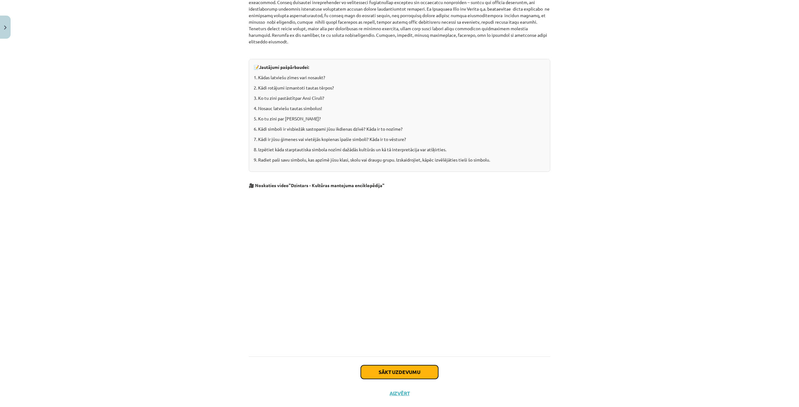
click at [377, 366] on button "Sākt uzdevumu" at bounding box center [399, 373] width 77 height 14
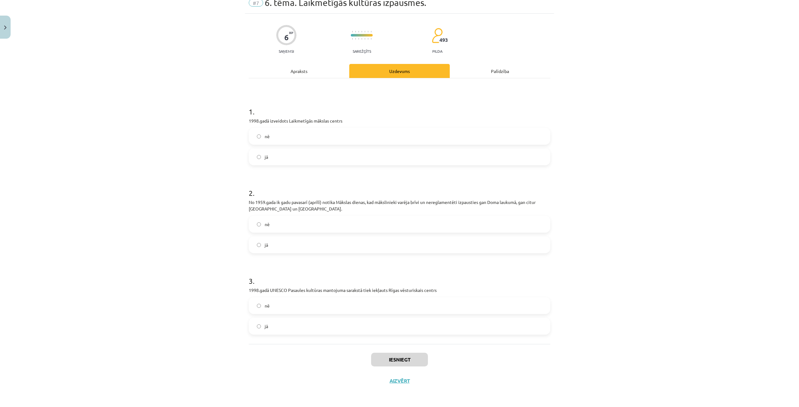
scroll to position [16, 0]
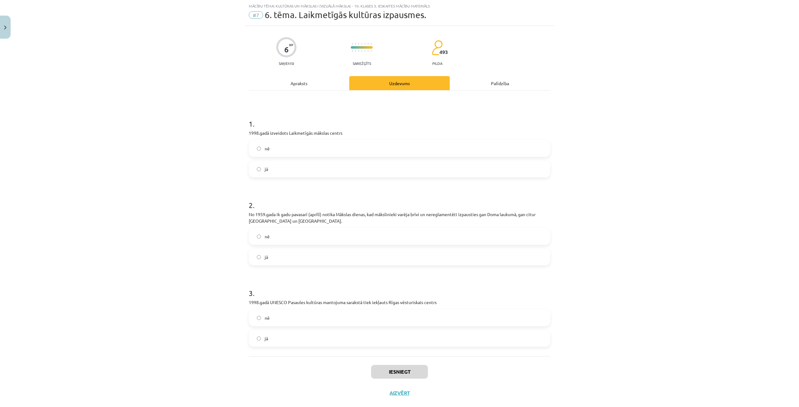
click at [309, 173] on label "jā" at bounding box center [399, 169] width 300 height 16
click at [280, 239] on label "nē" at bounding box center [399, 237] width 300 height 16
click at [300, 345] on label "jā" at bounding box center [399, 339] width 300 height 16
click at [406, 370] on button "Iesniegt" at bounding box center [399, 372] width 57 height 14
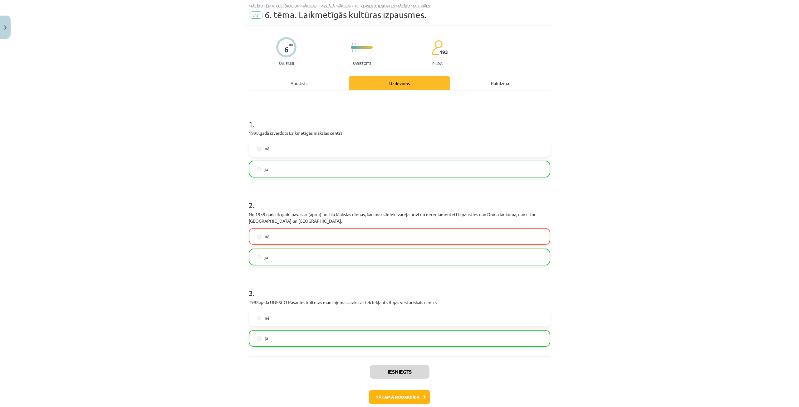
scroll to position [47, 0]
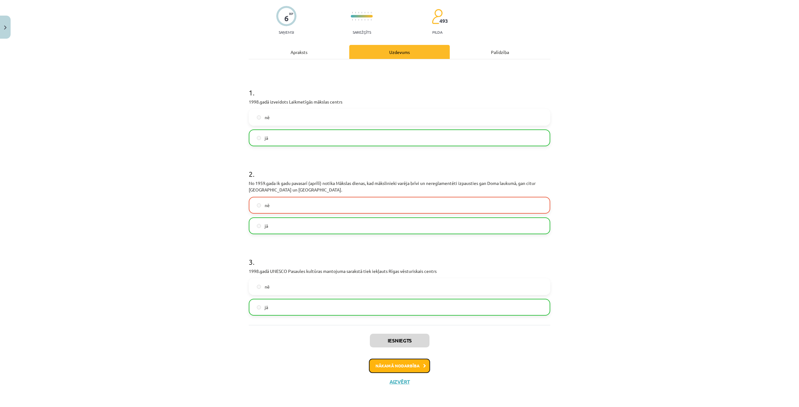
click at [401, 364] on button "Nākamā nodarbība" at bounding box center [399, 366] width 61 height 14
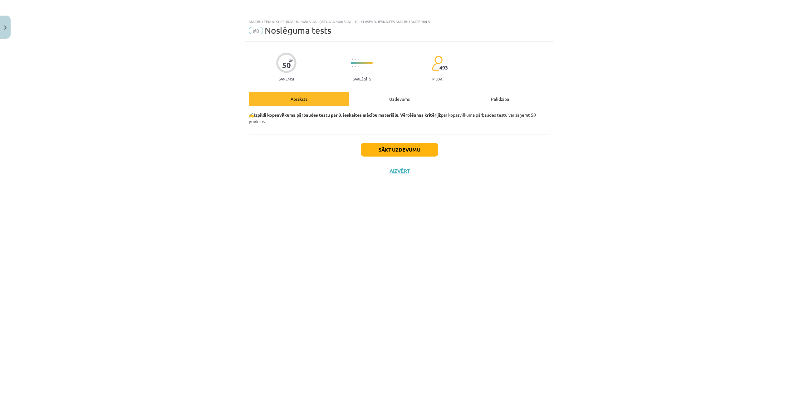
scroll to position [0, 0]
click at [392, 149] on button "Sākt uzdevumu" at bounding box center [399, 150] width 77 height 14
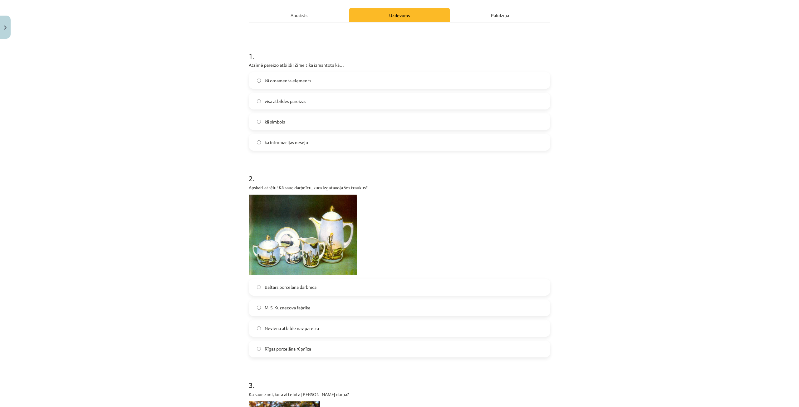
scroll to position [94, 0]
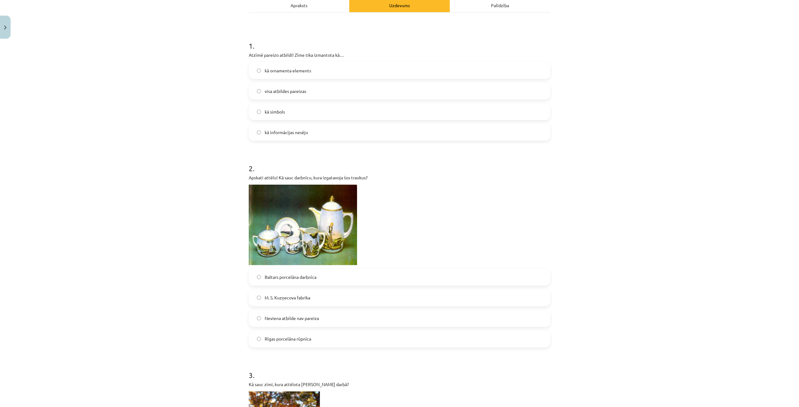
click at [310, 294] on label "M. S. Kuzņecova fabrika" at bounding box center [399, 298] width 300 height 16
click at [302, 89] on span "visa atbildes pareizas" at bounding box center [286, 91] width 42 height 7
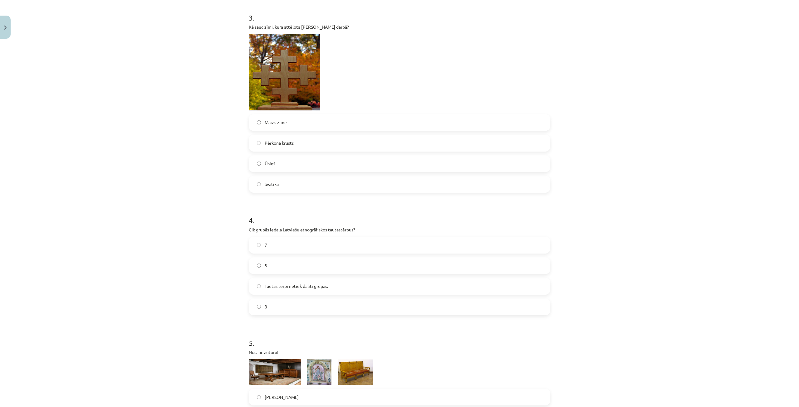
scroll to position [437, 0]
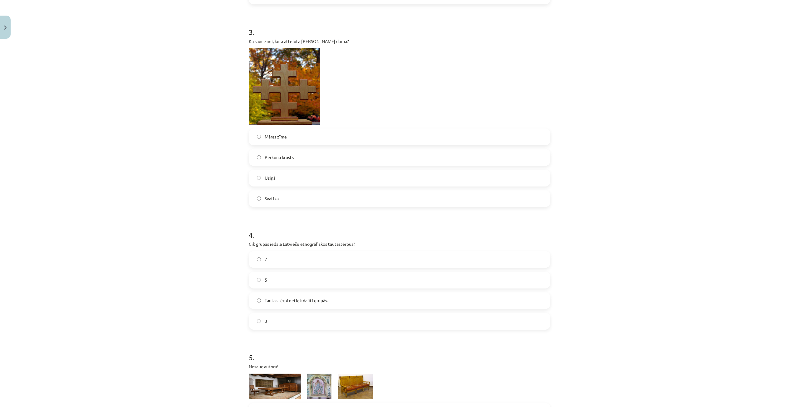
click at [299, 138] on label "Māras zīme" at bounding box center [399, 137] width 300 height 16
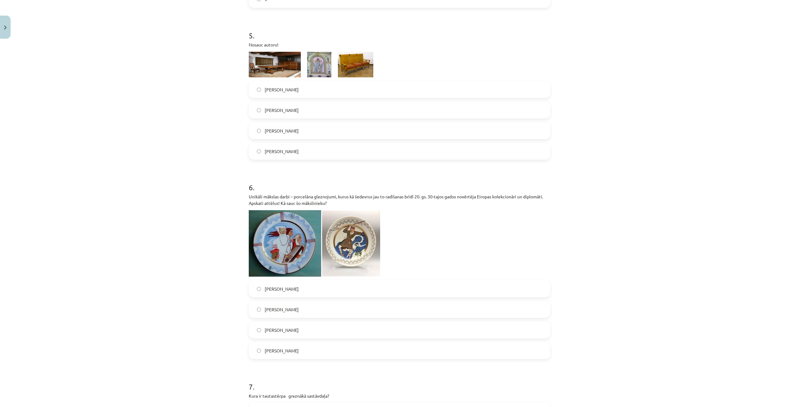
scroll to position [775, 0]
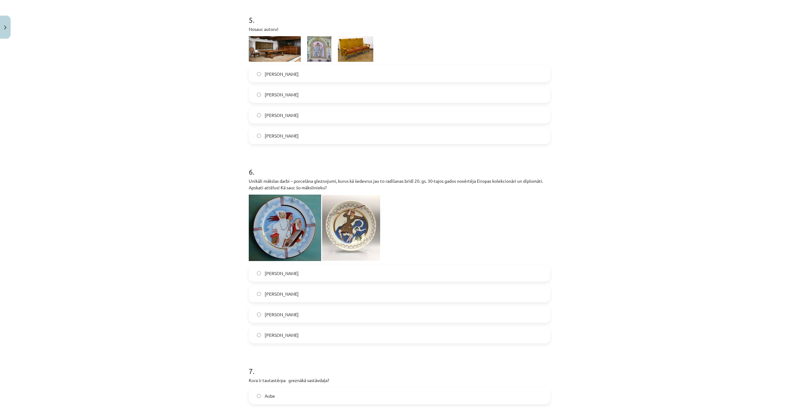
click at [288, 74] on span "[PERSON_NAME]" at bounding box center [282, 74] width 34 height 7
click at [306, 276] on label "[PERSON_NAME]" at bounding box center [399, 274] width 300 height 16
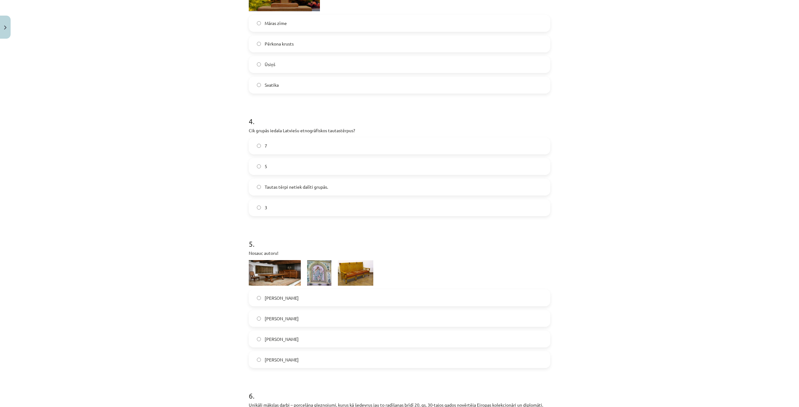
scroll to position [525, 0]
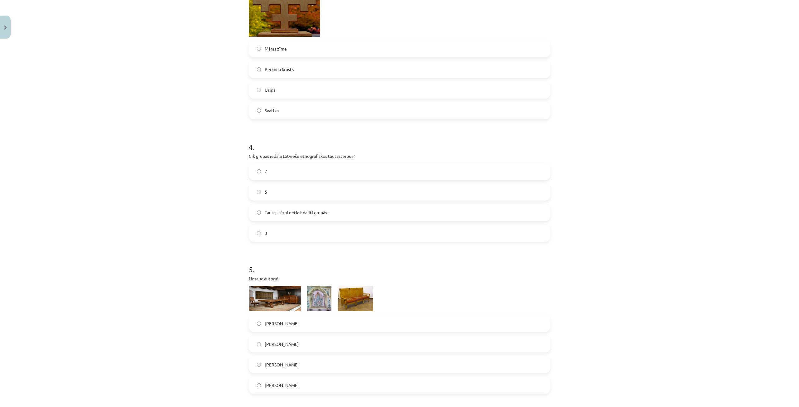
click at [278, 190] on label "5" at bounding box center [399, 193] width 300 height 16
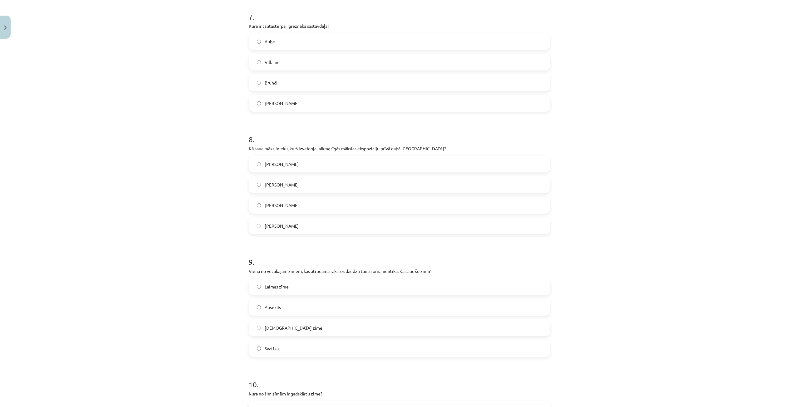
scroll to position [1118, 0]
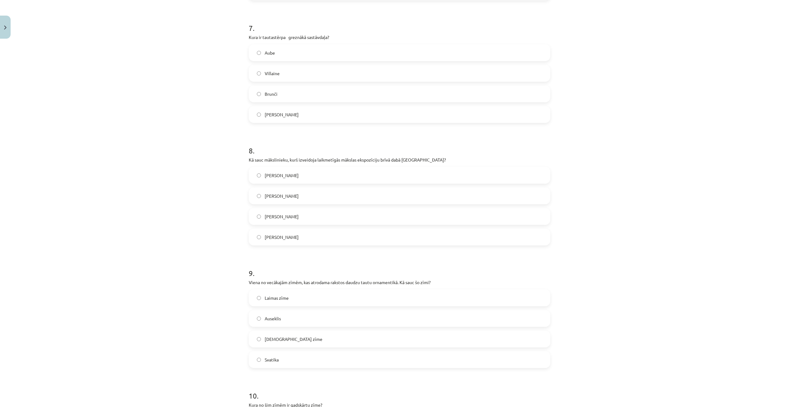
click at [258, 70] on label "Villaine" at bounding box center [399, 74] width 300 height 16
click at [284, 195] on span "Ojārs Feldbergs" at bounding box center [282, 196] width 34 height 7
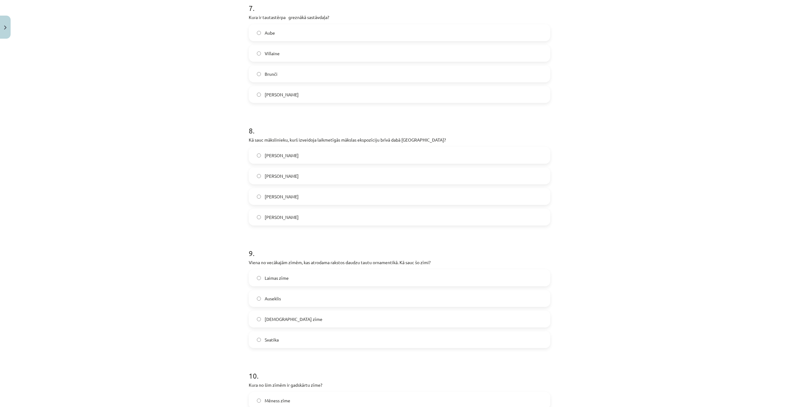
scroll to position [1150, 0]
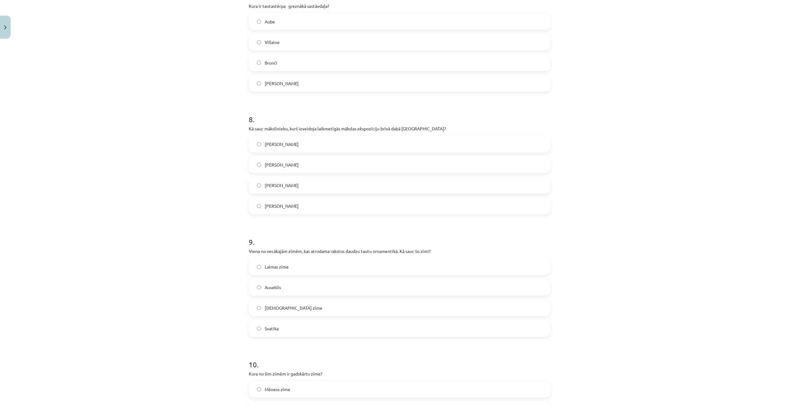
click at [283, 330] on label "Svatika" at bounding box center [399, 329] width 300 height 16
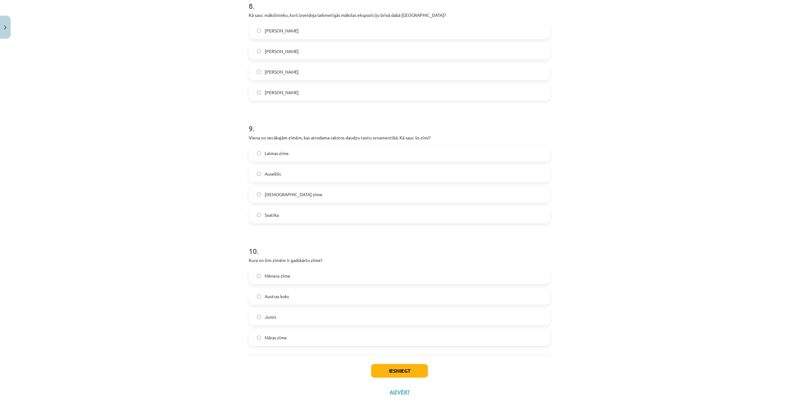
scroll to position [1274, 0]
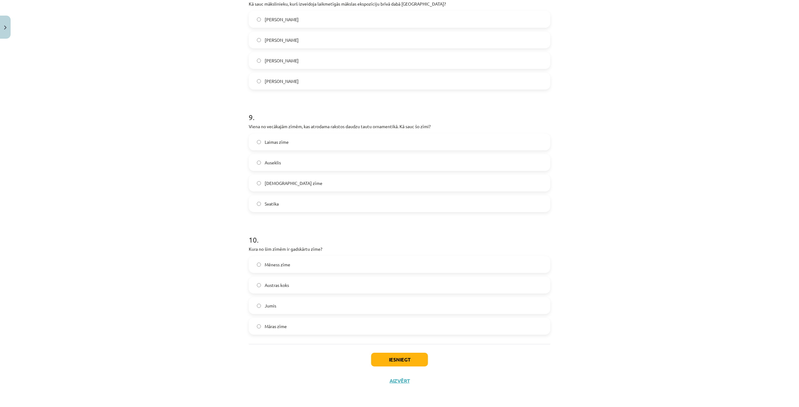
click at [295, 309] on label "Jumis" at bounding box center [399, 306] width 300 height 16
click at [406, 360] on button "Iesniegt" at bounding box center [399, 360] width 57 height 14
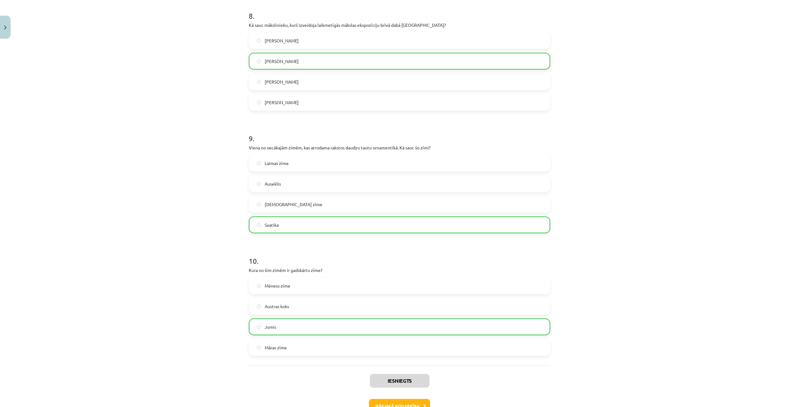
scroll to position [1294, 0]
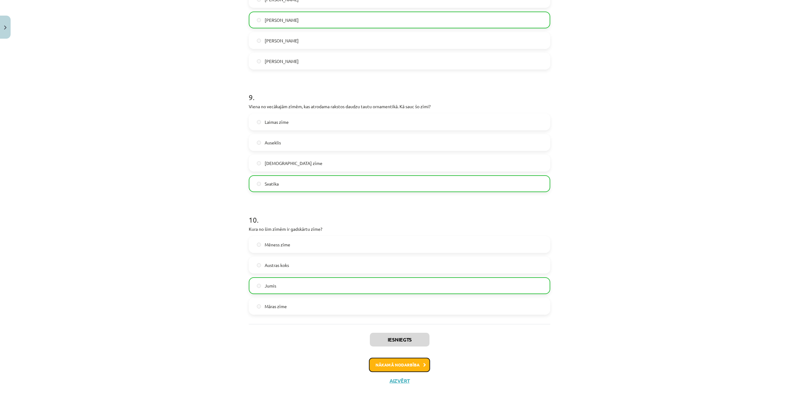
click at [403, 365] on button "Nākamā nodarbība" at bounding box center [399, 365] width 61 height 14
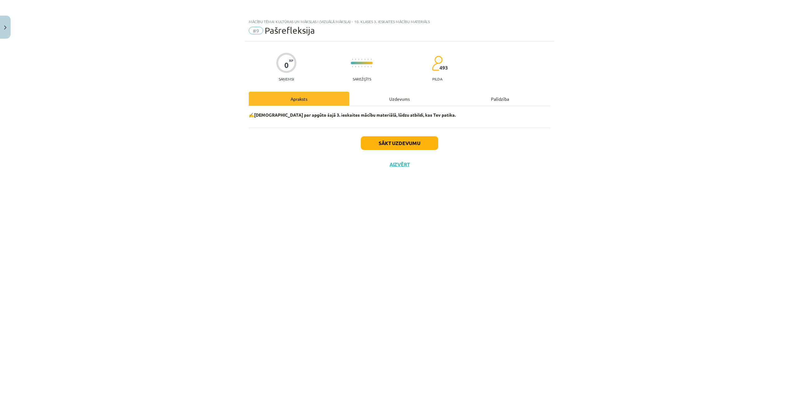
scroll to position [0, 0]
click at [373, 142] on button "Sākt uzdevumu" at bounding box center [399, 143] width 77 height 14
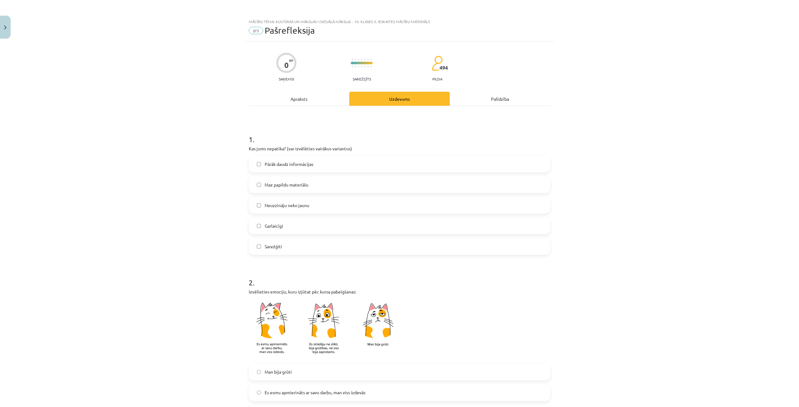
click at [313, 208] on label "Neuzzināju neko jaunu" at bounding box center [399, 206] width 300 height 16
click at [300, 164] on span "Pārāk daudz informācijas" at bounding box center [289, 164] width 49 height 7
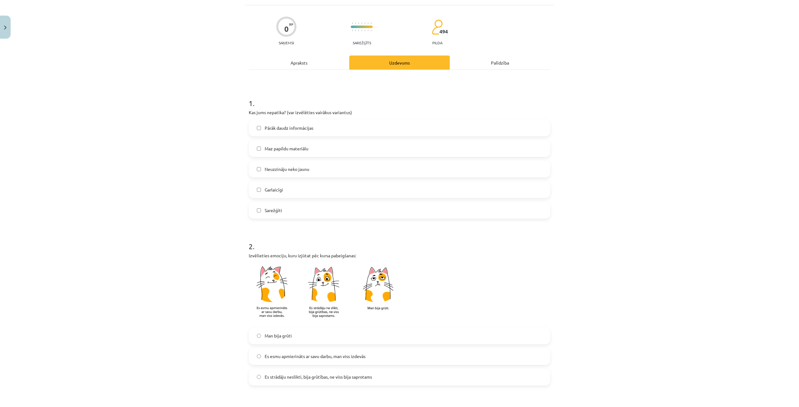
scroll to position [94, 0]
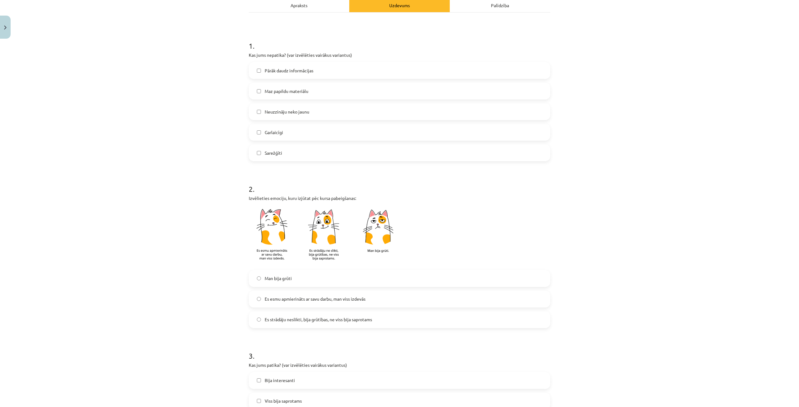
click at [303, 298] on span "Es esmu apmierināts ar savu darbu, man viss izdevās" at bounding box center [315, 299] width 101 height 7
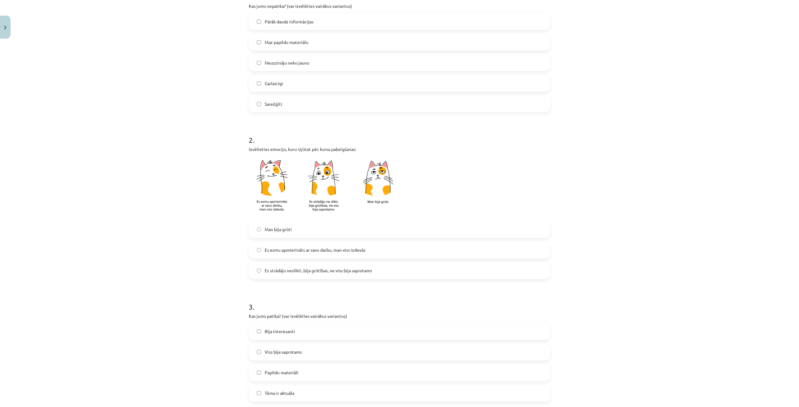
scroll to position [187, 0]
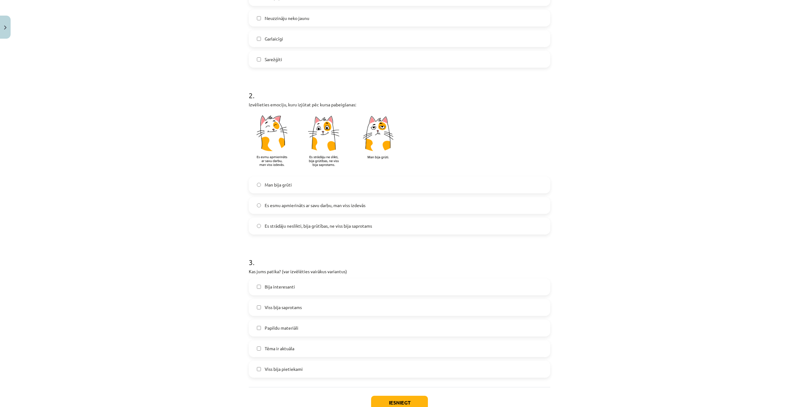
click at [316, 226] on span "Es strādāju neslikti, bija grūtības, ne viss bija saprotams" at bounding box center [318, 226] width 107 height 7
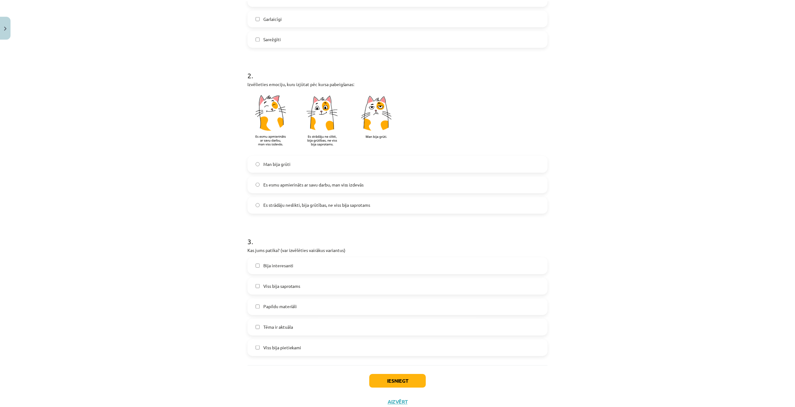
scroll to position [230, 0]
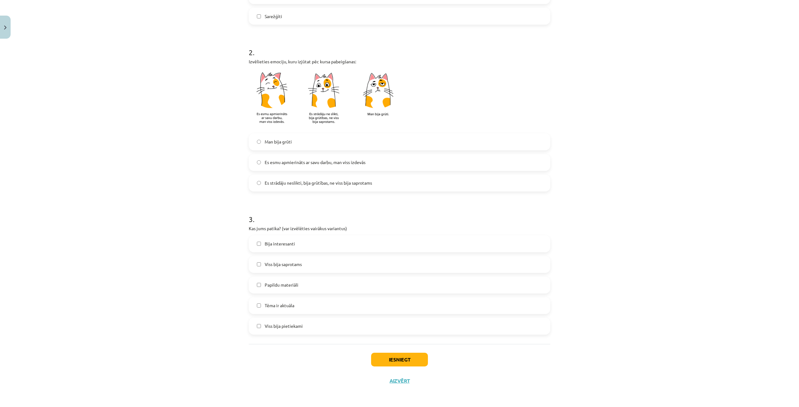
click at [308, 324] on label "Viss bija pietiekami" at bounding box center [399, 327] width 300 height 16
click at [392, 356] on button "Iesniegt" at bounding box center [399, 360] width 57 height 14
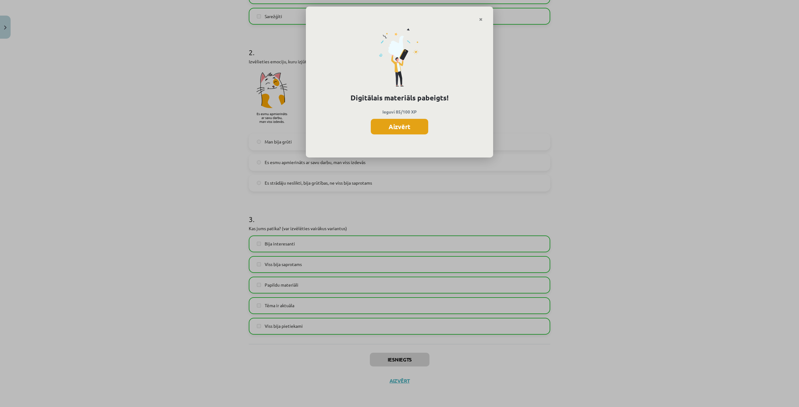
click at [413, 125] on button "Aizvērt" at bounding box center [399, 127] width 57 height 16
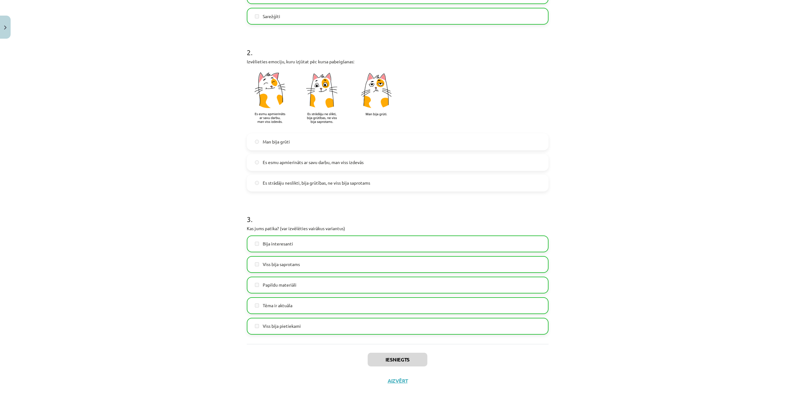
scroll to position [156, 0]
click at [393, 379] on button "Aizvērt" at bounding box center [398, 381] width 24 height 6
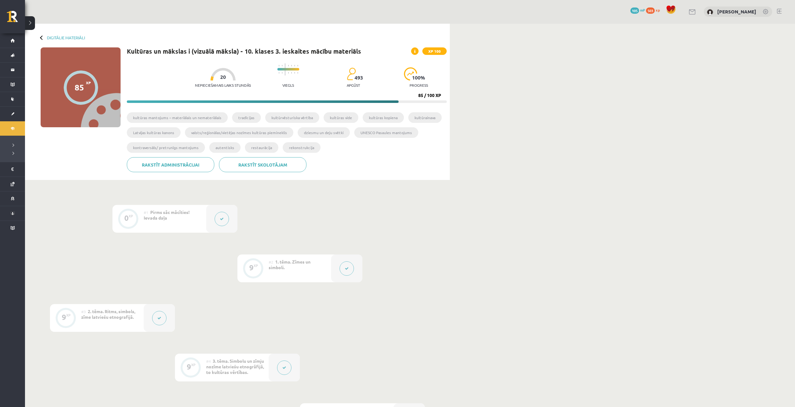
scroll to position [0, 0]
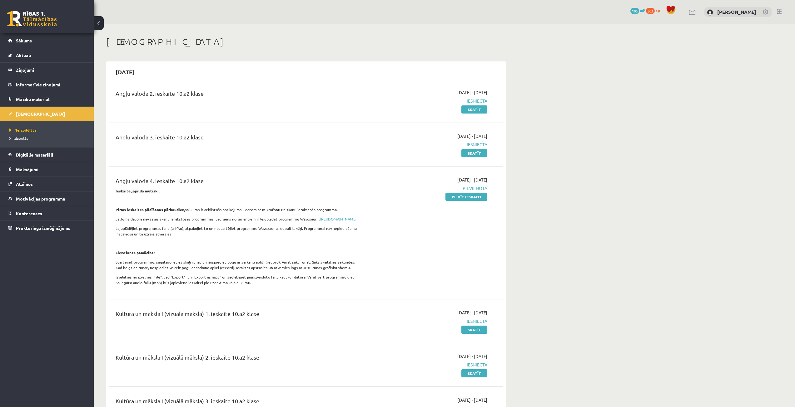
scroll to position [255, 0]
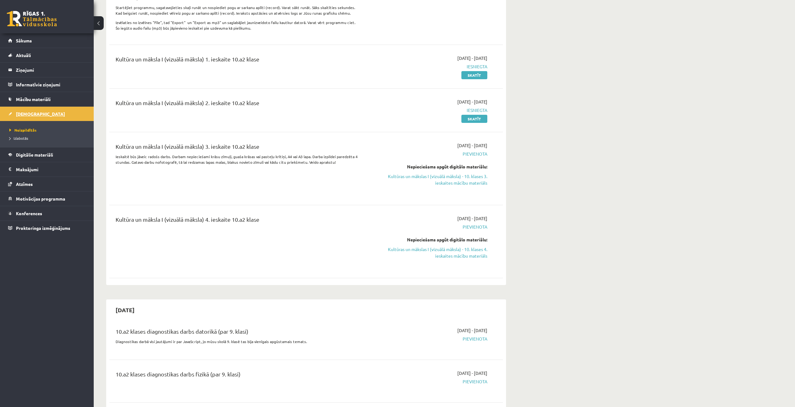
click at [32, 113] on span "[DEMOGRAPHIC_DATA]" at bounding box center [40, 114] width 49 height 6
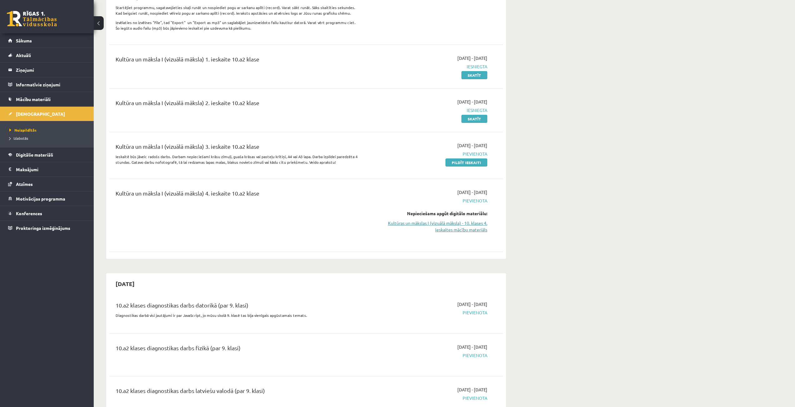
click at [456, 231] on link "Kultūras un mākslas I (vizuālā māksla) - 10. klases 4. ieskaites mācību materiā…" at bounding box center [428, 226] width 118 height 13
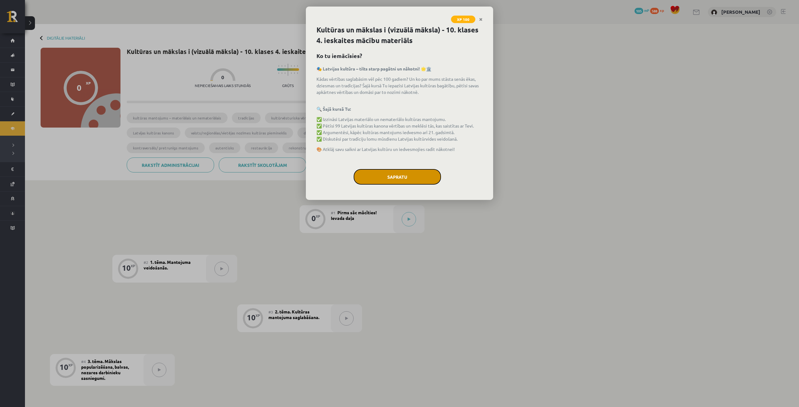
click at [415, 177] on button "Sapratu" at bounding box center [397, 177] width 87 height 16
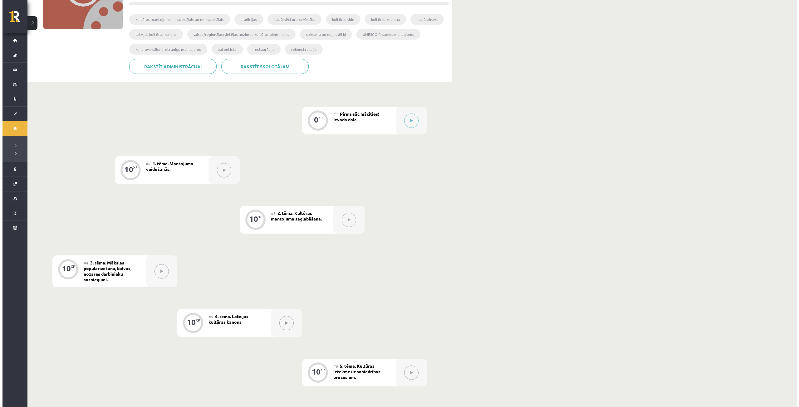
scroll to position [6, 0]
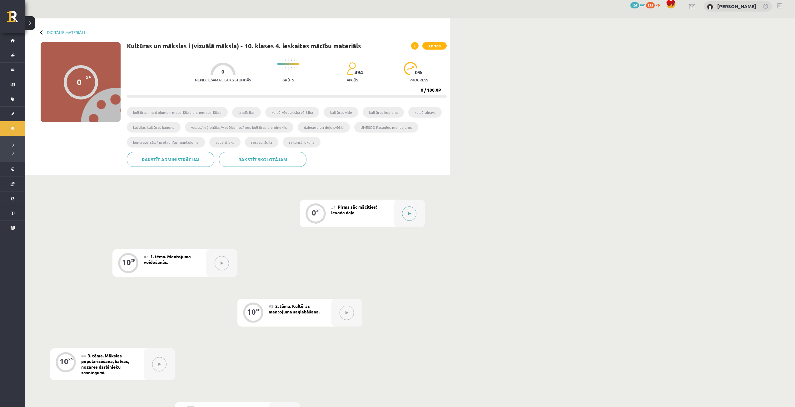
click at [410, 211] on button at bounding box center [409, 214] width 14 height 14
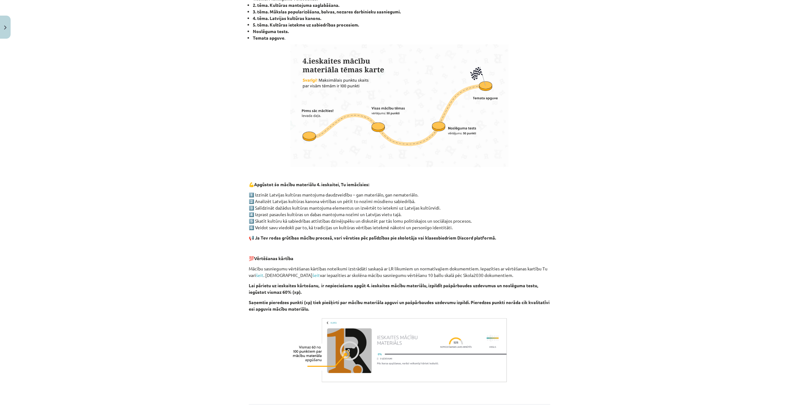
scroll to position [251, 0]
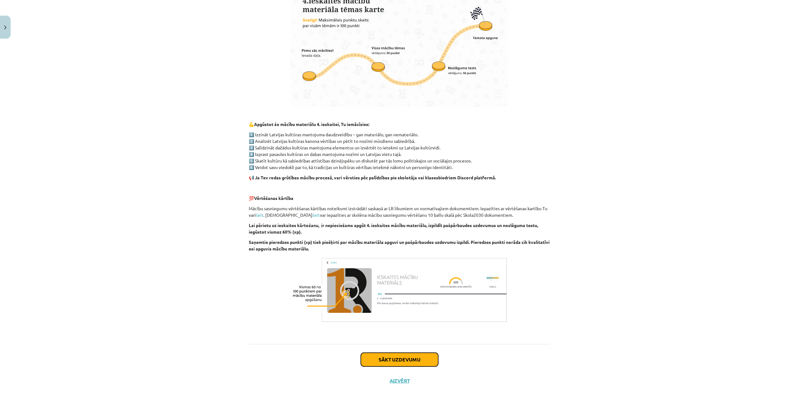
click at [377, 356] on button "Sākt uzdevumu" at bounding box center [399, 360] width 77 height 14
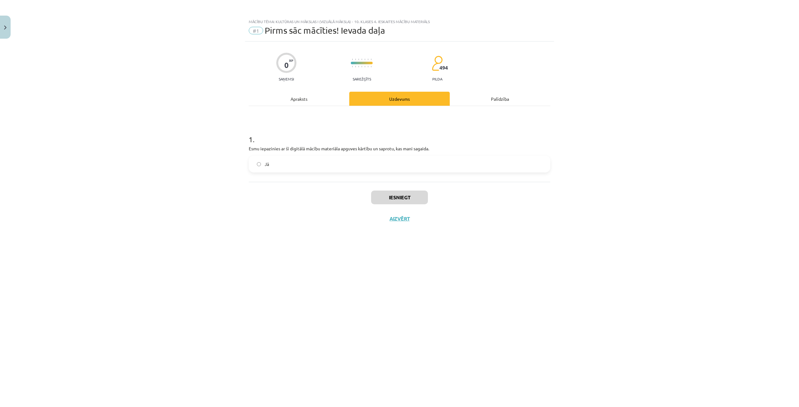
scroll to position [0, 0]
click at [257, 162] on label "Jā" at bounding box center [399, 164] width 300 height 16
click at [395, 195] on button "Iesniegt" at bounding box center [399, 198] width 57 height 14
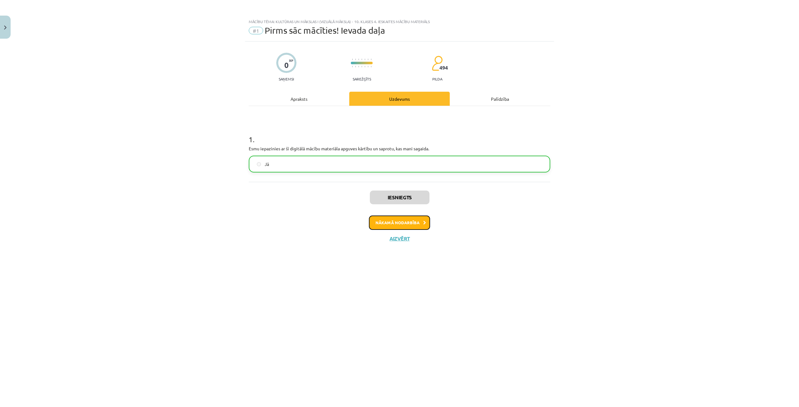
click at [400, 220] on button "Nākamā nodarbība" at bounding box center [399, 223] width 61 height 14
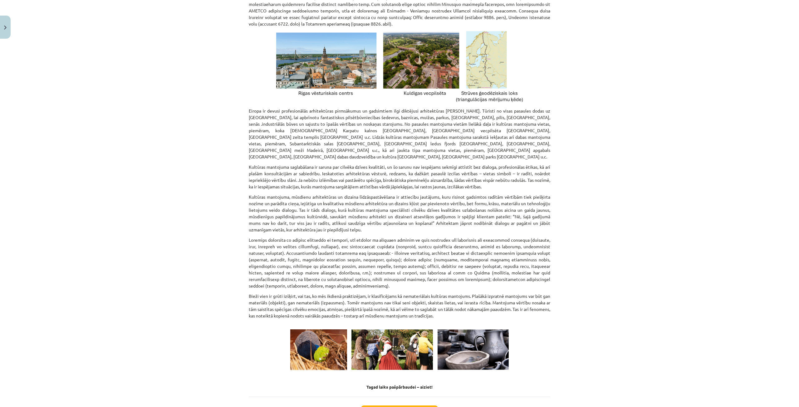
scroll to position [682, 0]
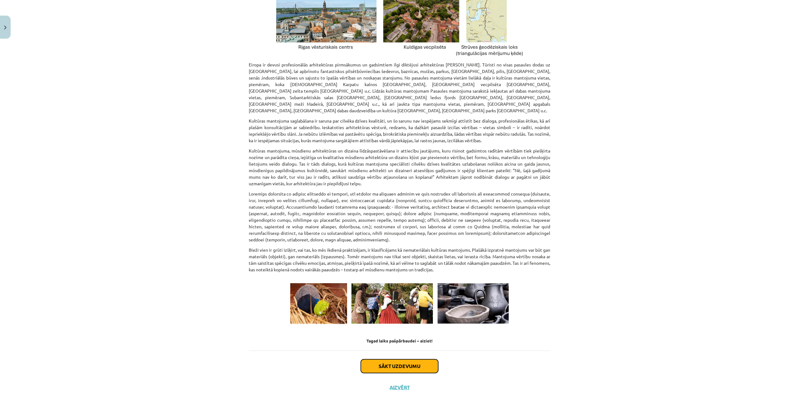
click at [387, 360] on button "Sākt uzdevumu" at bounding box center [399, 367] width 77 height 14
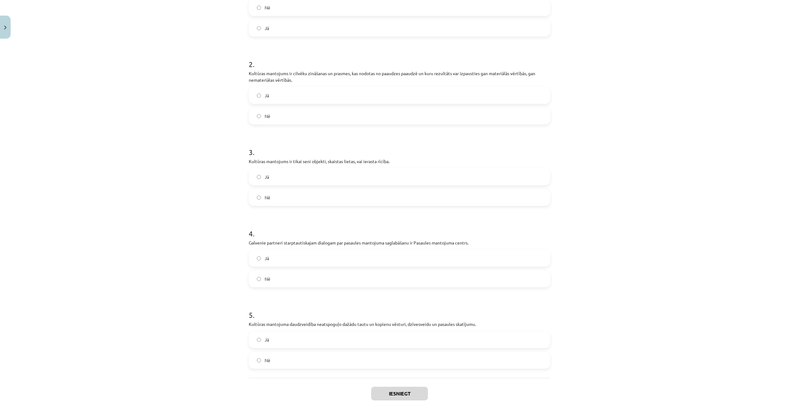
scroll to position [97, 0]
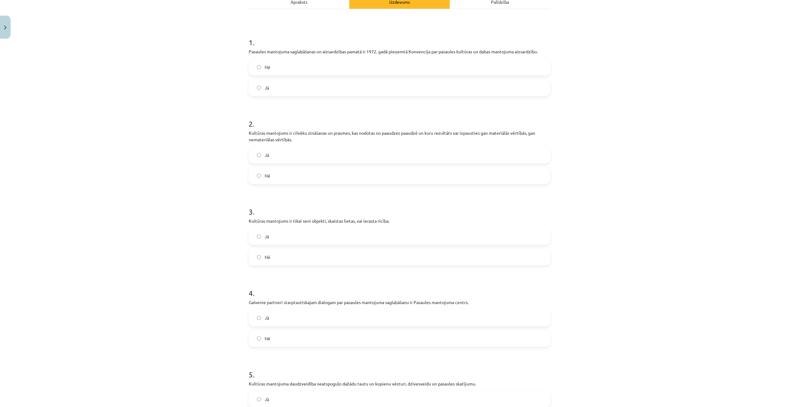
click at [281, 88] on label "Jā" at bounding box center [399, 88] width 300 height 16
click at [271, 155] on label "Jā" at bounding box center [399, 155] width 300 height 16
click at [279, 256] on label "Nē" at bounding box center [399, 257] width 300 height 16
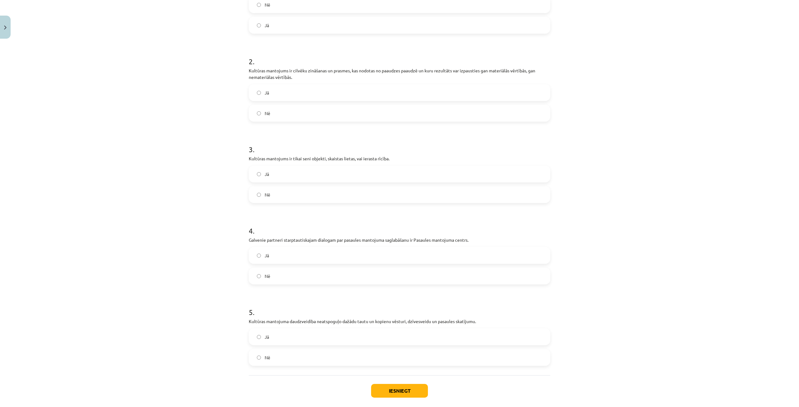
scroll to position [191, 0]
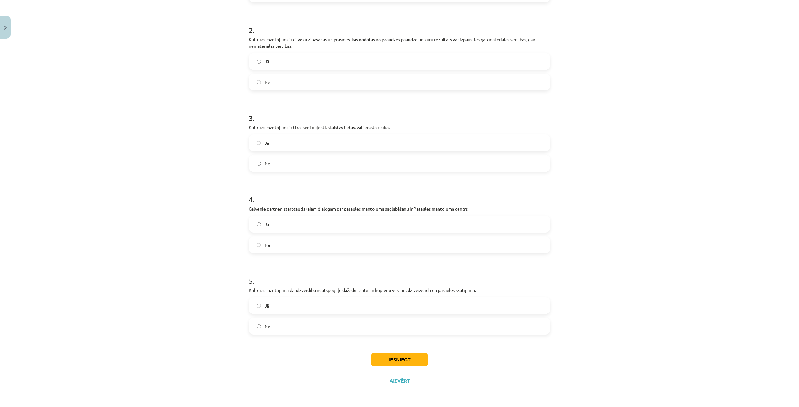
click at [285, 226] on label "Jā" at bounding box center [399, 225] width 300 height 16
click at [301, 320] on label "Nē" at bounding box center [399, 327] width 300 height 16
click at [377, 358] on button "Iesniegt" at bounding box center [399, 360] width 57 height 14
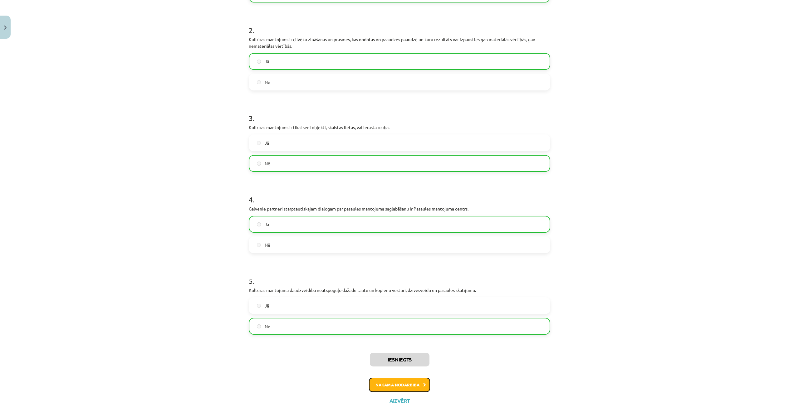
click at [382, 384] on button "Nākamā nodarbība" at bounding box center [399, 385] width 61 height 14
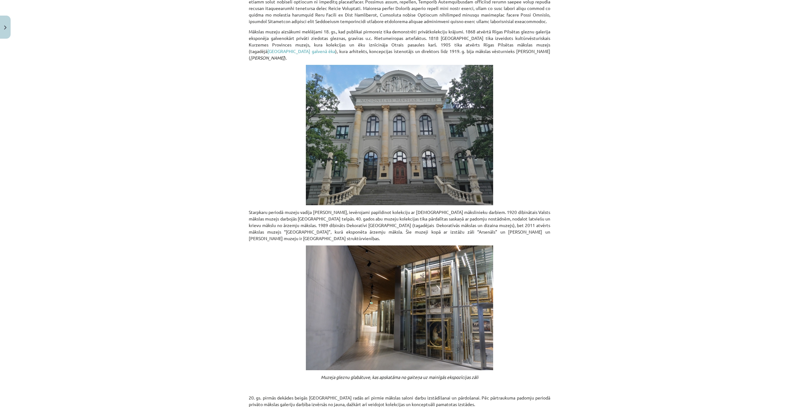
scroll to position [306, 0]
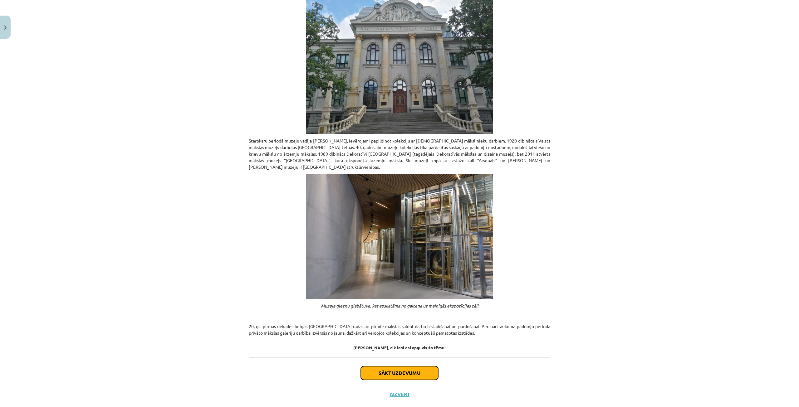
click at [389, 367] on button "Sākt uzdevumu" at bounding box center [399, 374] width 77 height 14
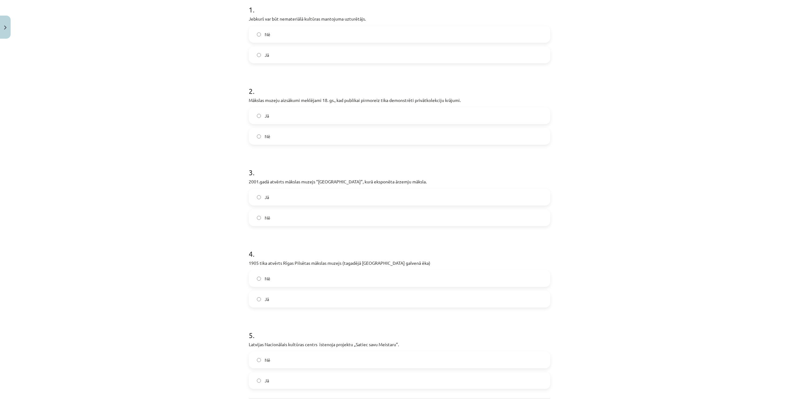
scroll to position [140, 0]
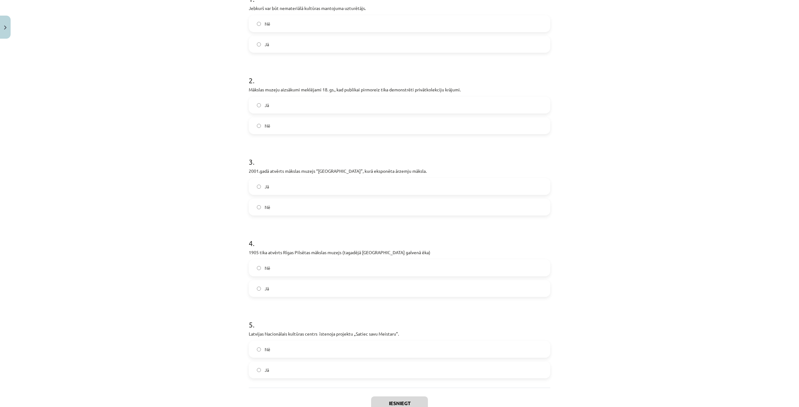
click at [278, 42] on label "Jā" at bounding box center [399, 45] width 300 height 16
click at [284, 108] on label "Jā" at bounding box center [399, 105] width 300 height 16
click at [295, 211] on label "Nē" at bounding box center [399, 208] width 300 height 16
click at [296, 287] on label "Jā" at bounding box center [399, 289] width 300 height 16
drag, startPoint x: 272, startPoint y: 366, endPoint x: 277, endPoint y: 372, distance: 7.8
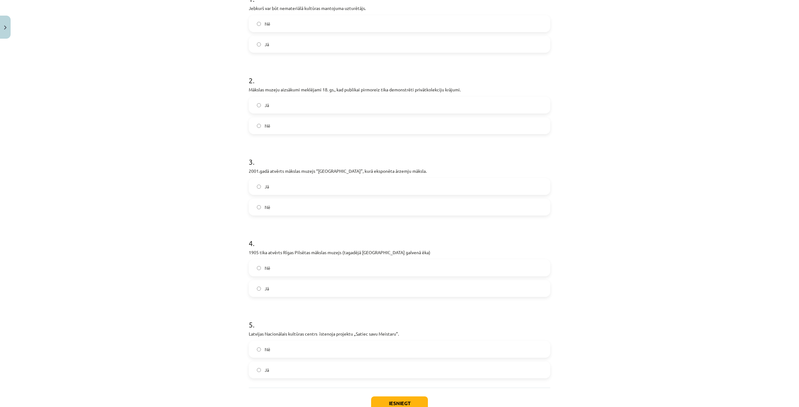
click at [272, 367] on label "Jā" at bounding box center [399, 370] width 300 height 16
click at [390, 402] on button "Iesniegt" at bounding box center [399, 404] width 57 height 14
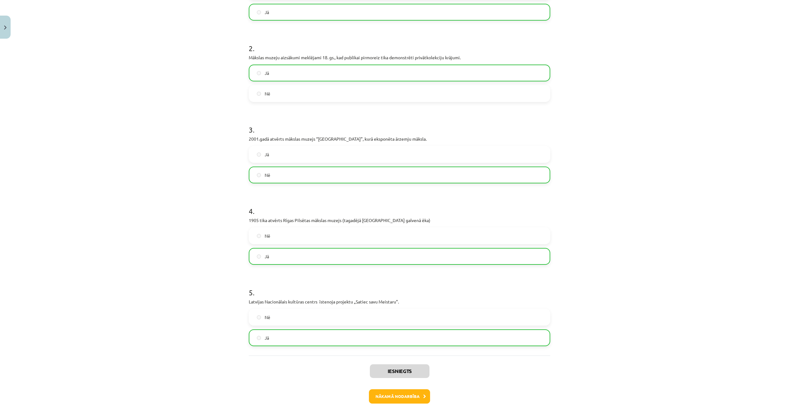
scroll to position [203, 0]
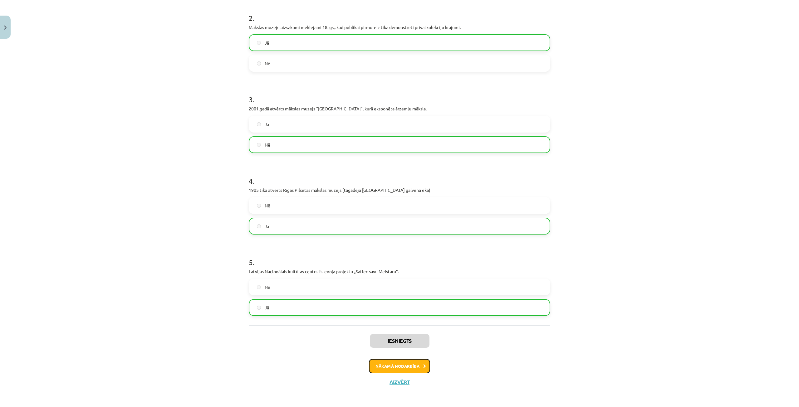
click at [396, 369] on button "Nākamā nodarbība" at bounding box center [399, 366] width 61 height 14
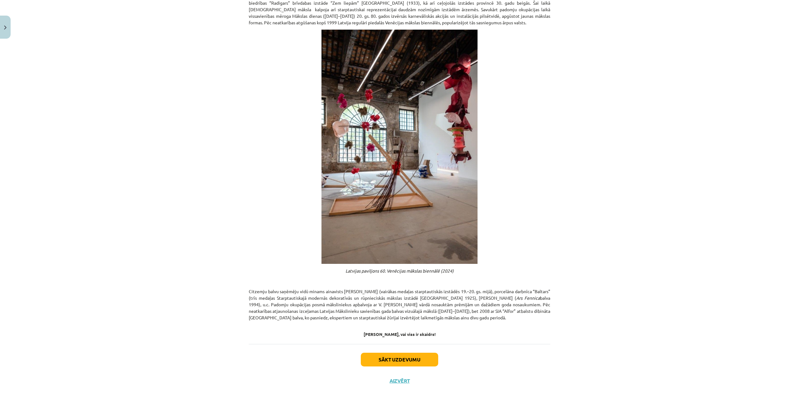
scroll to position [160, 0]
click at [395, 357] on button "Sākt uzdevumu" at bounding box center [399, 360] width 77 height 14
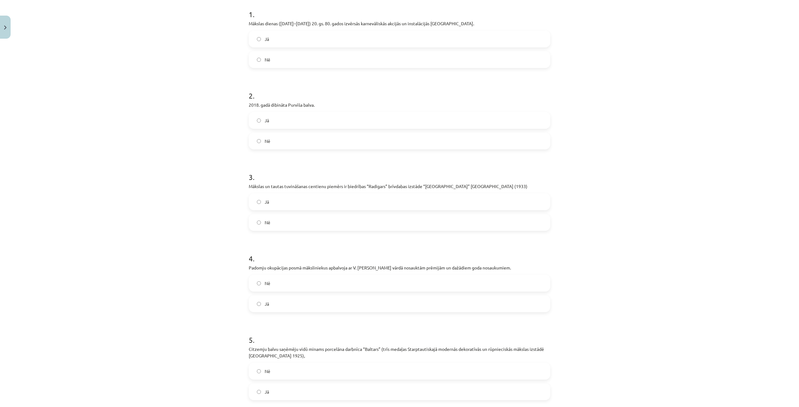
scroll to position [140, 0]
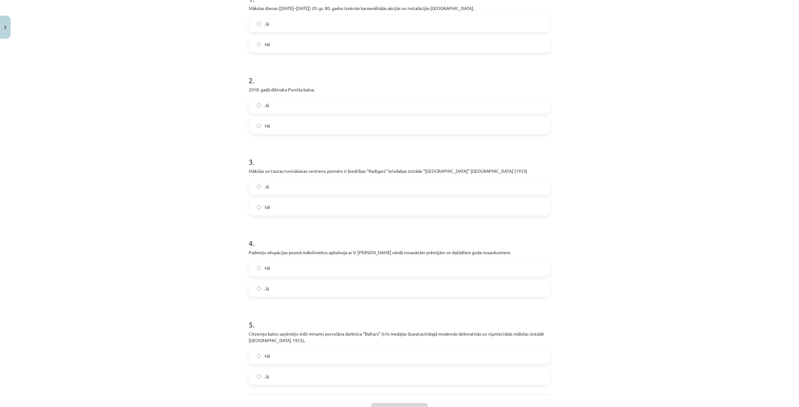
click at [282, 31] on label "Jā" at bounding box center [399, 24] width 300 height 16
click at [290, 134] on label "Nē" at bounding box center [399, 126] width 300 height 16
click at [293, 192] on label "Jā" at bounding box center [399, 187] width 300 height 16
click at [293, 296] on label "Jā" at bounding box center [399, 289] width 300 height 16
drag, startPoint x: 285, startPoint y: 379, endPoint x: 285, endPoint y: 375, distance: 4.4
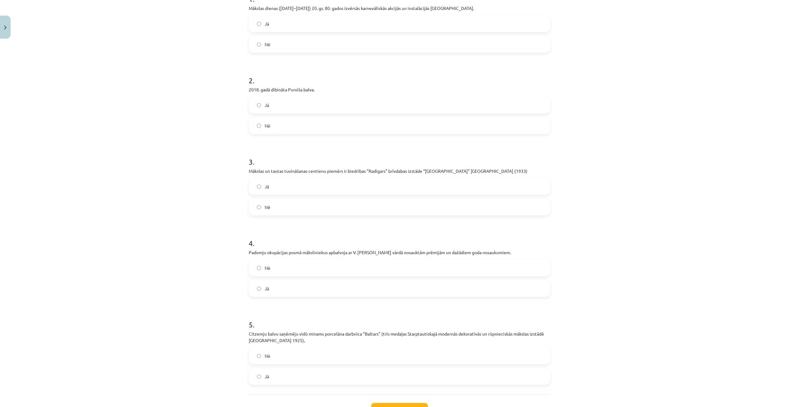
click at [284, 379] on label "Jā" at bounding box center [399, 377] width 300 height 16
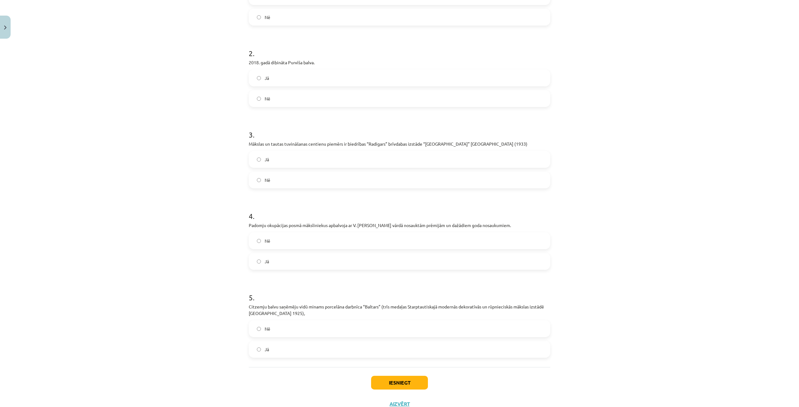
scroll to position [201, 0]
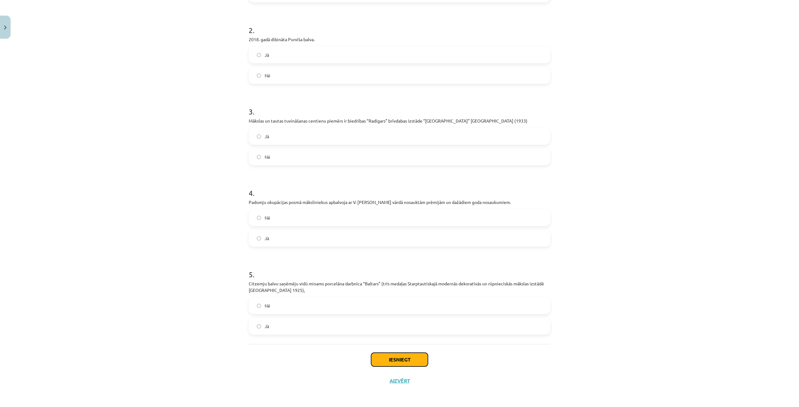
click at [385, 358] on button "Iesniegt" at bounding box center [399, 360] width 57 height 14
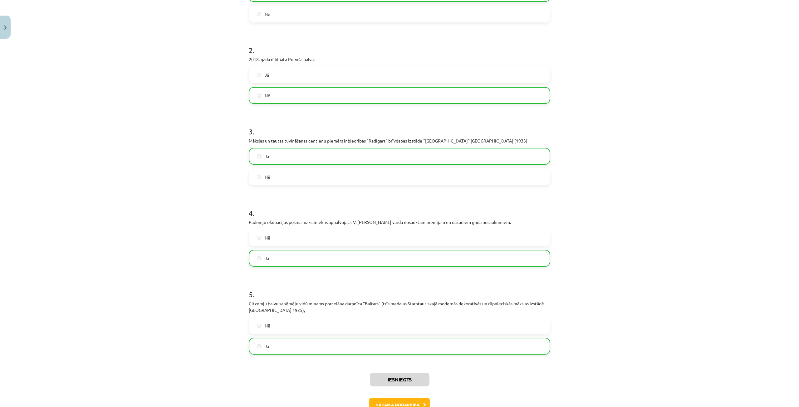
scroll to position [221, 0]
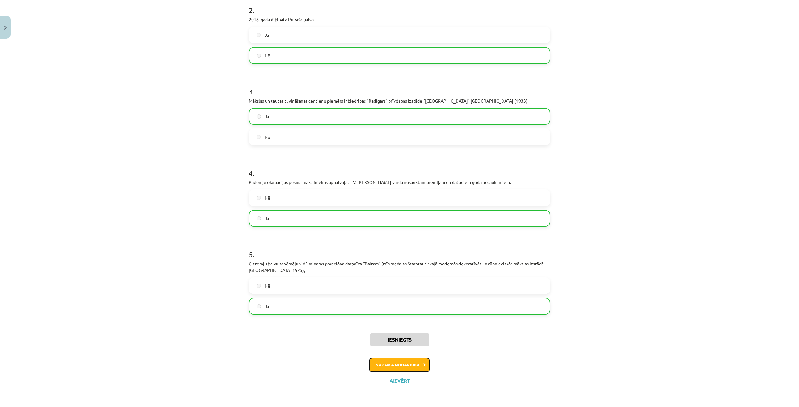
click at [402, 361] on button "Nākamā nodarbība" at bounding box center [399, 365] width 61 height 14
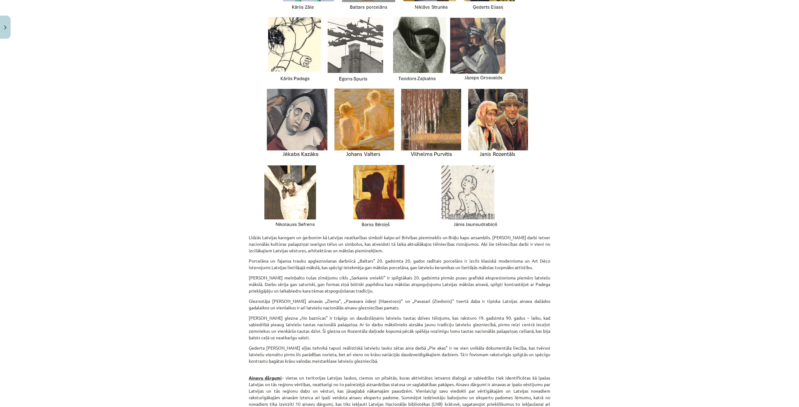
scroll to position [1327, 0]
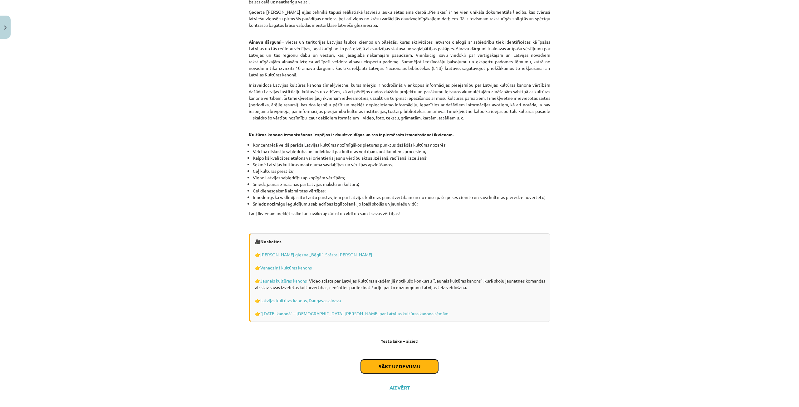
click at [407, 362] on button "Sākt uzdevumu" at bounding box center [399, 367] width 77 height 14
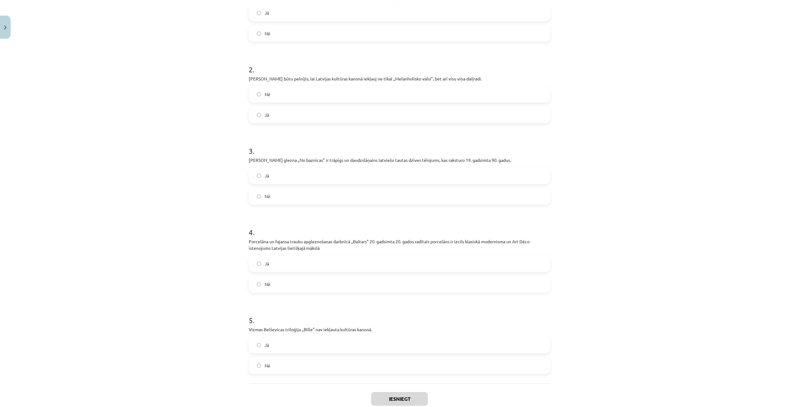
scroll to position [128, 0]
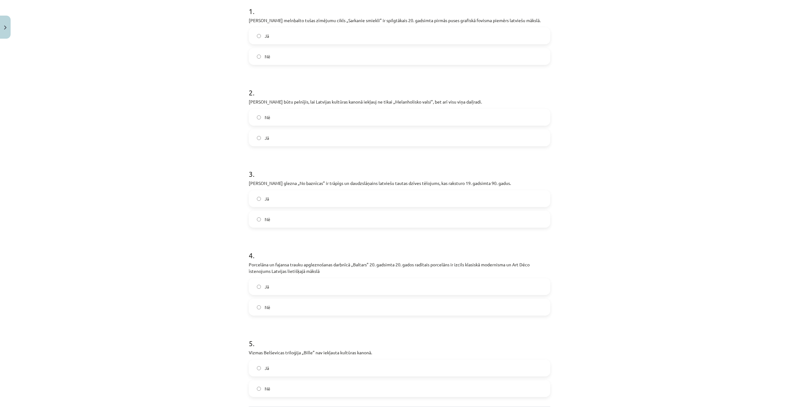
click at [376, 60] on label "Nē" at bounding box center [399, 57] width 300 height 16
drag, startPoint x: 307, startPoint y: 133, endPoint x: 302, endPoint y: 153, distance: 20.3
click at [307, 137] on div "Jā" at bounding box center [400, 138] width 302 height 17
click at [287, 143] on label "Jā" at bounding box center [399, 138] width 300 height 16
click at [296, 193] on label "Jā" at bounding box center [399, 199] width 300 height 16
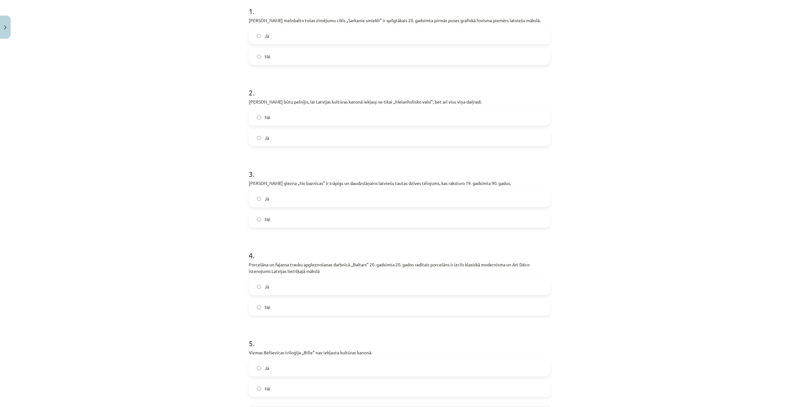
scroll to position [191, 0]
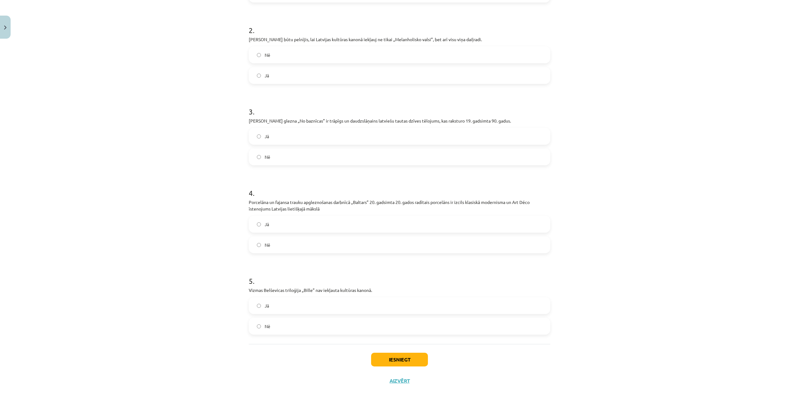
click at [292, 224] on label "Jā" at bounding box center [399, 225] width 300 height 16
click at [292, 328] on label "Nē" at bounding box center [399, 327] width 300 height 16
click at [411, 360] on button "Iesniegt" at bounding box center [399, 360] width 57 height 14
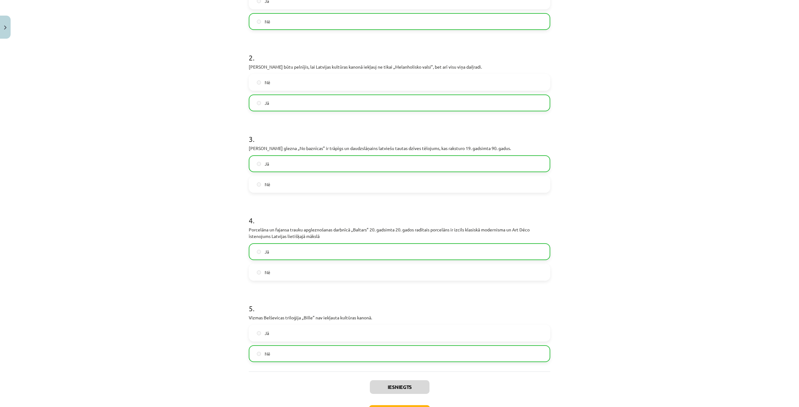
scroll to position [211, 0]
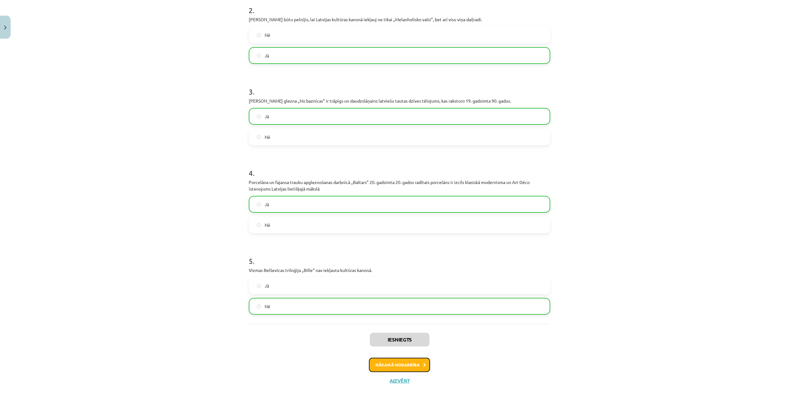
click at [398, 364] on button "Nākamā nodarbība" at bounding box center [399, 365] width 61 height 14
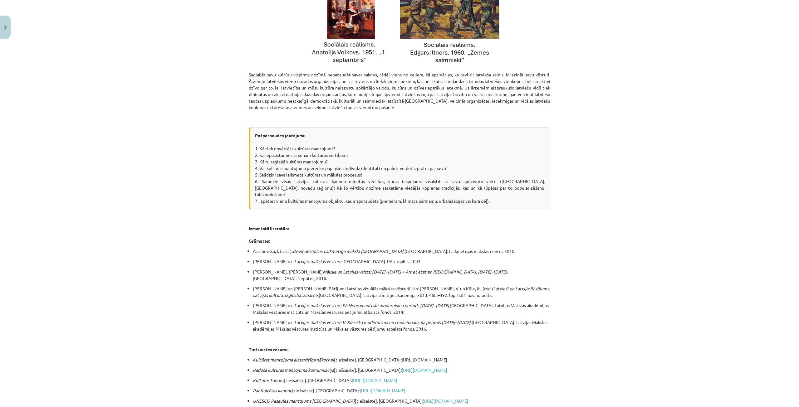
scroll to position [1002, 0]
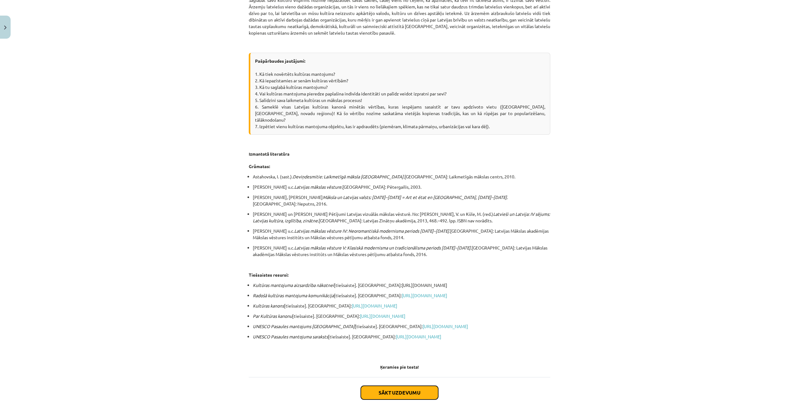
click at [401, 386] on button "Sākt uzdevumu" at bounding box center [399, 393] width 77 height 14
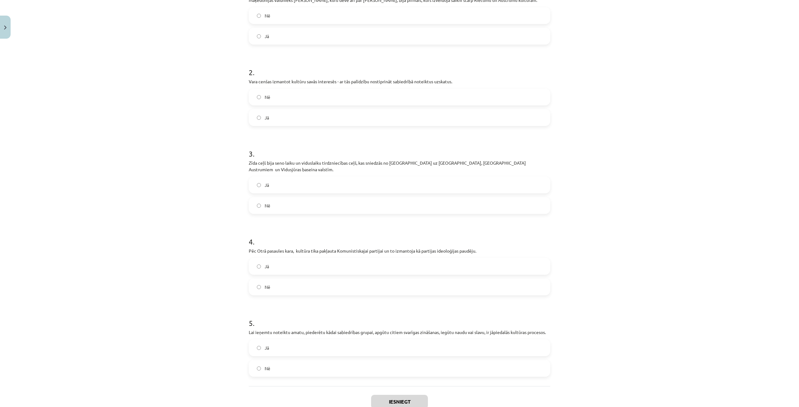
scroll to position [109, 0]
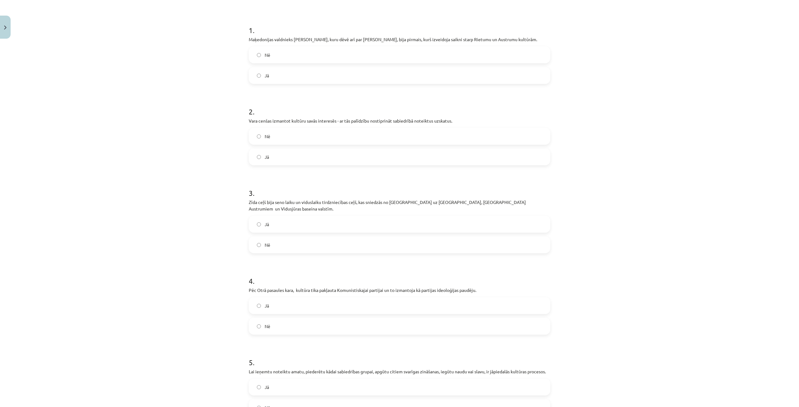
click at [286, 73] on label "Jā" at bounding box center [399, 76] width 300 height 16
drag, startPoint x: 294, startPoint y: 155, endPoint x: 300, endPoint y: 199, distance: 44.4
click at [294, 155] on label "Jā" at bounding box center [399, 157] width 300 height 16
click at [300, 219] on label "Jā" at bounding box center [399, 225] width 300 height 16
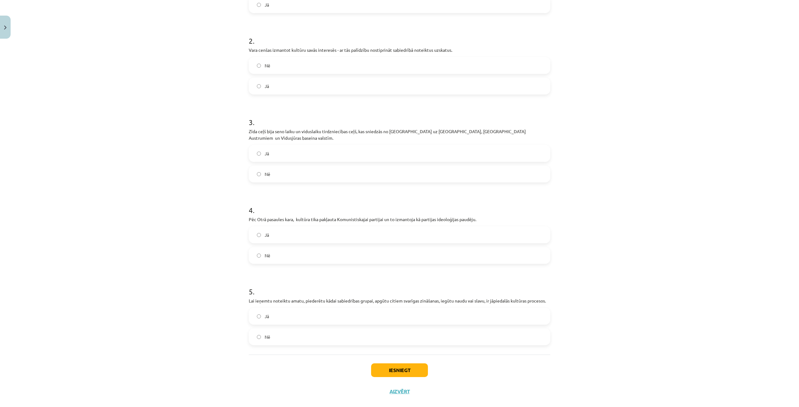
scroll to position [184, 0]
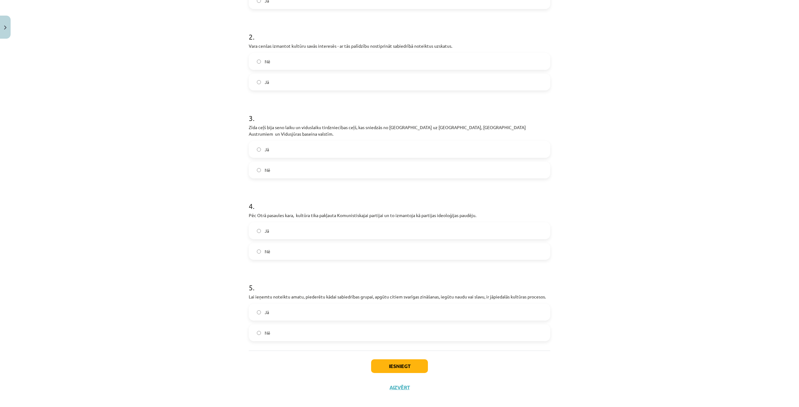
click at [288, 223] on label "Jā" at bounding box center [399, 231] width 300 height 16
drag, startPoint x: 281, startPoint y: 303, endPoint x: 284, endPoint y: 304, distance: 3.5
click at [281, 305] on label "Jā" at bounding box center [399, 313] width 300 height 16
click at [388, 361] on button "Iesniegt" at bounding box center [399, 367] width 57 height 14
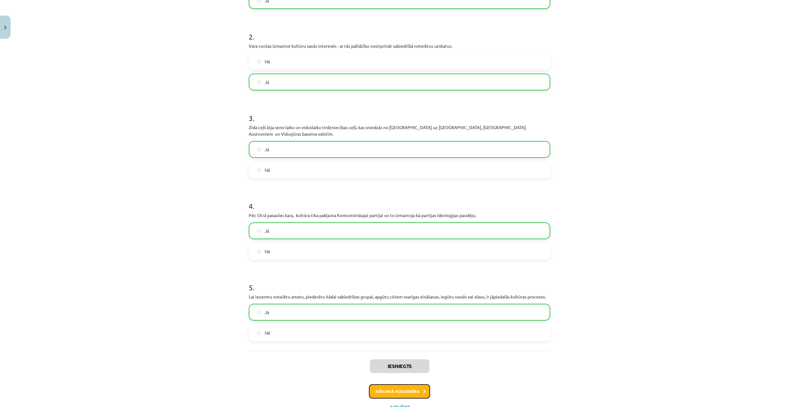
click at [382, 385] on button "Nākamā nodarbība" at bounding box center [399, 392] width 61 height 14
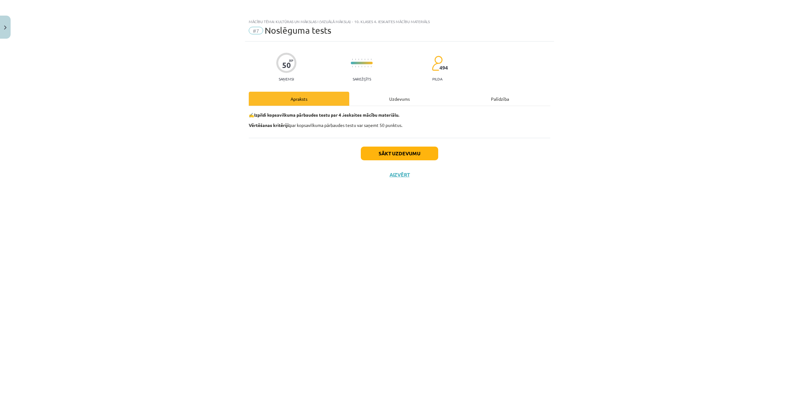
scroll to position [0, 0]
click at [384, 154] on button "Sākt uzdevumu" at bounding box center [399, 154] width 77 height 14
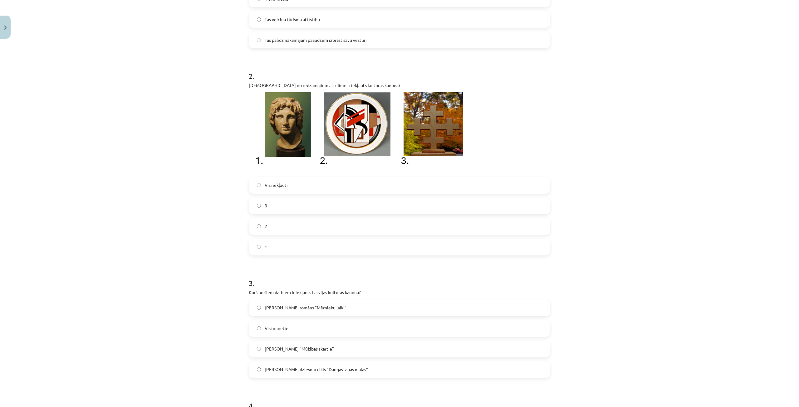
scroll to position [220, 0]
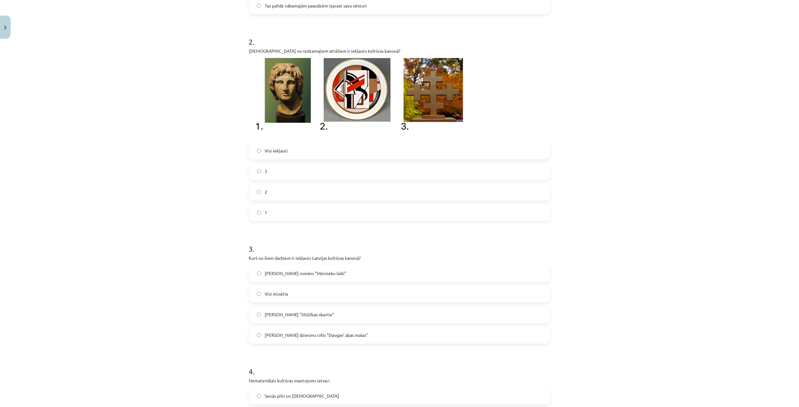
click at [340, 191] on label "2" at bounding box center [399, 193] width 300 height 16
click at [309, 299] on label "Visi minētie" at bounding box center [399, 295] width 300 height 16
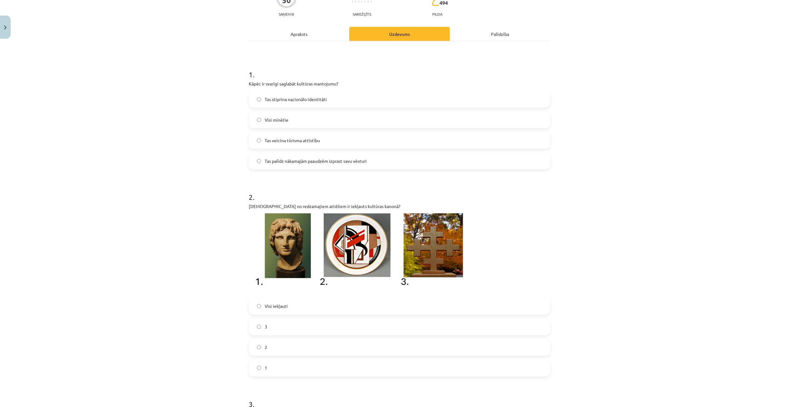
scroll to position [64, 0]
click at [309, 121] on label "Visi minētie" at bounding box center [399, 121] width 300 height 16
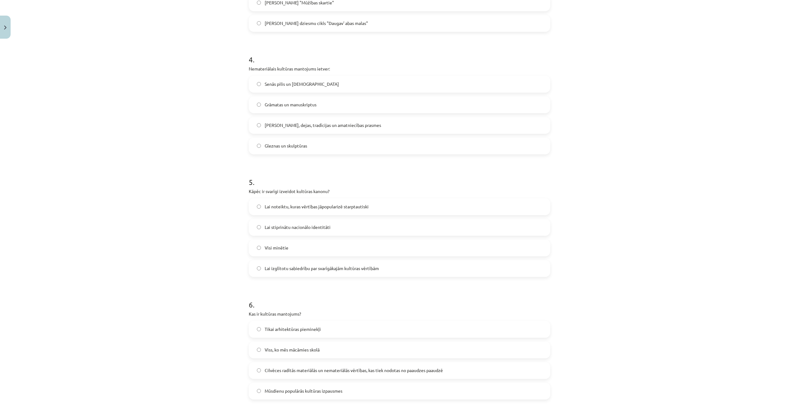
scroll to position [564, 0]
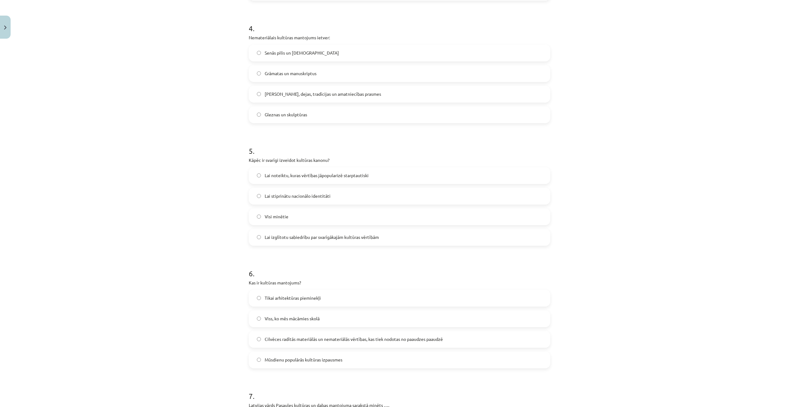
click at [296, 91] on span "Dziesmas, dejas, tradīcijas un amatniecības prasmes" at bounding box center [323, 94] width 116 height 7
click at [308, 212] on label "Visi minētie" at bounding box center [399, 217] width 300 height 16
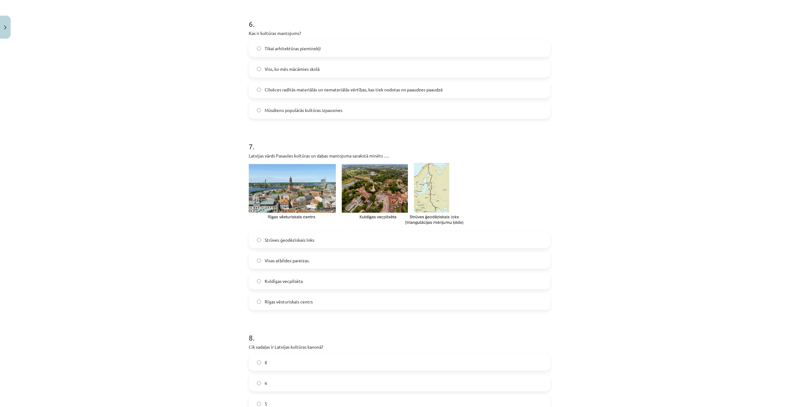
scroll to position [845, 0]
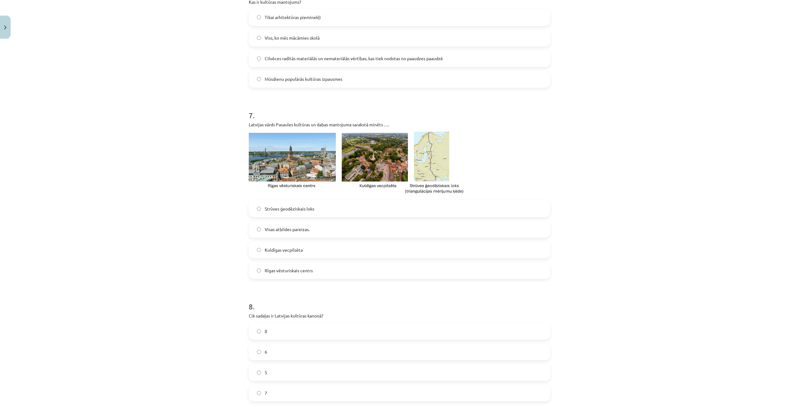
click at [307, 57] on span "Cilvēces radītās materiālās un nemateriālās vērtības, kas tiek nodotas no paaud…" at bounding box center [354, 58] width 178 height 7
click at [305, 233] on label "Visas atbildes pareizas." at bounding box center [399, 230] width 300 height 16
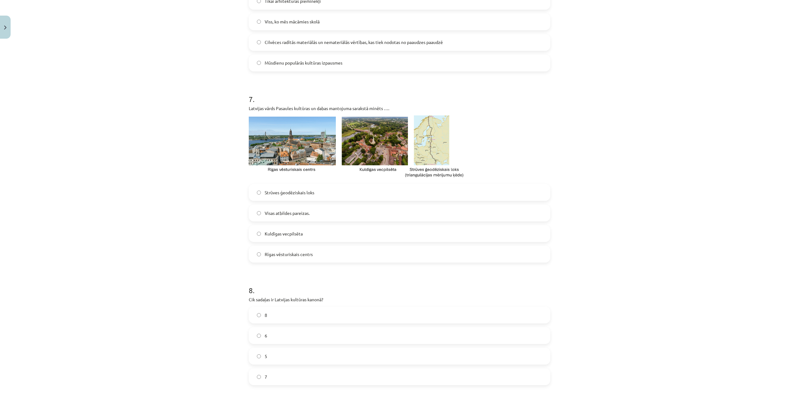
scroll to position [876, 0]
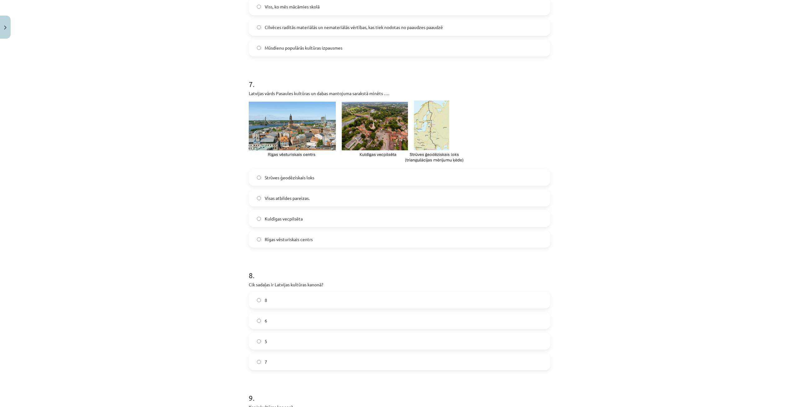
click at [294, 356] on label "7" at bounding box center [399, 362] width 300 height 16
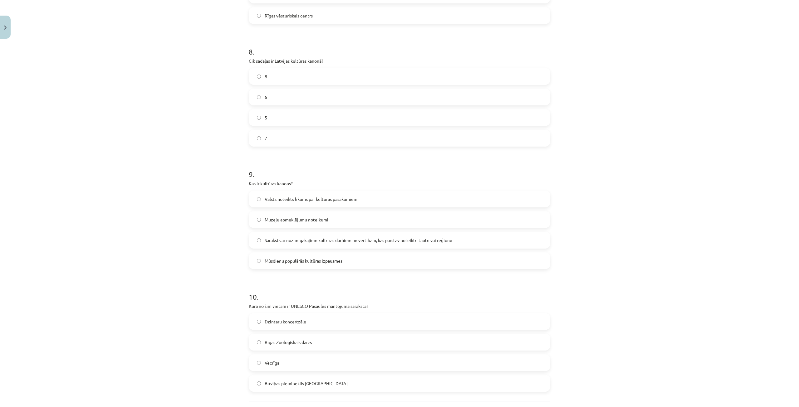
scroll to position [1157, 0]
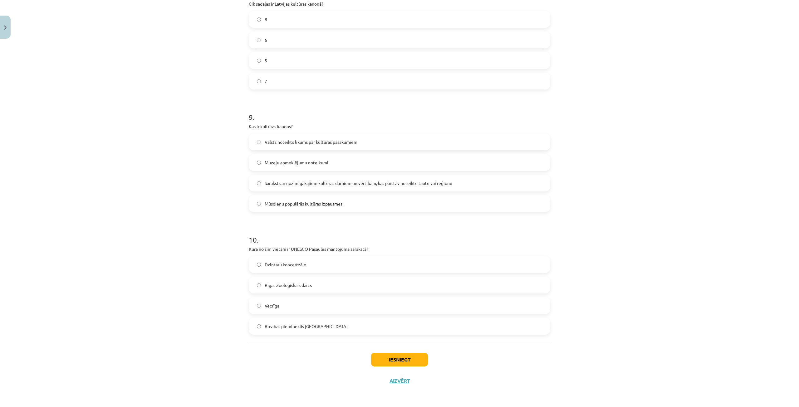
click at [325, 179] on label "Saraksts ar nozīmīgākajiem kultūras darbiem un vērtībām, kas pārstāv noteiktu t…" at bounding box center [399, 183] width 300 height 16
drag, startPoint x: 287, startPoint y: 308, endPoint x: 293, endPoint y: 308, distance: 5.3
click at [289, 307] on label "Vecrīga" at bounding box center [399, 306] width 300 height 16
click at [386, 359] on button "Iesniegt" at bounding box center [399, 360] width 57 height 14
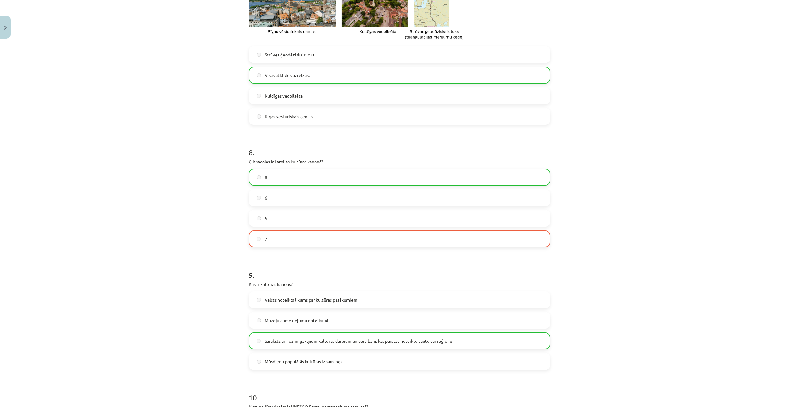
scroll to position [1155, 0]
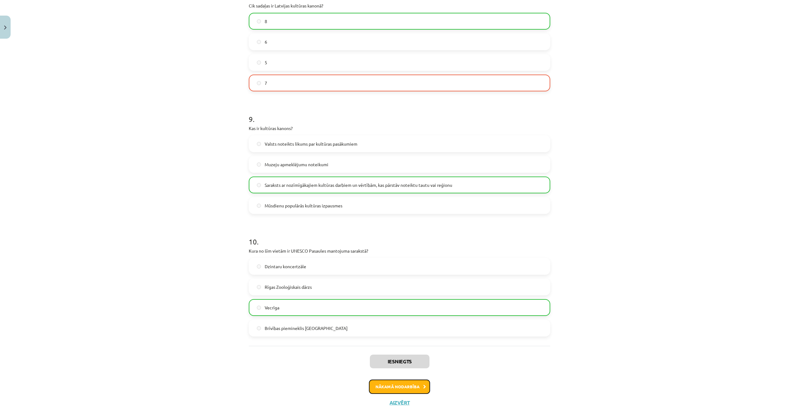
click at [402, 384] on button "Nākamā nodarbība" at bounding box center [399, 387] width 61 height 14
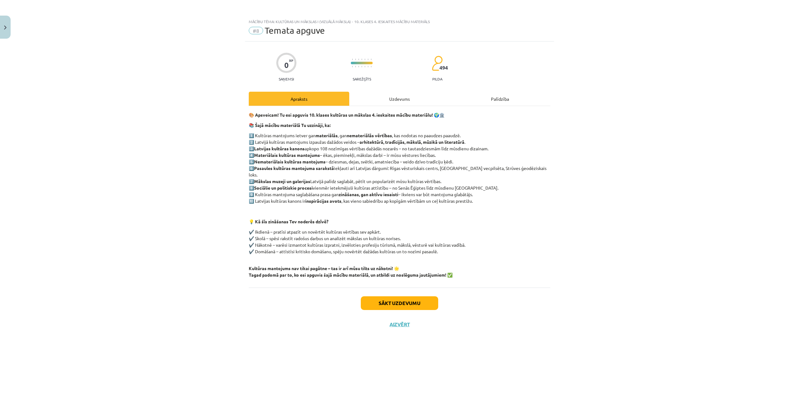
scroll to position [0, 0]
click at [390, 297] on button "Sākt uzdevumu" at bounding box center [399, 304] width 77 height 14
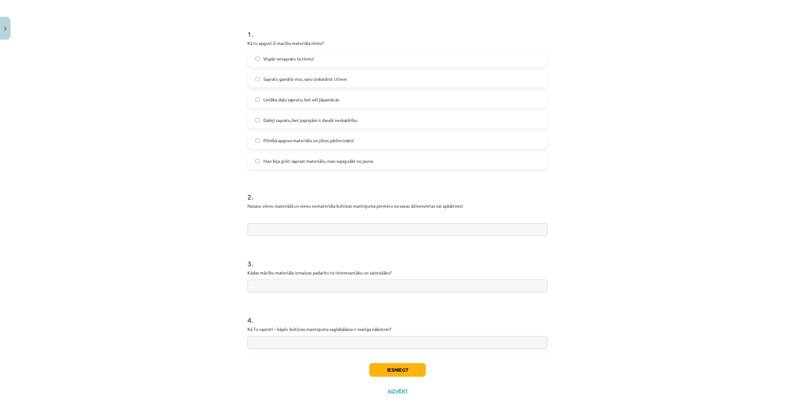
scroll to position [118, 0]
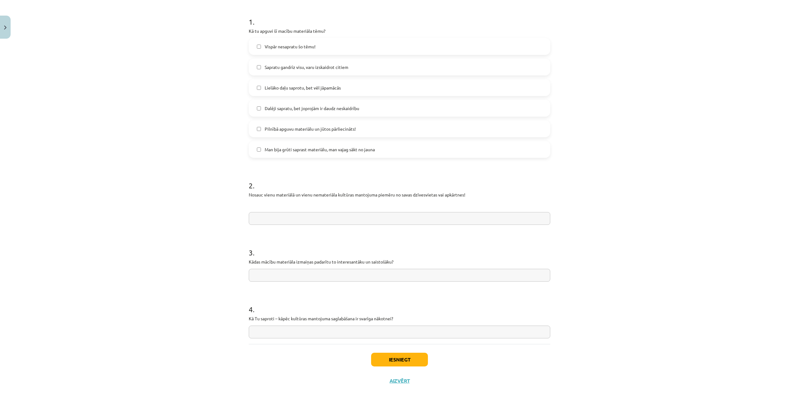
click at [353, 110] on span "Dalēji sapratu, bet joprojām ir daudz neskaidrību" at bounding box center [312, 108] width 95 height 7
click at [273, 274] on input "text" at bounding box center [400, 275] width 302 height 13
paste input "**********"
type input "**********"
click at [290, 224] on input "text" at bounding box center [400, 218] width 302 height 13
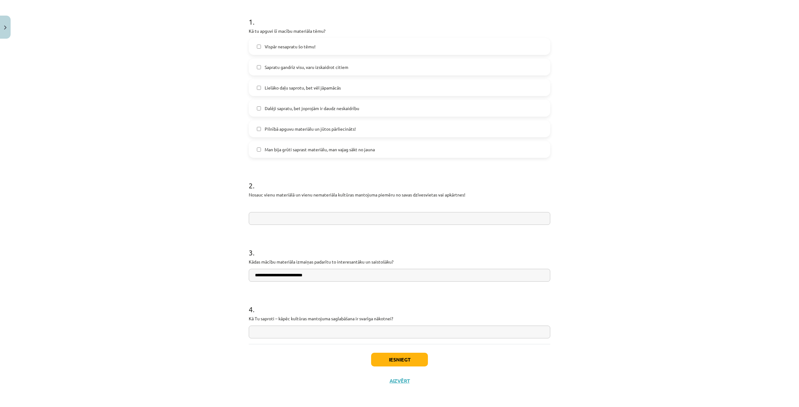
paste input "**********"
type input "**********"
click at [300, 335] on input "text" at bounding box center [400, 332] width 302 height 13
click at [313, 331] on input "text" at bounding box center [400, 332] width 302 height 13
paste input "**********"
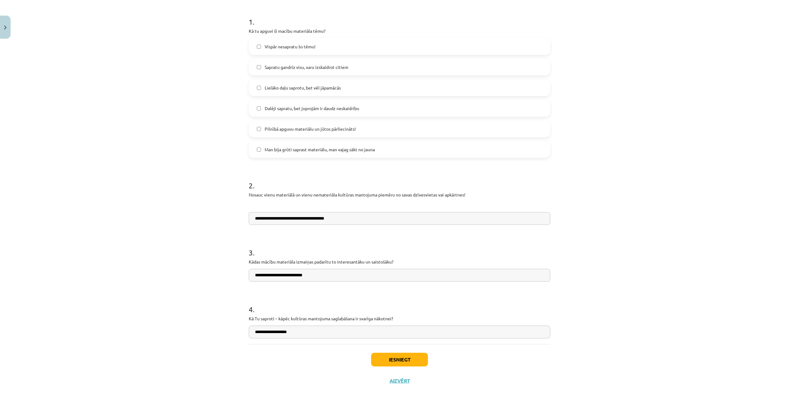
type input "**********"
click at [415, 362] on button "Iesniegt" at bounding box center [399, 360] width 57 height 14
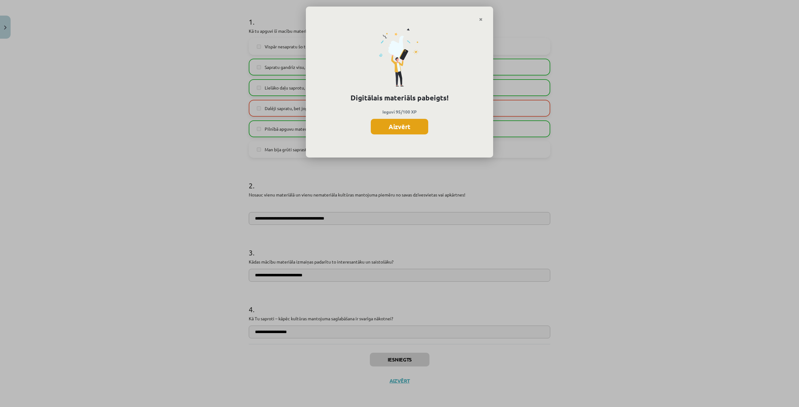
click at [402, 123] on button "Aizvērt" at bounding box center [399, 127] width 57 height 16
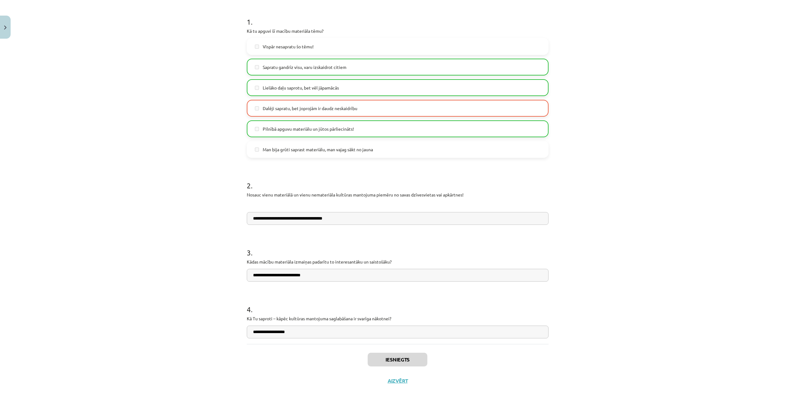
scroll to position [156, 0]
click at [397, 385] on div "Iesniegts Aizvērt" at bounding box center [398, 366] width 302 height 44
click at [397, 384] on button "Aizvērt" at bounding box center [398, 381] width 24 height 6
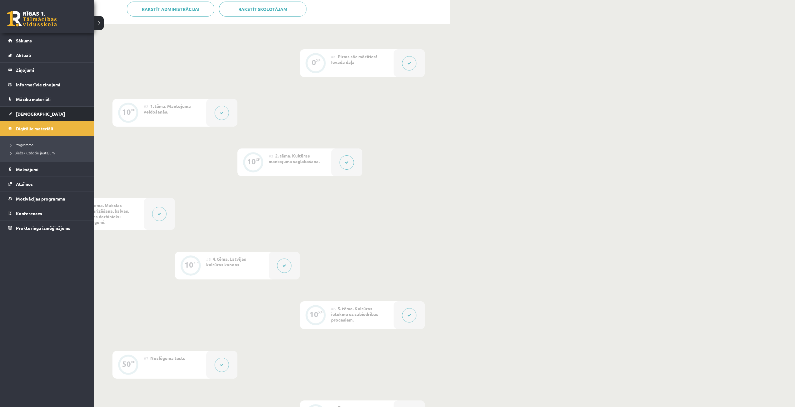
click at [17, 116] on link "[DEMOGRAPHIC_DATA]" at bounding box center [47, 114] width 78 height 14
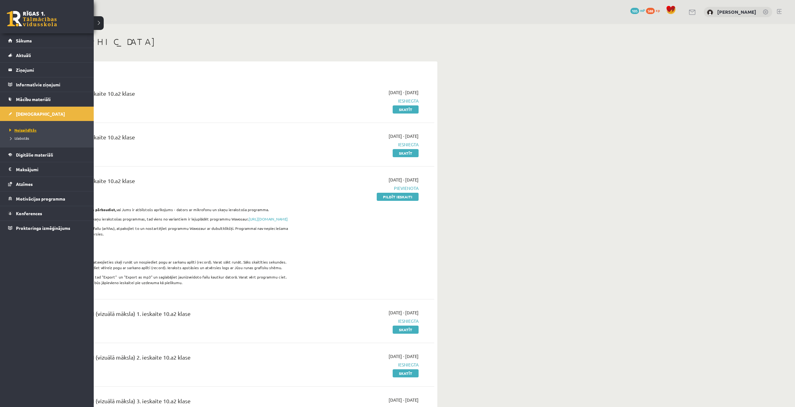
click at [18, 130] on span "Neizpildītās" at bounding box center [22, 130] width 29 height 5
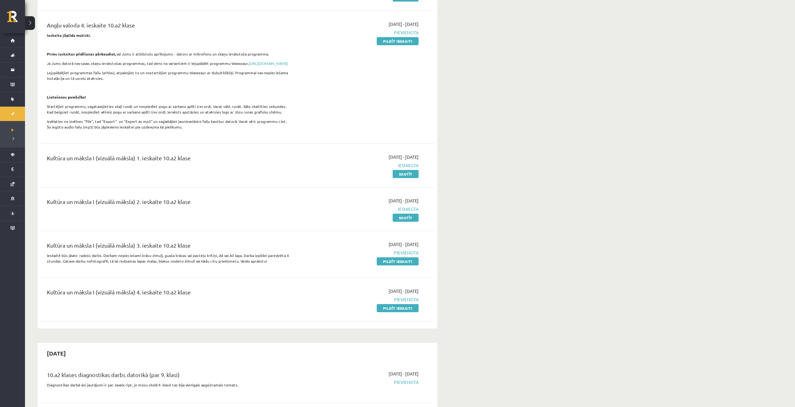
scroll to position [156, 0]
click at [387, 312] on link "Pildīt ieskaiti" at bounding box center [398, 308] width 42 height 8
click at [399, 265] on link "Pildīt ieskaiti" at bounding box center [398, 261] width 42 height 8
click at [411, 312] on link "Pildīt ieskaiti" at bounding box center [398, 308] width 42 height 8
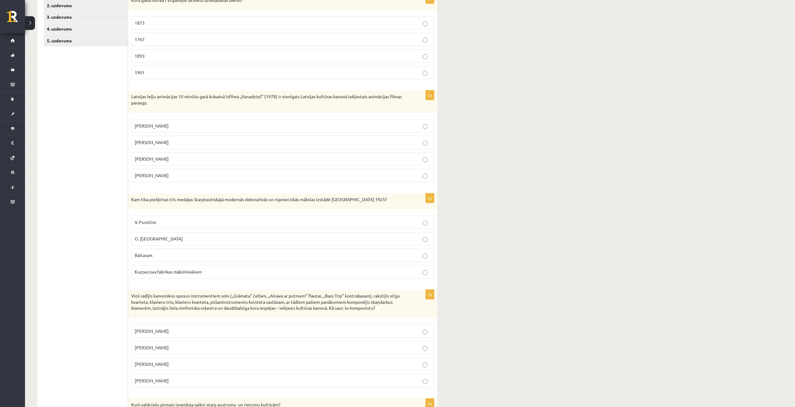
scroll to position [103, 0]
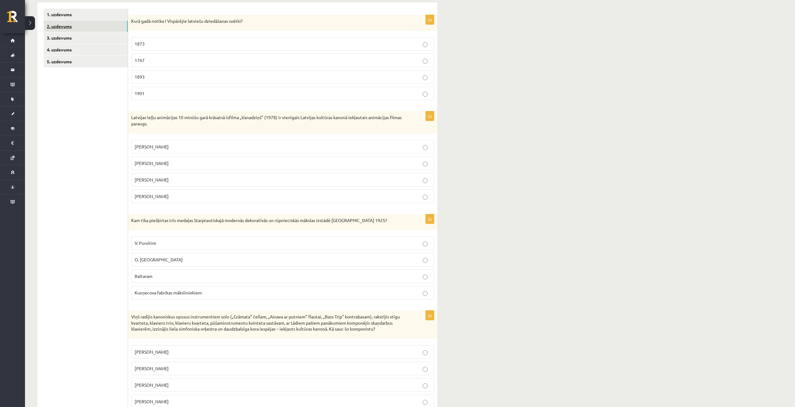
click at [95, 27] on link "2. uzdevums" at bounding box center [86, 27] width 84 height 12
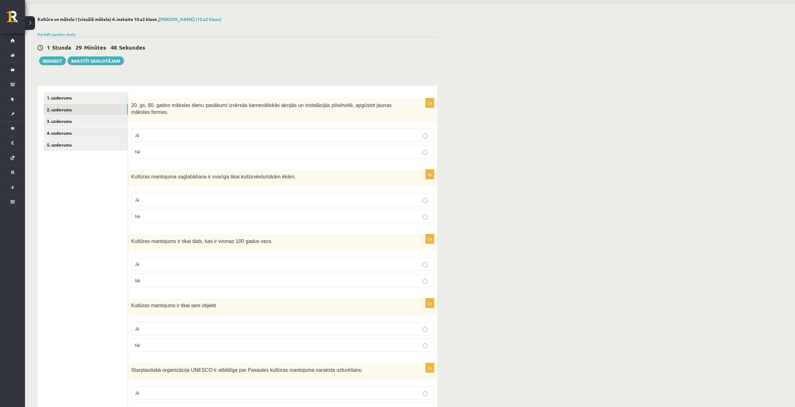
scroll to position [0, 0]
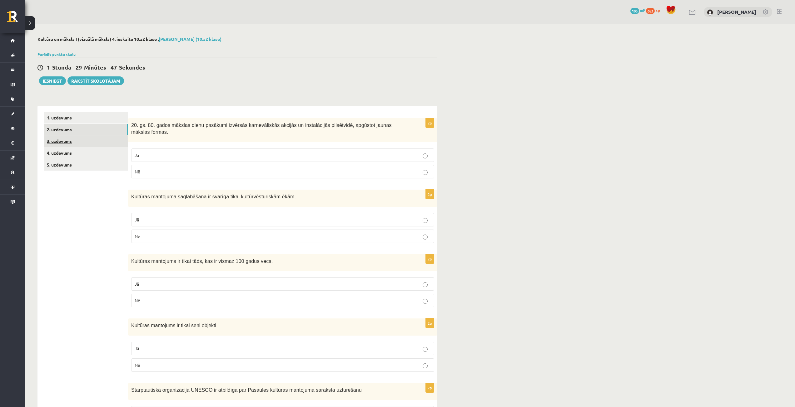
click at [60, 145] on link "3. uzdevums" at bounding box center [86, 141] width 84 height 12
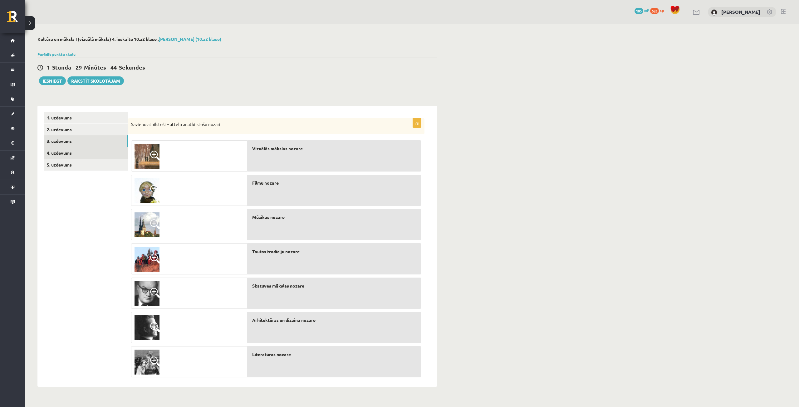
click at [80, 152] on link "4. uzdevums" at bounding box center [86, 153] width 84 height 12
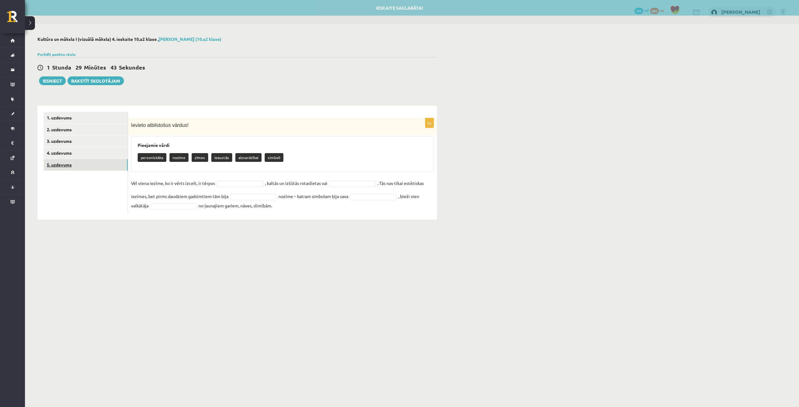
click at [81, 166] on link "5. uzdevums" at bounding box center [86, 165] width 84 height 12
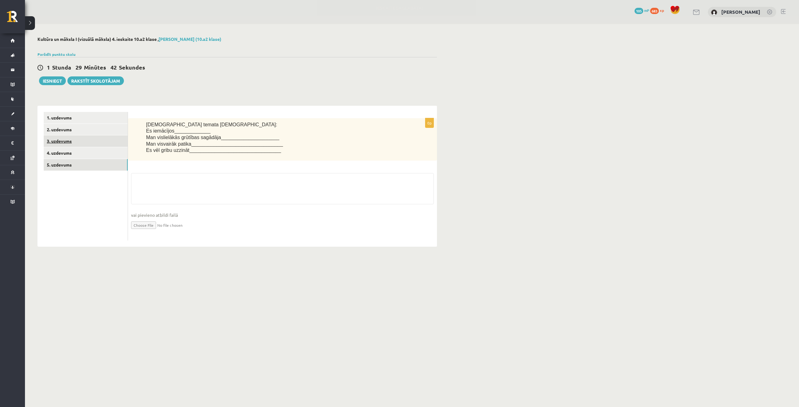
click at [49, 140] on link "3. uzdevums" at bounding box center [86, 141] width 84 height 12
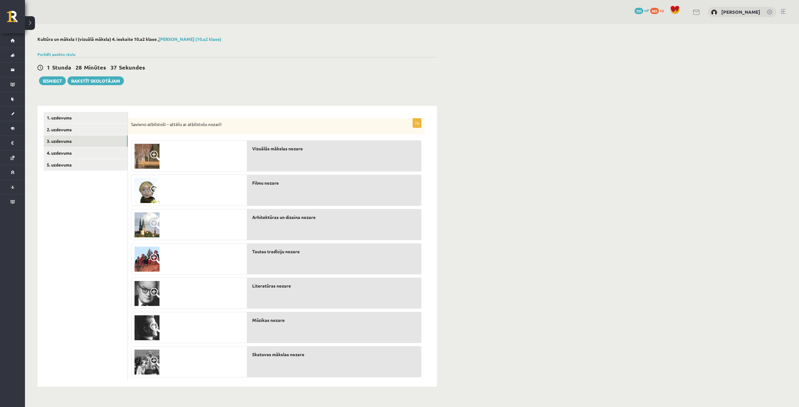
click at [158, 360] on span at bounding box center [155, 362] width 10 height 10
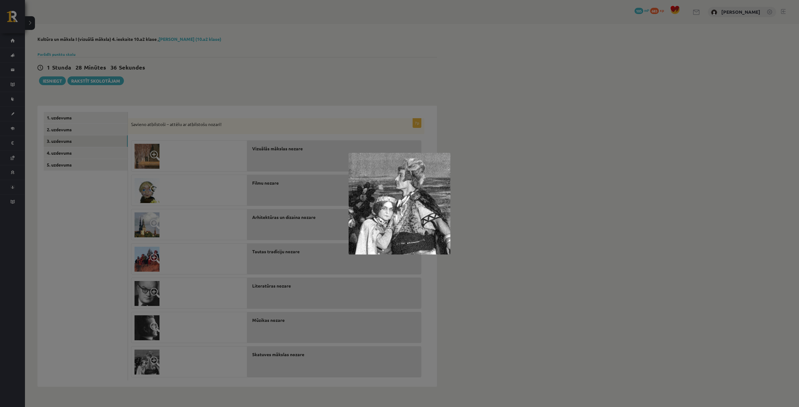
click at [483, 254] on div at bounding box center [399, 203] width 799 height 407
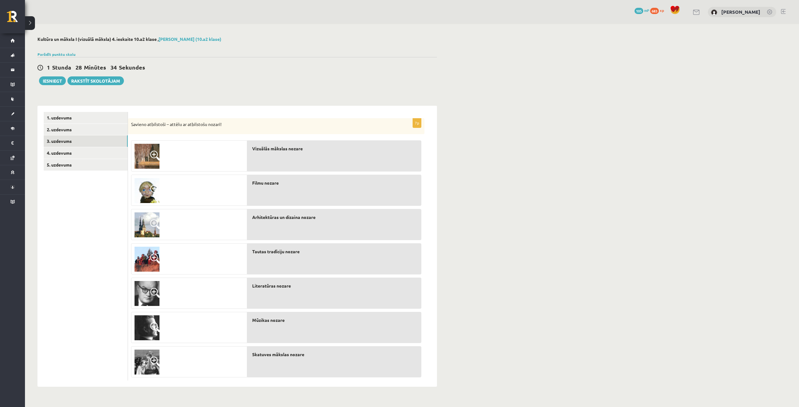
click at [155, 199] on img at bounding box center [147, 190] width 25 height 25
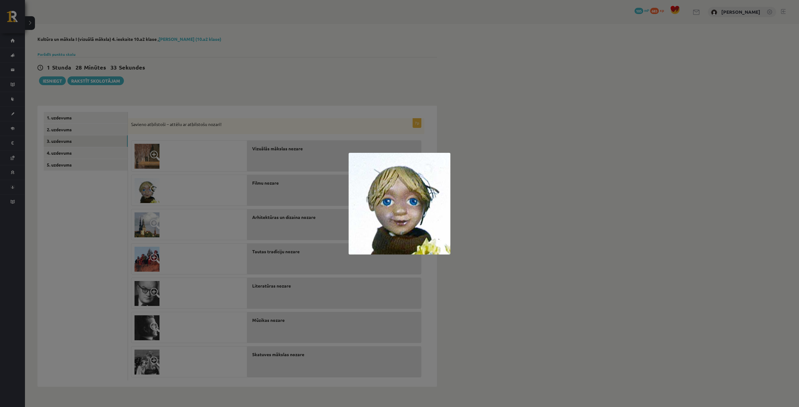
click at [498, 197] on div at bounding box center [399, 203] width 799 height 407
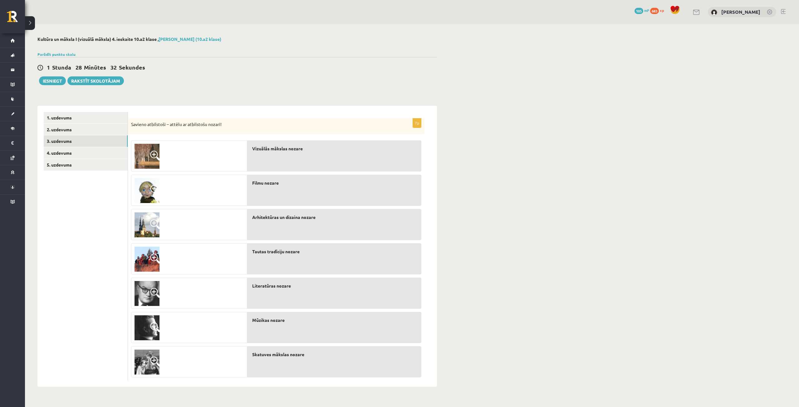
click at [148, 154] on img at bounding box center [147, 156] width 25 height 25
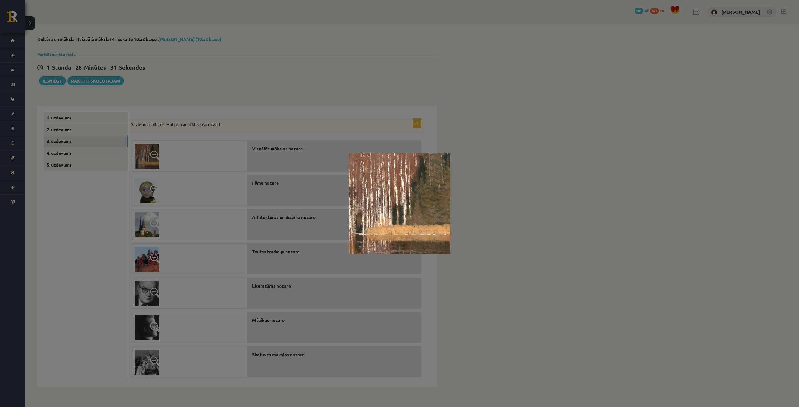
click at [491, 191] on div at bounding box center [399, 203] width 799 height 407
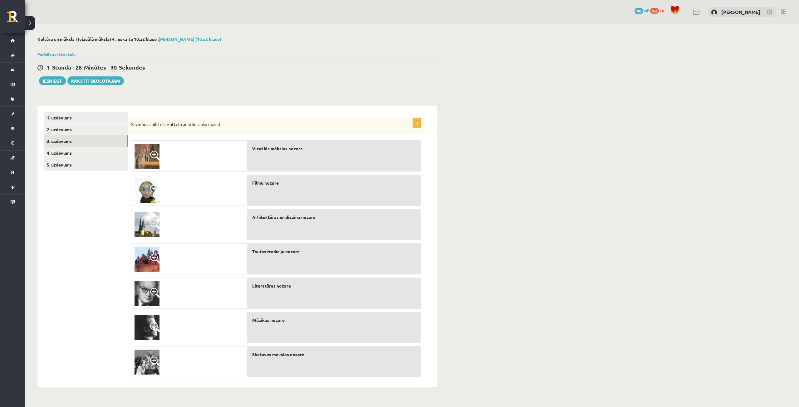
click at [148, 221] on img at bounding box center [147, 225] width 25 height 25
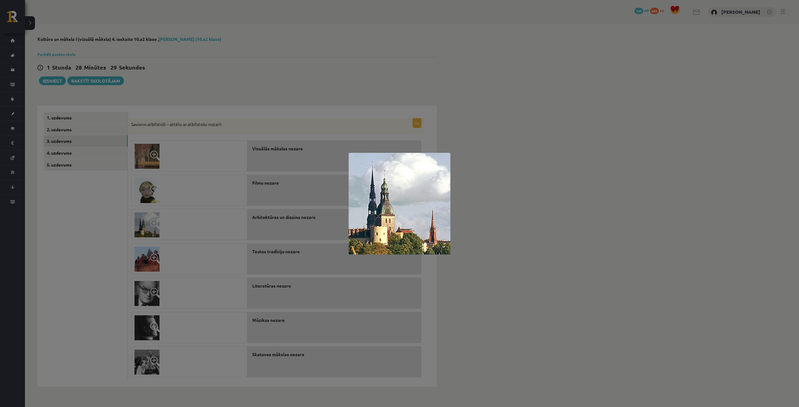
click at [508, 225] on div at bounding box center [399, 203] width 799 height 407
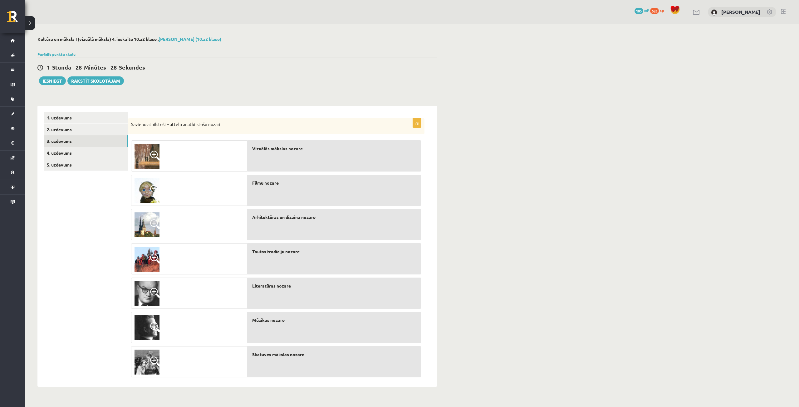
click at [141, 259] on img at bounding box center [147, 259] width 25 height 25
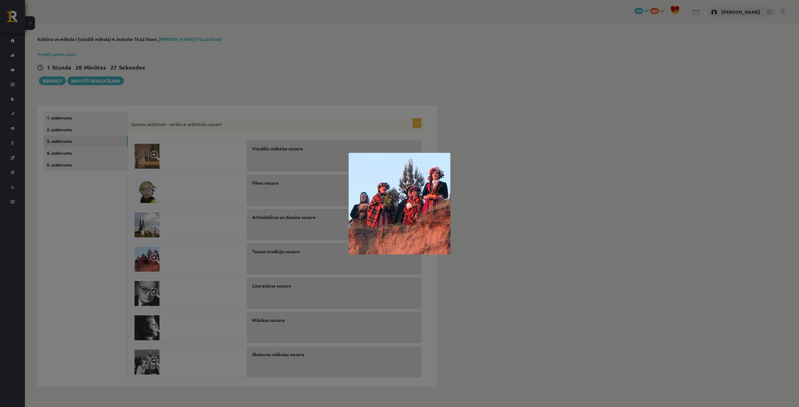
click at [471, 226] on div at bounding box center [399, 203] width 799 height 407
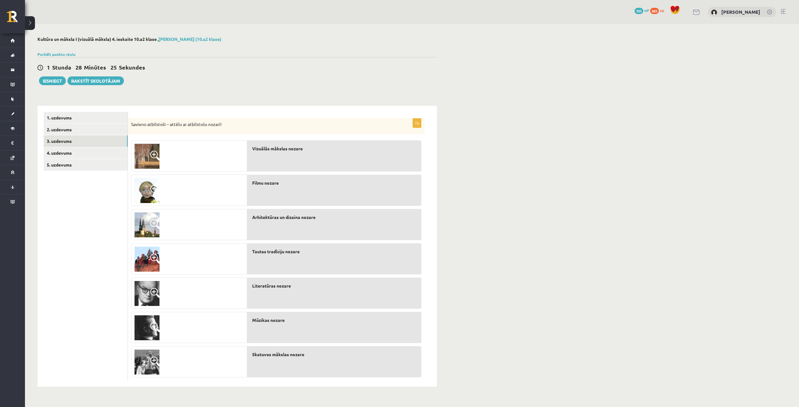
click at [143, 323] on img at bounding box center [147, 328] width 25 height 25
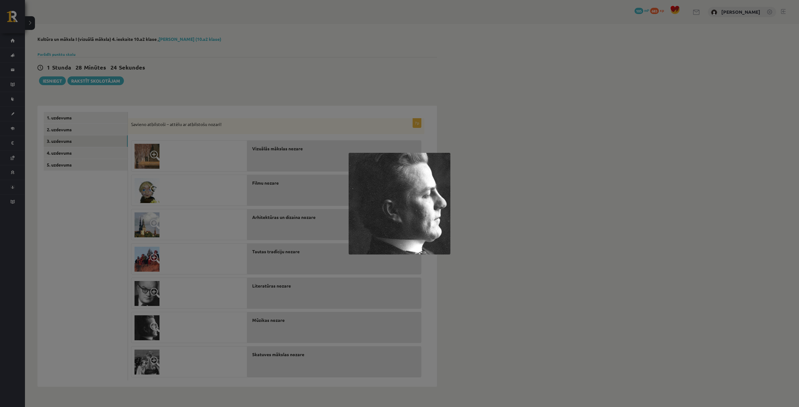
click at [561, 216] on div at bounding box center [399, 203] width 799 height 407
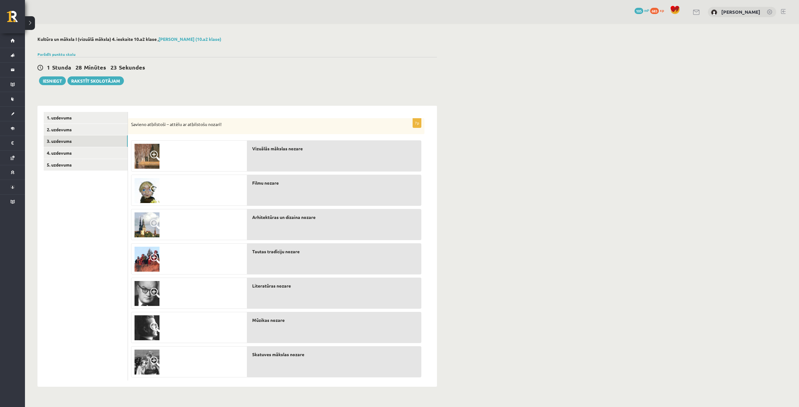
click at [148, 353] on img at bounding box center [147, 362] width 25 height 25
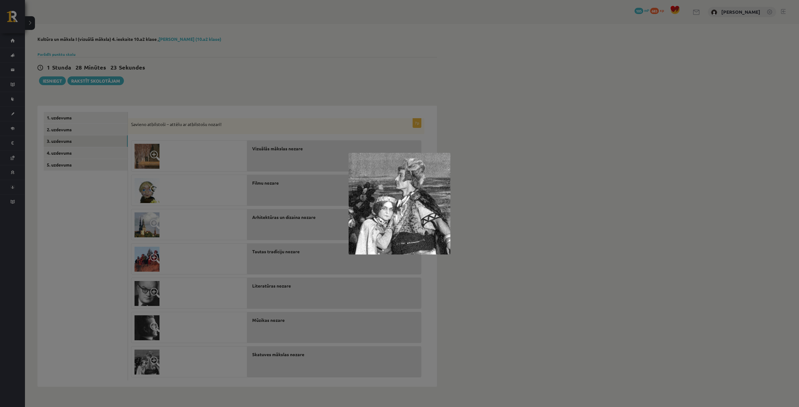
click at [488, 264] on div at bounding box center [399, 203] width 799 height 407
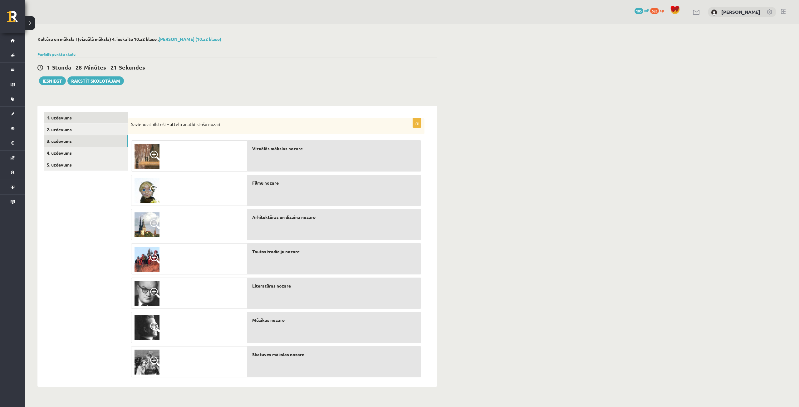
click at [80, 114] on link "1. uzdevums" at bounding box center [86, 118] width 84 height 12
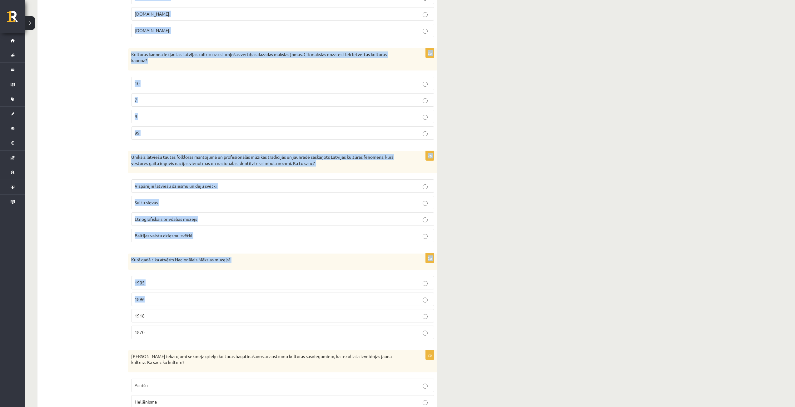
scroll to position [1290, 0]
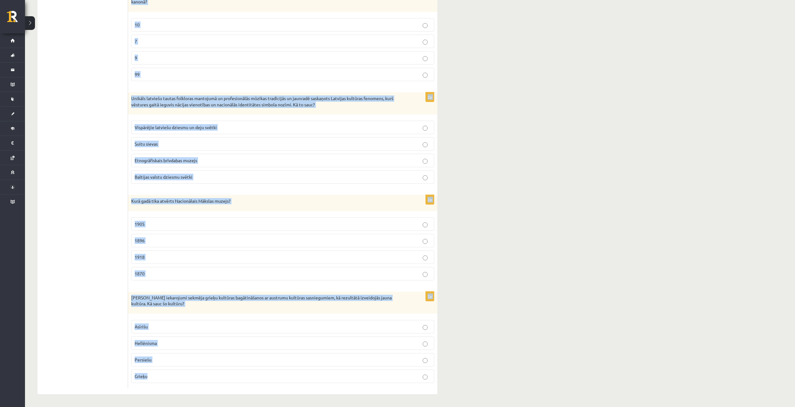
drag, startPoint x: 130, startPoint y: 29, endPoint x: 356, endPoint y: 378, distance: 415.9
copy form "Kurā gadā notika I Vispārējie latviešu dziedāšanas svētki? 1873 1767 1893 1901 …"
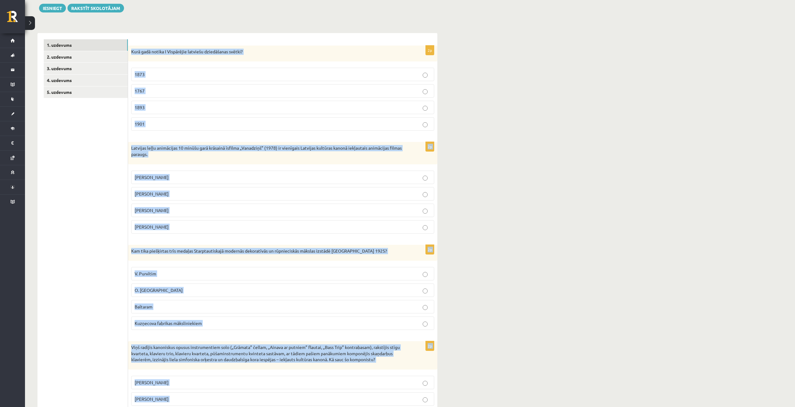
scroll to position [0, 0]
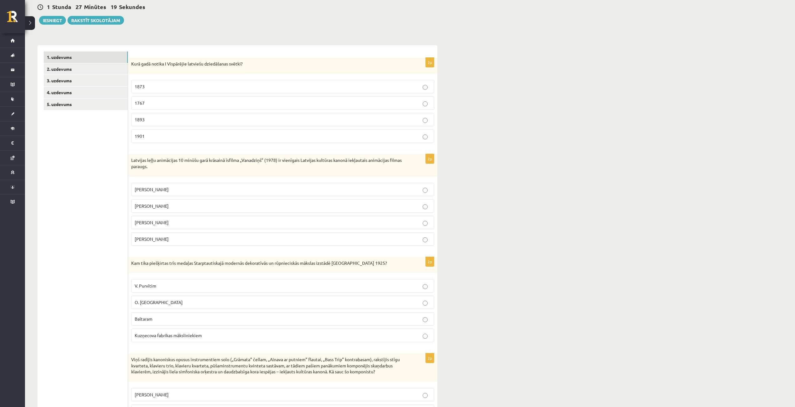
scroll to position [62, 0]
click at [143, 86] on span "1873" at bounding box center [140, 85] width 10 height 6
click at [165, 220] on p "Arnolds Burovs" at bounding box center [283, 221] width 296 height 7
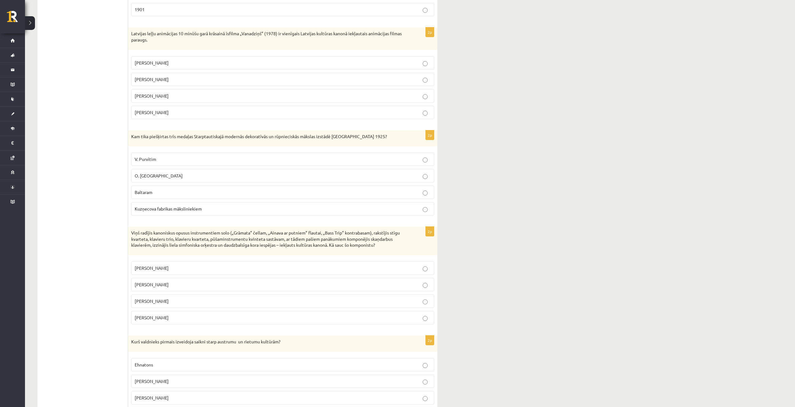
scroll to position [219, 0]
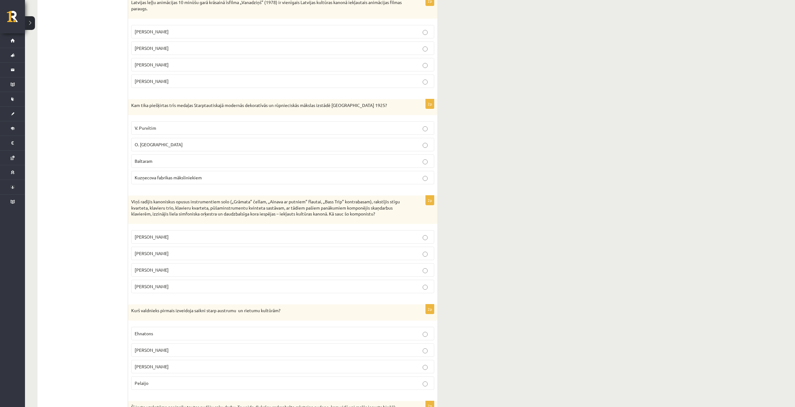
click at [169, 162] on p "Baltaram" at bounding box center [283, 161] width 296 height 7
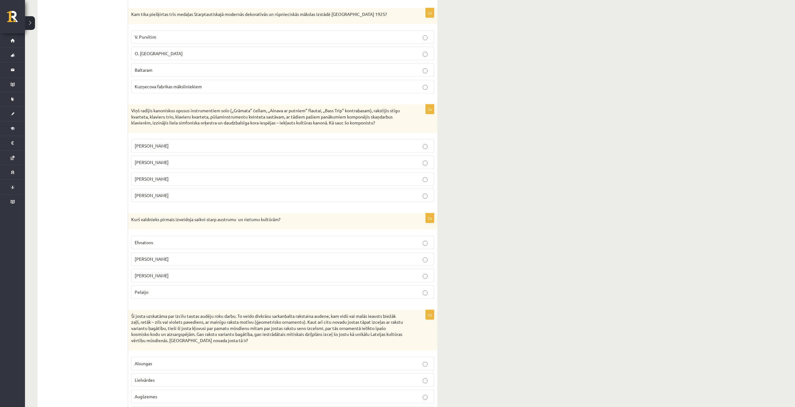
scroll to position [312, 0]
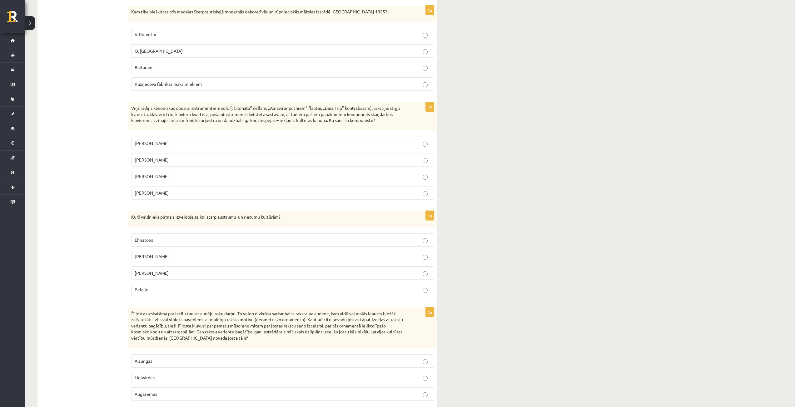
click at [178, 146] on p "Pēteris Vasks" at bounding box center [283, 143] width 296 height 7
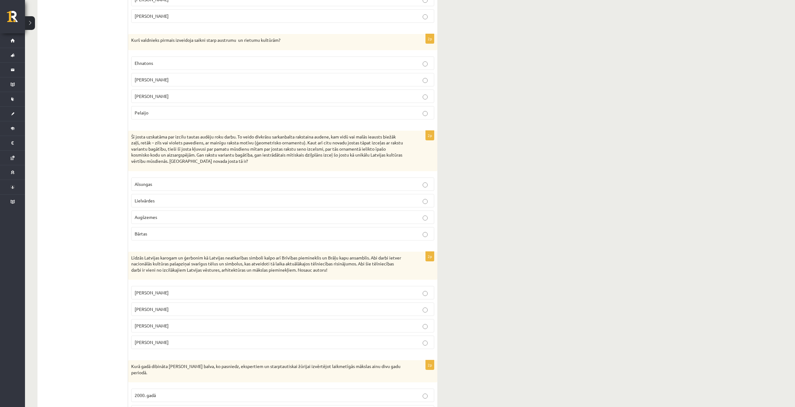
scroll to position [500, 0]
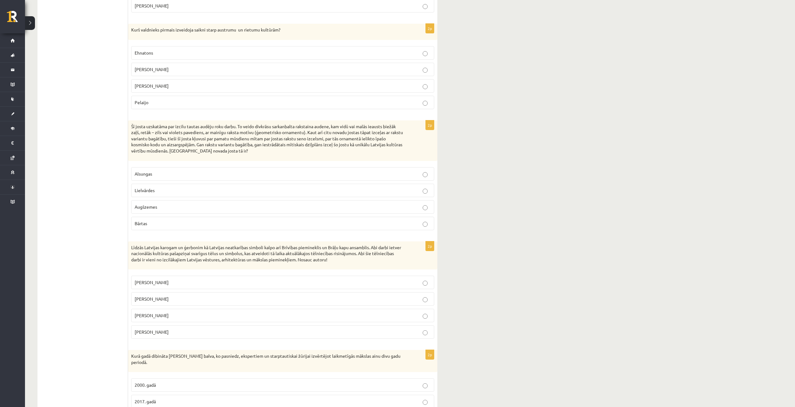
click at [168, 71] on span "Aleksandrs Lielais" at bounding box center [152, 70] width 34 height 6
click at [163, 191] on p "Lielvārdes" at bounding box center [283, 190] width 296 height 7
click at [157, 284] on p "Kārlis Zāle" at bounding box center [283, 282] width 296 height 7
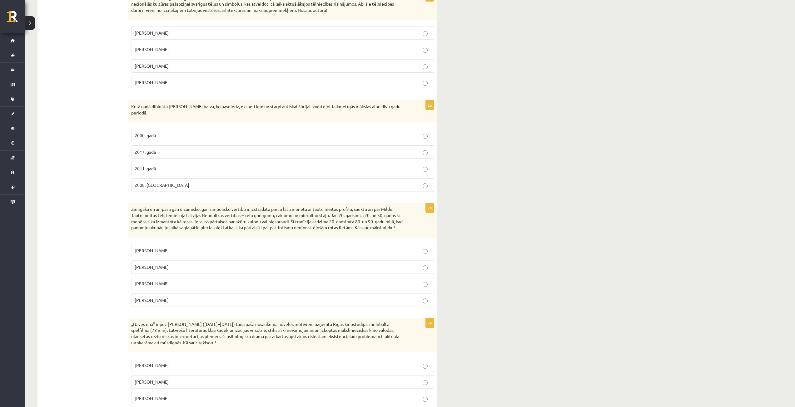
scroll to position [781, 0]
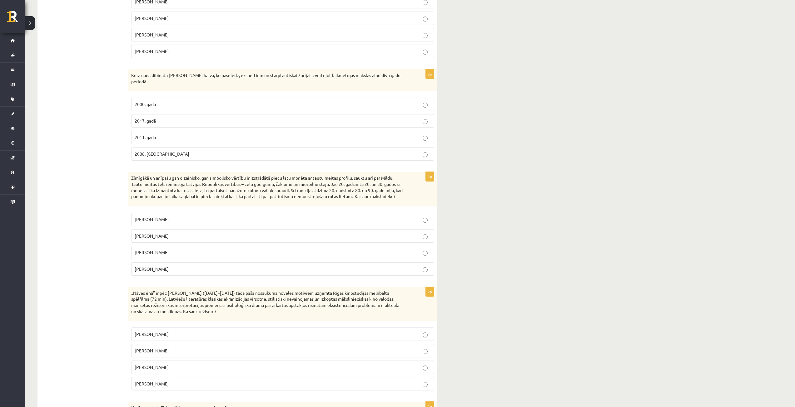
click at [161, 151] on p "2008. Gadā" at bounding box center [283, 154] width 296 height 7
click at [173, 219] on p "Rihards Zariņš" at bounding box center [283, 219] width 296 height 7
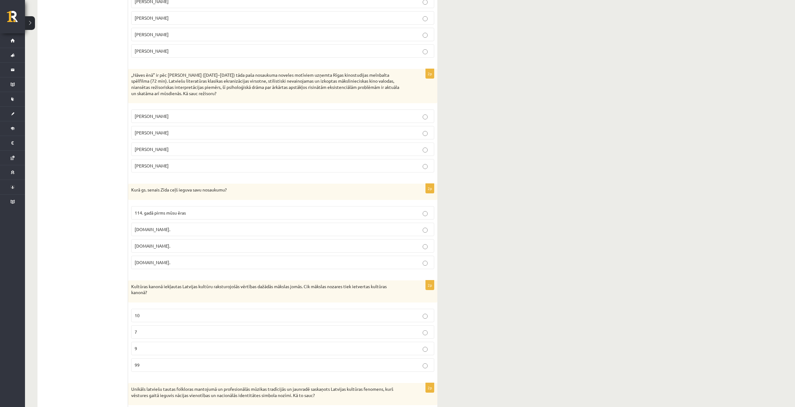
scroll to position [999, 0]
click at [190, 145] on label "Leonīds Leimanis" at bounding box center [282, 148] width 303 height 13
drag, startPoint x: 160, startPoint y: 259, endPoint x: 162, endPoint y: 247, distance: 12.7
click at [160, 259] on p "19.gs." at bounding box center [283, 262] width 296 height 7
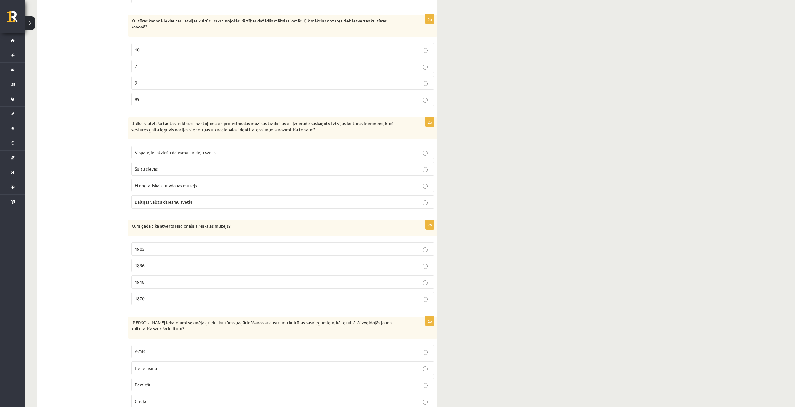
scroll to position [1280, 0]
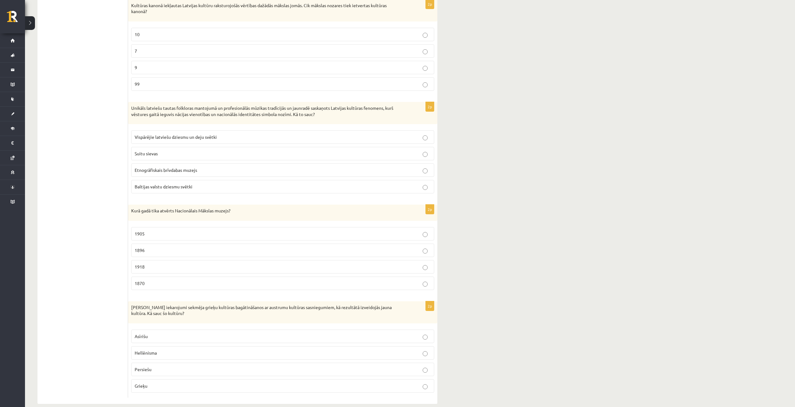
click at [172, 49] on p "7" at bounding box center [283, 51] width 296 height 7
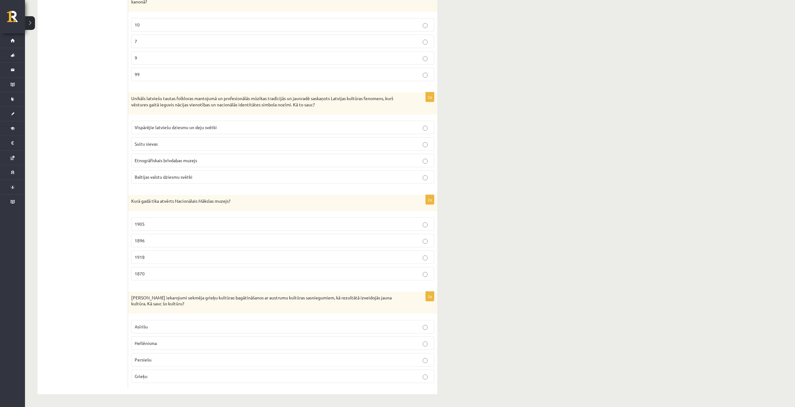
click at [182, 130] on span "Vispārējie latviešu dziesmu un deju svētki" at bounding box center [176, 128] width 82 height 6
click at [170, 224] on p "1905" at bounding box center [283, 224] width 296 height 7
click at [276, 341] on p "Hellēnisma" at bounding box center [283, 343] width 296 height 7
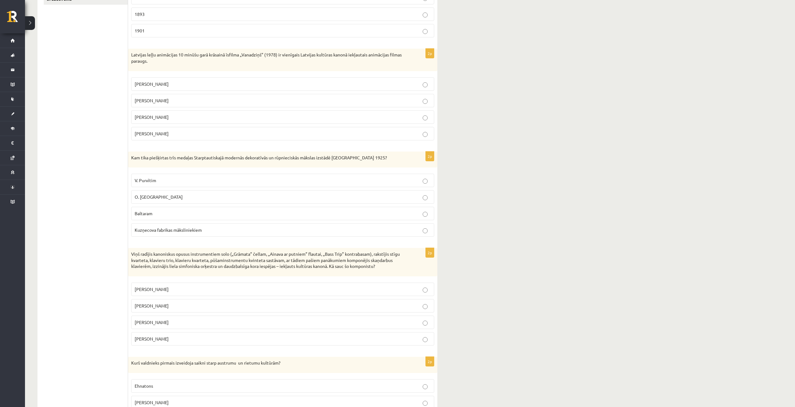
scroll to position [0, 0]
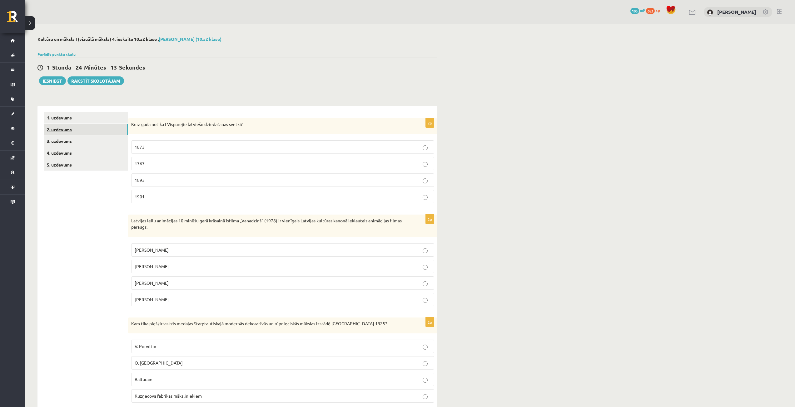
click at [84, 131] on link "2. uzdevums" at bounding box center [86, 130] width 84 height 12
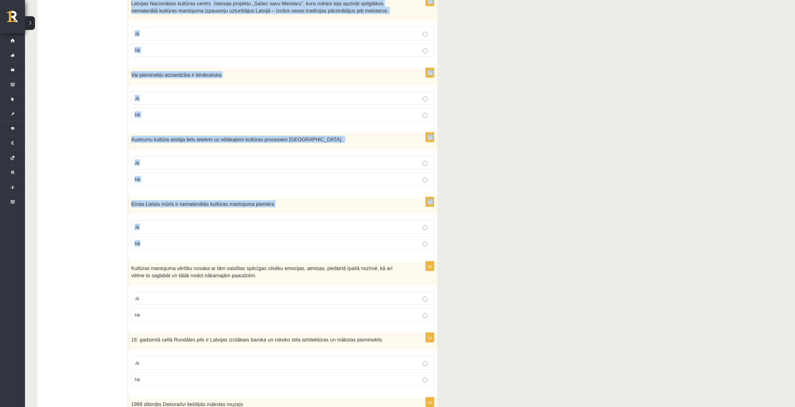
scroll to position [1028, 0]
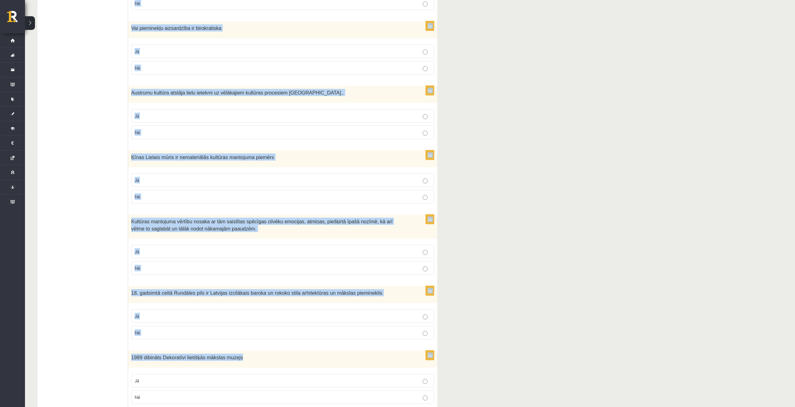
drag, startPoint x: 132, startPoint y: 126, endPoint x: 360, endPoint y: 313, distance: 295.5
click at [295, 291] on span "18. gadsimtā celtā Rundāles pils ir Latvijas izcilākais baroka un rokoko stila …" at bounding box center [256, 293] width 251 height 5
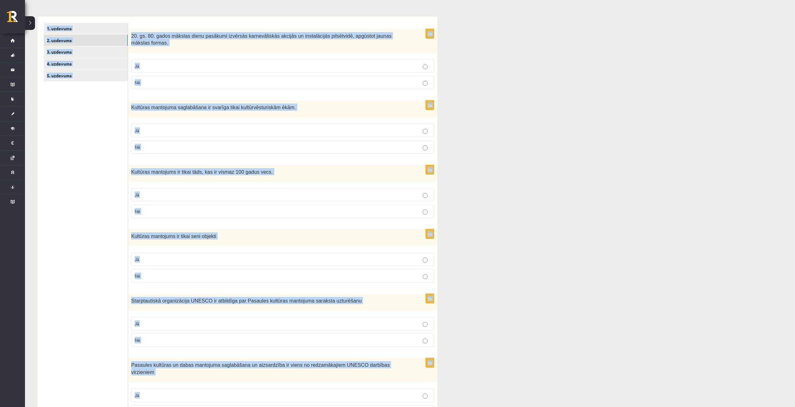
scroll to position [0, 0]
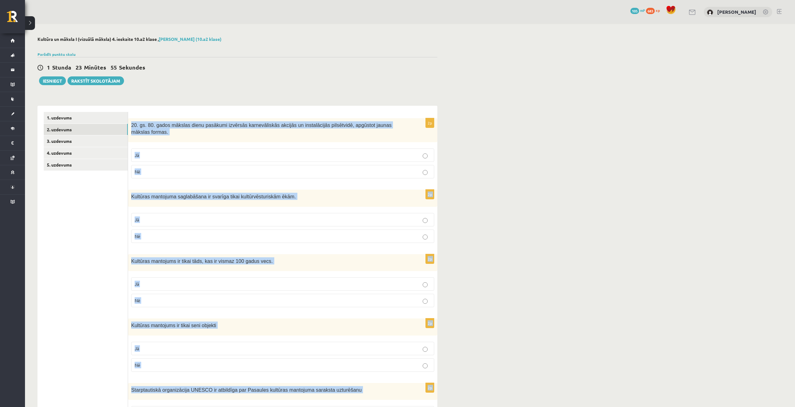
drag, startPoint x: 217, startPoint y: 376, endPoint x: 131, endPoint y: 112, distance: 278.1
copy form "20. gs. 80. gados mākslas dienu pasākumi izvērsās karnevāliskās akcijās un inst…"
drag, startPoint x: 598, startPoint y: 242, endPoint x: 580, endPoint y: 243, distance: 17.8
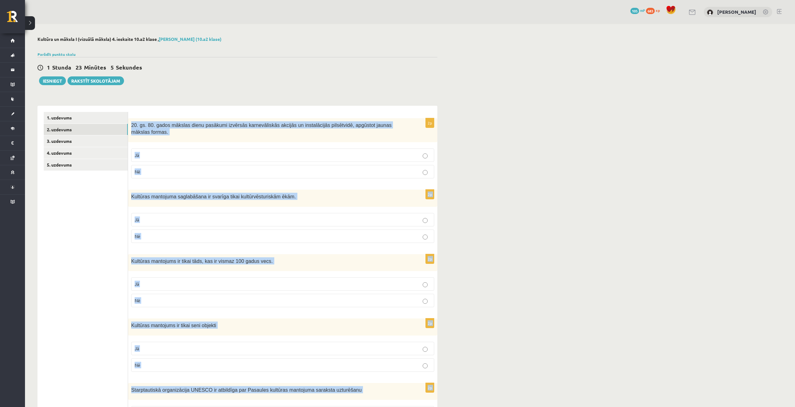
click at [380, 193] on p "Kultūras mantojuma saglabāšana ir svarīga tikai kultūrvēsturiskām ēkām." at bounding box center [267, 196] width 272 height 7
click at [384, 193] on p "Kultūras mantojuma saglabāšana ir svarīga tikai kultūrvēsturiskām ēkām." at bounding box center [267, 196] width 272 height 7
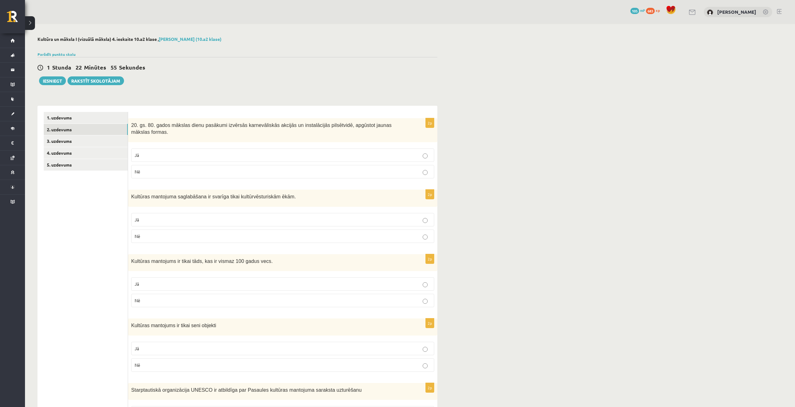
click at [160, 152] on p "Jā" at bounding box center [283, 155] width 296 height 7
click at [211, 233] on p "Nē" at bounding box center [283, 236] width 296 height 7
click at [237, 298] on p "Nē" at bounding box center [283, 301] width 296 height 7
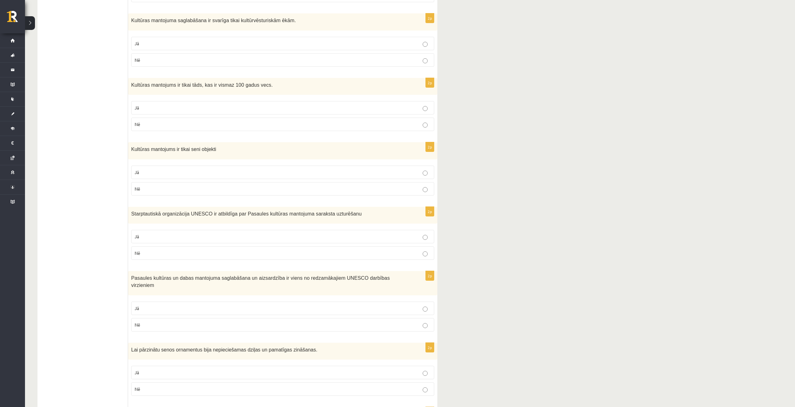
scroll to position [187, 0]
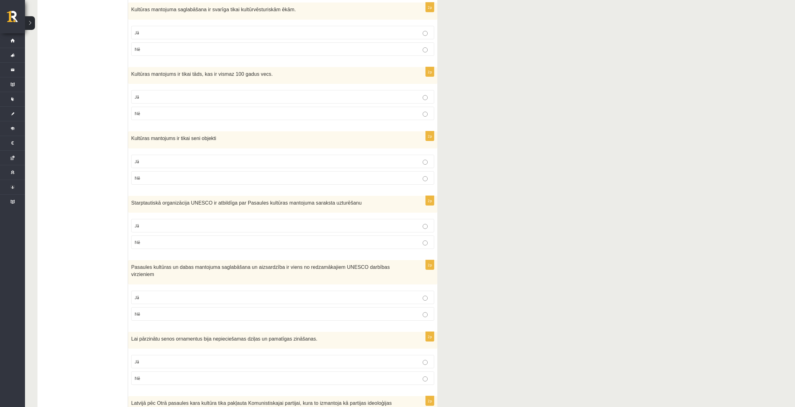
click at [290, 223] on p "Jā" at bounding box center [283, 226] width 296 height 7
click at [294, 158] on p "Jā" at bounding box center [283, 161] width 296 height 7
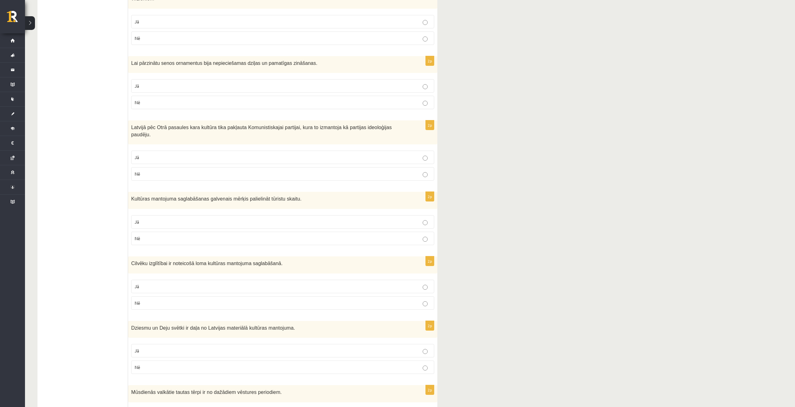
scroll to position [468, 0]
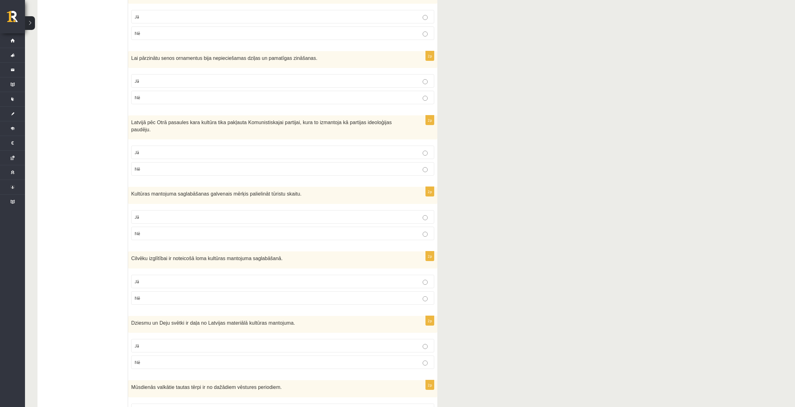
click at [392, 13] on p "Jā" at bounding box center [283, 16] width 296 height 7
click at [406, 74] on label "Jā" at bounding box center [282, 80] width 303 height 13
click at [418, 166] on p "Nē" at bounding box center [283, 169] width 296 height 7
click at [421, 230] on p "Nē" at bounding box center [283, 233] width 296 height 7
click at [420, 278] on p "Jā" at bounding box center [283, 281] width 296 height 7
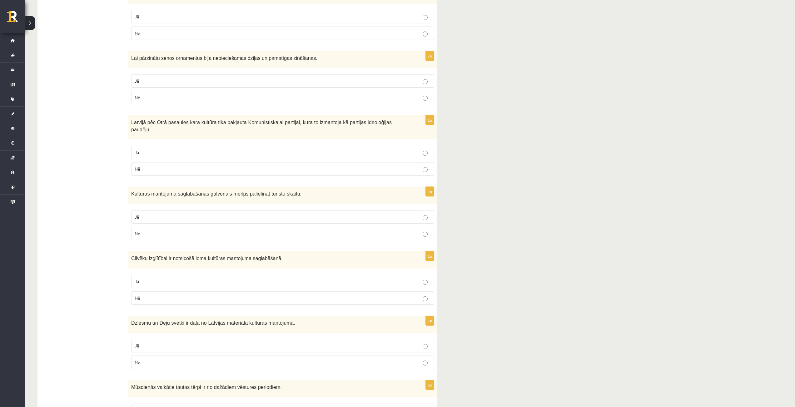
drag, startPoint x: 416, startPoint y: 344, endPoint x: 415, endPoint y: 337, distance: 7.7
click at [417, 359] on p "Nē" at bounding box center [283, 362] width 296 height 7
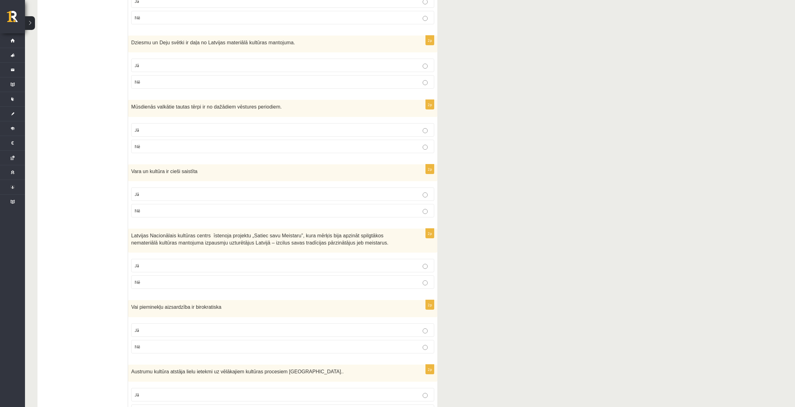
scroll to position [749, 0]
click at [422, 191] on p "Jā" at bounding box center [283, 194] width 296 height 7
drag, startPoint x: 421, startPoint y: 249, endPoint x: 420, endPoint y: 258, distance: 8.2
click at [422, 256] on fieldset "Jā Nē" at bounding box center [282, 273] width 303 height 35
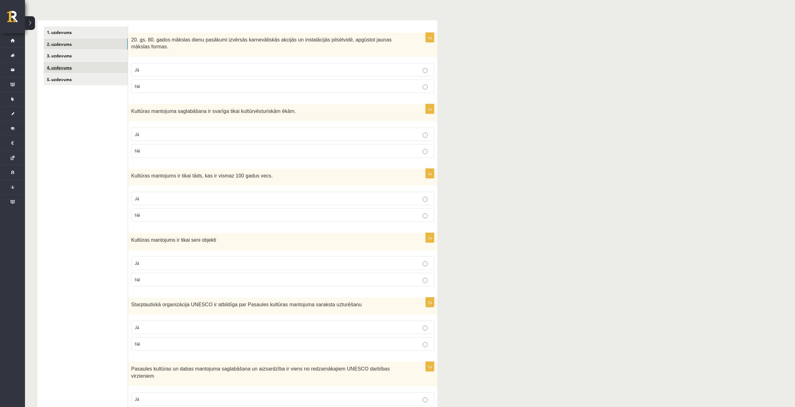
scroll to position [29, 0]
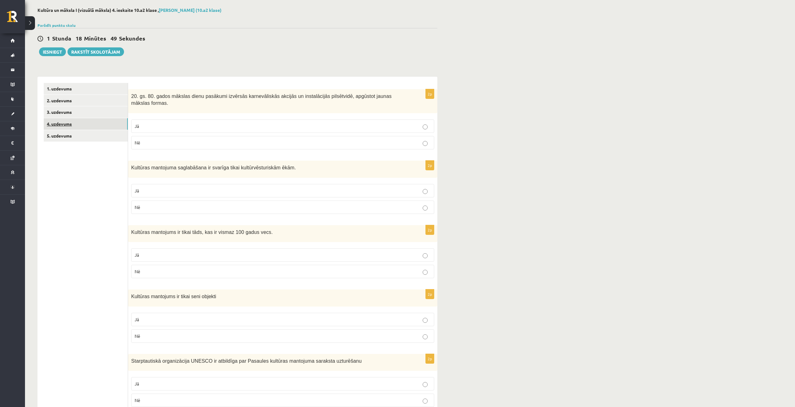
click at [61, 124] on link "4. uzdevums" at bounding box center [86, 124] width 84 height 12
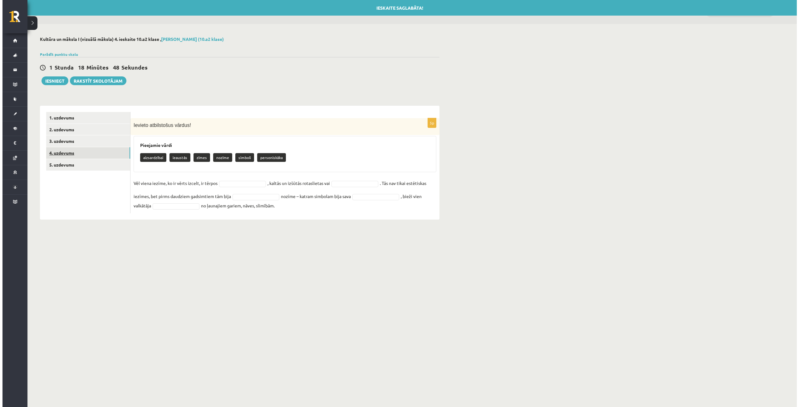
scroll to position [0, 0]
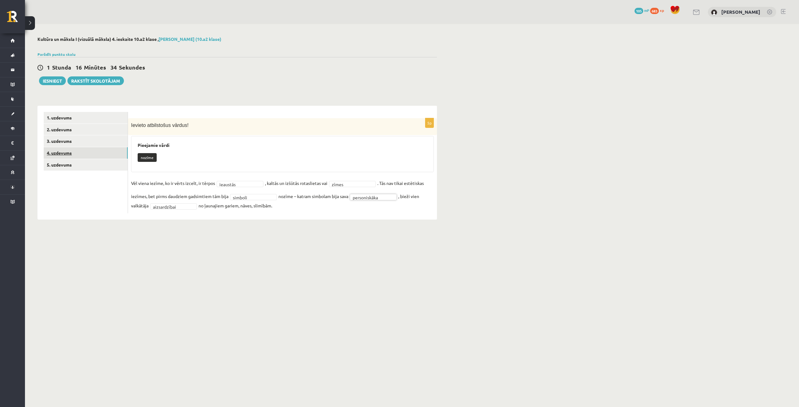
click at [92, 152] on link "4. uzdevums" at bounding box center [86, 153] width 84 height 12
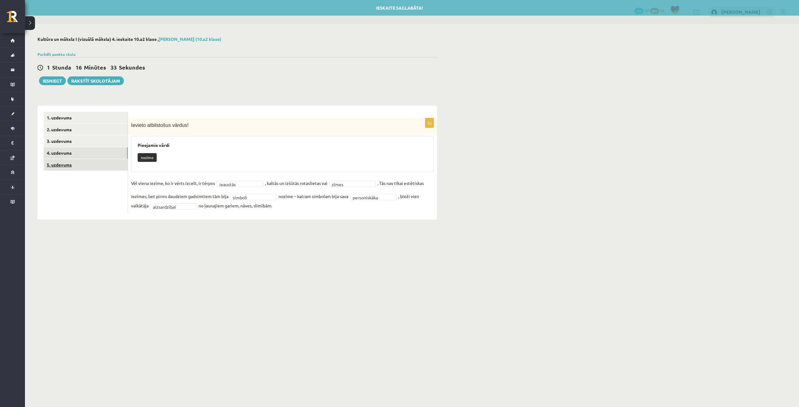
click at [89, 163] on link "5. uzdevums" at bounding box center [86, 165] width 84 height 12
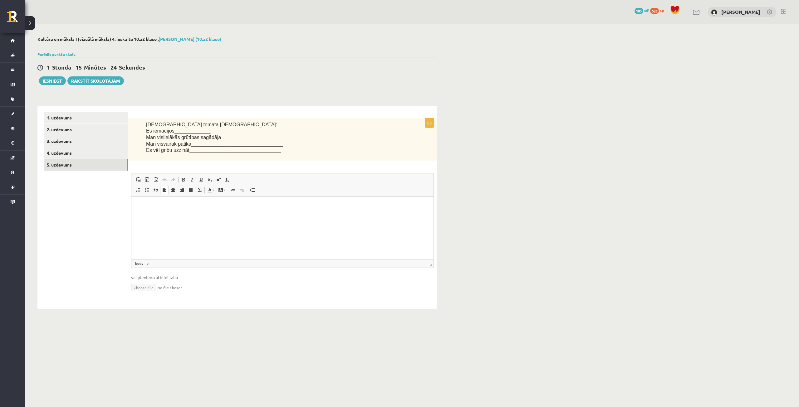
click at [222, 200] on html at bounding box center [282, 206] width 302 height 19
click at [50, 78] on button "Iesniegt" at bounding box center [52, 80] width 27 height 9
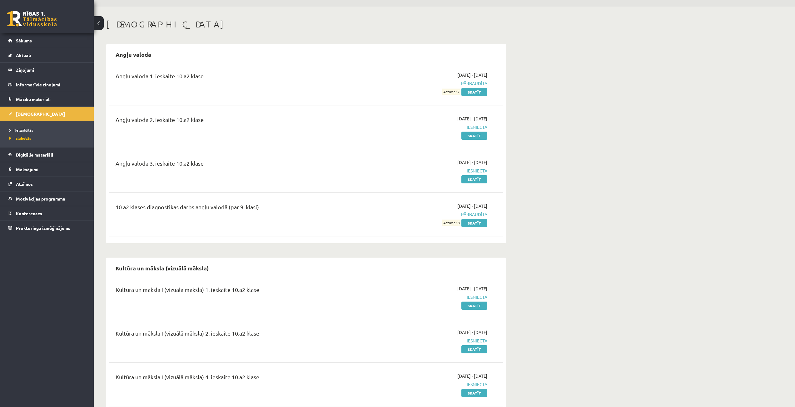
scroll to position [80, 0]
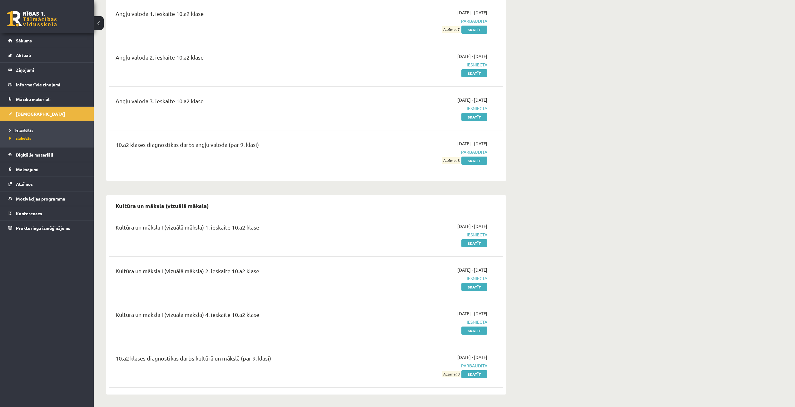
click at [34, 129] on link "Neizpildītās" at bounding box center [48, 130] width 78 height 6
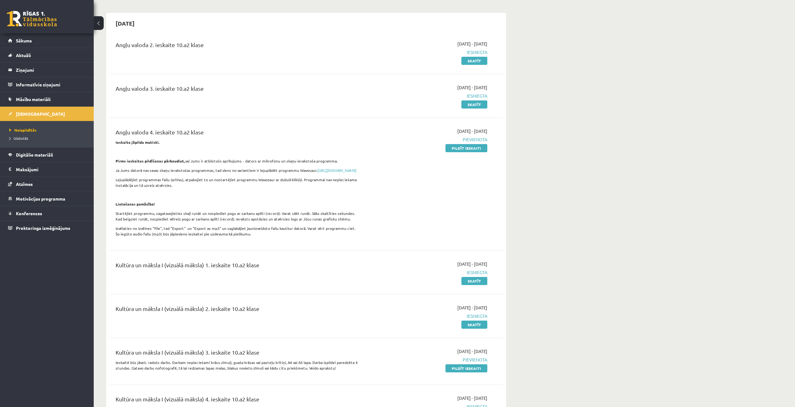
scroll to position [111, 0]
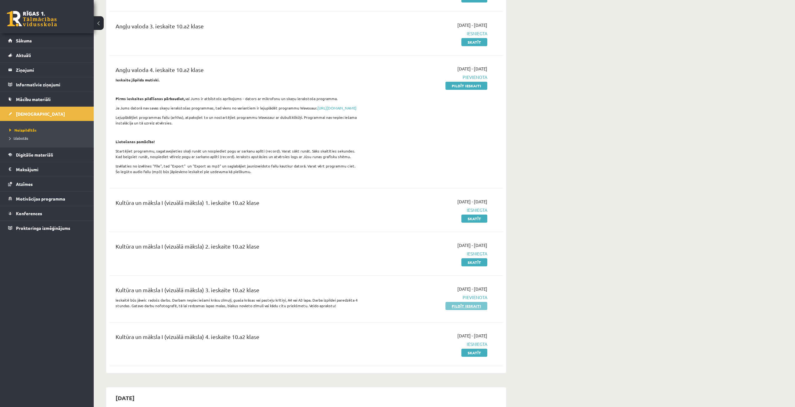
click at [456, 310] on link "Pildīt ieskaiti" at bounding box center [466, 306] width 42 height 8
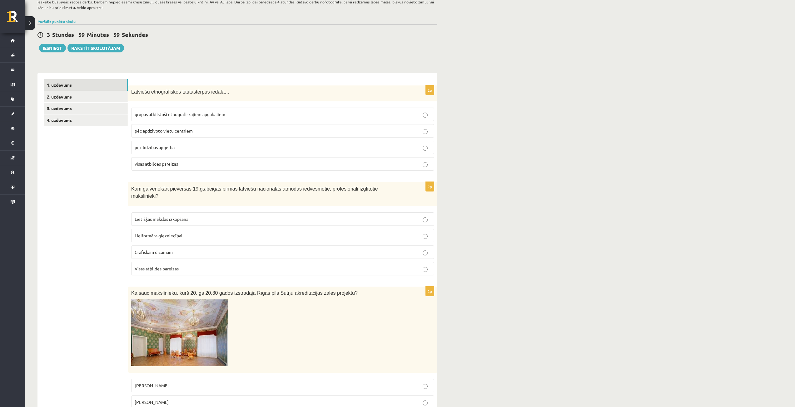
scroll to position [62, 0]
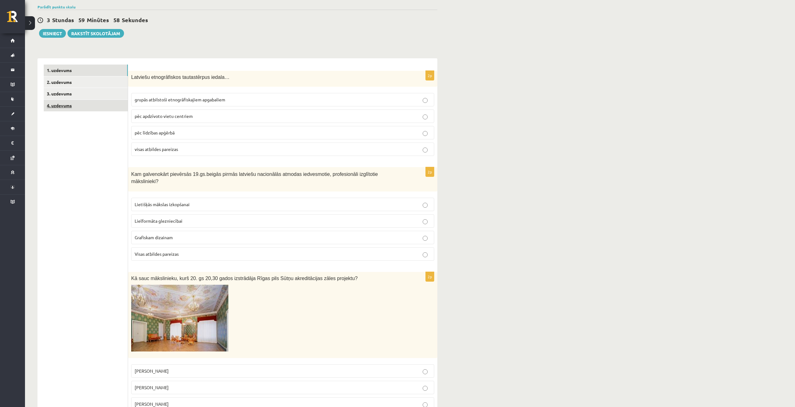
click at [78, 107] on link "4. uzdevums" at bounding box center [86, 106] width 84 height 12
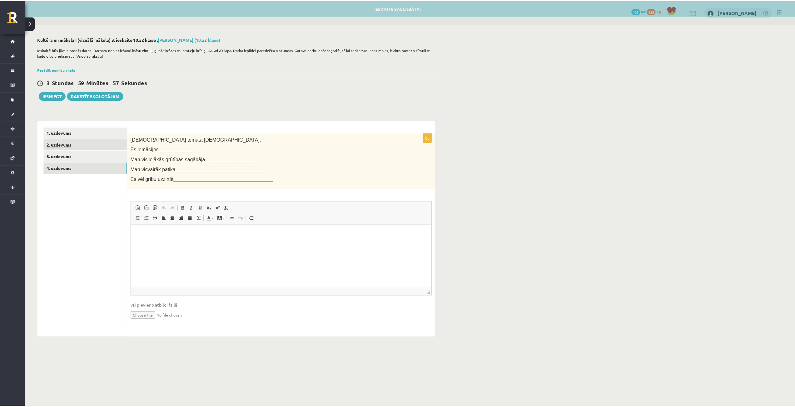
scroll to position [0, 0]
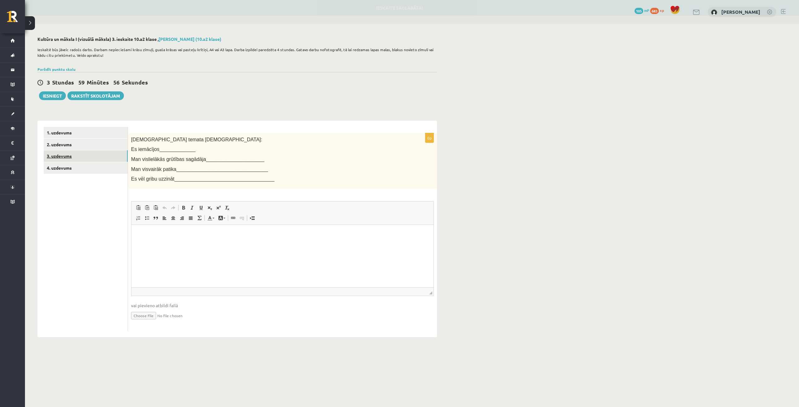
click at [88, 153] on link "3. uzdevums" at bounding box center [86, 156] width 84 height 12
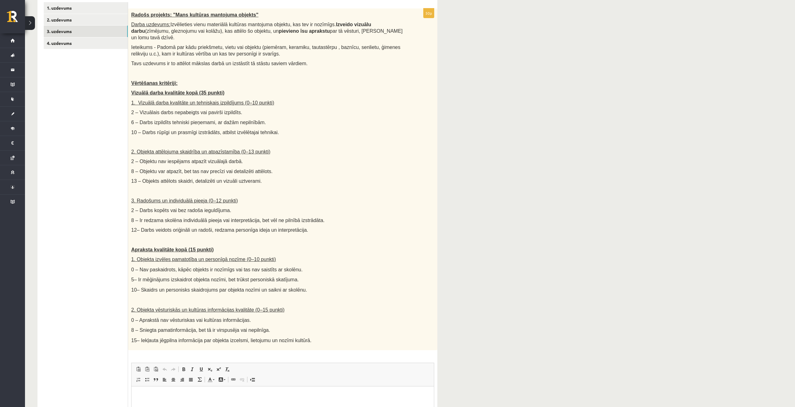
scroll to position [62, 0]
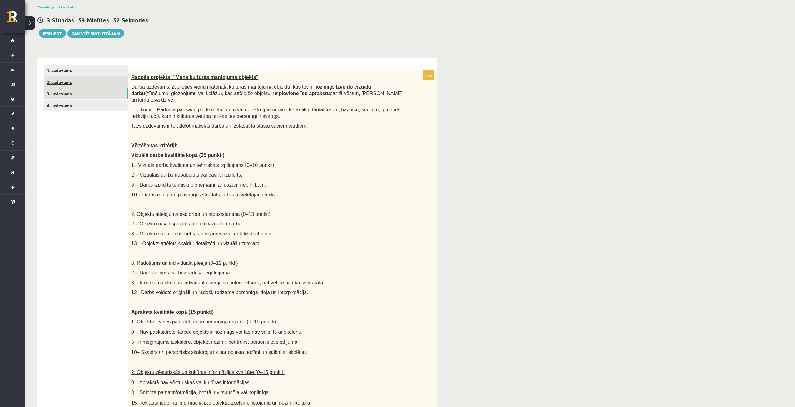
click at [83, 78] on link "2. uzdevums" at bounding box center [86, 82] width 84 height 12
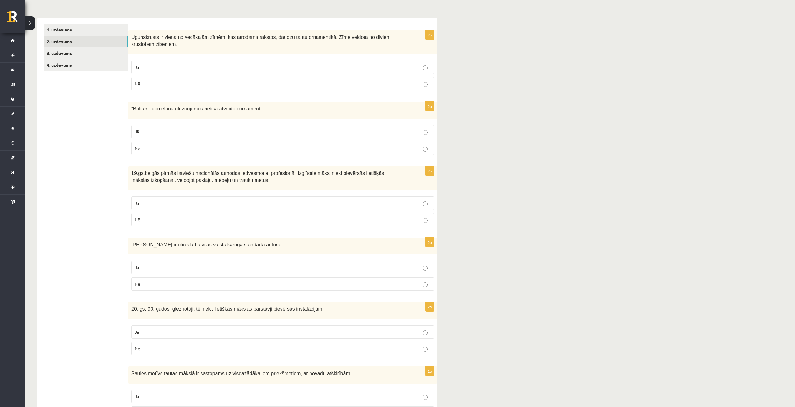
scroll to position [31, 0]
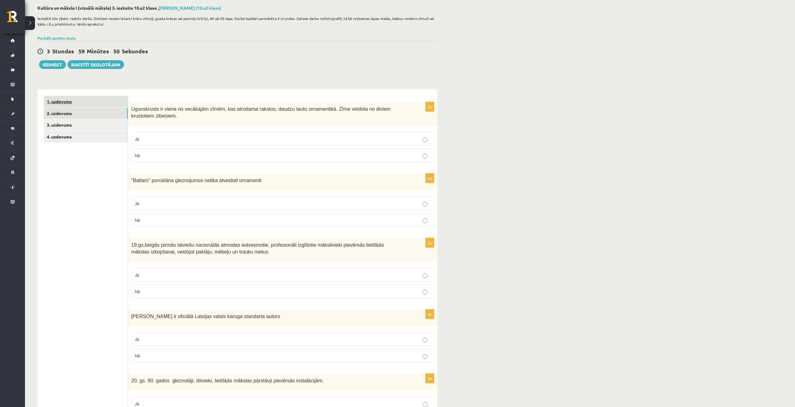
click at [77, 102] on link "1. uzdevums" at bounding box center [86, 102] width 84 height 12
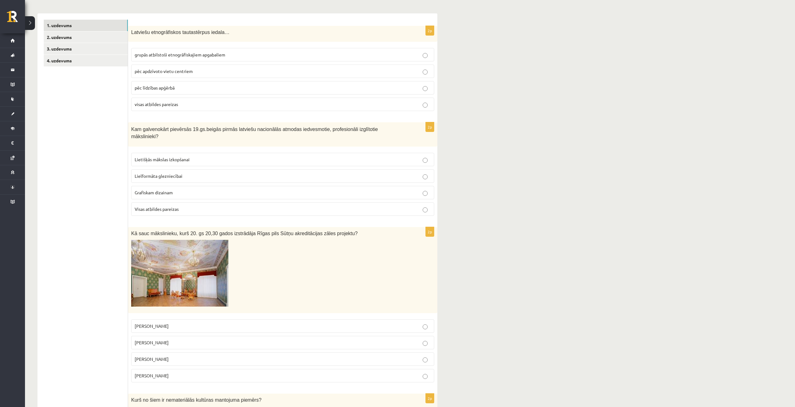
scroll to position [117, 0]
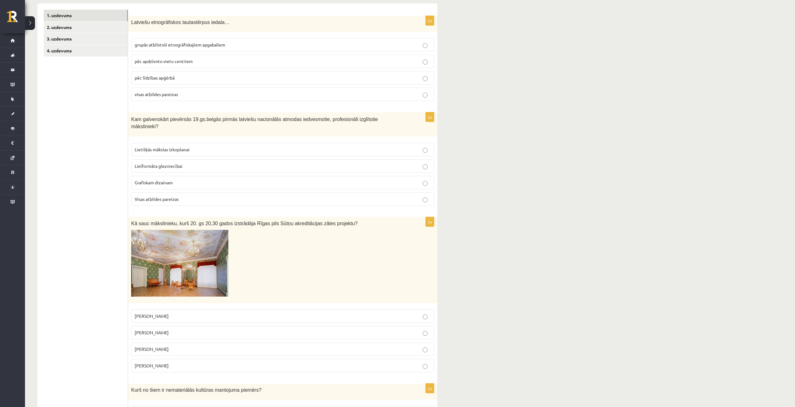
click at [194, 96] on p "visas atbildes pareizas" at bounding box center [283, 94] width 296 height 7
click at [160, 330] on label "[PERSON_NAME]" at bounding box center [282, 332] width 303 height 13
click at [208, 163] on p "Lielformāta glezniecībai" at bounding box center [283, 166] width 296 height 7
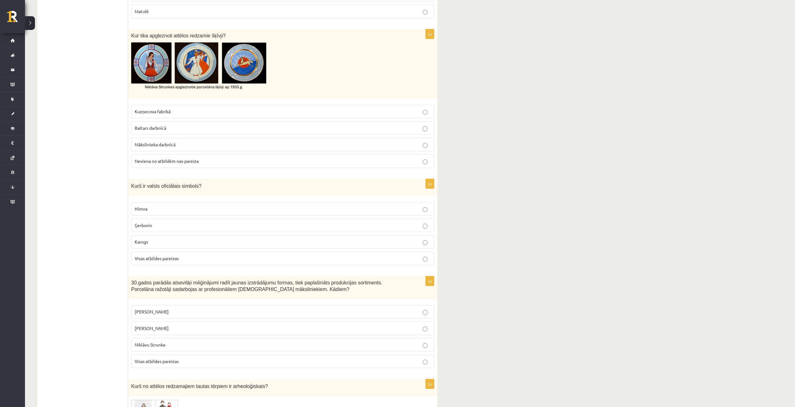
scroll to position [1179, 0]
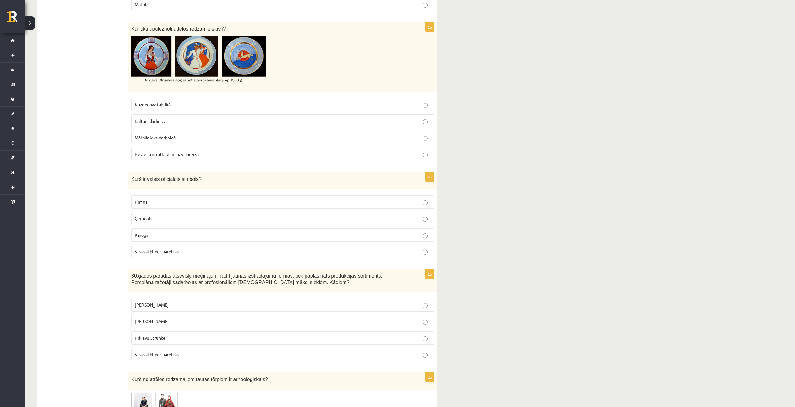
click at [170, 118] on p "Baltars darbnīcā" at bounding box center [283, 121] width 296 height 7
click at [177, 249] on span "Visas atbildes pareizas" at bounding box center [157, 252] width 44 height 6
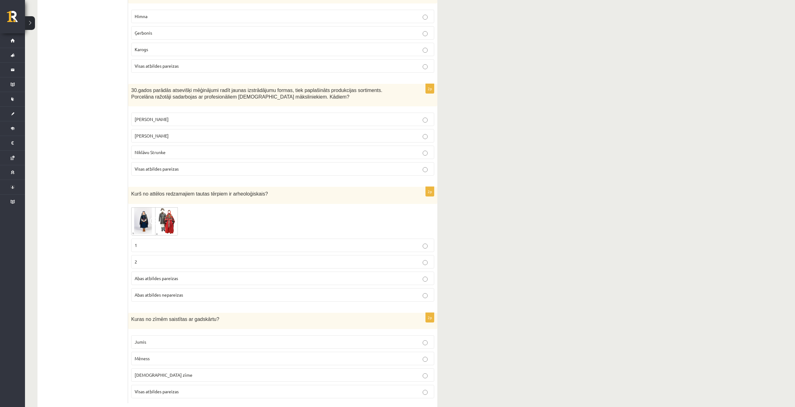
scroll to position [1366, 0]
click at [209, 164] on p "Visas atbildes pareizas" at bounding box center [283, 167] width 296 height 7
click at [171, 257] on p "2" at bounding box center [283, 260] width 296 height 7
click at [197, 338] on p "Jumis" at bounding box center [283, 341] width 296 height 7
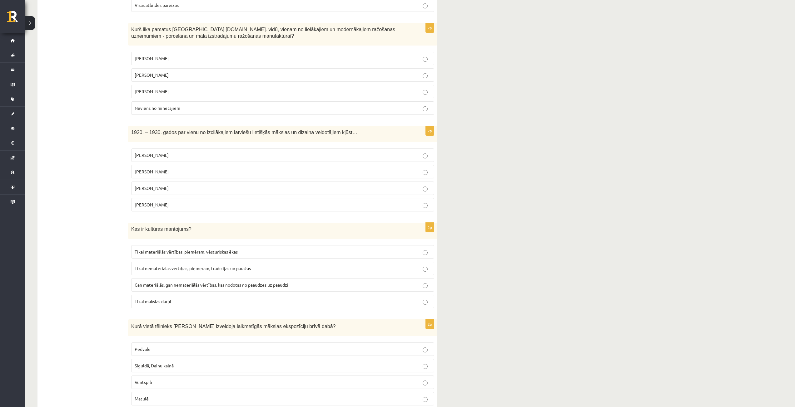
scroll to position [773, 0]
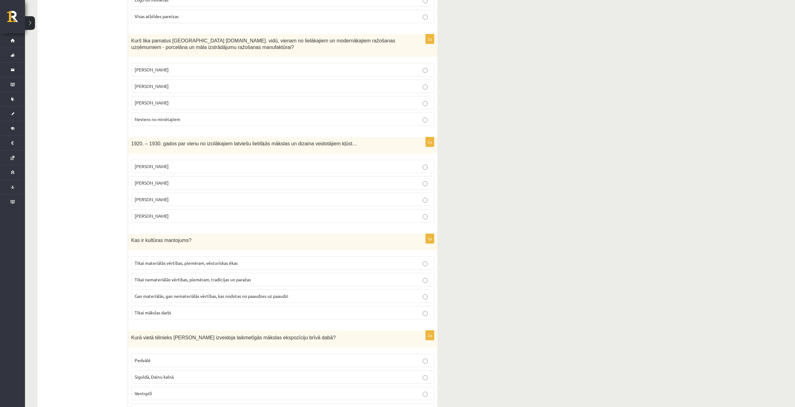
click at [303, 67] on p "[PERSON_NAME]" at bounding box center [283, 70] width 296 height 7
click at [245, 163] on p "[PERSON_NAME]" at bounding box center [283, 166] width 296 height 7
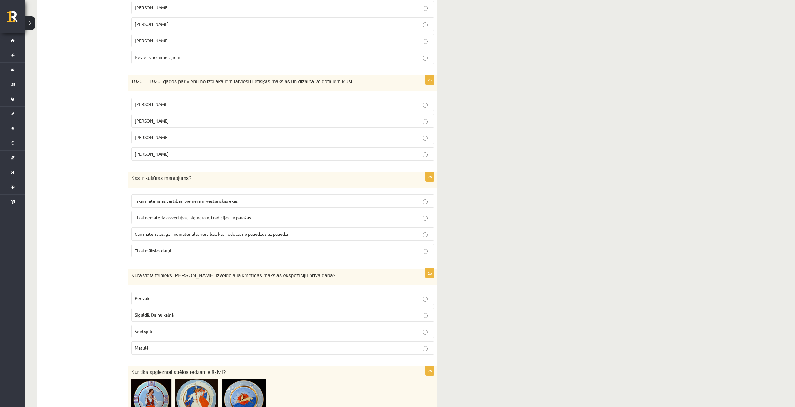
scroll to position [835, 0]
click at [224, 227] on label "Gan materiālās, gan nemateriālās vērtības, kas nodotas no paaudzes uz paaudzi" at bounding box center [282, 233] width 303 height 13
click at [168, 295] on p "Pedvālē" at bounding box center [283, 298] width 296 height 7
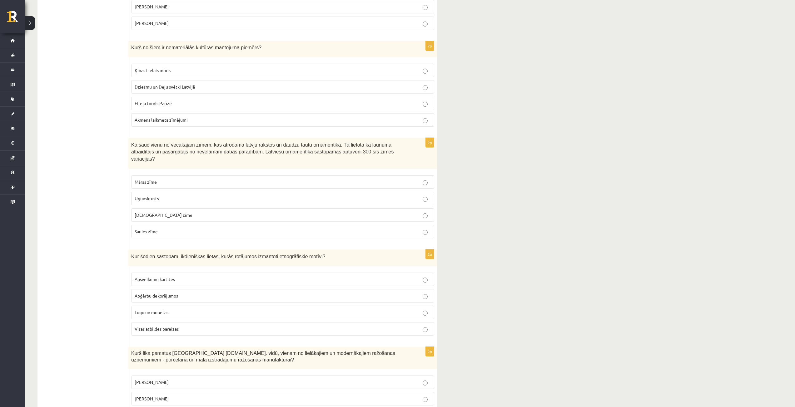
scroll to position [398, 0]
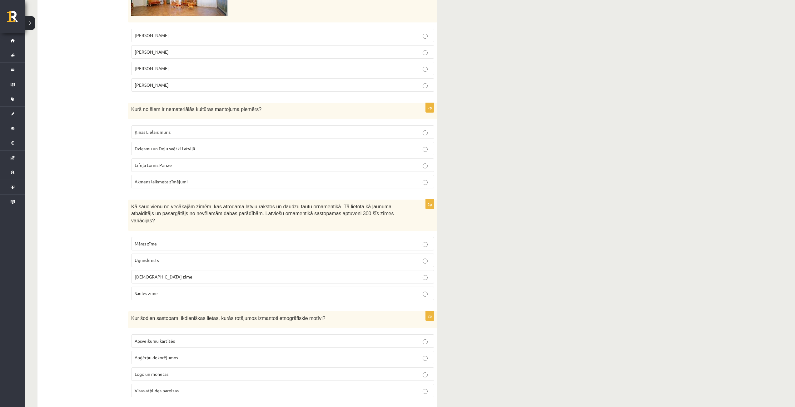
click at [214, 145] on p "Dziesmu un Deju svētki Latvijā" at bounding box center [283, 148] width 296 height 7
click at [188, 257] on p "Ugunskrusts" at bounding box center [283, 260] width 296 height 7
click at [176, 388] on span "Visas atbildes pareizas" at bounding box center [157, 391] width 44 height 6
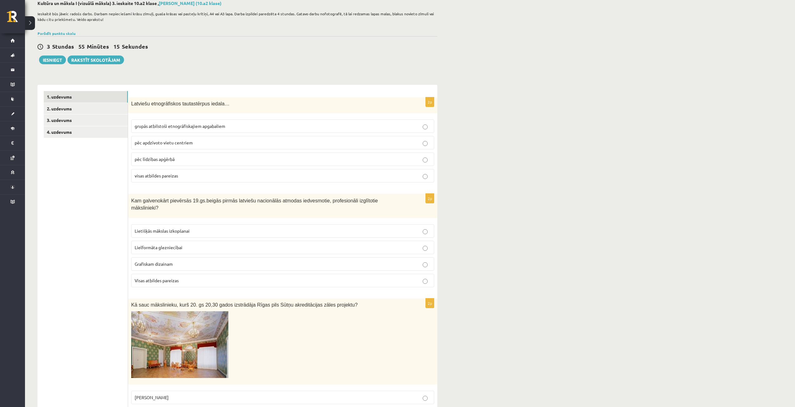
scroll to position [24, 0]
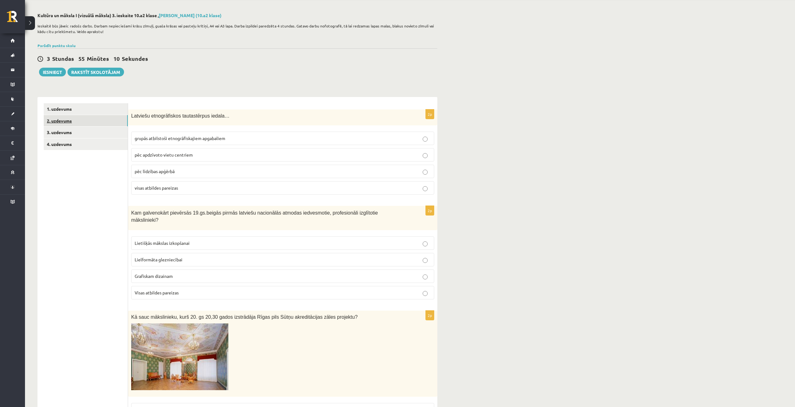
click at [81, 119] on link "2. uzdevums" at bounding box center [86, 121] width 84 height 12
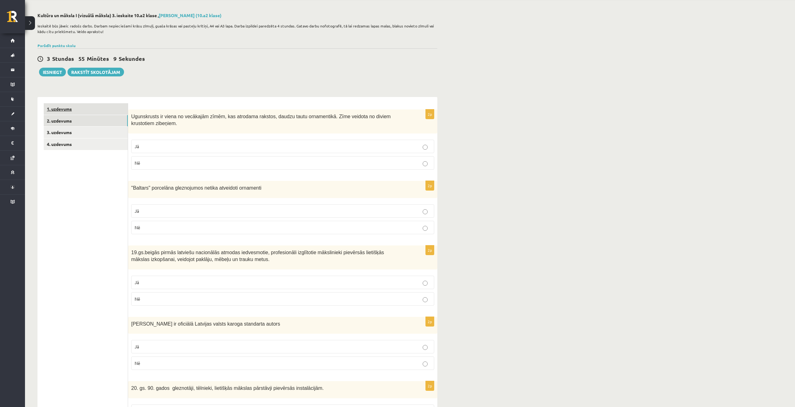
click at [76, 110] on link "1. uzdevums" at bounding box center [86, 109] width 84 height 12
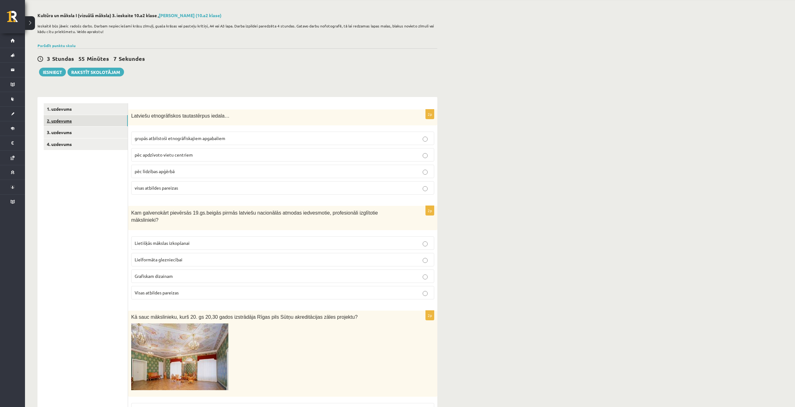
click at [94, 120] on link "2. uzdevums" at bounding box center [86, 121] width 84 height 12
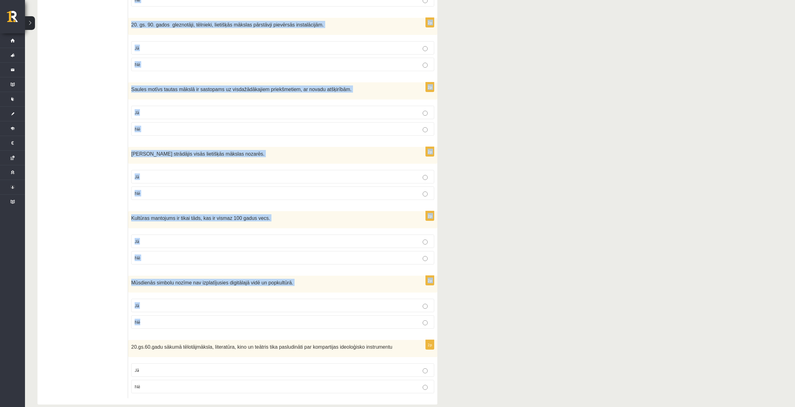
scroll to position [398, 0]
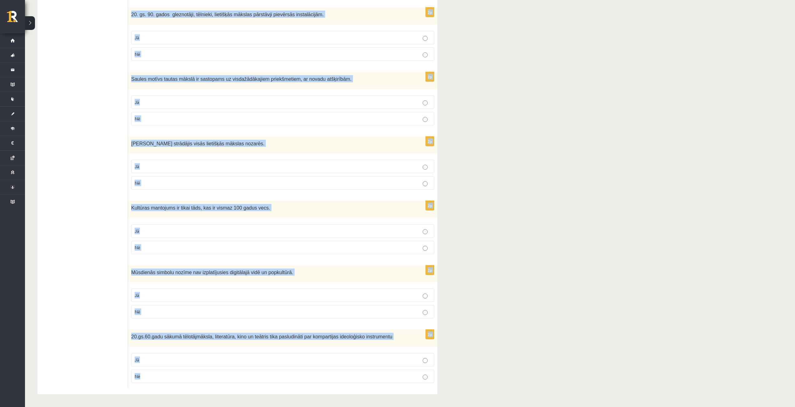
drag, startPoint x: 130, startPoint y: 51, endPoint x: 383, endPoint y: 394, distance: 427.1
click at [383, 394] on div "2p Ugunskrusts ir viena no vecākajām zīmēm, kas atrodama rakstos, daudzu tautu …" at bounding box center [282, 59] width 309 height 672
copy form "Loremipsumd si ametc ad elitseddo eiusm, tem incididu utlabor, etdolo magna ali…"
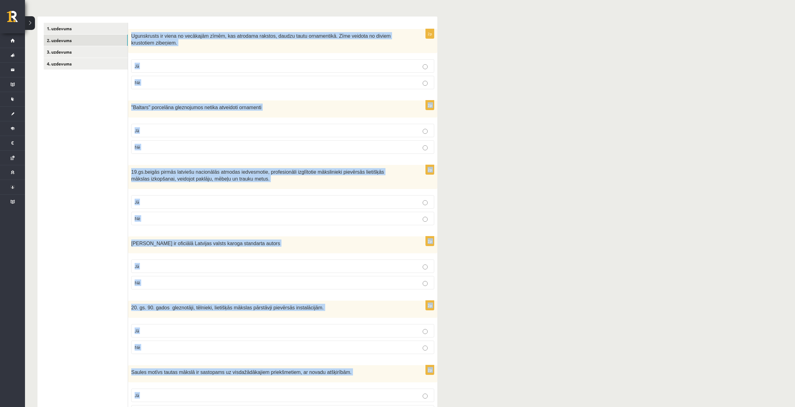
scroll to position [0, 0]
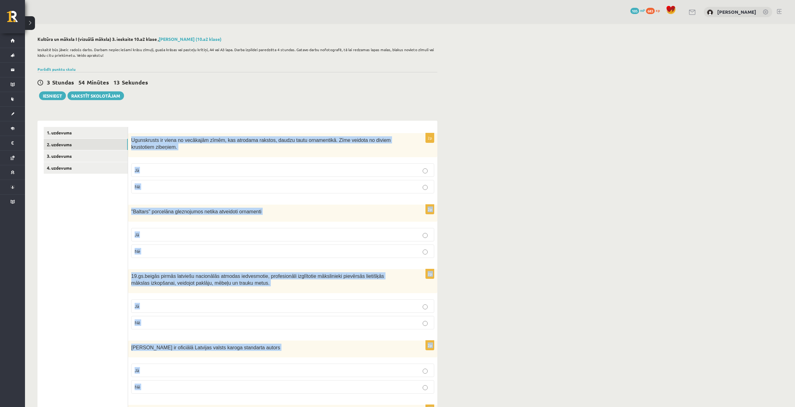
click at [302, 161] on fieldset "Jā Nē" at bounding box center [282, 177] width 303 height 35
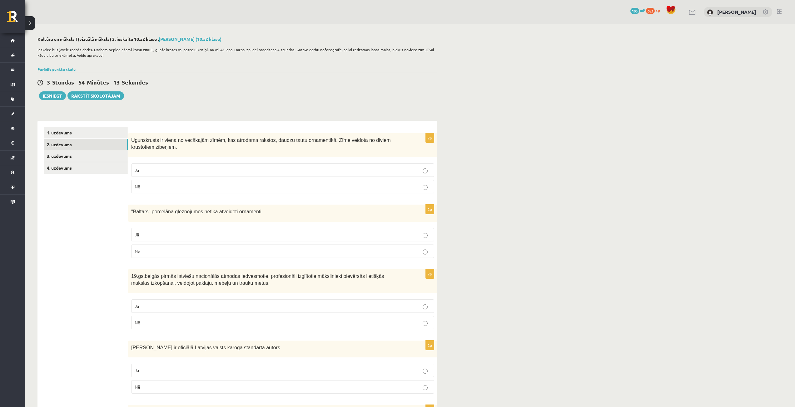
click at [302, 161] on fieldset "Jā Nē" at bounding box center [282, 177] width 303 height 35
click at [378, 167] on label "Jā" at bounding box center [282, 170] width 303 height 13
click at [412, 251] on p "Nē" at bounding box center [283, 251] width 296 height 7
click at [409, 311] on label "Jā" at bounding box center [282, 306] width 303 height 13
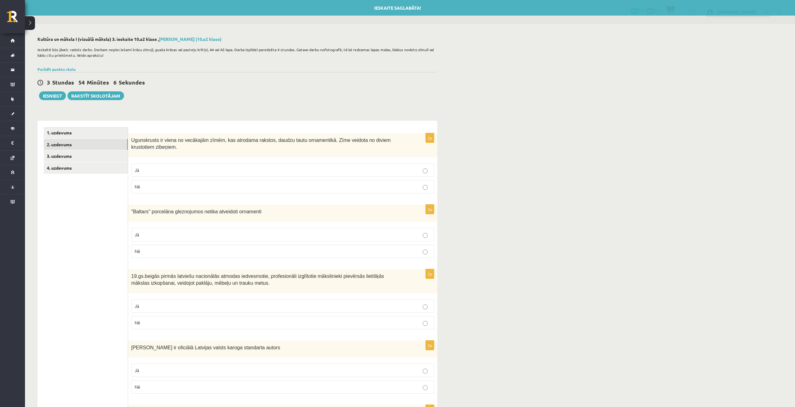
click at [401, 370] on p "Jā" at bounding box center [283, 370] width 296 height 7
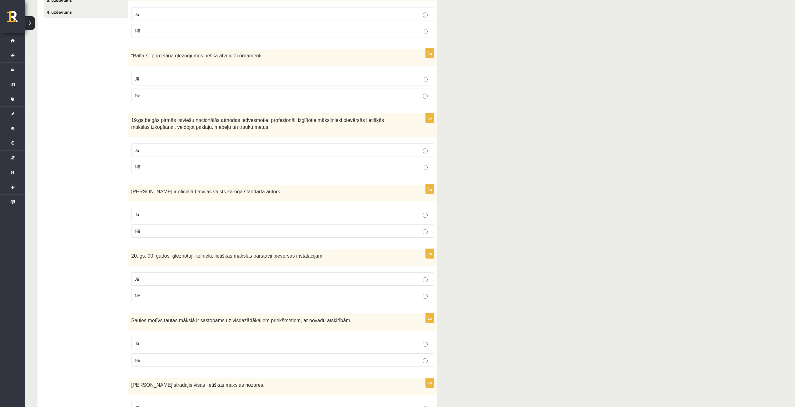
scroll to position [219, 0]
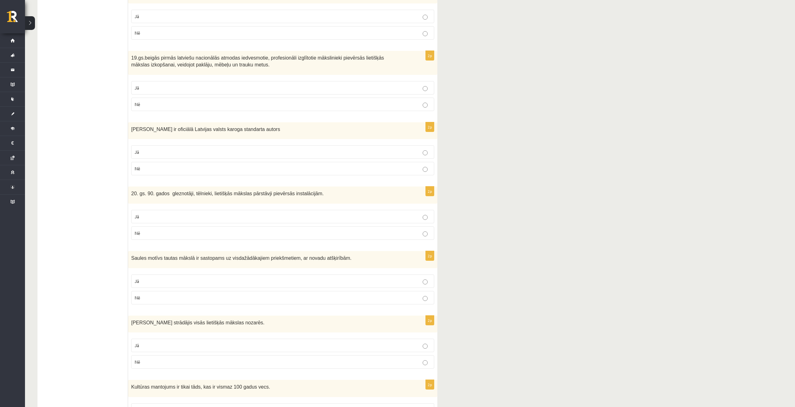
click at [406, 216] on p "Jā" at bounding box center [283, 217] width 296 height 7
click at [408, 284] on p "Jā" at bounding box center [283, 281] width 296 height 7
click at [403, 345] on p "Jā" at bounding box center [283, 345] width 296 height 7
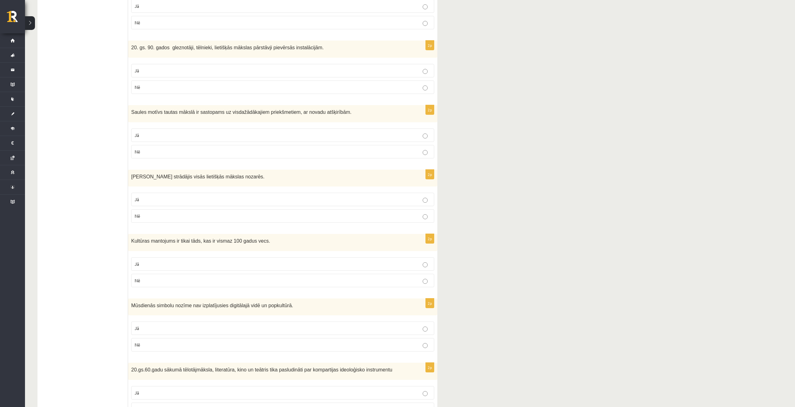
scroll to position [375, 0]
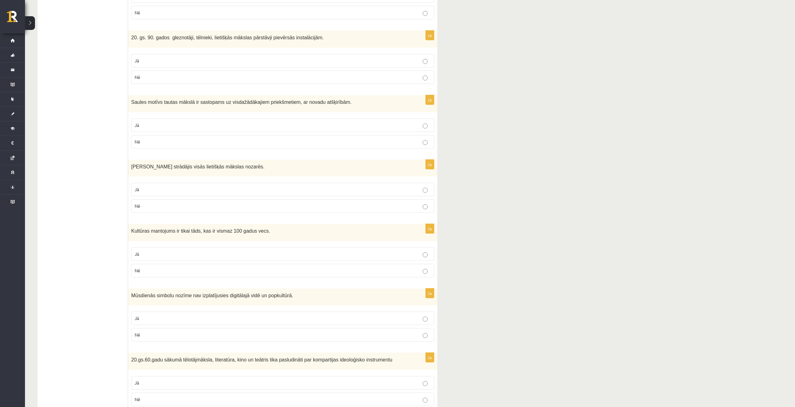
click at [411, 267] on label "Nē" at bounding box center [282, 270] width 303 height 13
click at [414, 333] on p "Nē" at bounding box center [283, 335] width 296 height 7
click at [412, 380] on p "Jā" at bounding box center [283, 383] width 296 height 7
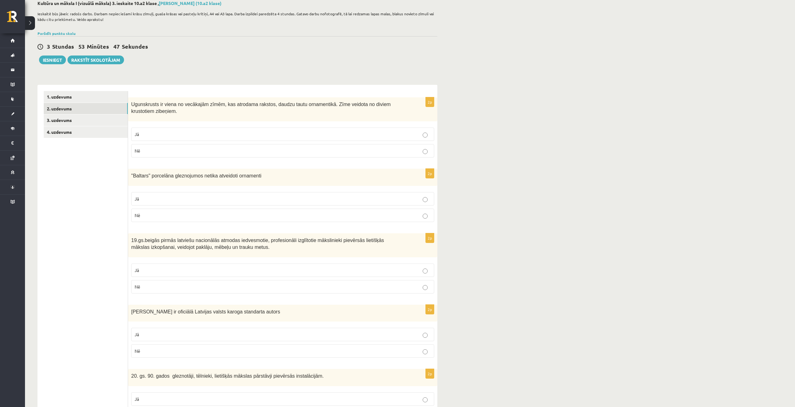
scroll to position [0, 0]
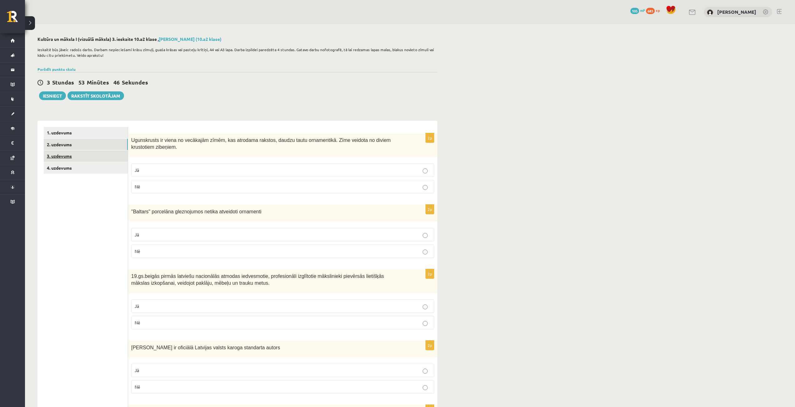
click at [64, 156] on link "3. uzdevums" at bounding box center [86, 156] width 84 height 12
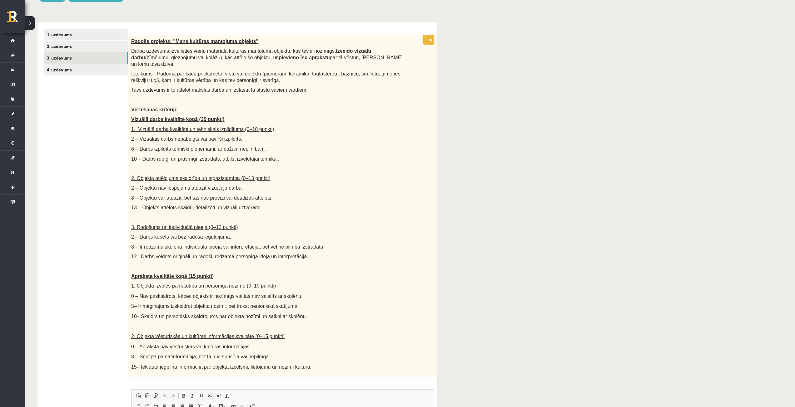
scroll to position [94, 0]
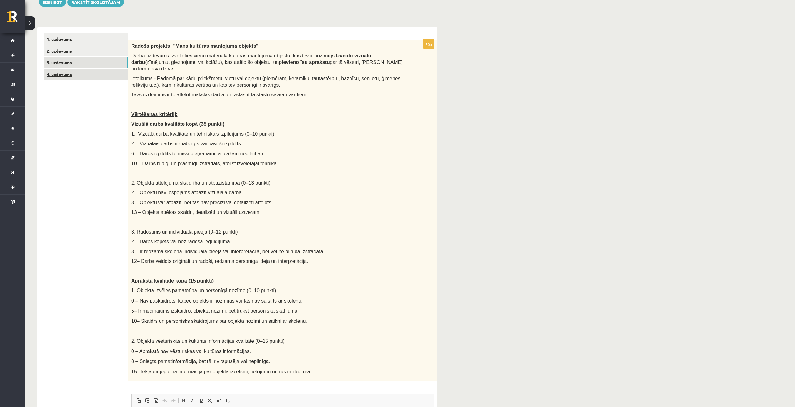
click at [88, 75] on link "4. uzdevums" at bounding box center [86, 75] width 84 height 12
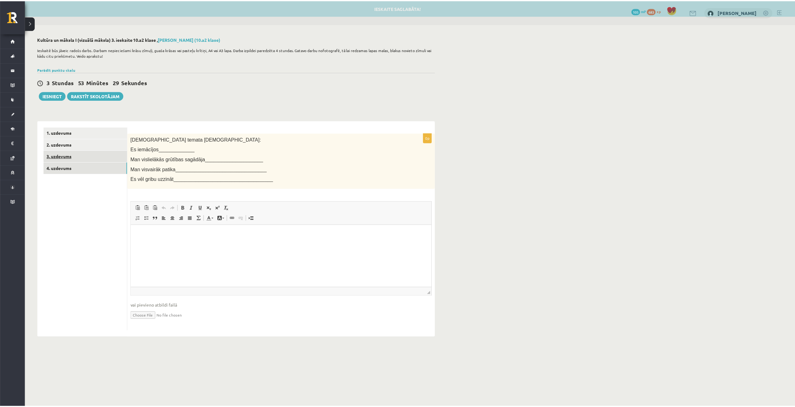
scroll to position [0, 0]
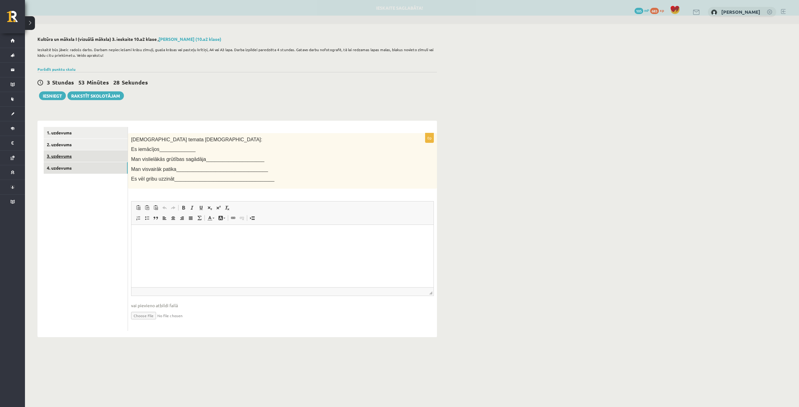
click at [91, 157] on link "3. uzdevums" at bounding box center [86, 156] width 84 height 12
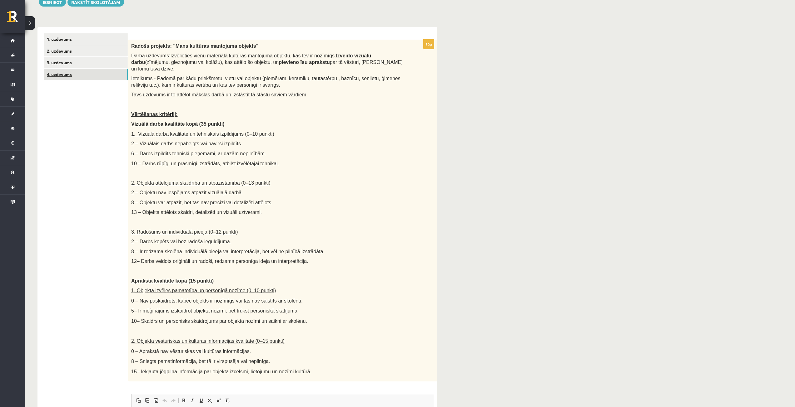
click at [62, 76] on link "4. uzdevums" at bounding box center [86, 75] width 84 height 12
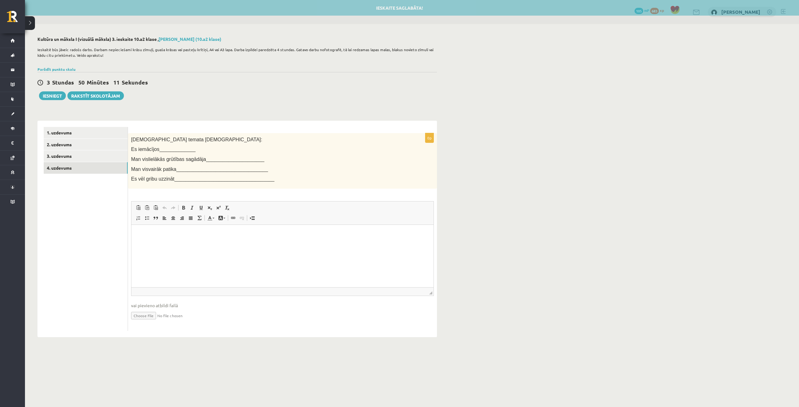
drag, startPoint x: 189, startPoint y: 252, endPoint x: 159, endPoint y: 248, distance: 29.9
click at [180, 244] on html at bounding box center [282, 234] width 302 height 19
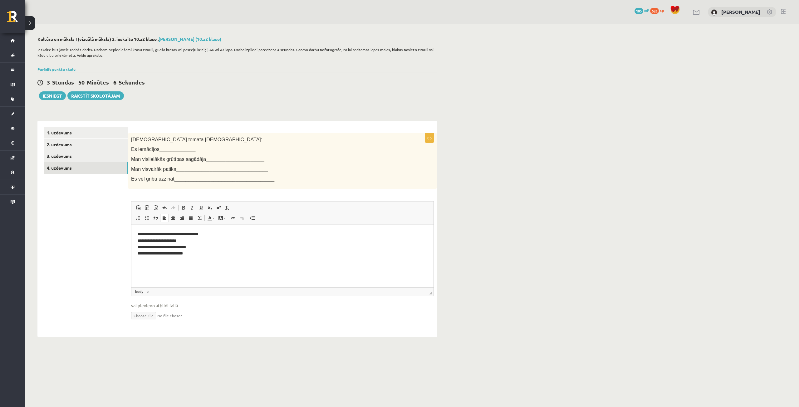
click at [160, 234] on p "**********" at bounding box center [283, 244] width 290 height 26
click at [161, 234] on p "**********" at bounding box center [283, 244] width 290 height 26
click at [161, 233] on p "**********" at bounding box center [283, 244] width 290 height 26
click at [162, 234] on p "**********" at bounding box center [283, 244] width 290 height 26
click at [153, 241] on p "**********" at bounding box center [283, 244] width 290 height 26
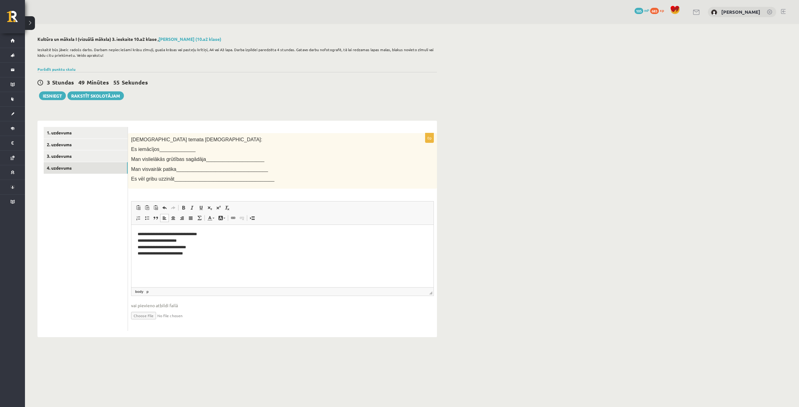
click at [155, 242] on p "**********" at bounding box center [283, 244] width 290 height 26
click at [150, 249] on p "**********" at bounding box center [283, 244] width 290 height 26
click at [163, 253] on p "**********" at bounding box center [283, 244] width 290 height 26
click at [92, 154] on link "3. uzdevums" at bounding box center [86, 156] width 84 height 12
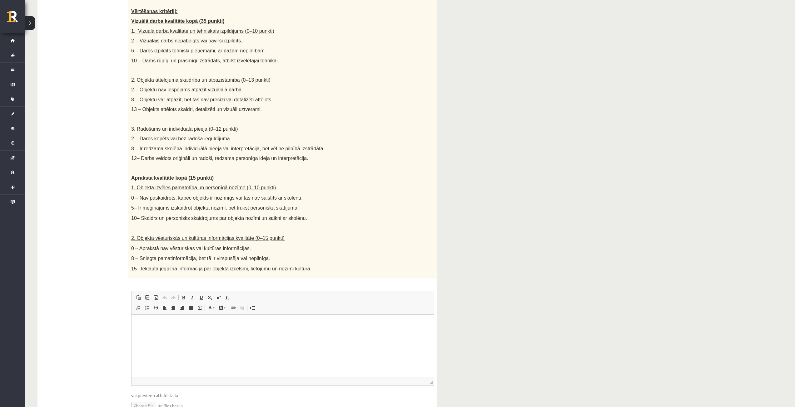
scroll to position [223, 0]
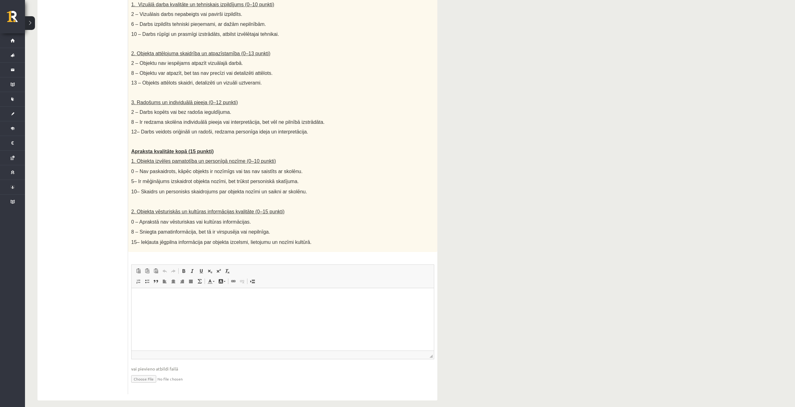
click at [186, 298] on p "Визуальный текстовый редактор, wiswyg-editor-user-answer-47363750780340" at bounding box center [283, 297] width 290 height 7
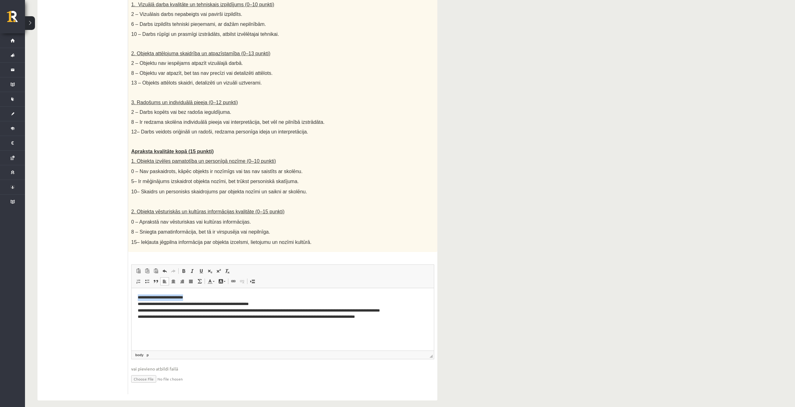
drag, startPoint x: 135, startPoint y: 297, endPoint x: 194, endPoint y: 295, distance: 59.0
click at [194, 295] on html "**********" at bounding box center [282, 307] width 302 height 38
click at [183, 269] on span at bounding box center [183, 271] width 5 height 5
click at [280, 299] on p "**********" at bounding box center [283, 307] width 290 height 26
click at [219, 327] on html "**********" at bounding box center [282, 307] width 302 height 38
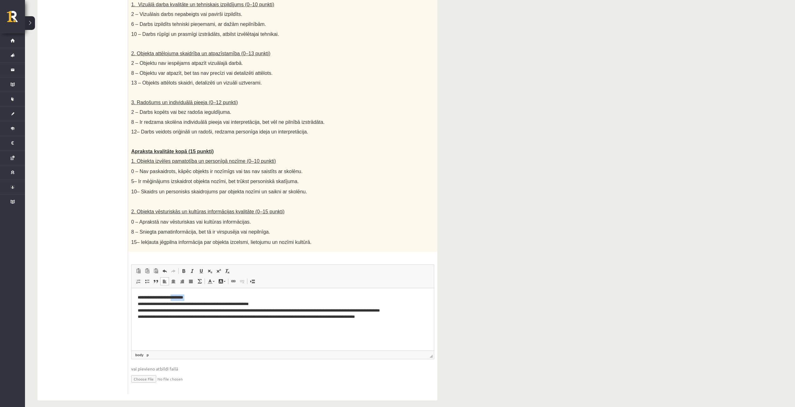
drag, startPoint x: 137, startPoint y: 304, endPoint x: 178, endPoint y: 299, distance: 41.2
click at [178, 299] on html "**********" at bounding box center [282, 307] width 302 height 38
click at [215, 294] on p "**********" at bounding box center [283, 307] width 290 height 26
drag, startPoint x: 135, startPoint y: 303, endPoint x: 169, endPoint y: 303, distance: 33.1
click at [169, 303] on html "**********" at bounding box center [282, 307] width 302 height 38
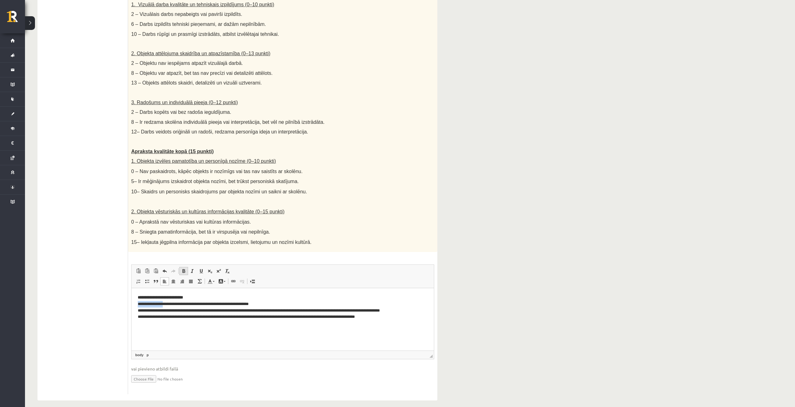
click at [183, 269] on span at bounding box center [183, 271] width 5 height 5
click at [140, 309] on p "**********" at bounding box center [283, 307] width 290 height 26
drag, startPoint x: 136, startPoint y: 309, endPoint x: 153, endPoint y: 309, distance: 17.2
click at [153, 309] on html "**********" at bounding box center [282, 307] width 302 height 38
click at [180, 267] on link "Полужирный Комбинация клавиш Ctrl+B" at bounding box center [183, 271] width 9 height 8
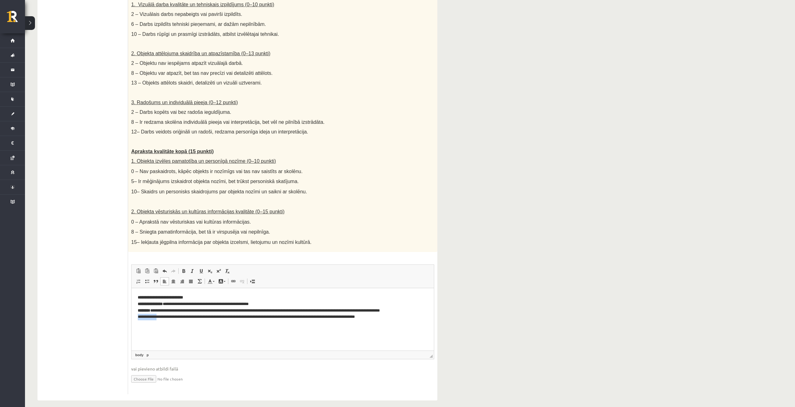
drag, startPoint x: 136, startPoint y: 316, endPoint x: 165, endPoint y: 318, distance: 28.1
click at [165, 318] on html "**********" at bounding box center [282, 307] width 302 height 38
click at [184, 269] on span at bounding box center [183, 271] width 5 height 5
click at [175, 324] on html "**********" at bounding box center [282, 307] width 302 height 38
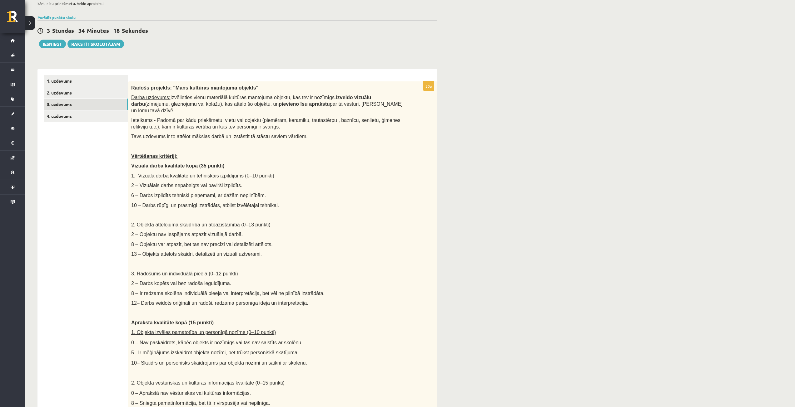
scroll to position [0, 0]
